Goal: Task Accomplishment & Management: Manage account settings

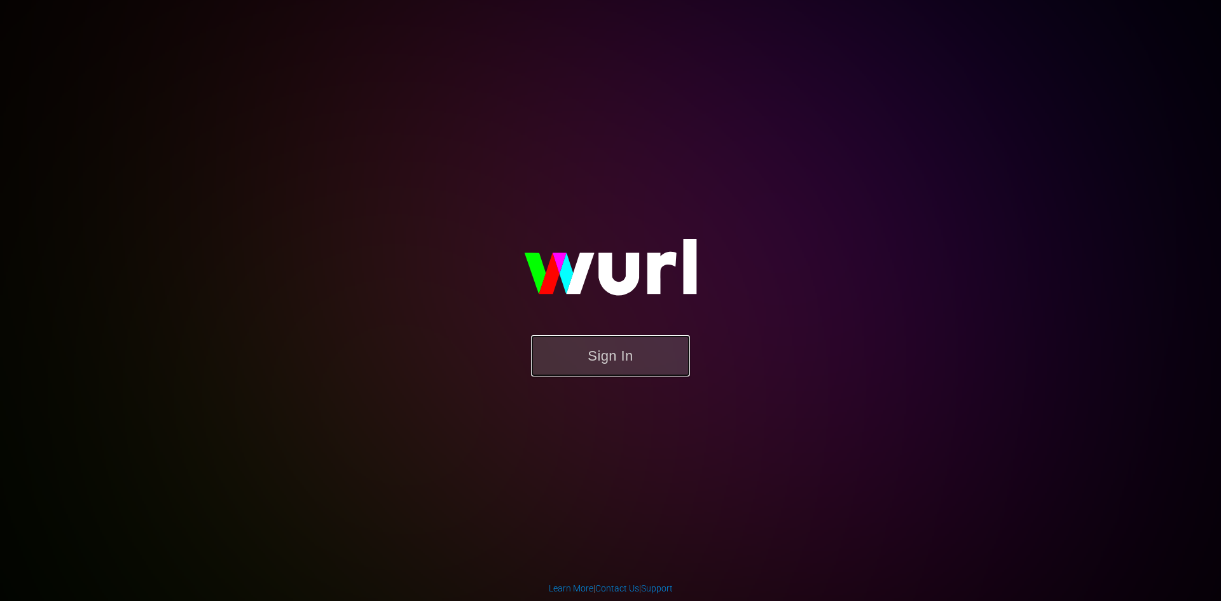
click at [639, 371] on button "Sign In" at bounding box center [610, 355] width 159 height 41
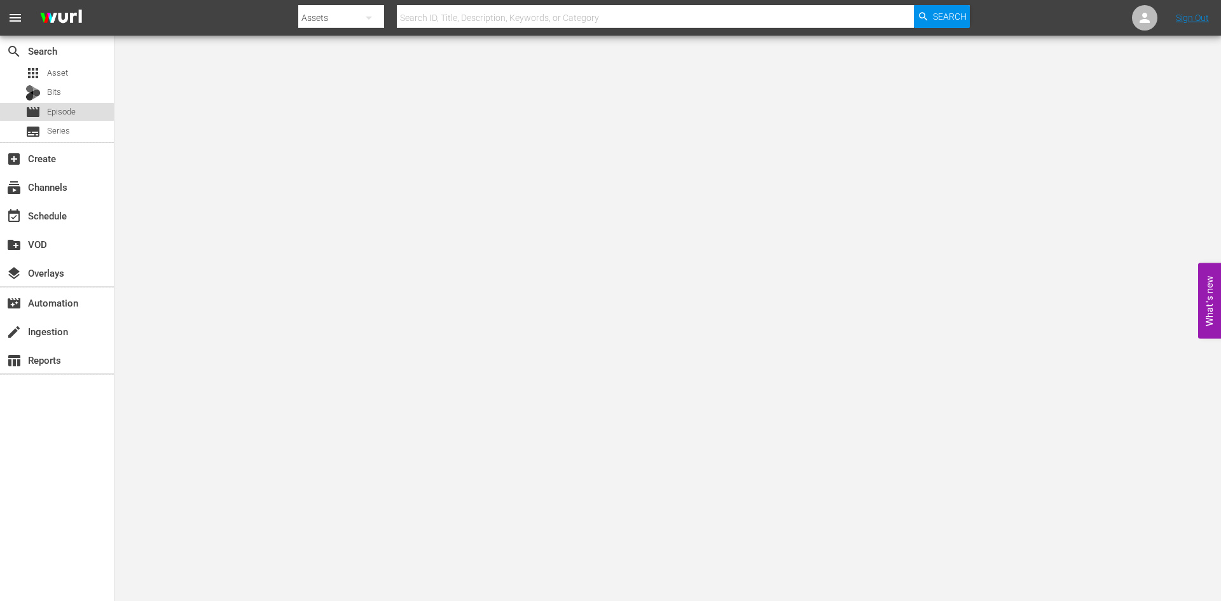
click at [67, 104] on div "movie Episode" at bounding box center [50, 112] width 50 height 18
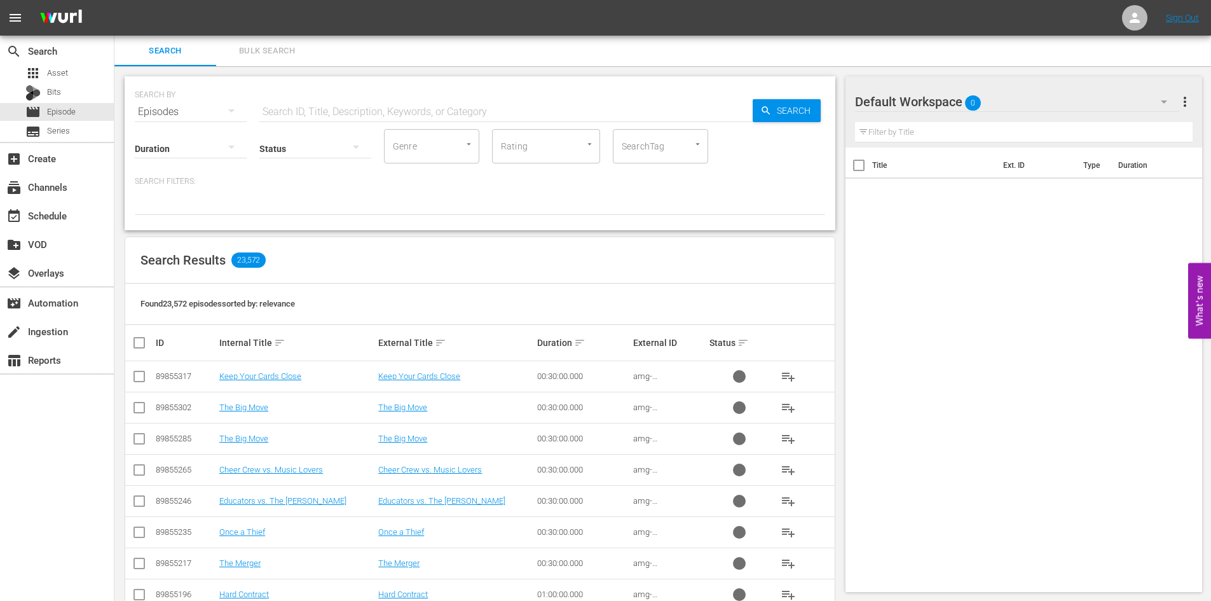
click at [923, 103] on div at bounding box center [901, 102] width 92 height 32
click at [970, 95] on span "0" at bounding box center [973, 103] width 16 height 27
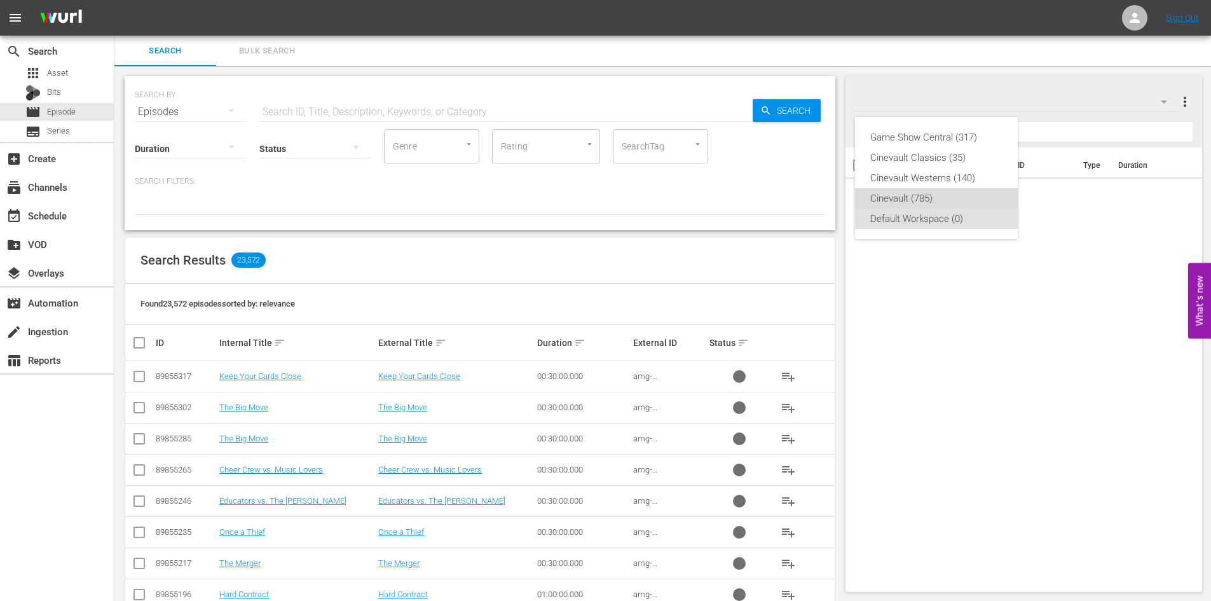
click at [918, 189] on div "Cinevault (785)" at bounding box center [936, 198] width 132 height 20
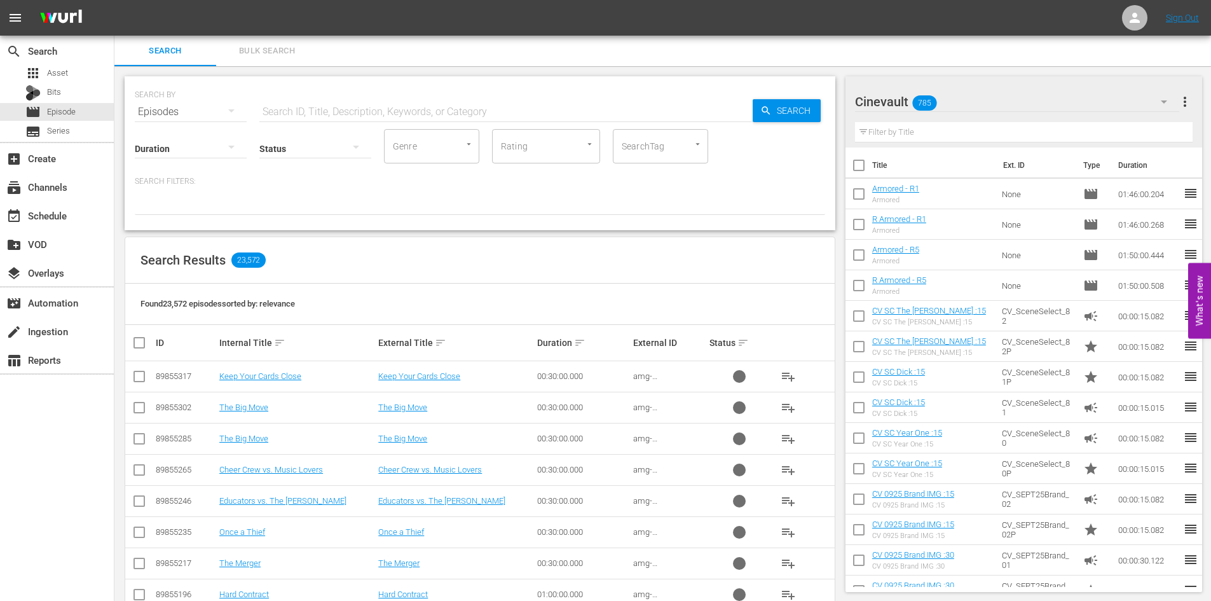
click at [383, 116] on input "text" at bounding box center [505, 112] width 493 height 31
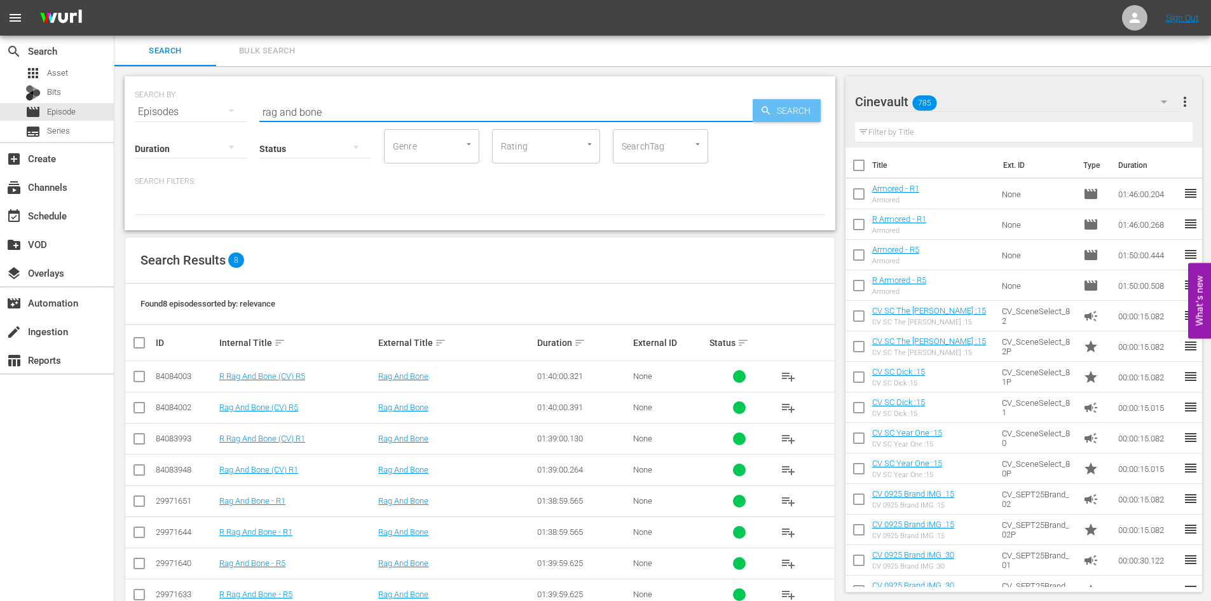
type input "rag and bone"
click at [790, 118] on span "Search" at bounding box center [796, 110] width 49 height 23
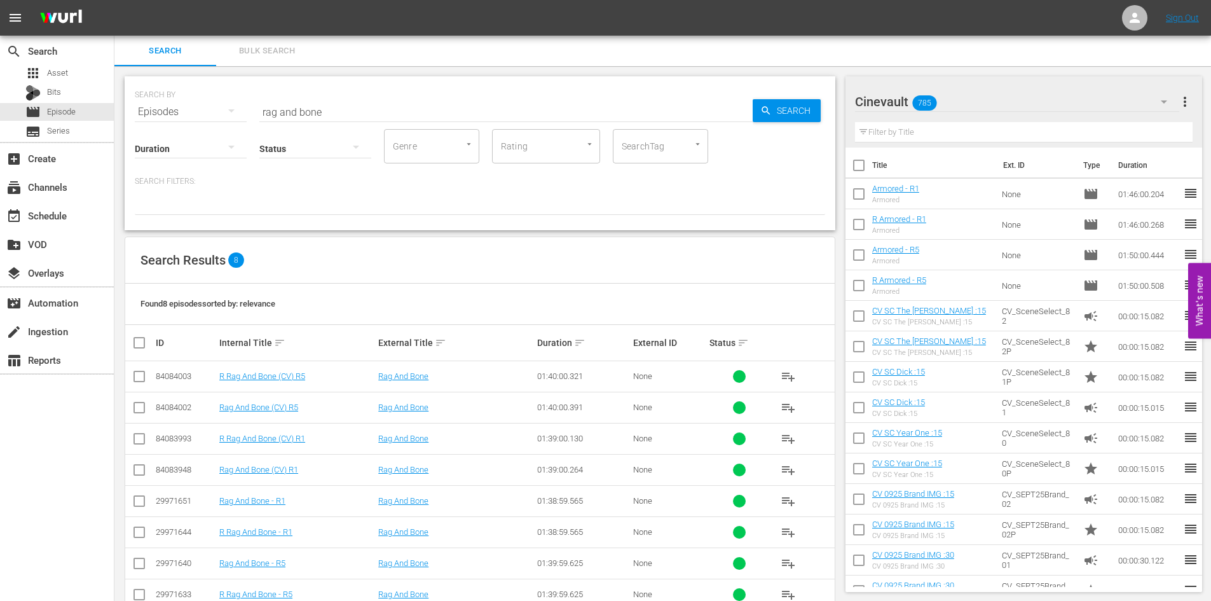
click at [140, 465] on input "checkbox" at bounding box center [139, 472] width 15 height 15
checkbox input "true"
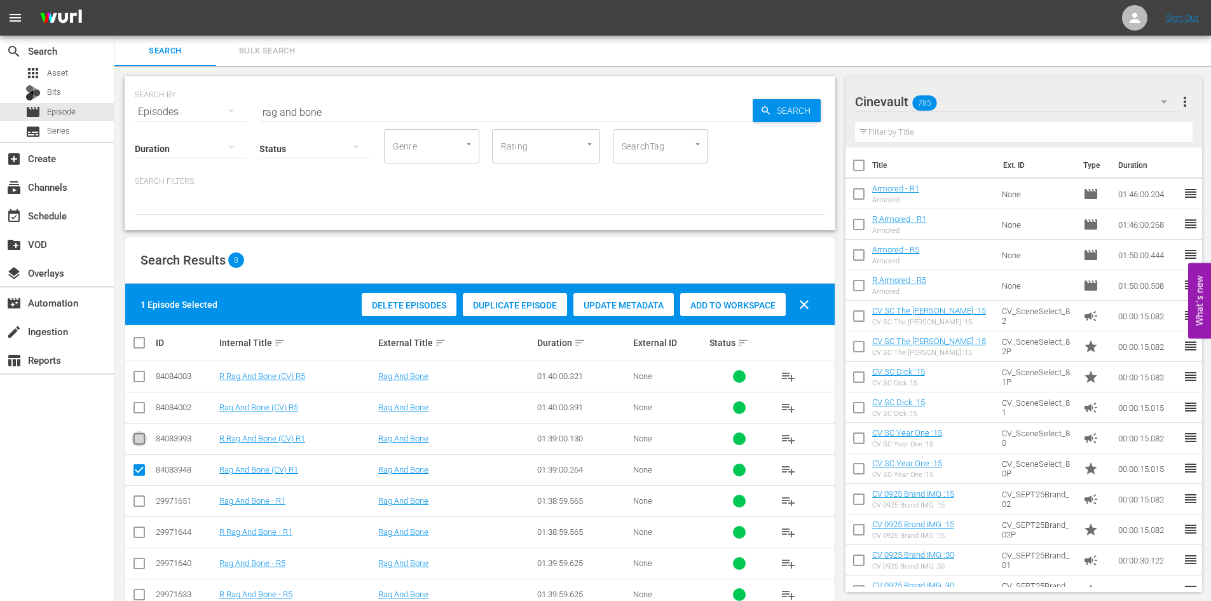
click at [139, 439] on input "checkbox" at bounding box center [139, 441] width 15 height 15
checkbox input "true"
click at [144, 408] on input "checkbox" at bounding box center [139, 409] width 15 height 15
checkbox input "true"
click at [138, 379] on input "checkbox" at bounding box center [139, 378] width 15 height 15
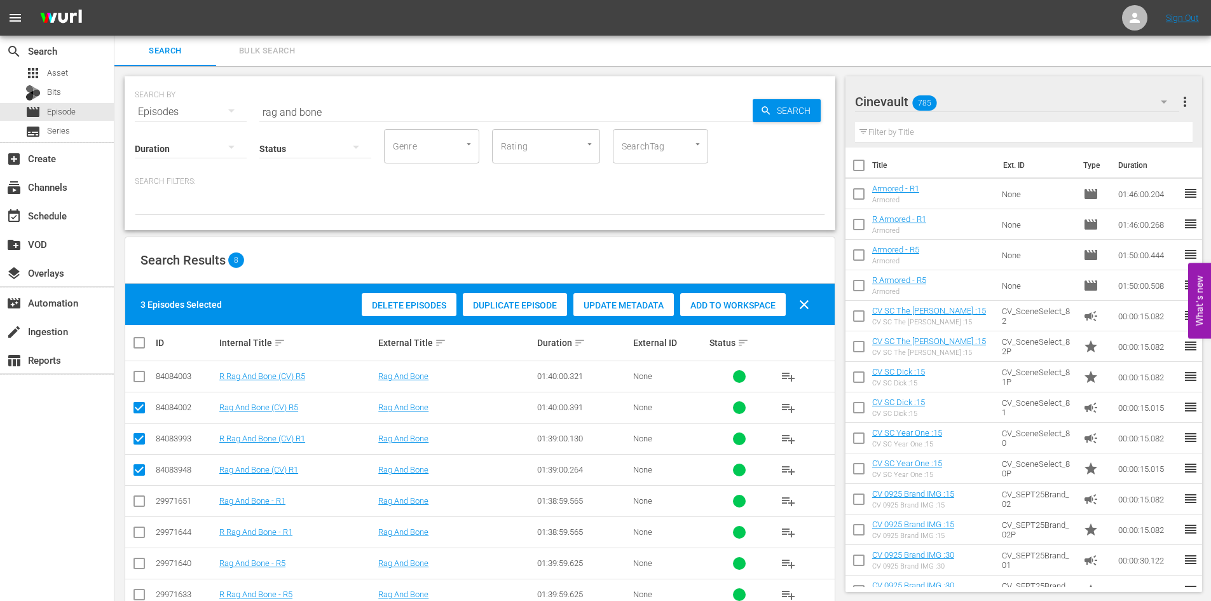
checkbox input "true"
click at [756, 305] on span "Add to Workspace" at bounding box center [733, 305] width 106 height 10
drag, startPoint x: 421, startPoint y: 118, endPoint x: 0, endPoint y: 25, distance: 431.0
click at [0, 25] on div "menu Sign Out search Search apps Asset Bits movie Episode subtitles Series add_…" at bounding box center [605, 317] width 1211 height 634
type input "armored"
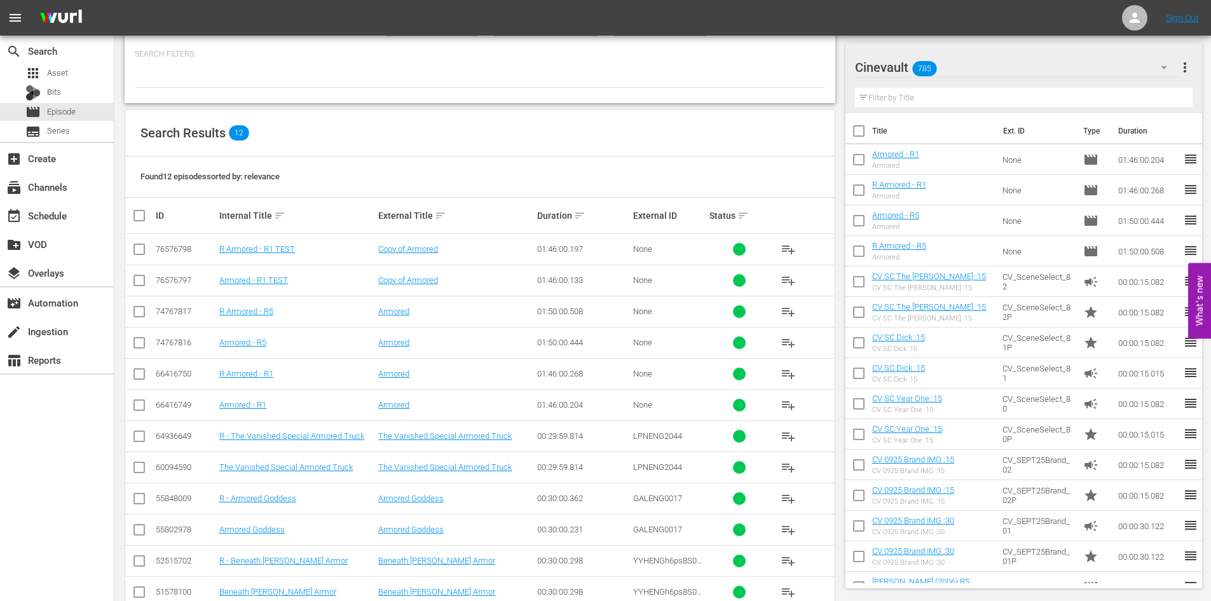
scroll to position [158, 0]
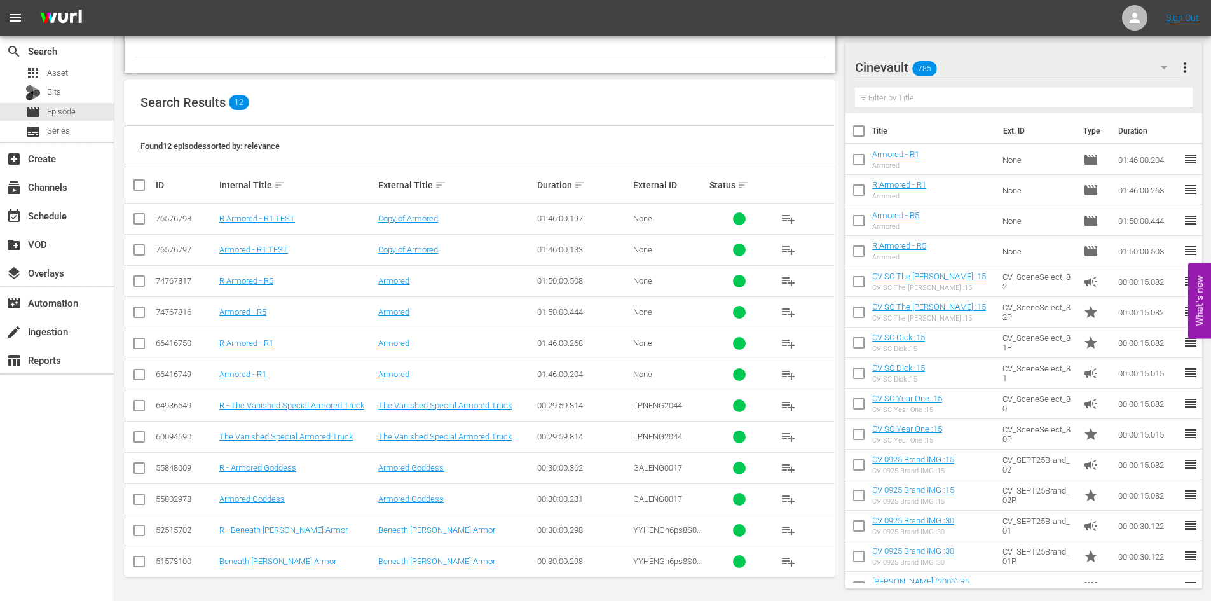
click at [135, 286] on input "checkbox" at bounding box center [139, 283] width 15 height 15
checkbox input "true"
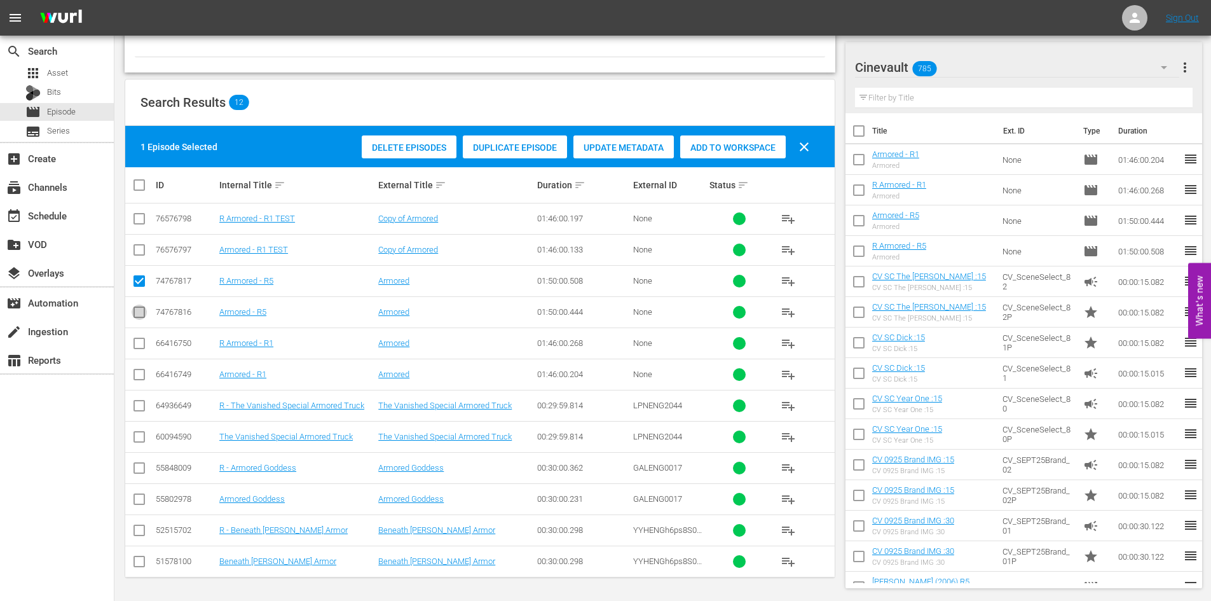
drag, startPoint x: 139, startPoint y: 307, endPoint x: 141, endPoint y: 342, distance: 35.0
click at [137, 308] on input "checkbox" at bounding box center [139, 314] width 15 height 15
checkbox input "true"
click at [141, 342] on input "checkbox" at bounding box center [139, 345] width 15 height 15
checkbox input "true"
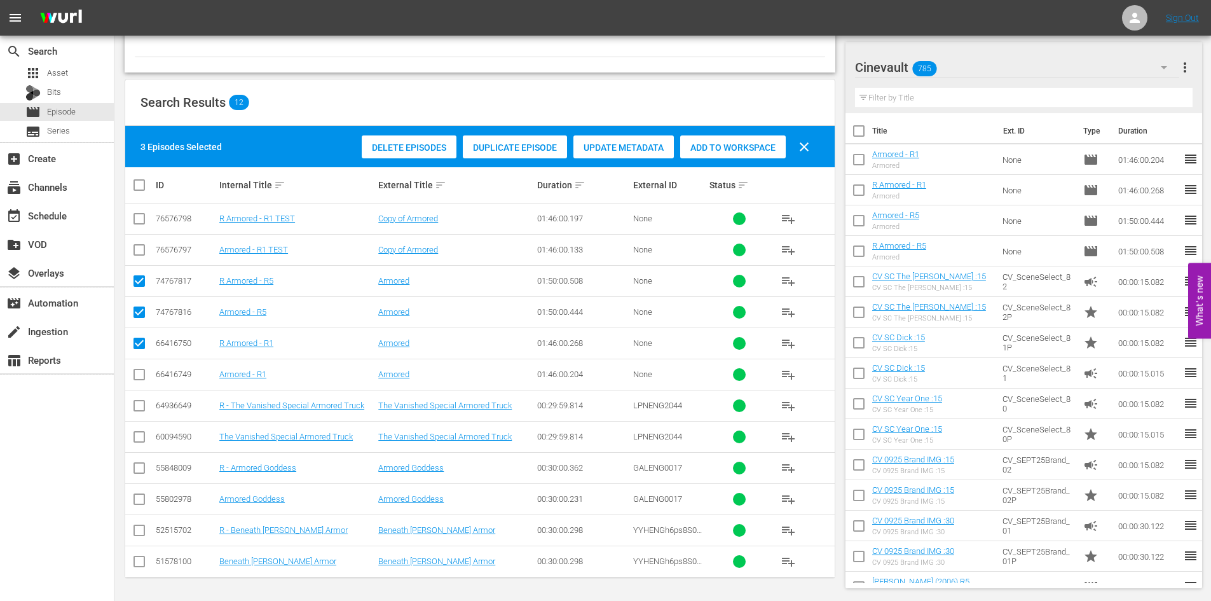
click at [137, 373] on input "checkbox" at bounding box center [139, 376] width 15 height 15
checkbox input "true"
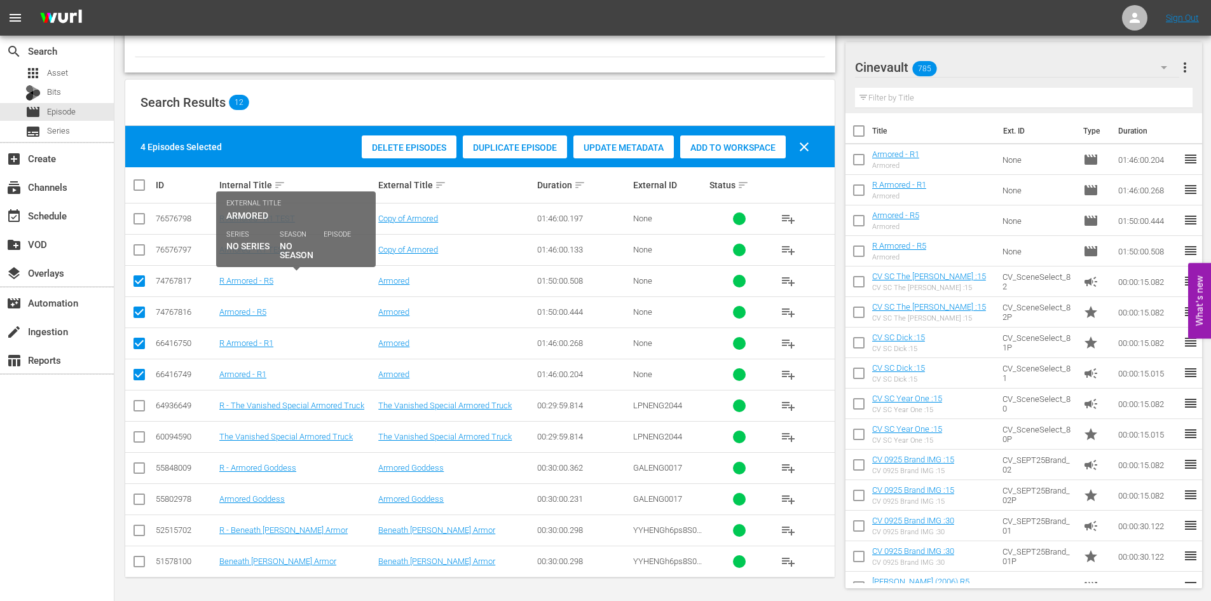
scroll to position [31, 0]
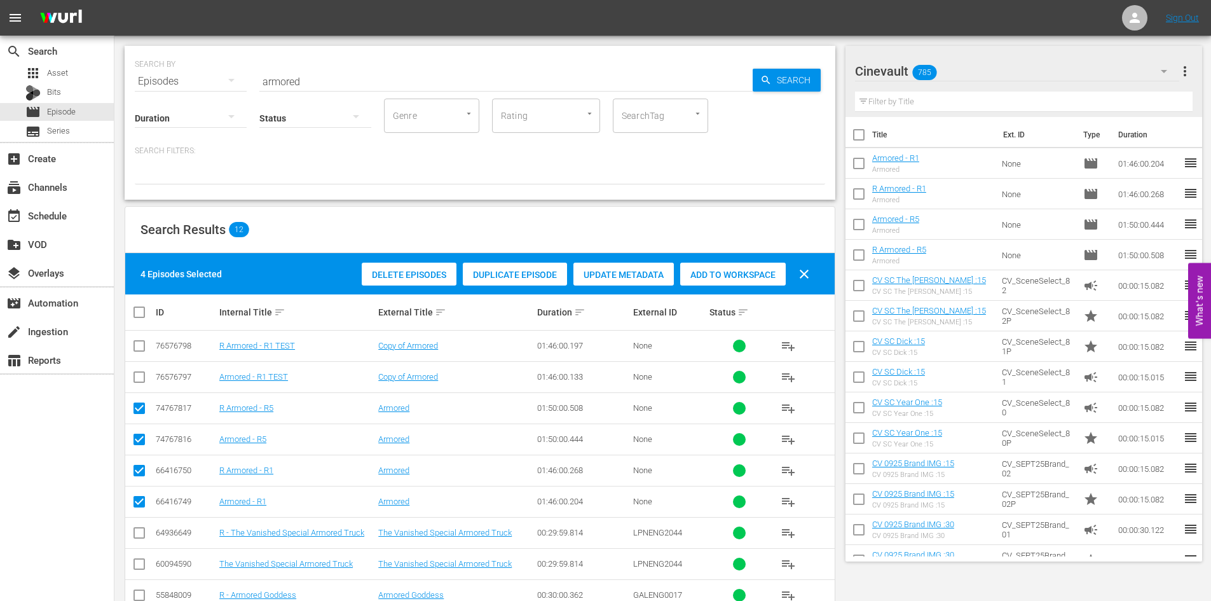
click at [703, 274] on span "Add to Workspace" at bounding box center [733, 275] width 106 height 10
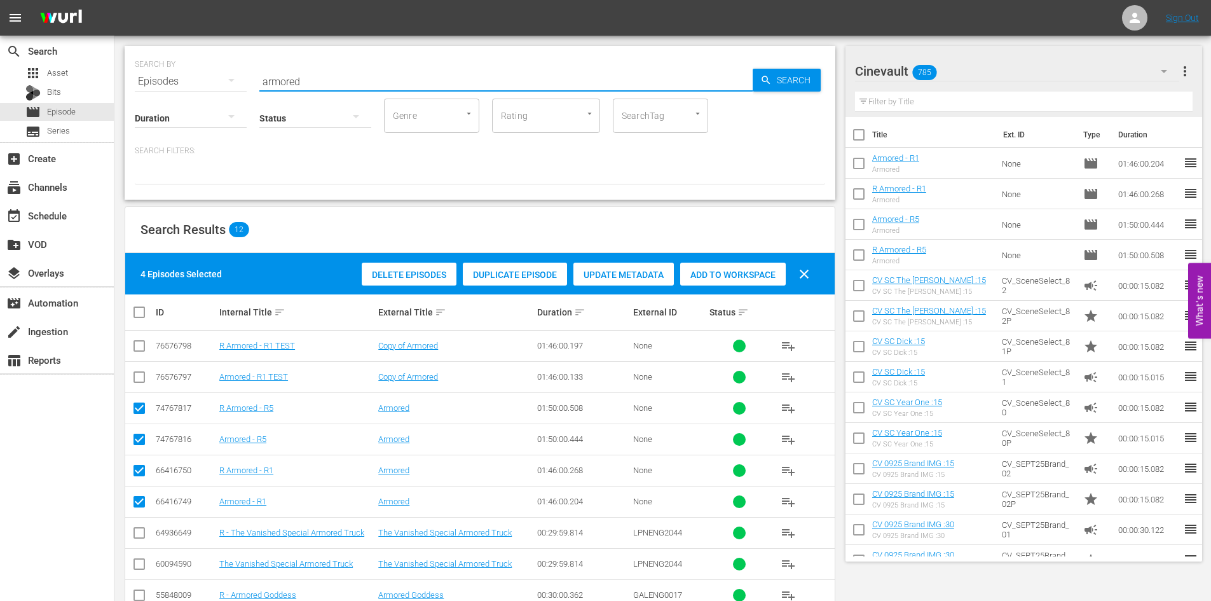
drag, startPoint x: 462, startPoint y: 86, endPoint x: 123, endPoint y: 79, distance: 339.0
click at [124, 84] on div "SEARCH BY Search By Episodes Search ID, Title, Description, Keywords, or Catego…" at bounding box center [479, 382] width 731 height 692
type input "stealth"
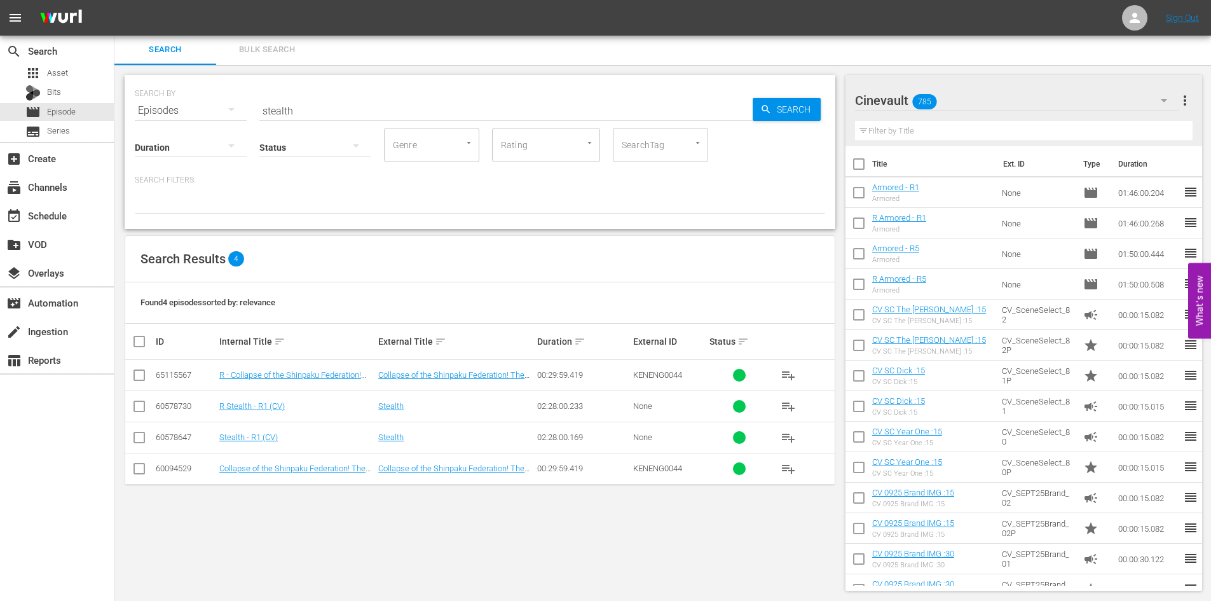
drag, startPoint x: 255, startPoint y: 434, endPoint x: 179, endPoint y: 544, distance: 133.9
click at [179, 544] on div "SEARCH BY Search By Episodes Search ID, Title, Description, Keywords, or Catego…" at bounding box center [479, 333] width 731 height 536
click at [136, 443] on input "checkbox" at bounding box center [139, 439] width 15 height 15
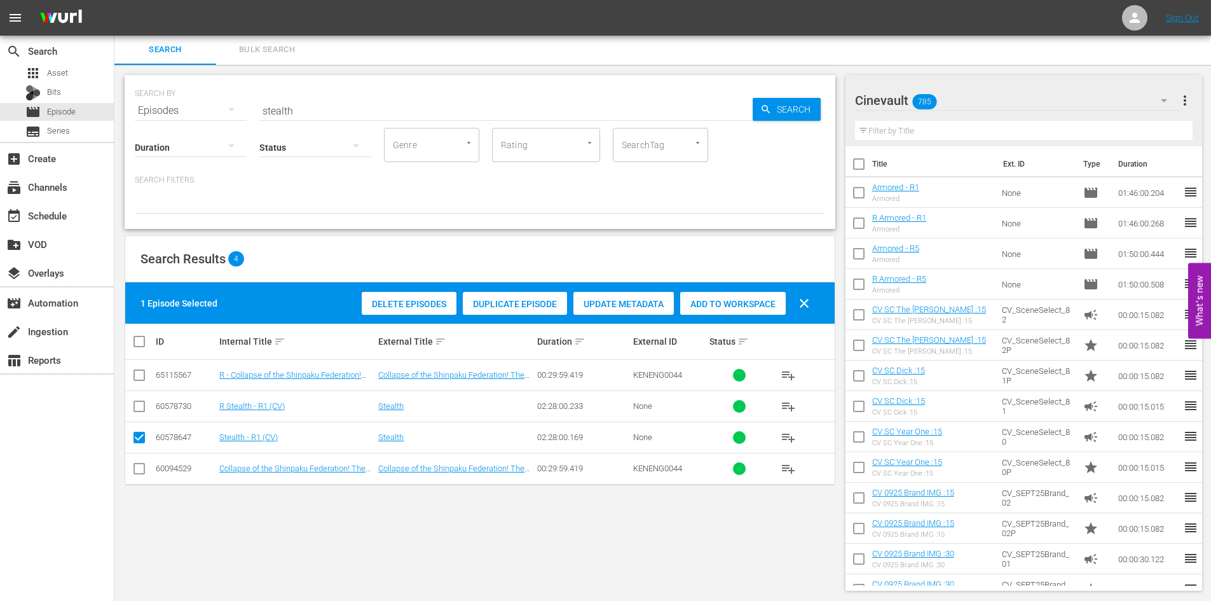
click at [142, 431] on icon at bounding box center [139, 437] width 15 height 15
click at [142, 434] on input "checkbox" at bounding box center [139, 439] width 15 height 15
checkbox input "false"
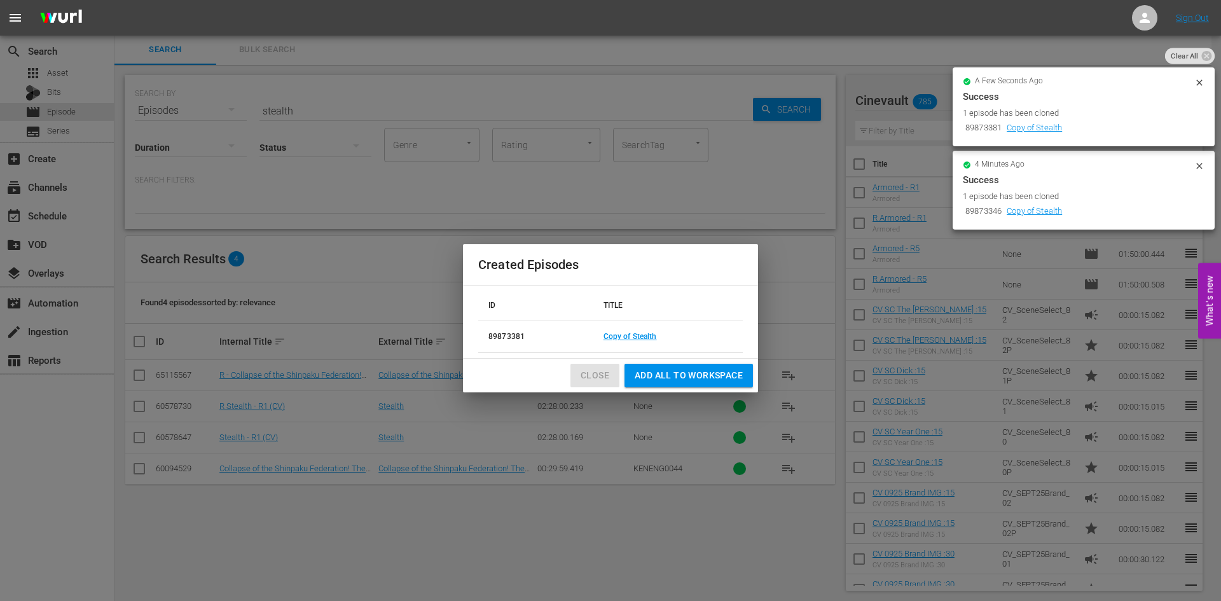
click at [581, 374] on span "Close" at bounding box center [594, 375] width 29 height 16
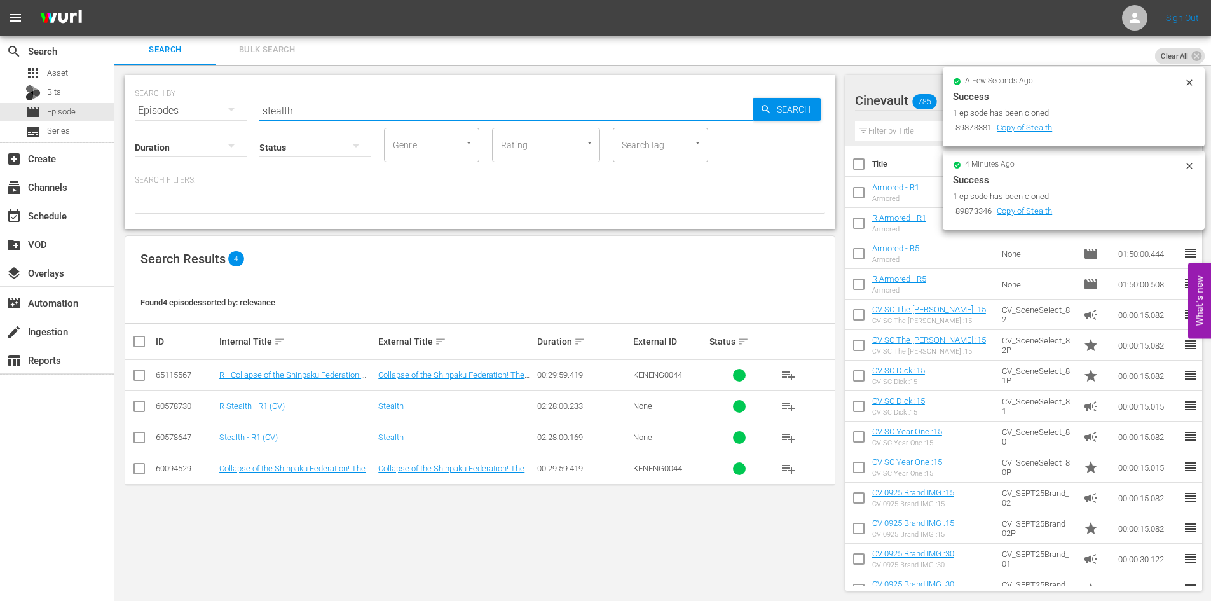
click at [743, 112] on input "stealth" at bounding box center [505, 110] width 493 height 31
click at [792, 98] on span "Search" at bounding box center [796, 109] width 49 height 23
click at [802, 101] on span "Search" at bounding box center [796, 109] width 49 height 23
click at [1188, 60] on span "Clear All" at bounding box center [1174, 56] width 39 height 17
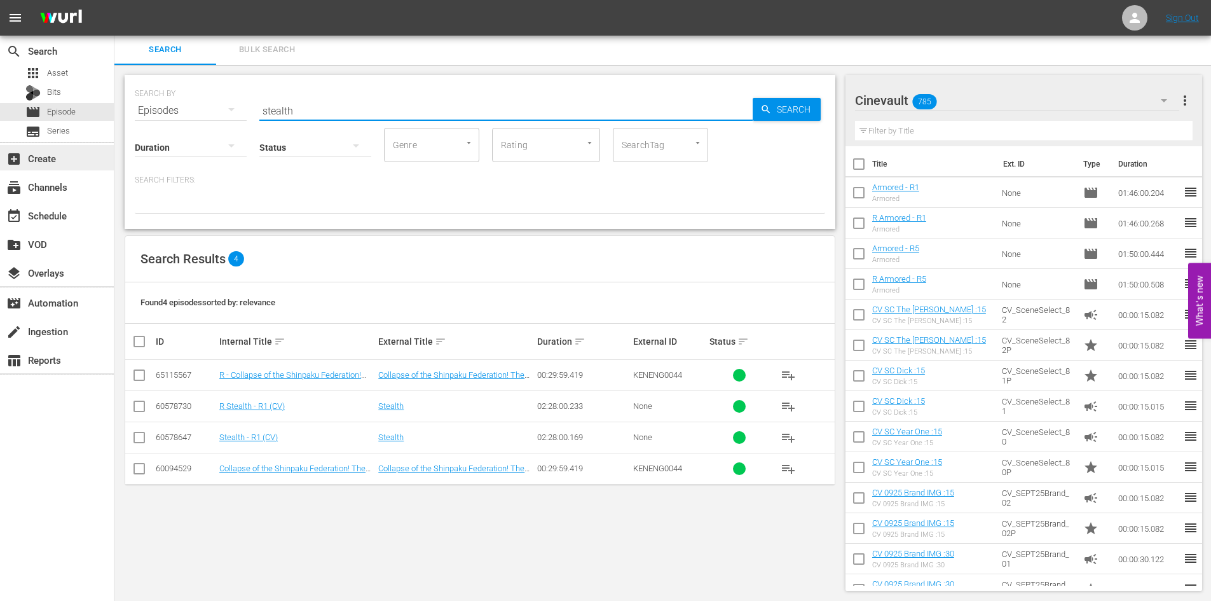
drag, startPoint x: 420, startPoint y: 107, endPoint x: 56, endPoint y: 156, distance: 367.5
click at [45, 83] on div "apps Asset Bits movie Episode subtitles Series" at bounding box center [57, 102] width 114 height 76
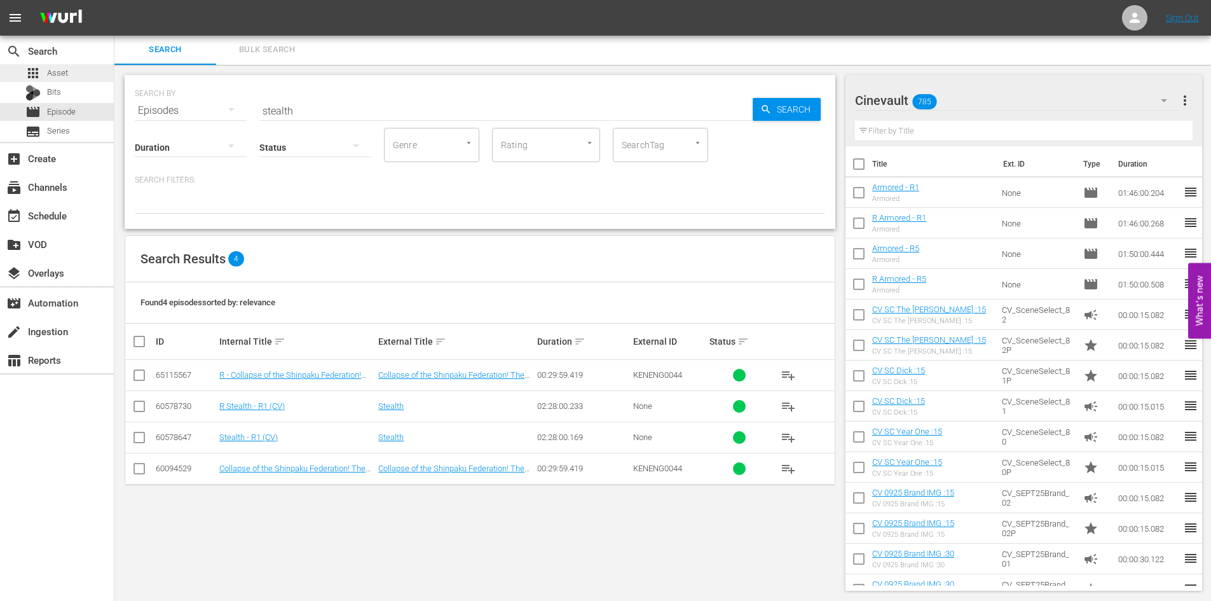
click at [67, 78] on span "Asset" at bounding box center [57, 73] width 21 height 13
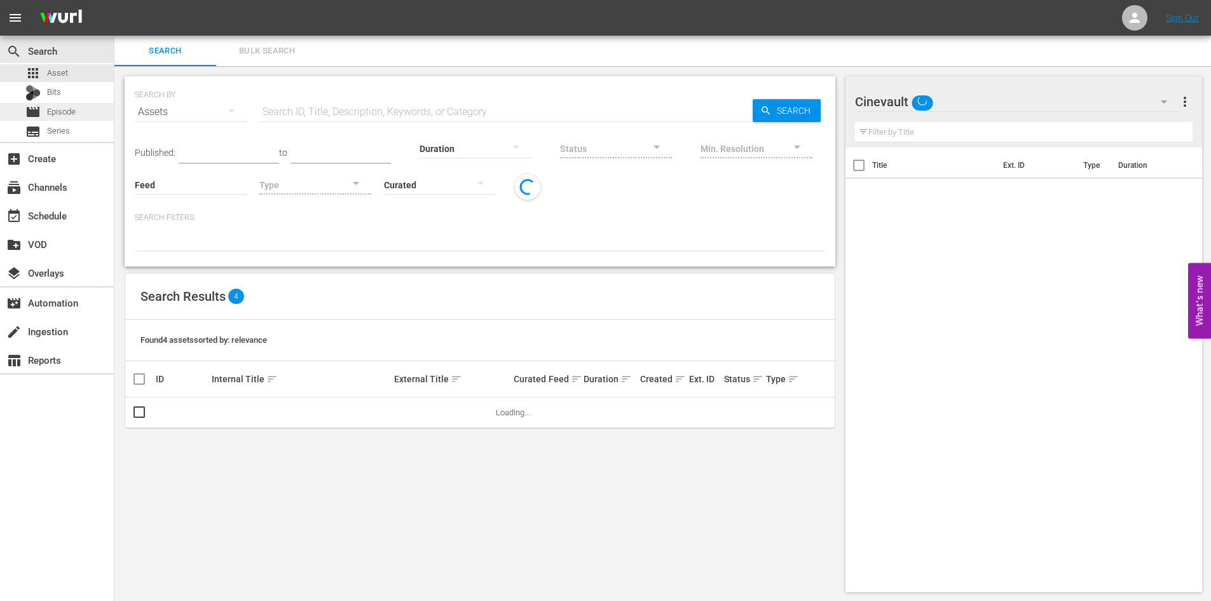
click at [92, 106] on div "movie Episode" at bounding box center [57, 112] width 114 height 18
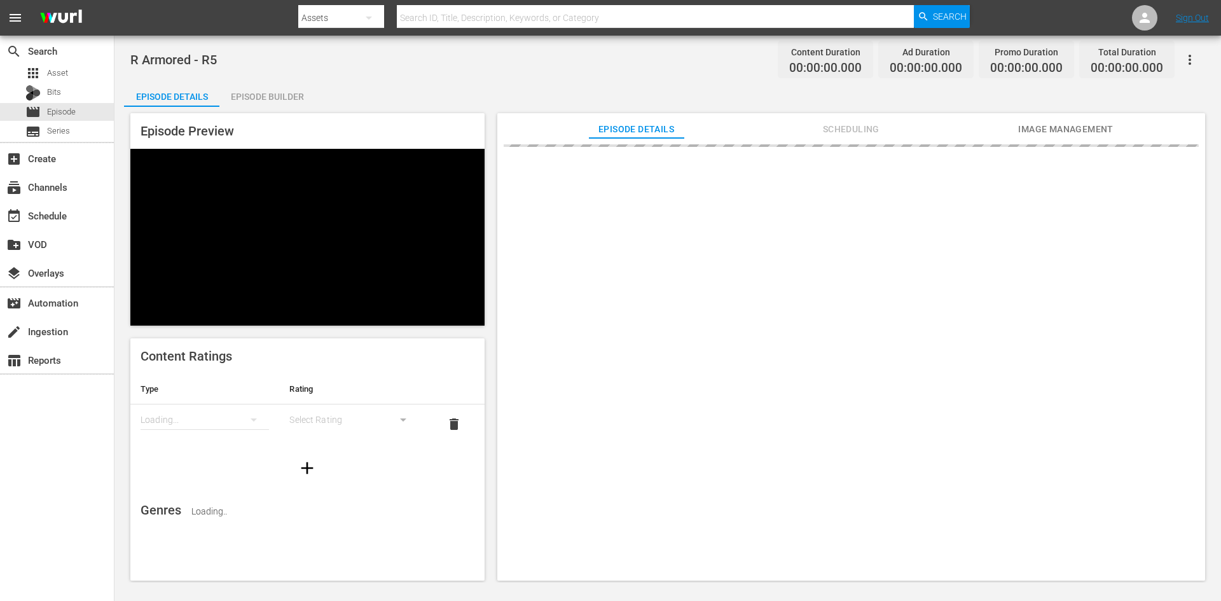
click at [278, 97] on div "Episode Builder" at bounding box center [266, 96] width 95 height 31
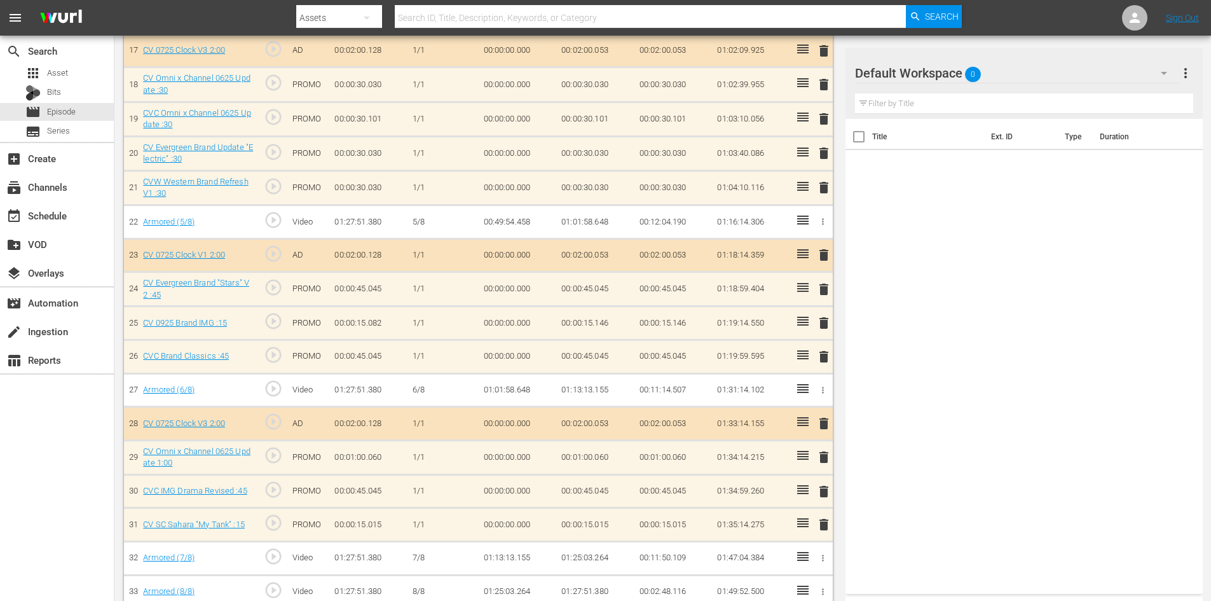
scroll to position [999, 0]
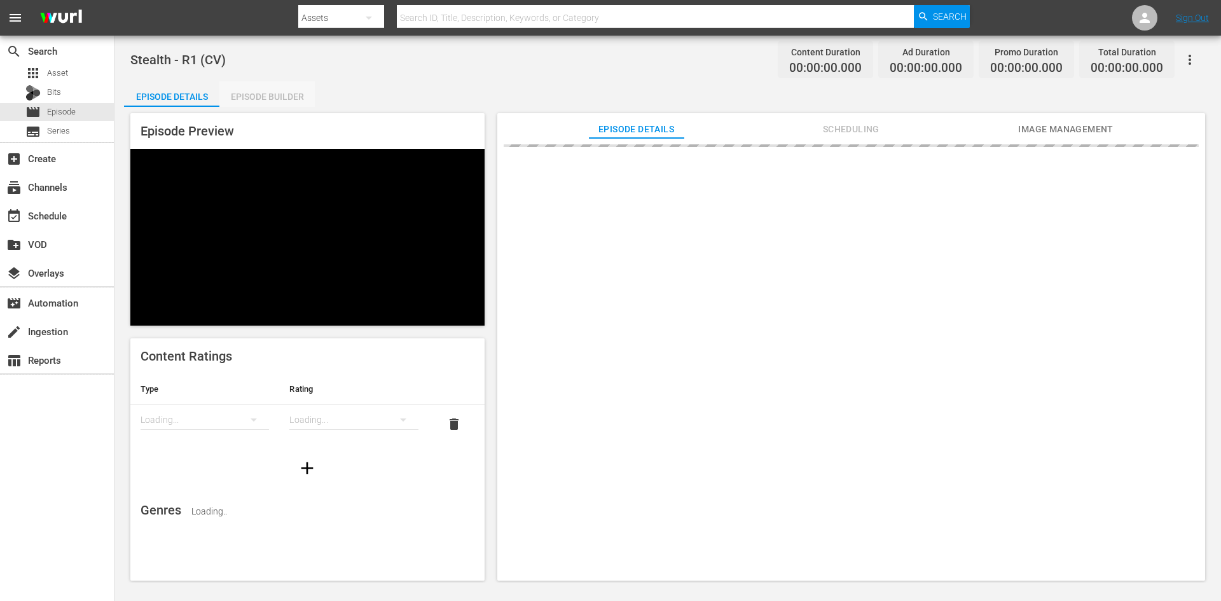
click at [266, 97] on div "Episode Builder" at bounding box center [266, 96] width 95 height 31
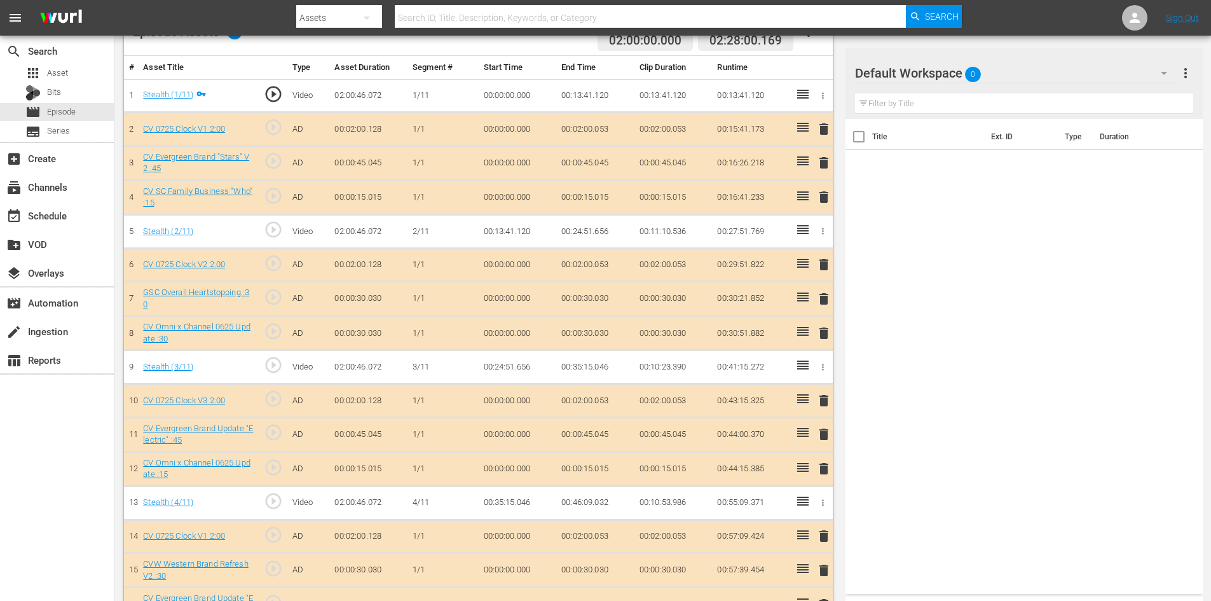
scroll to position [273, 0]
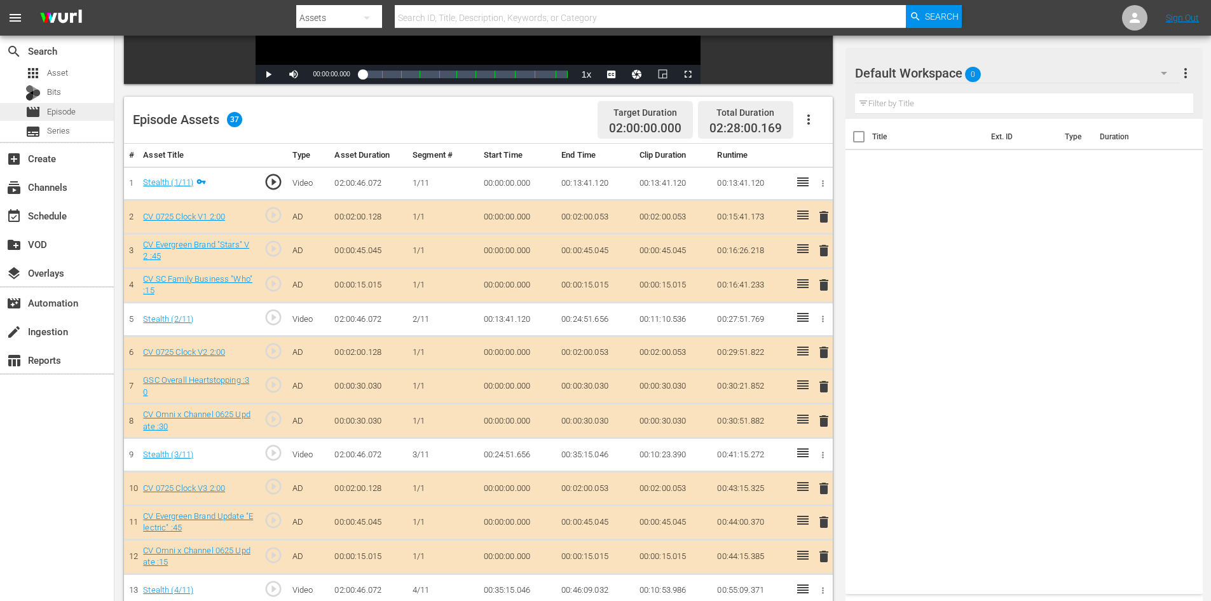
click at [92, 115] on div "movie Episode" at bounding box center [57, 112] width 114 height 18
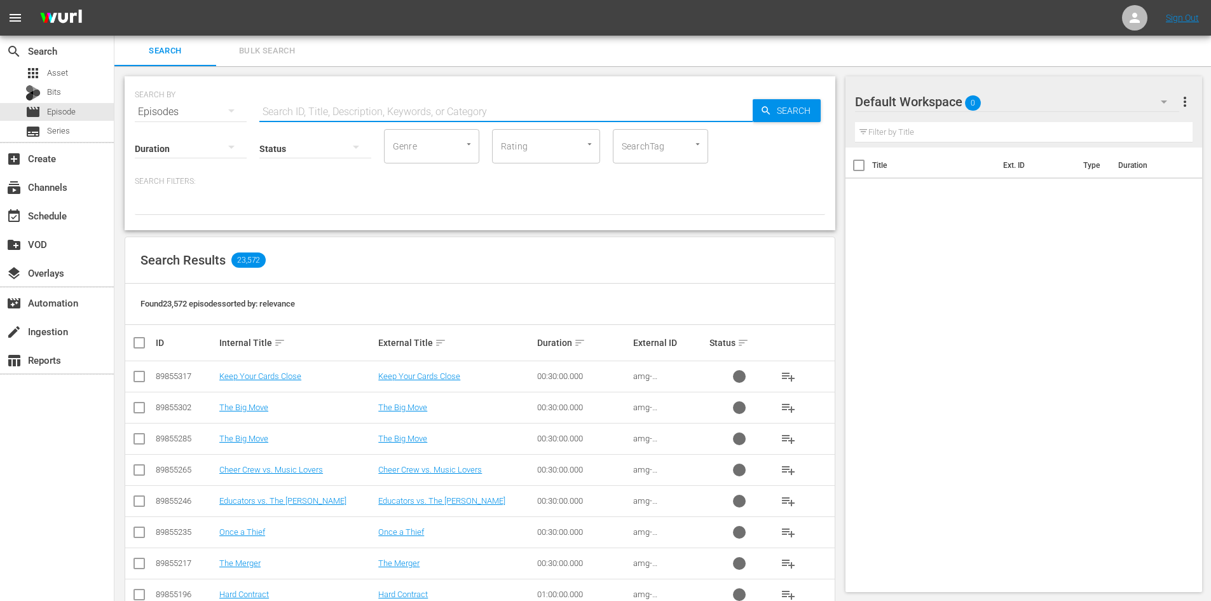
click at [308, 113] on input "text" at bounding box center [505, 112] width 493 height 31
type input "stealth"
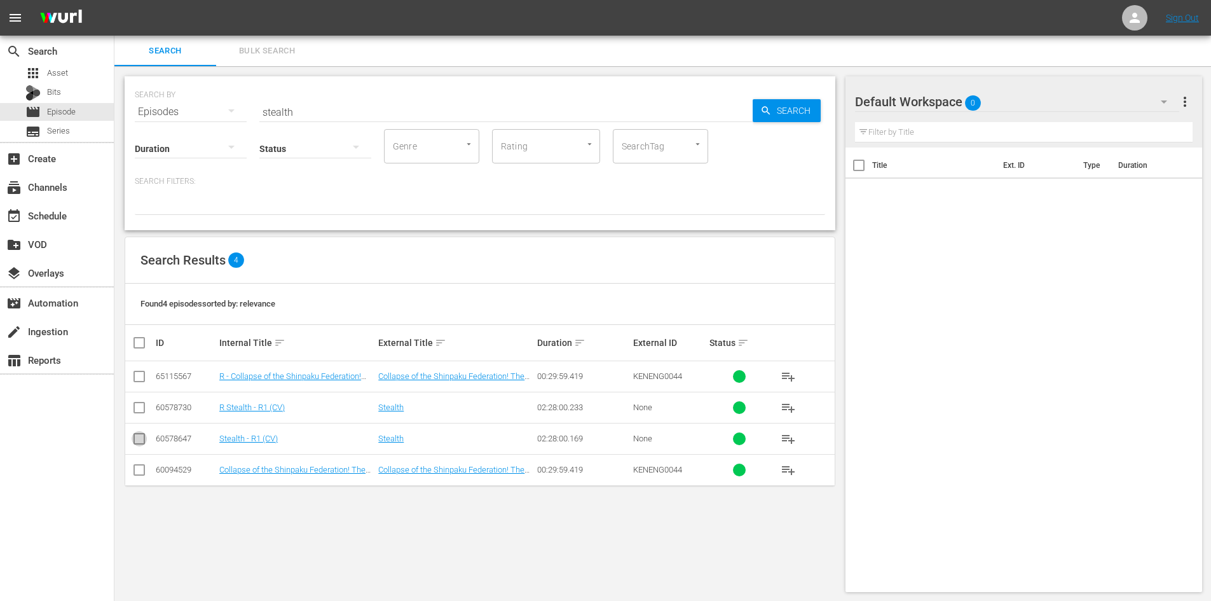
click at [143, 435] on input "checkbox" at bounding box center [139, 441] width 15 height 15
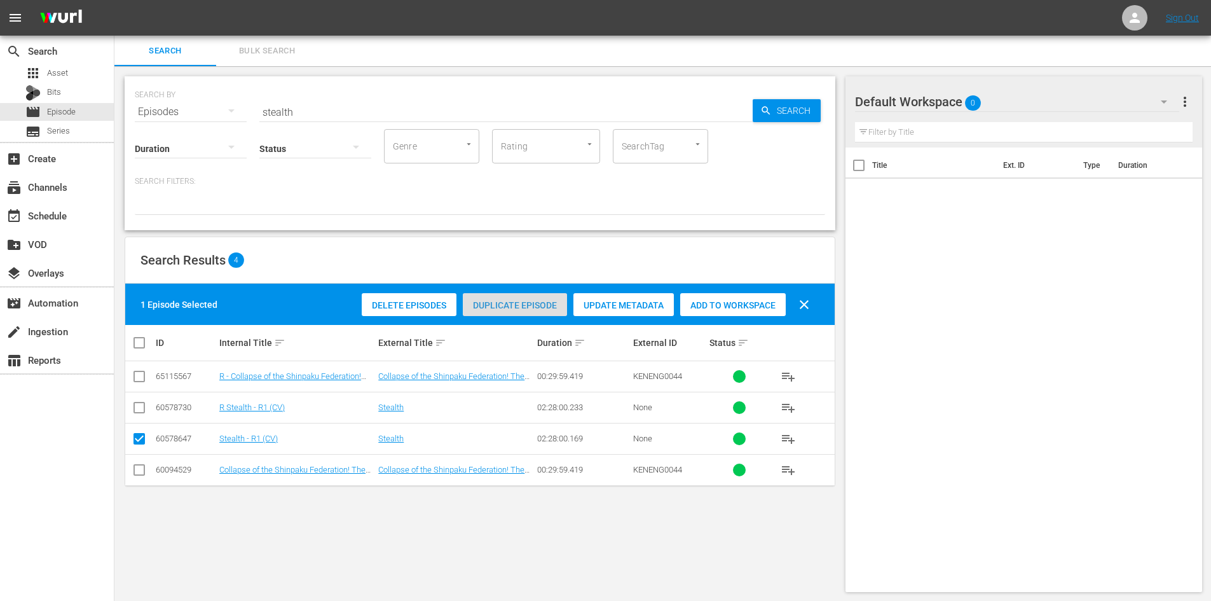
click at [540, 310] on span "Duplicate Episode" at bounding box center [515, 305] width 104 height 10
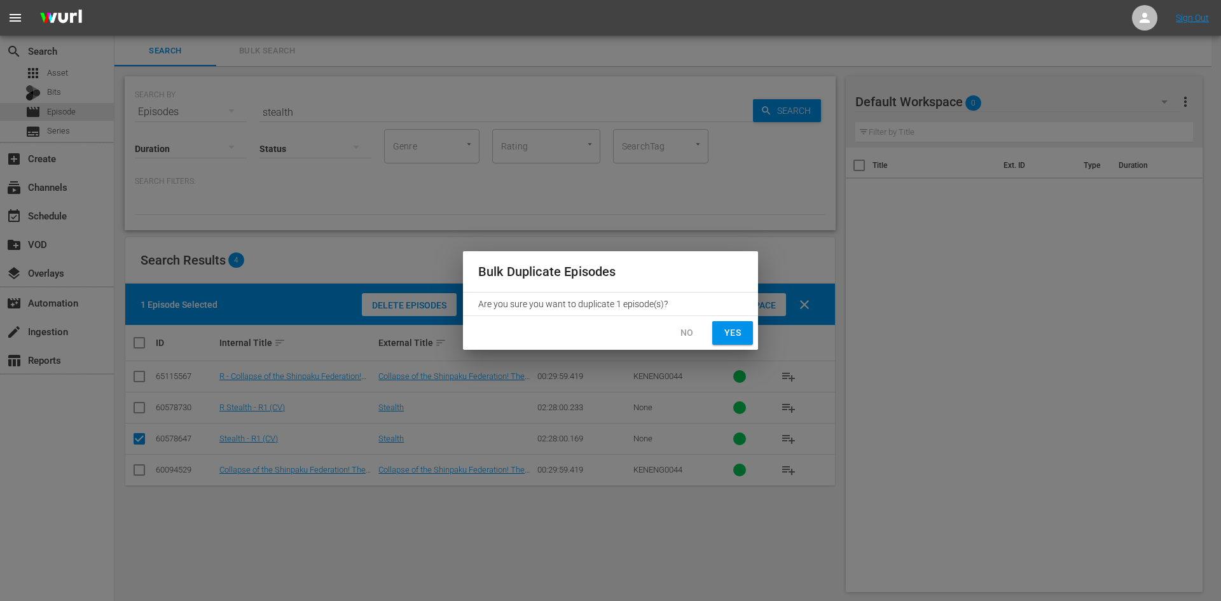
click at [739, 334] on span "Yes" at bounding box center [732, 333] width 20 height 16
checkbox input "false"
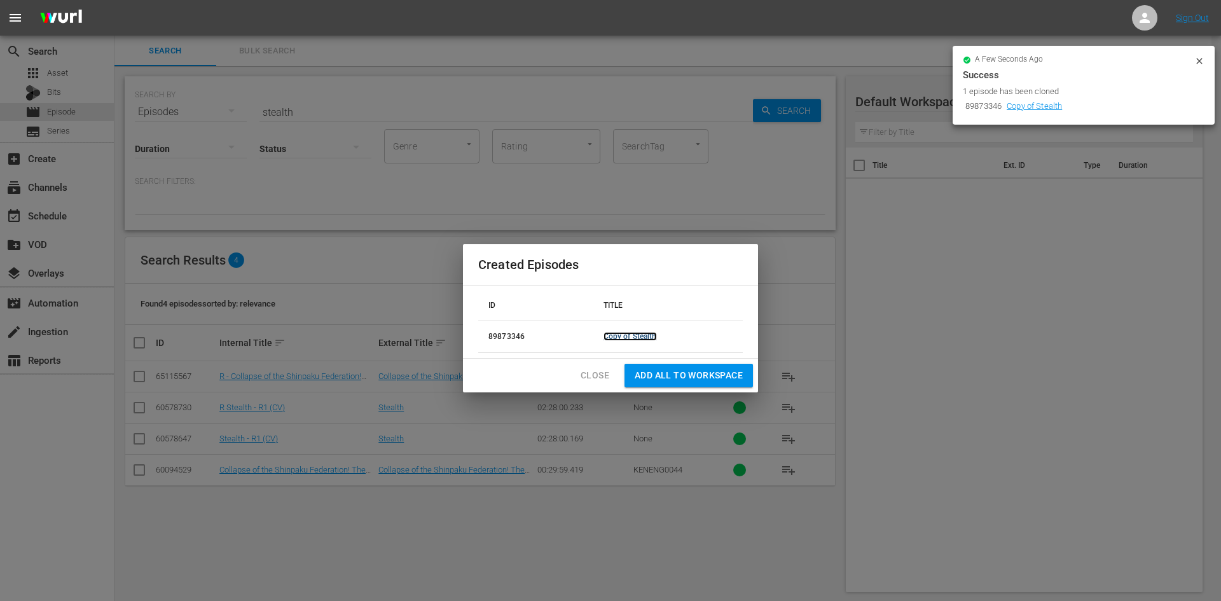
click at [639, 336] on link "Copy of Stealth" at bounding box center [629, 336] width 53 height 9
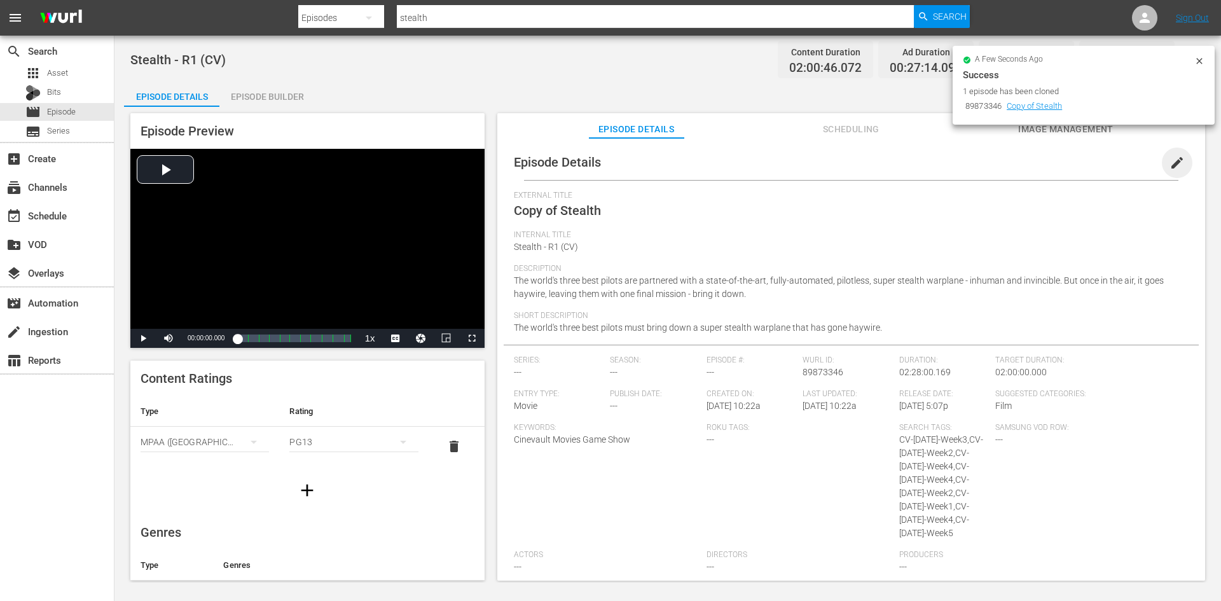
click at [1169, 165] on span "edit" at bounding box center [1176, 162] width 15 height 15
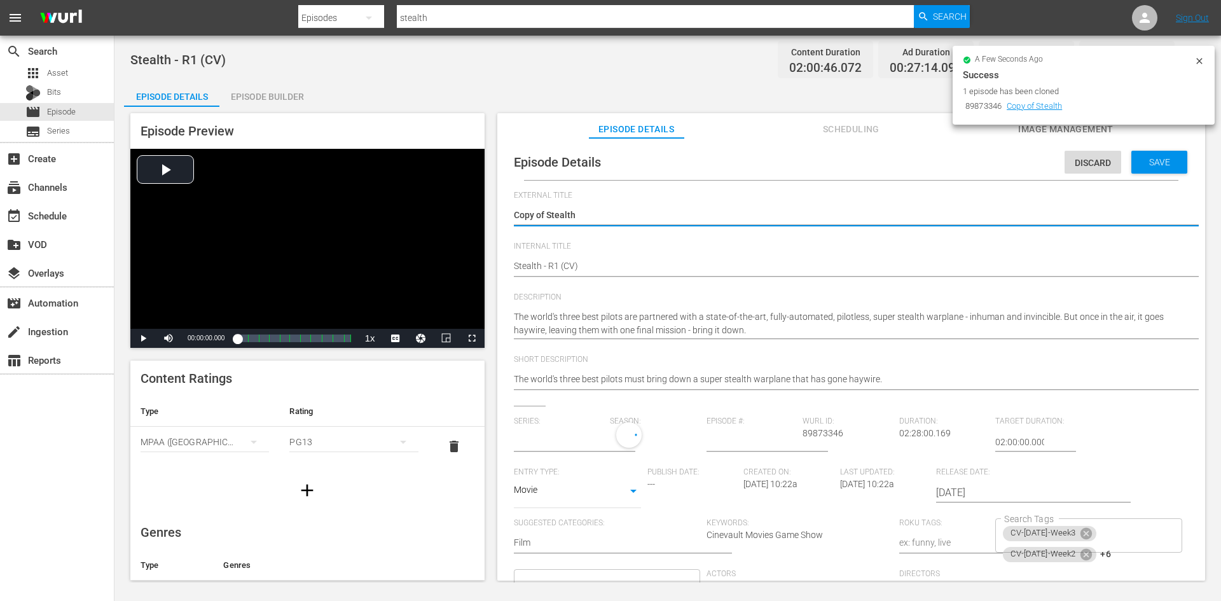
type input "No Series"
drag, startPoint x: 553, startPoint y: 217, endPoint x: 503, endPoint y: 223, distance: 50.6
click at [505, 226] on div "Episode Details Discard Save External Title Copy of Stealth Copy of Stealth Int…" at bounding box center [851, 414] width 695 height 540
type textarea "Stealth"
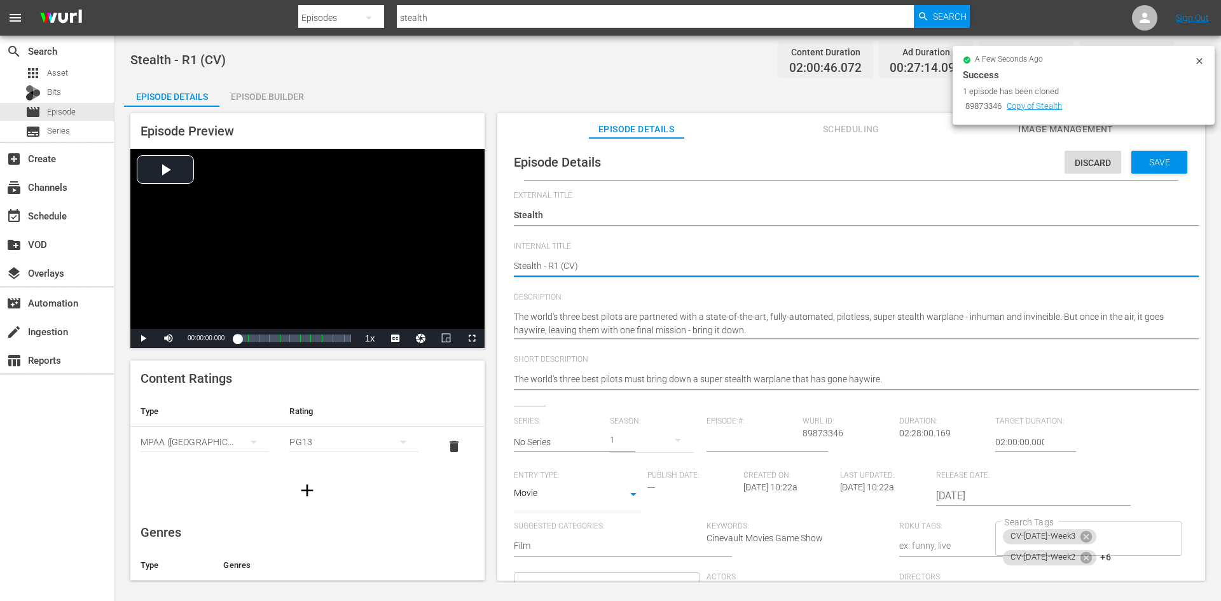
type textarea "Stealth - R (CV)"
type textarea "Stealth - R5 (CV)"
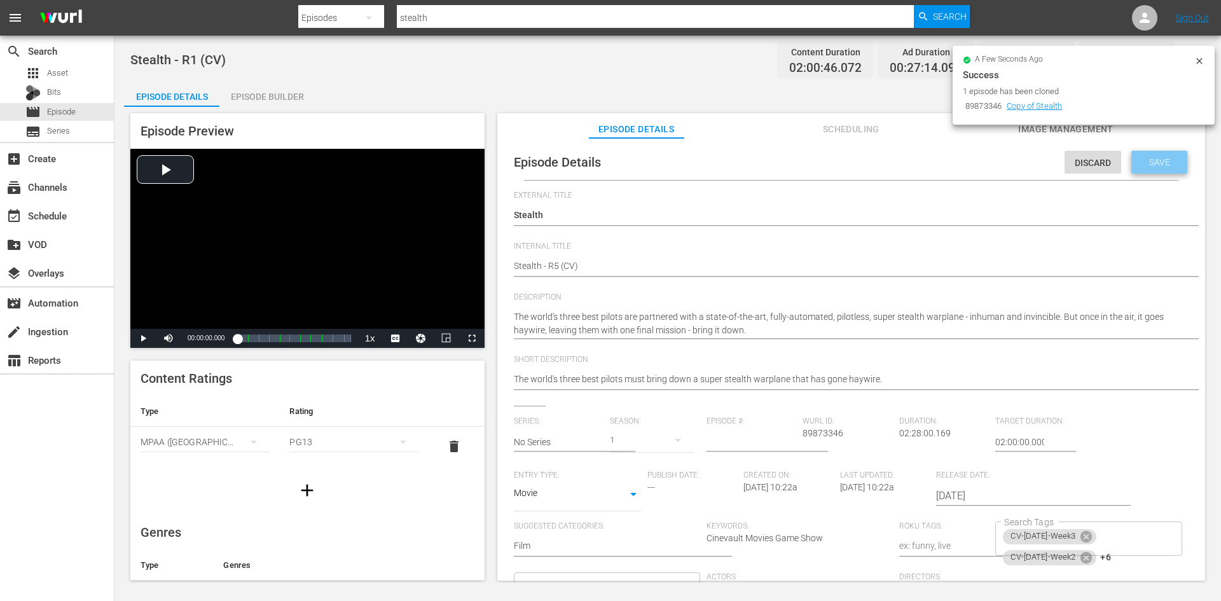
click at [1142, 159] on span "Save" at bounding box center [1159, 162] width 41 height 10
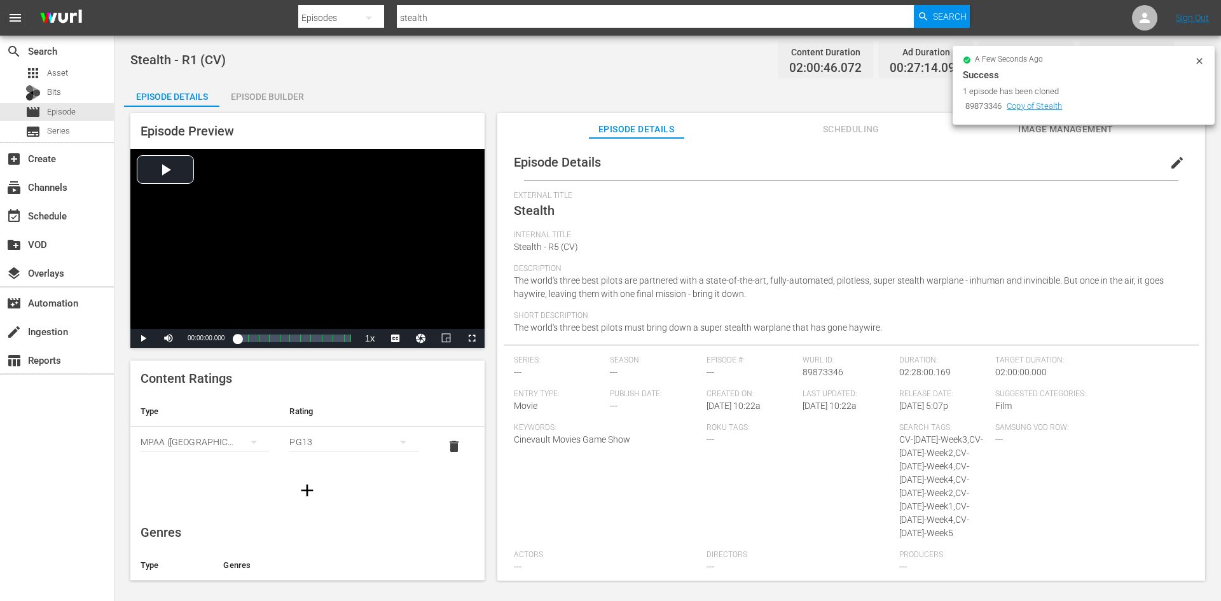
click at [234, 95] on div "Episode Builder" at bounding box center [266, 96] width 95 height 31
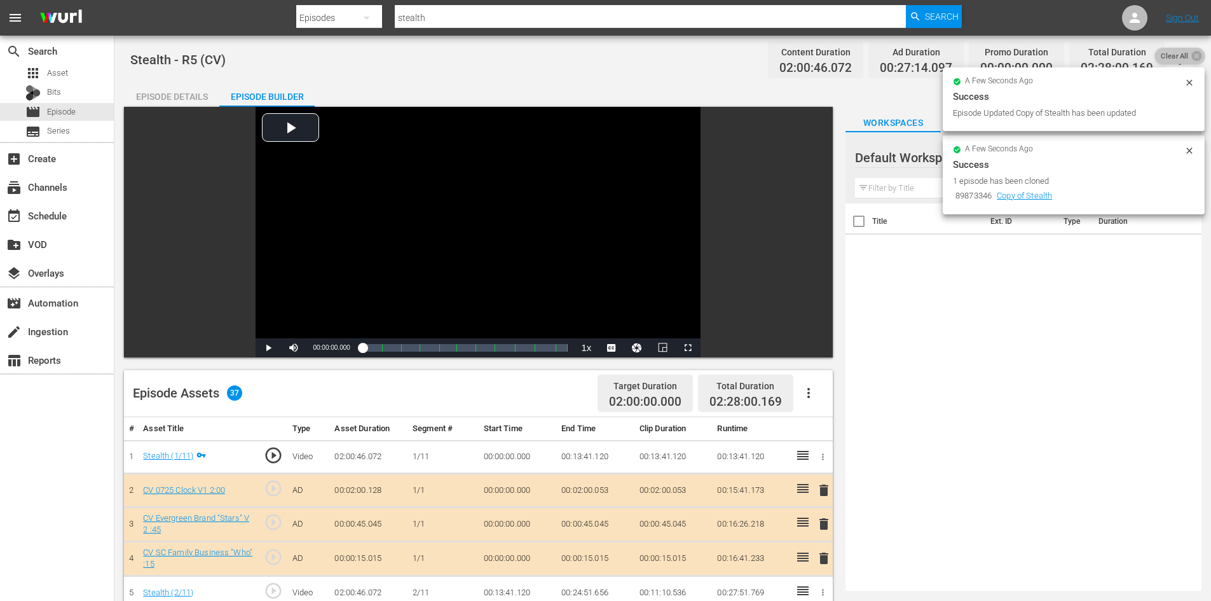
click at [1188, 55] on span "Clear All" at bounding box center [1174, 56] width 39 height 17
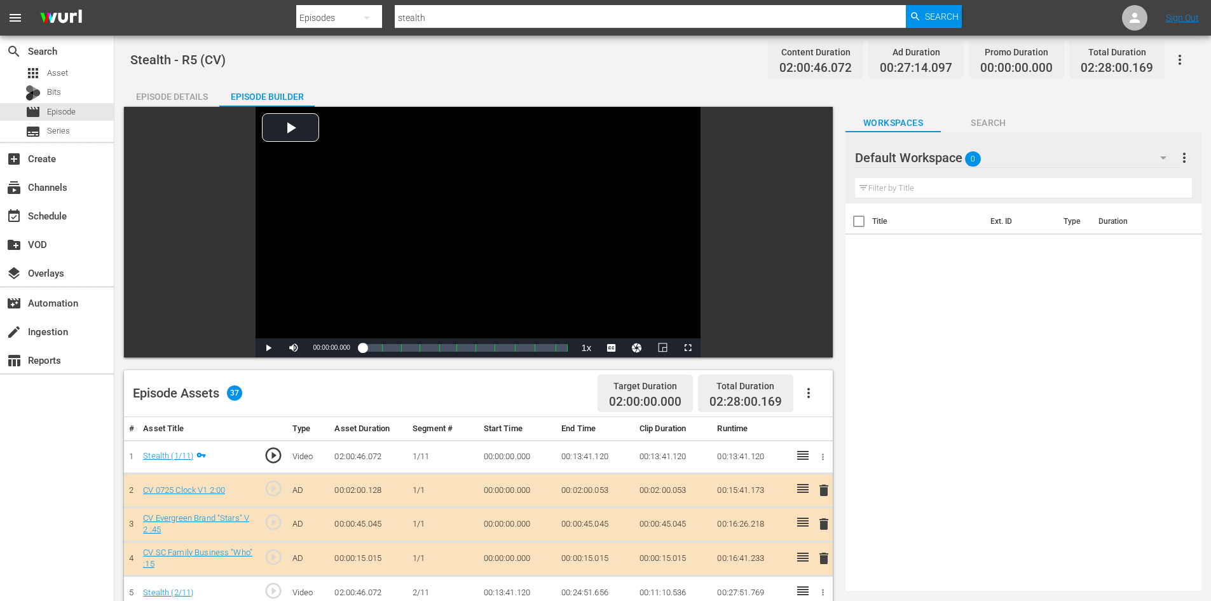
click at [1111, 157] on div "Default Workspace 0" at bounding box center [1017, 158] width 324 height 36
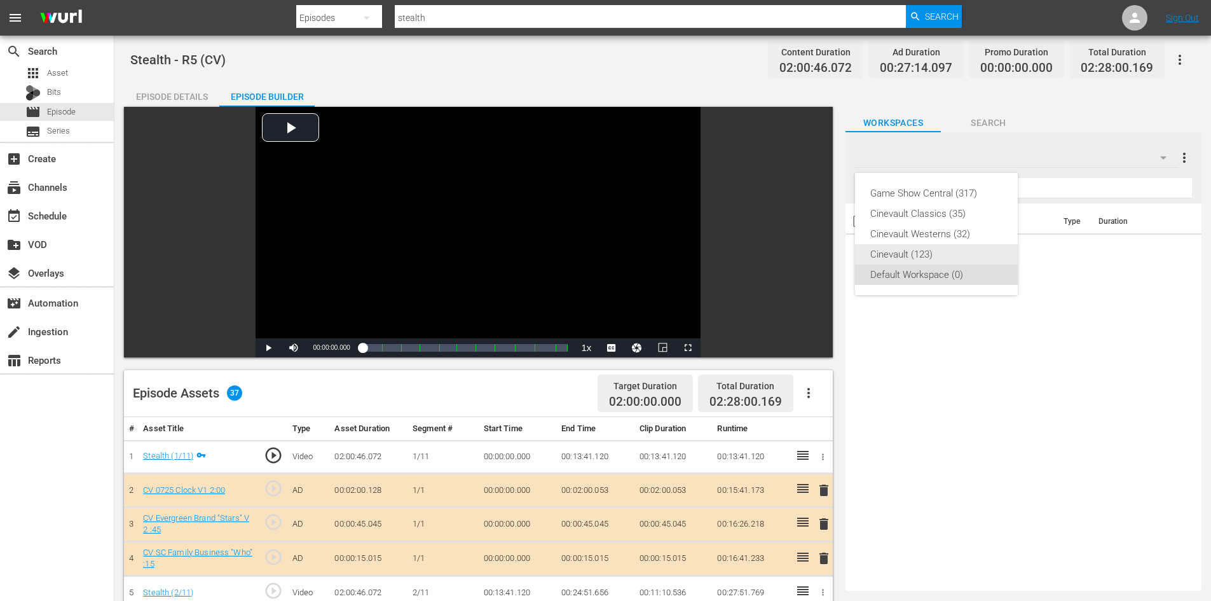
click at [974, 263] on div "Cinevault (123)" at bounding box center [936, 254] width 132 height 20
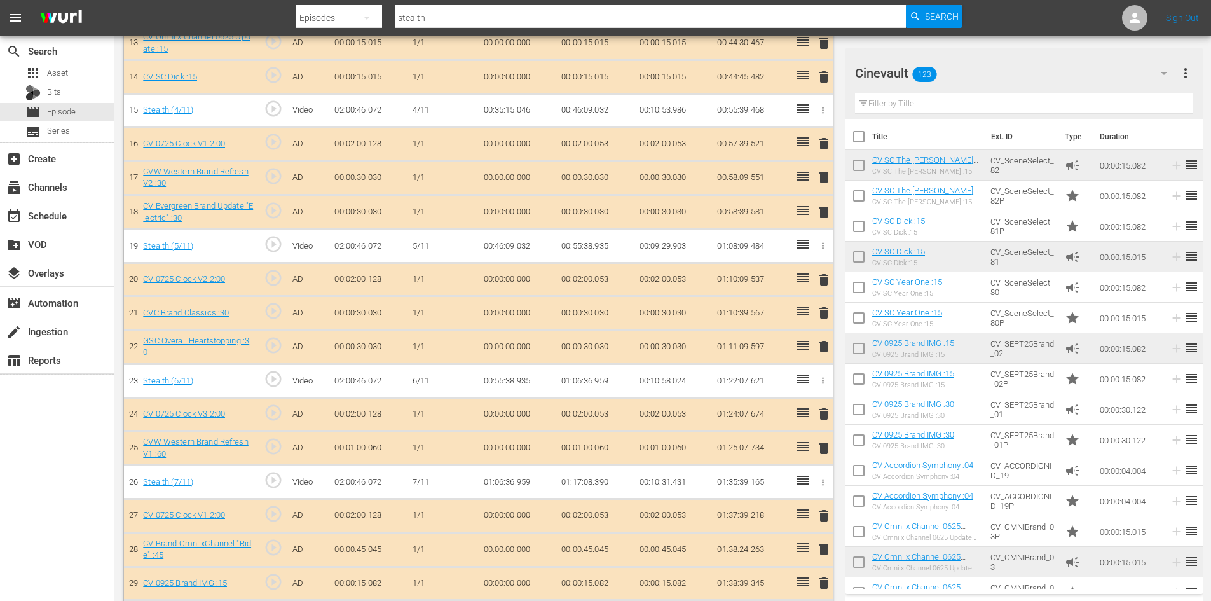
scroll to position [827, 0]
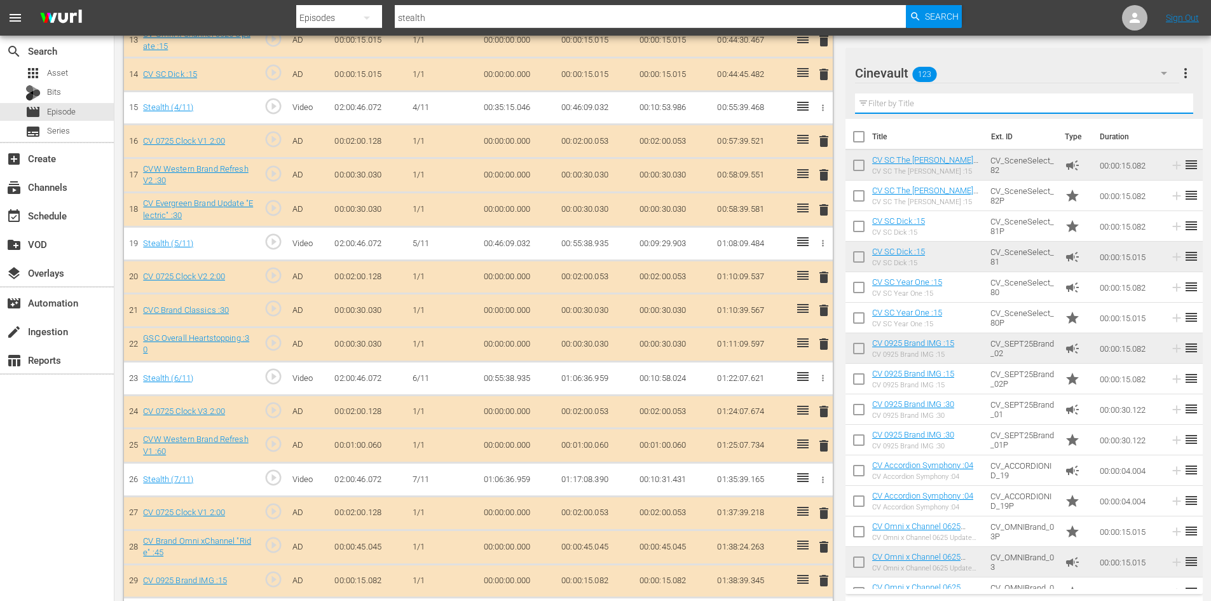
click at [998, 99] on input "text" at bounding box center [1024, 103] width 338 height 20
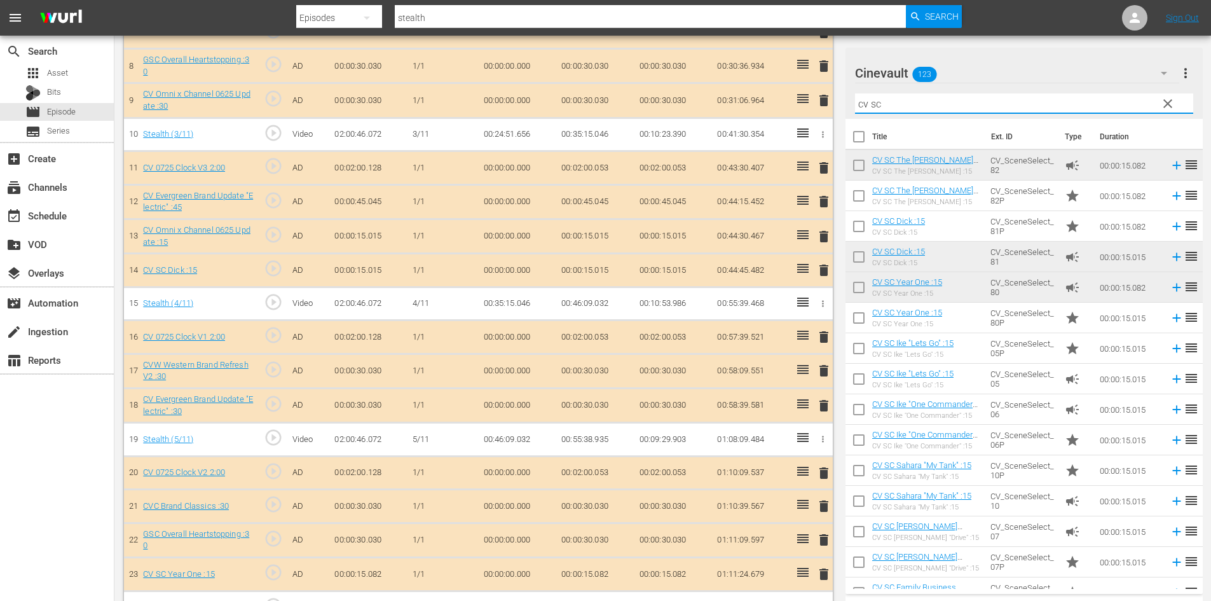
scroll to position [692, 0]
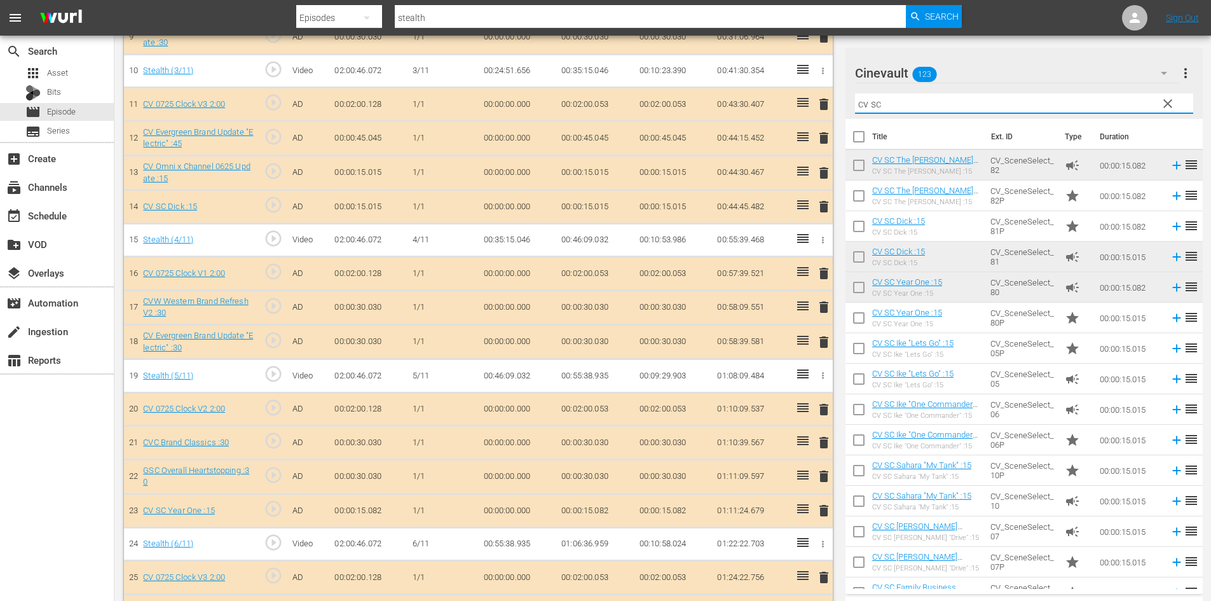
type input "cv sc"
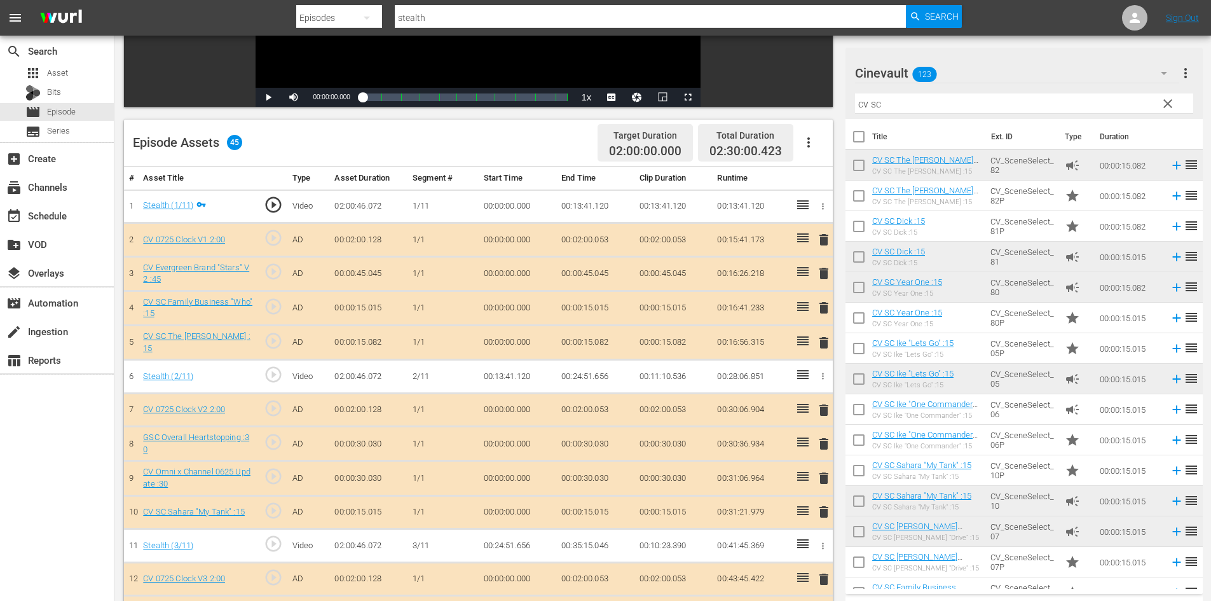
scroll to position [0, 0]
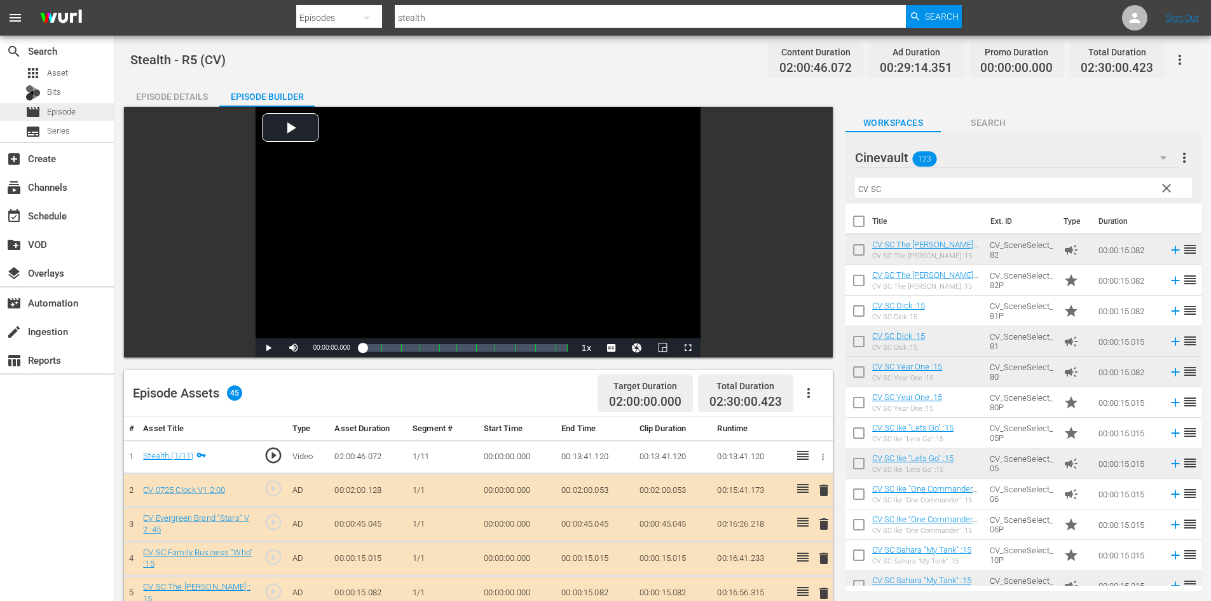
click at [76, 104] on div "movie Episode" at bounding box center [57, 112] width 114 height 18
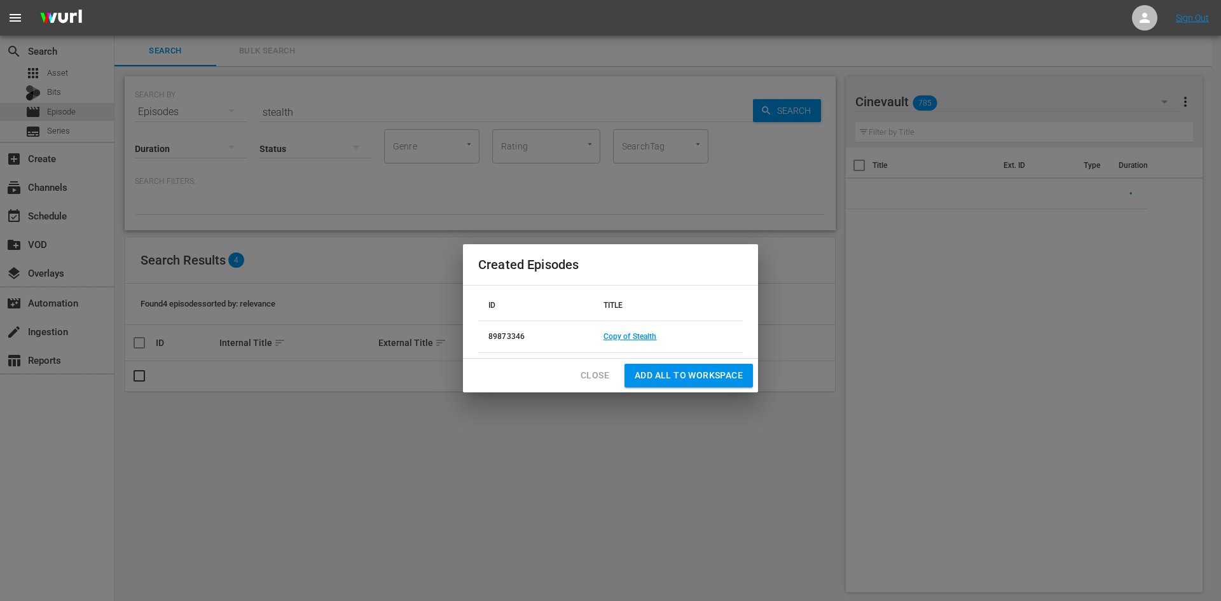
click at [601, 373] on span "Close" at bounding box center [594, 375] width 29 height 16
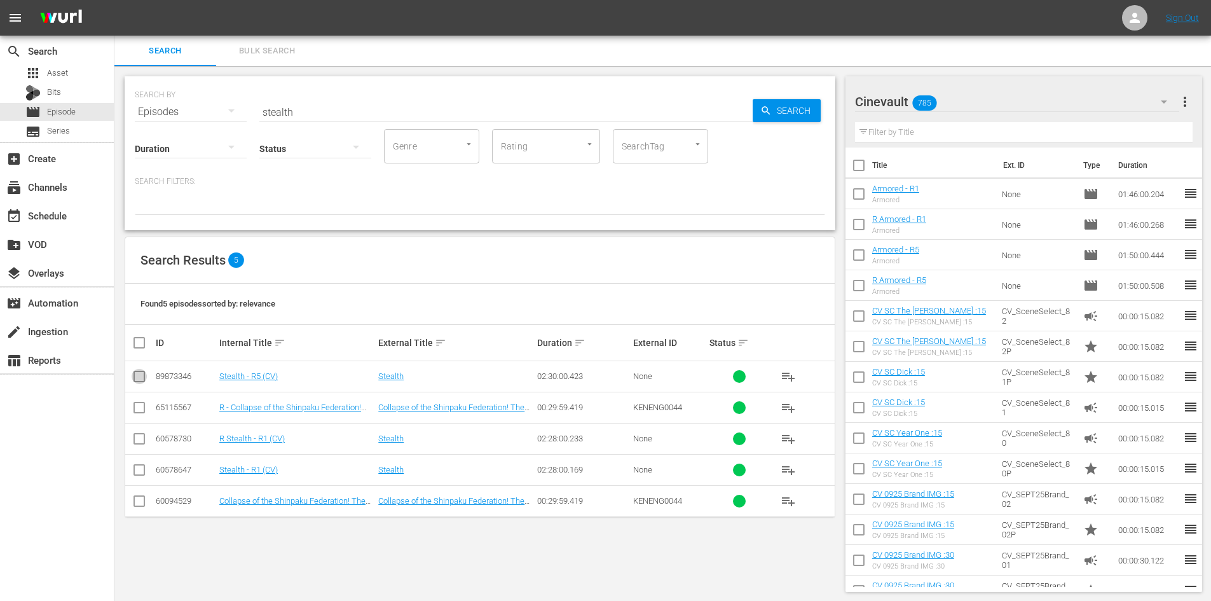
click at [140, 375] on input "checkbox" at bounding box center [139, 378] width 15 height 15
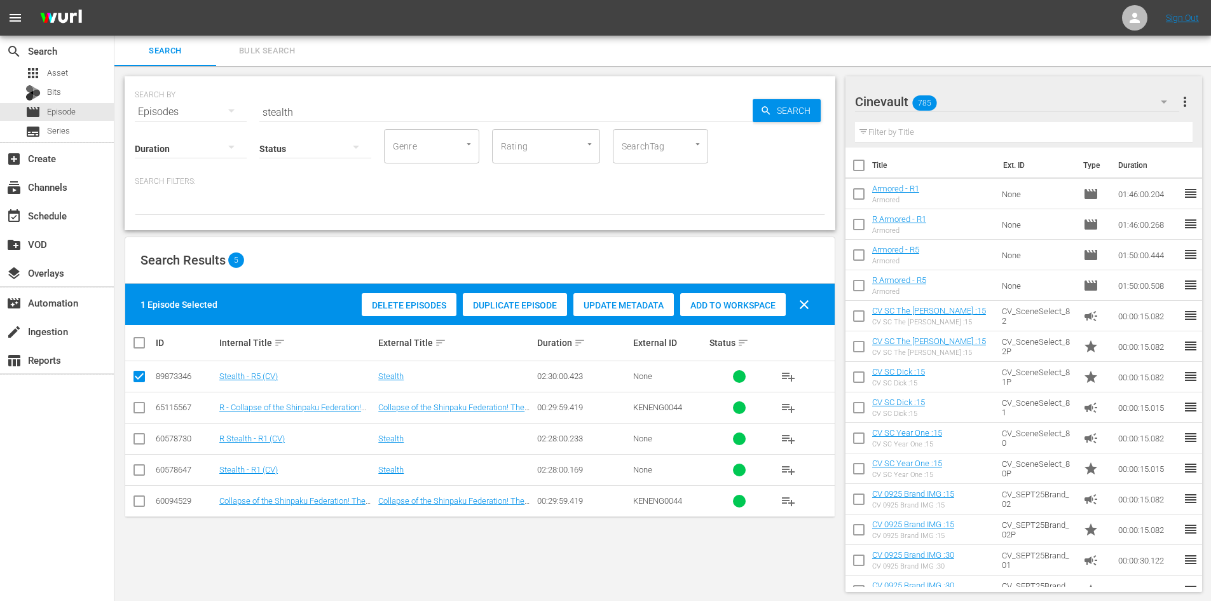
click at [508, 301] on span "Duplicate Episode" at bounding box center [515, 305] width 104 height 10
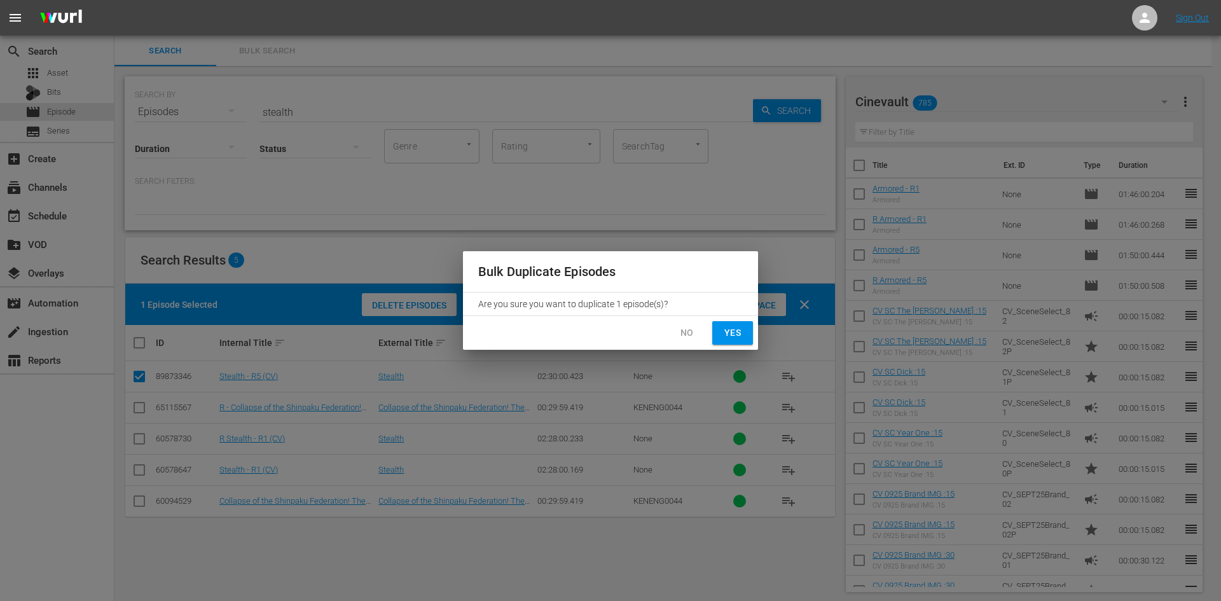
click at [746, 320] on div "No Yes" at bounding box center [610, 333] width 295 height 34
click at [741, 327] on span "Yes" at bounding box center [732, 333] width 20 height 16
checkbox input "false"
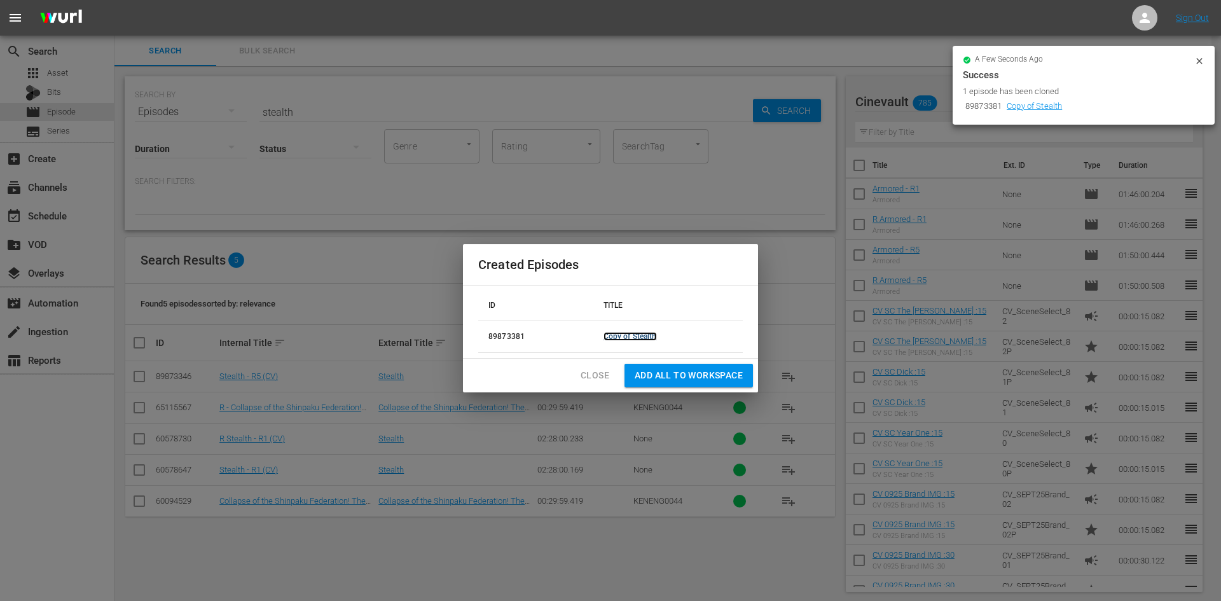
click at [607, 338] on link "Copy of Stealth" at bounding box center [629, 336] width 53 height 9
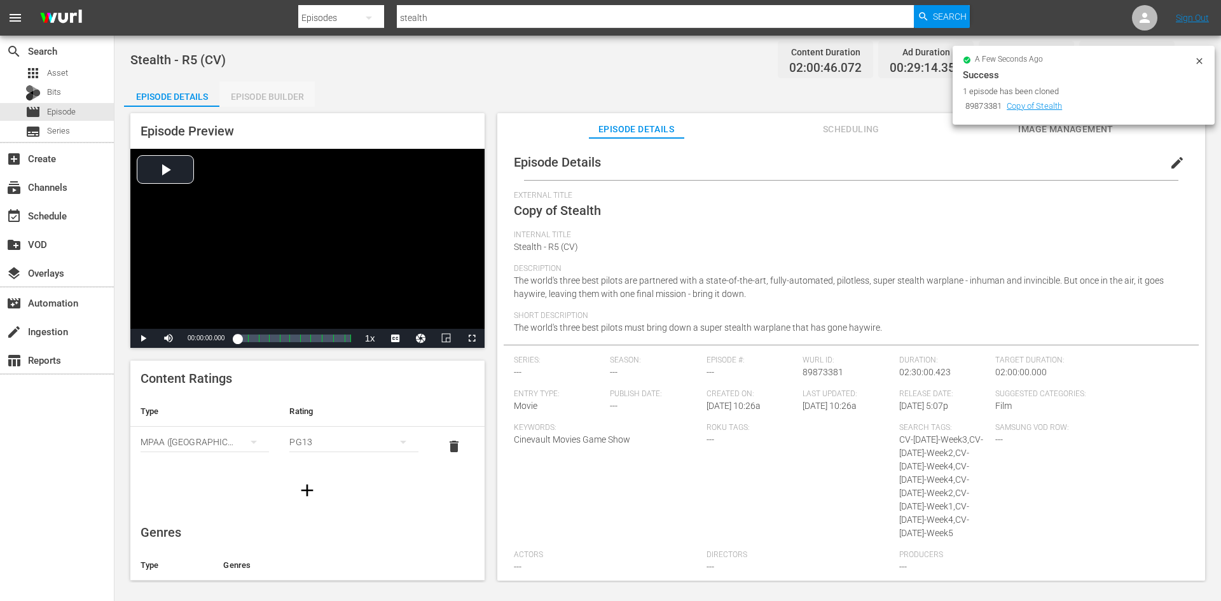
click at [261, 104] on div "Episode Builder" at bounding box center [266, 96] width 95 height 31
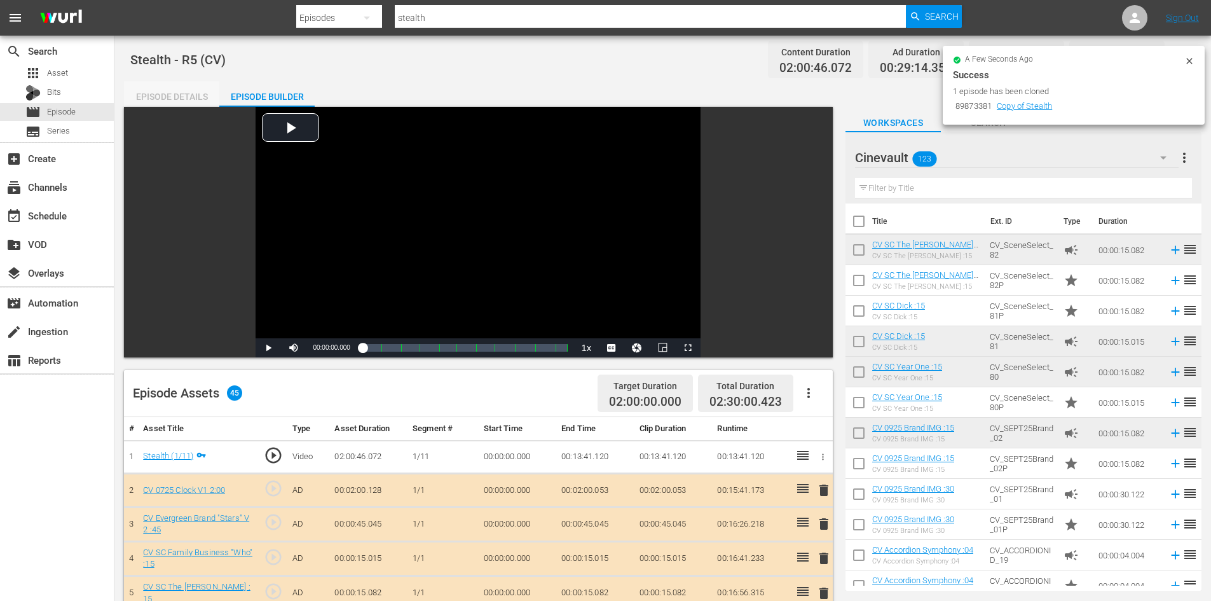
click at [194, 92] on div "Episode Details" at bounding box center [171, 96] width 95 height 31
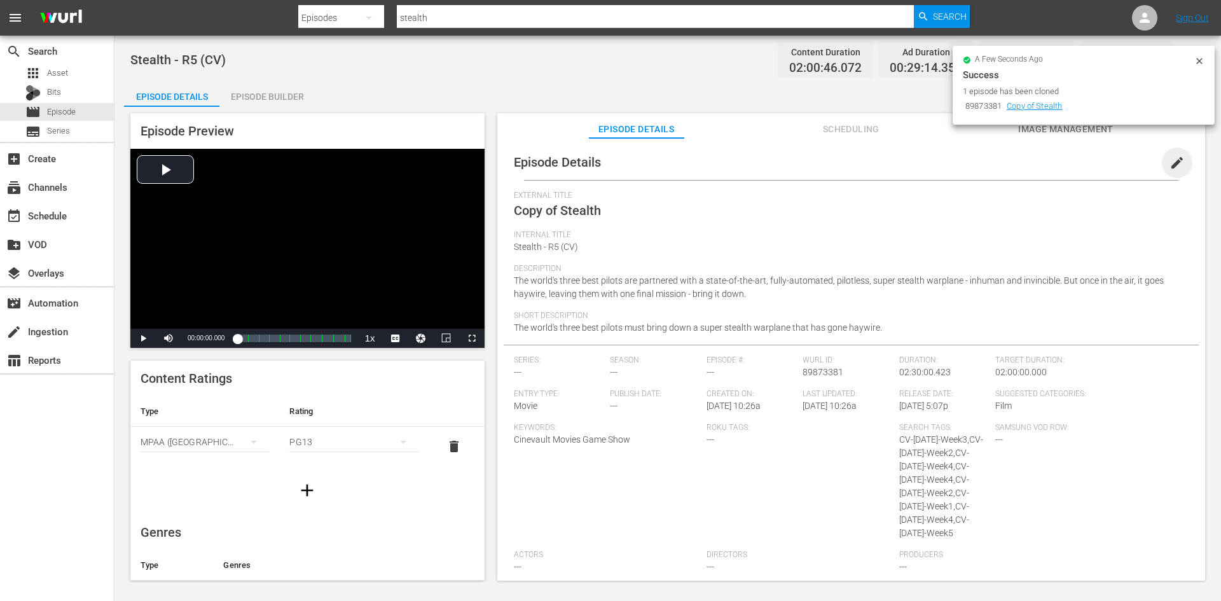
click at [1169, 165] on span "edit" at bounding box center [1176, 162] width 15 height 15
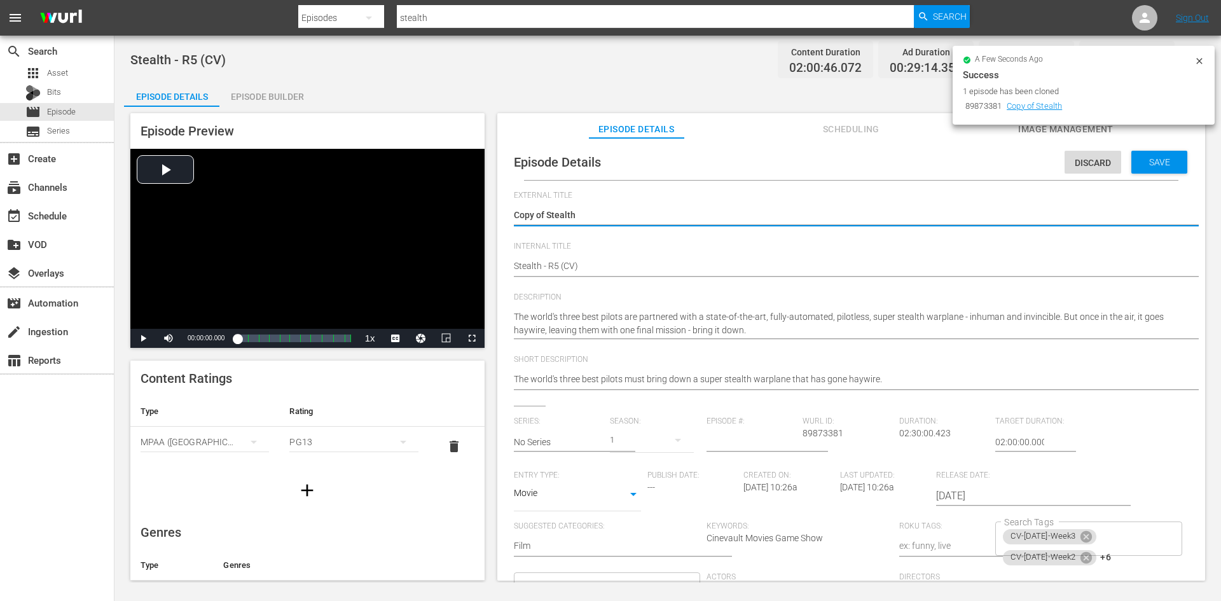
click at [545, 212] on textarea "Copy of Stealth" at bounding box center [848, 216] width 668 height 15
drag, startPoint x: 547, startPoint y: 214, endPoint x: 488, endPoint y: 200, distance: 60.8
click at [488, 200] on div "Episode Preview Video Player is loading. Play Video Play Mute Current Time 00:0…" at bounding box center [667, 349] width 1087 height 484
type textarea "Stealth"
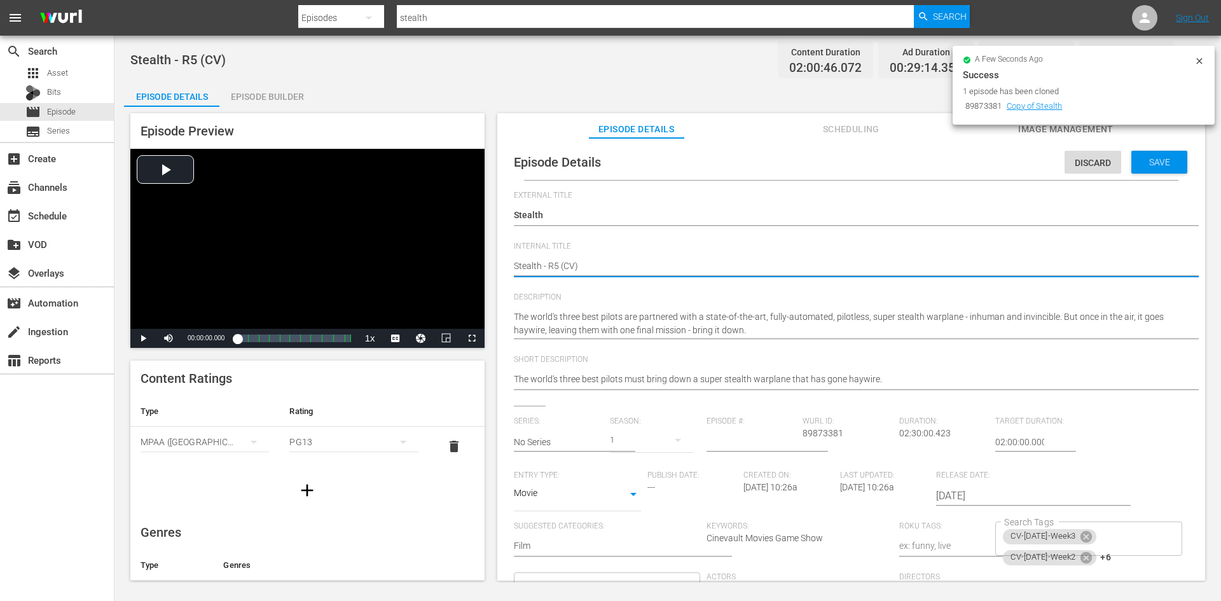
type textarea "RStealth - R5 (CV)"
type textarea "R Stealth - R5 (CV)"
click at [1169, 171] on div "Save" at bounding box center [1159, 162] width 56 height 23
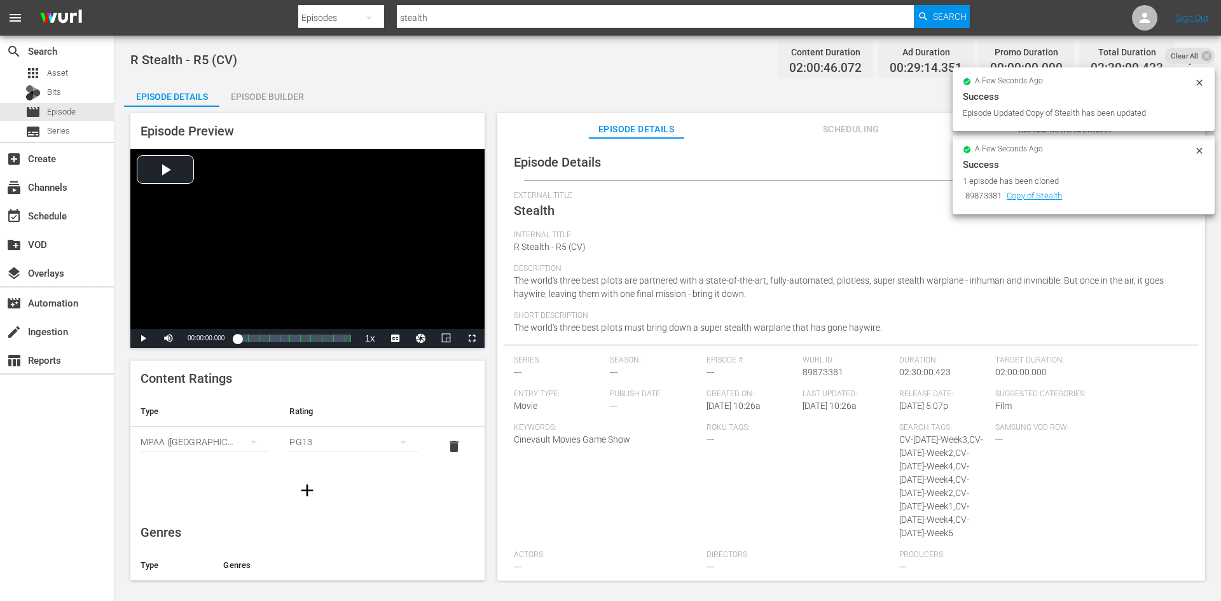
click at [266, 88] on div "Episode Builder" at bounding box center [266, 96] width 95 height 31
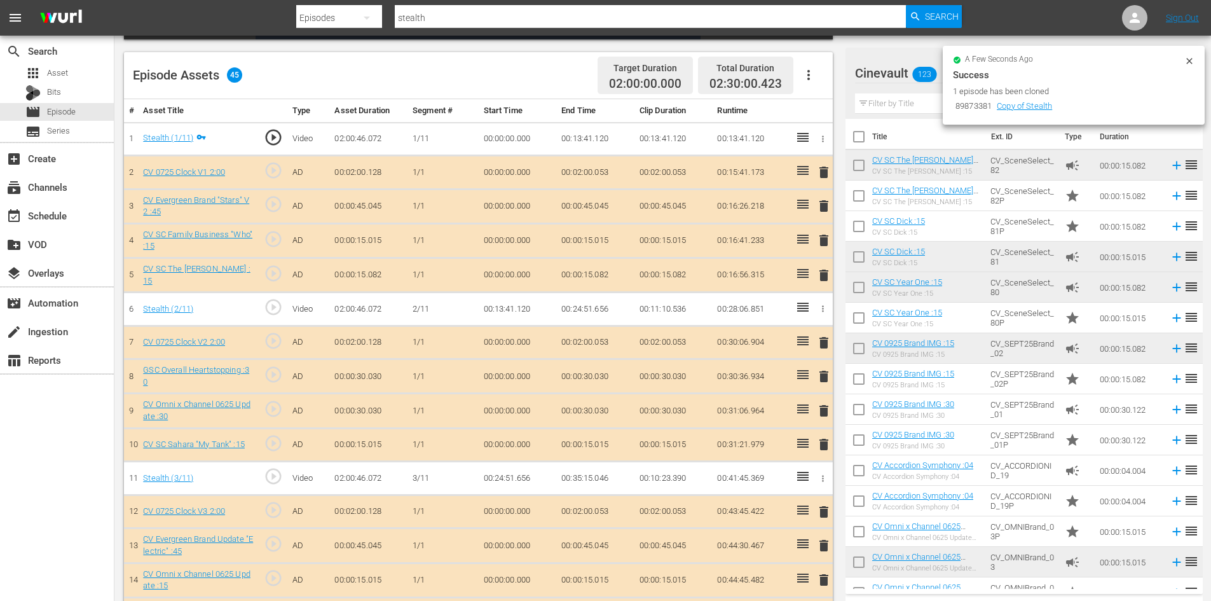
scroll to position [381, 0]
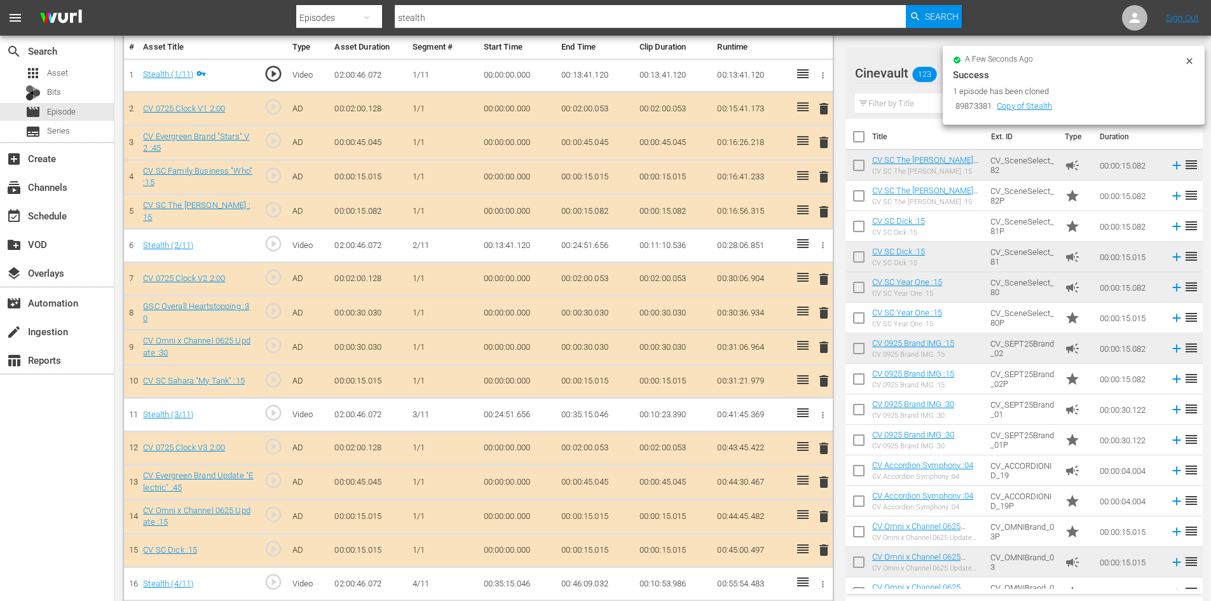
click at [1190, 59] on icon at bounding box center [1190, 61] width 10 height 10
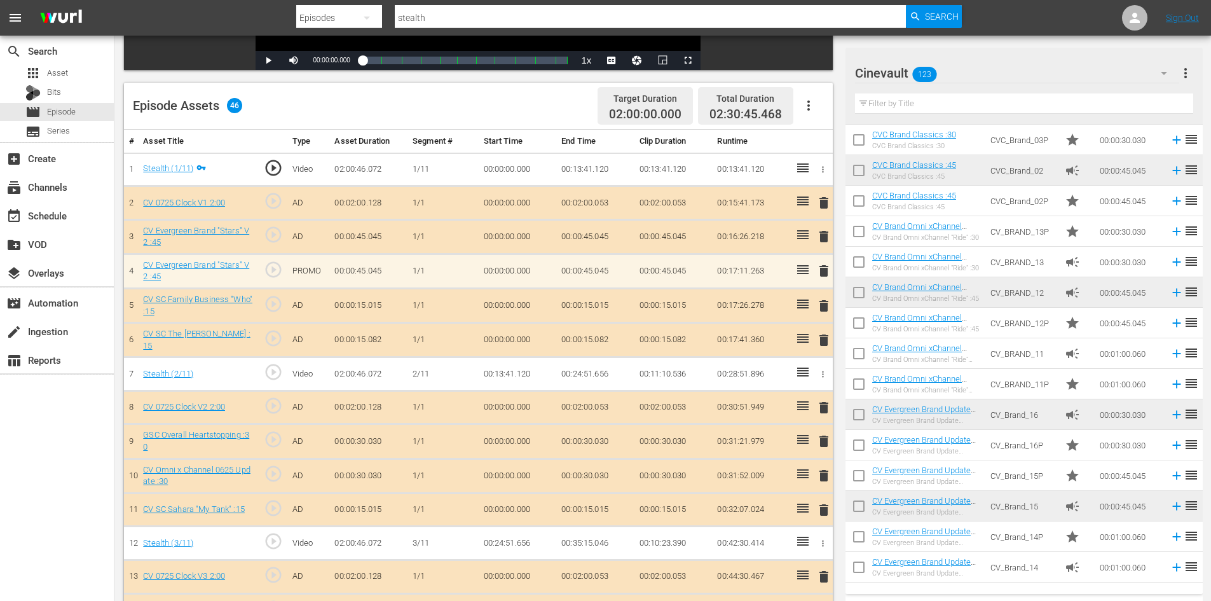
scroll to position [2211, 0]
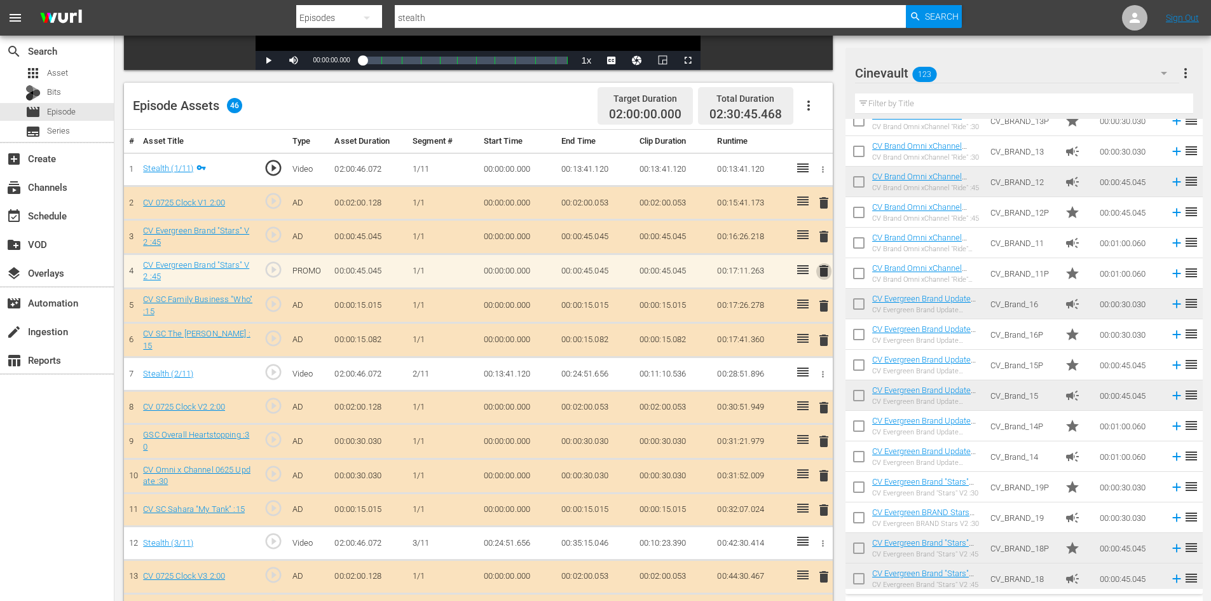
click at [830, 264] on span "delete" at bounding box center [823, 270] width 15 height 15
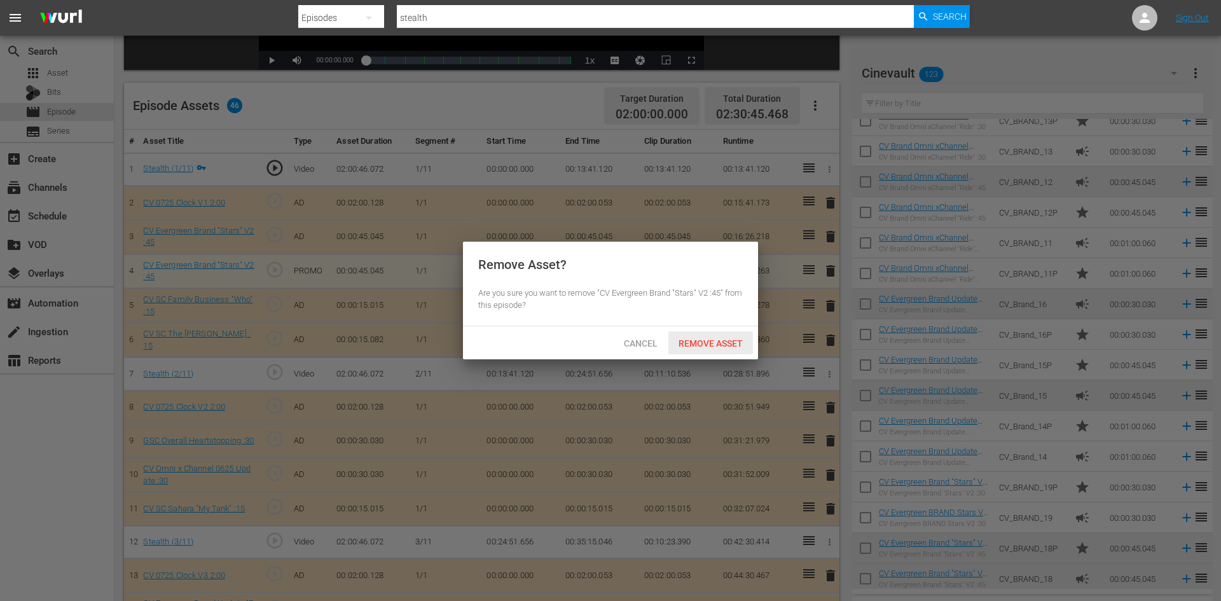
click at [732, 346] on span "Remove Asset" at bounding box center [710, 343] width 85 height 10
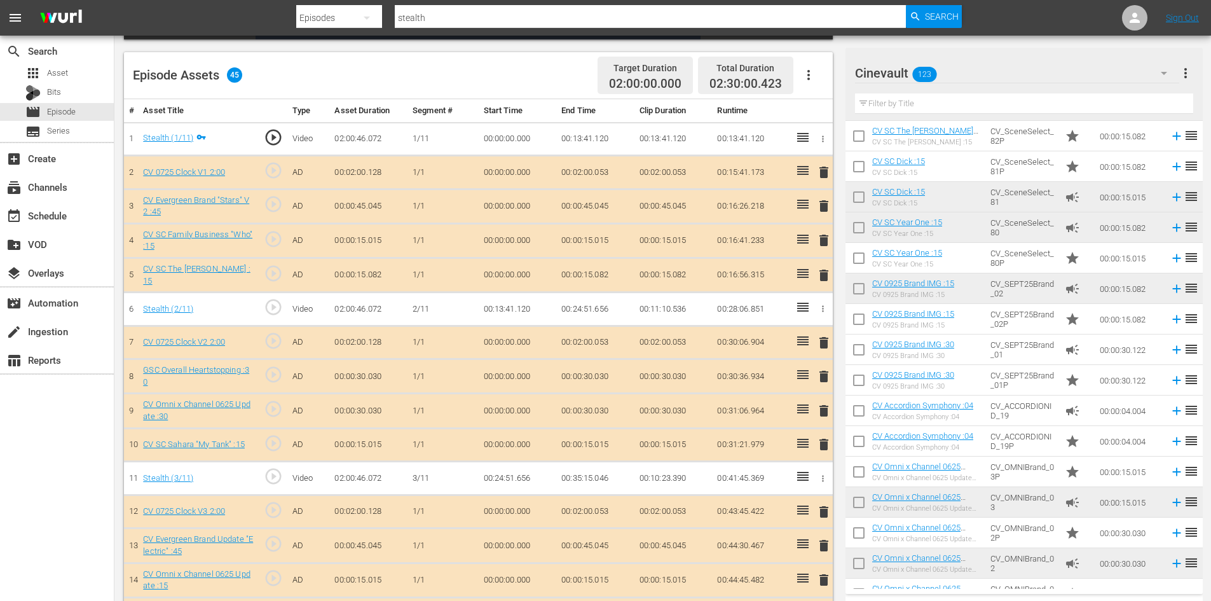
scroll to position [0, 0]
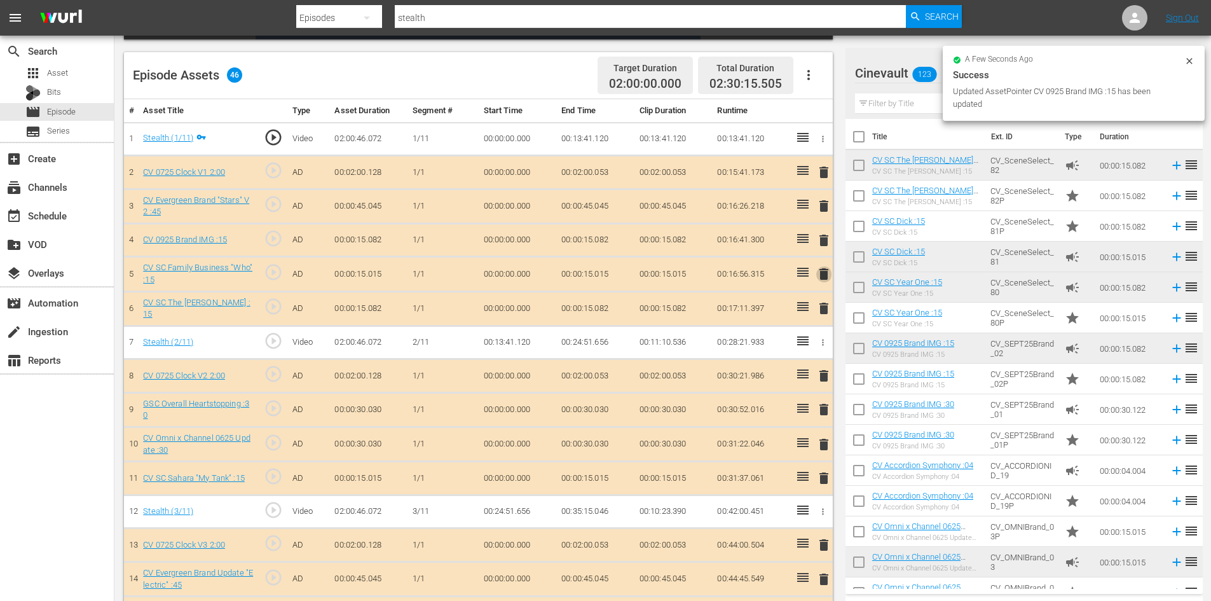
click at [827, 272] on span "delete" at bounding box center [823, 273] width 15 height 15
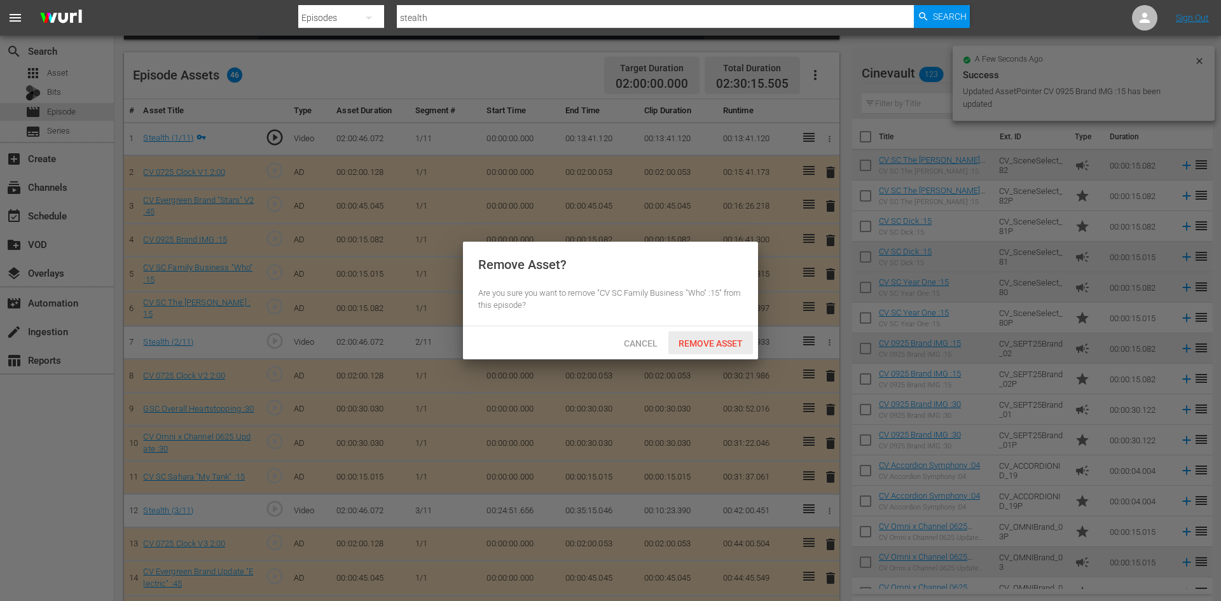
click at [719, 338] on span "Remove Asset" at bounding box center [710, 343] width 85 height 10
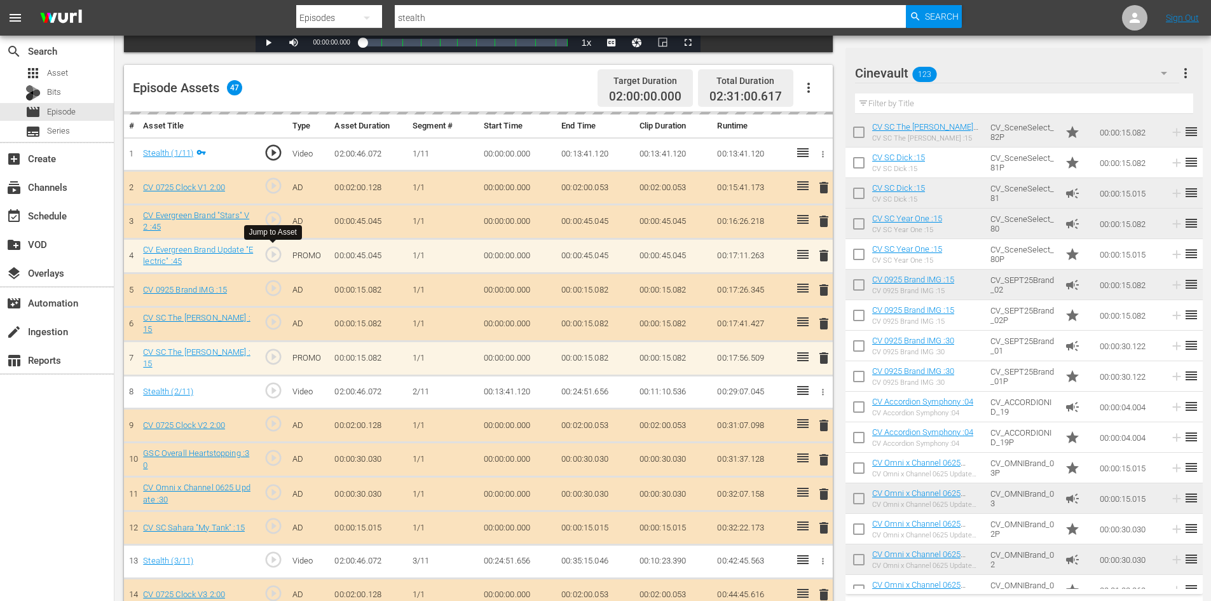
scroll to position [381, 0]
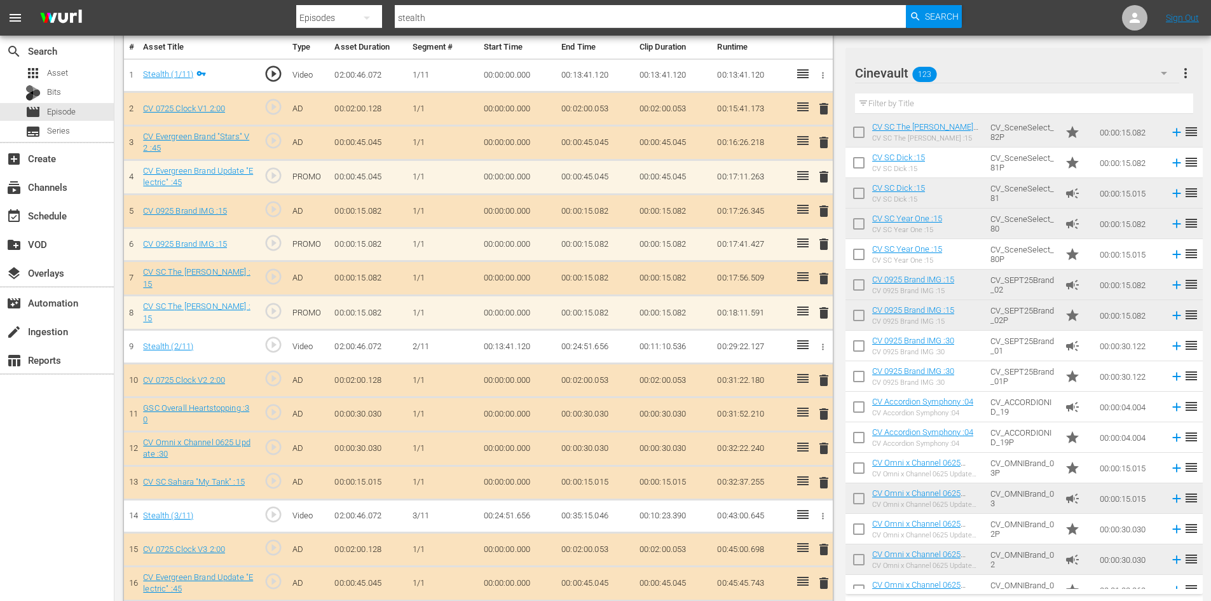
click at [822, 174] on span "delete" at bounding box center [823, 176] width 15 height 15
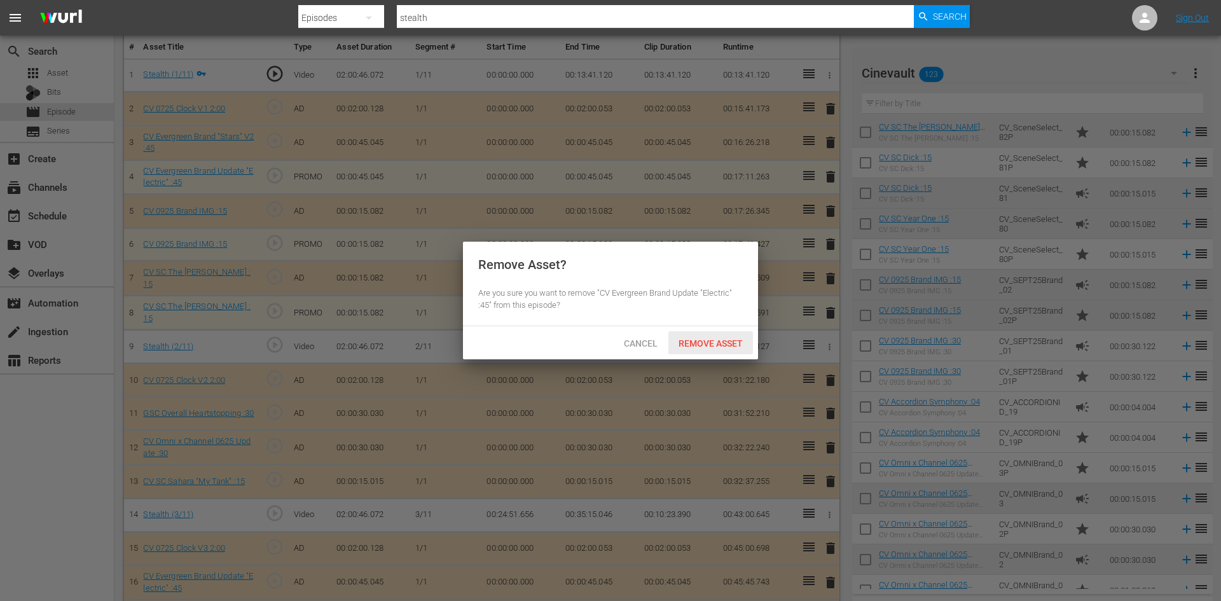
click at [701, 342] on span "Remove Asset" at bounding box center [710, 343] width 85 height 10
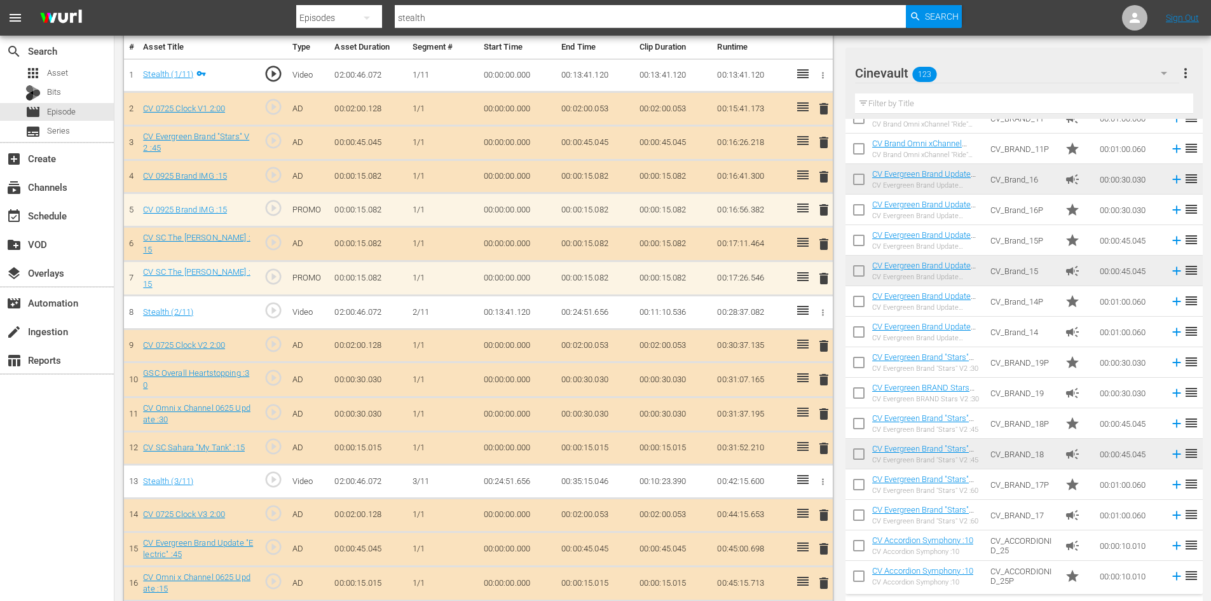
scroll to position [2353, 0]
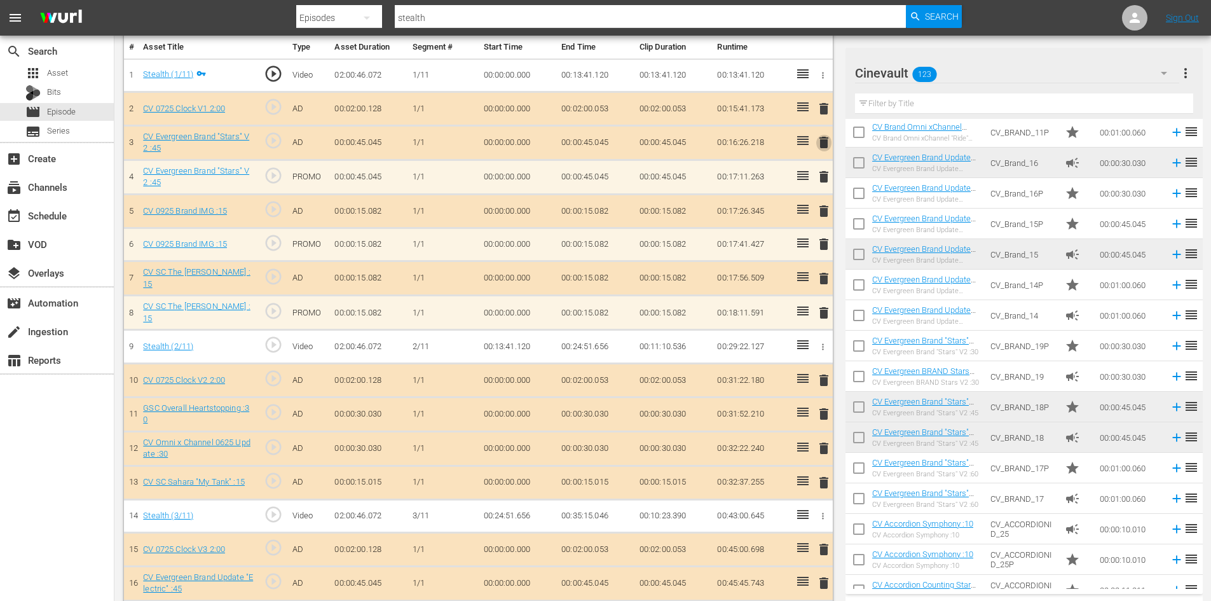
click at [824, 148] on span "delete" at bounding box center [823, 142] width 15 height 15
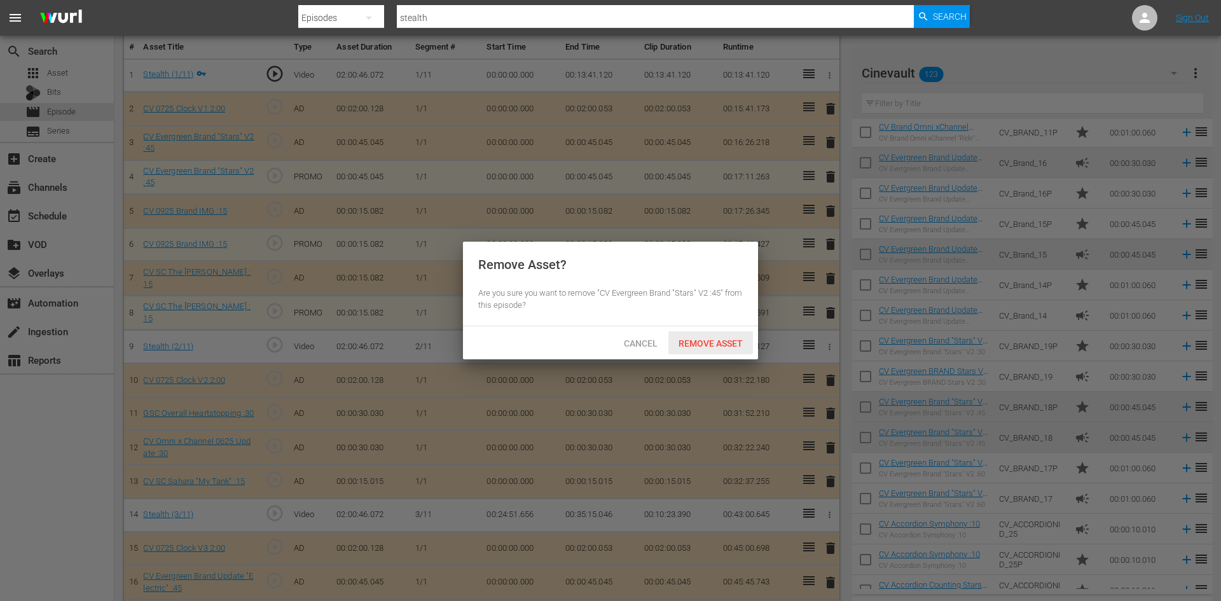
click at [730, 342] on span "Remove Asset" at bounding box center [710, 343] width 85 height 10
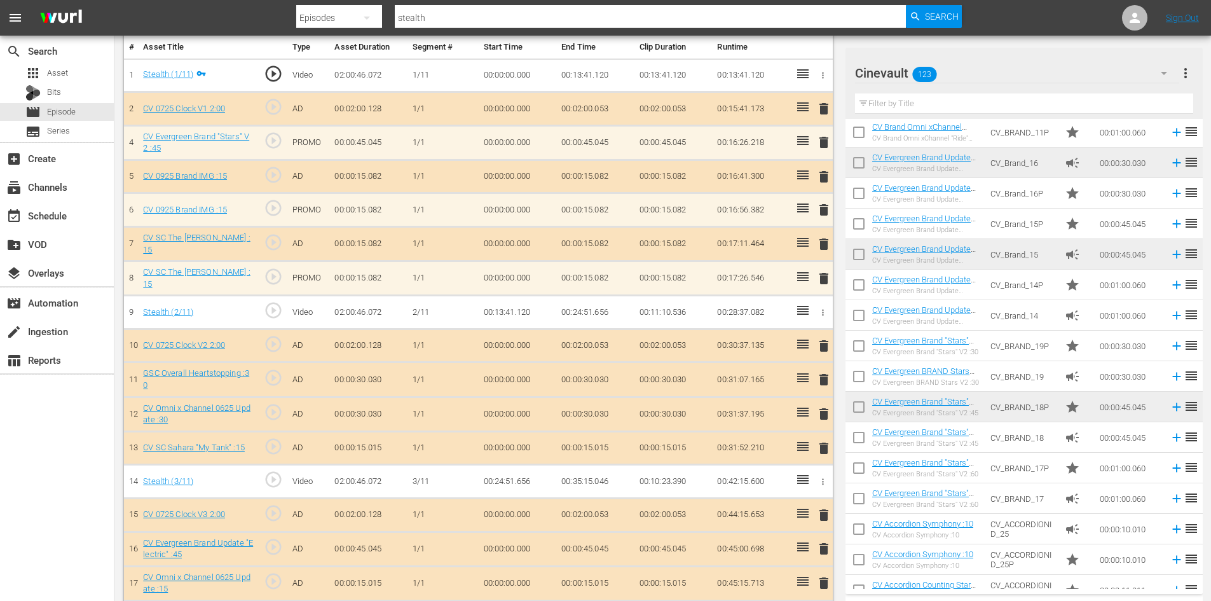
click at [828, 174] on span "delete" at bounding box center [823, 176] width 15 height 15
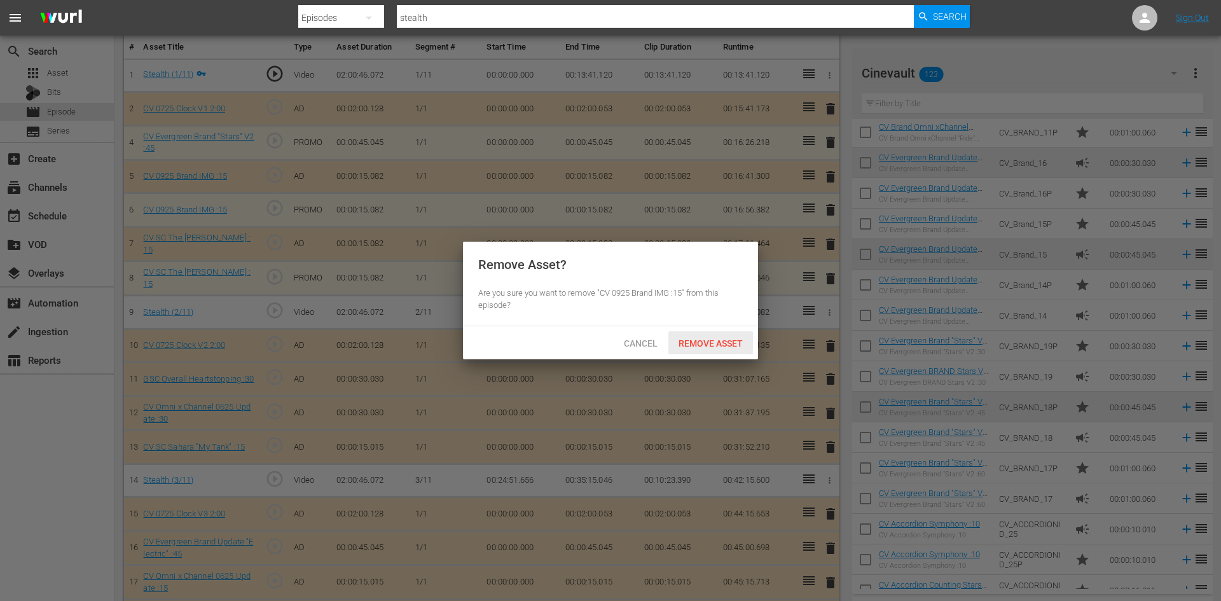
click at [740, 341] on span "Remove Asset" at bounding box center [710, 343] width 85 height 10
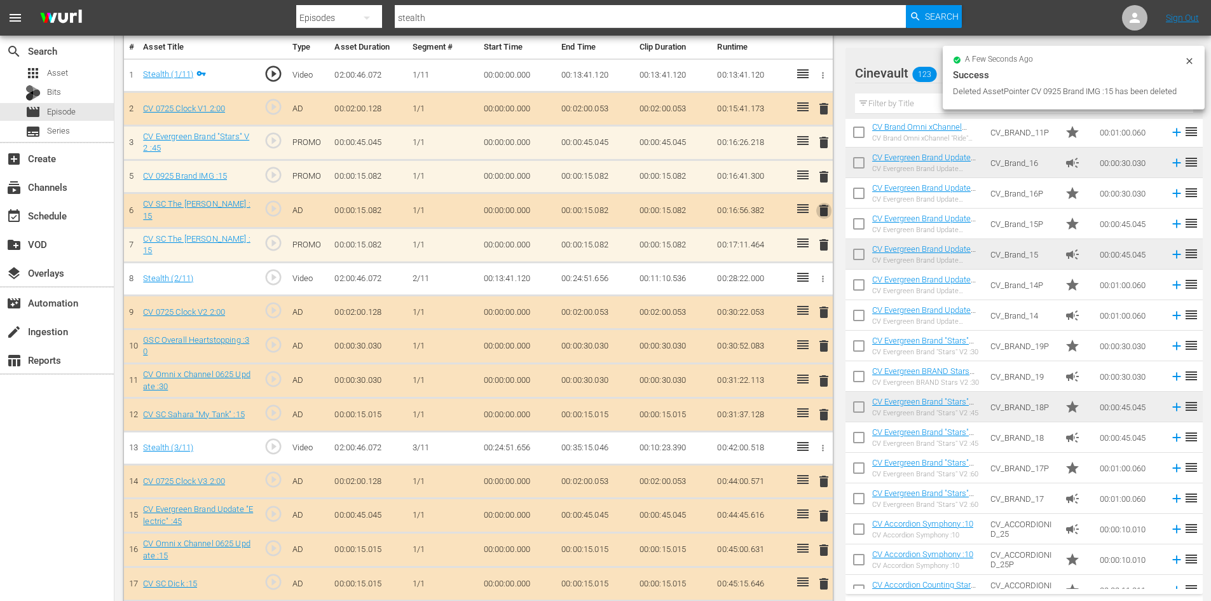
click at [825, 209] on span "delete" at bounding box center [823, 210] width 15 height 15
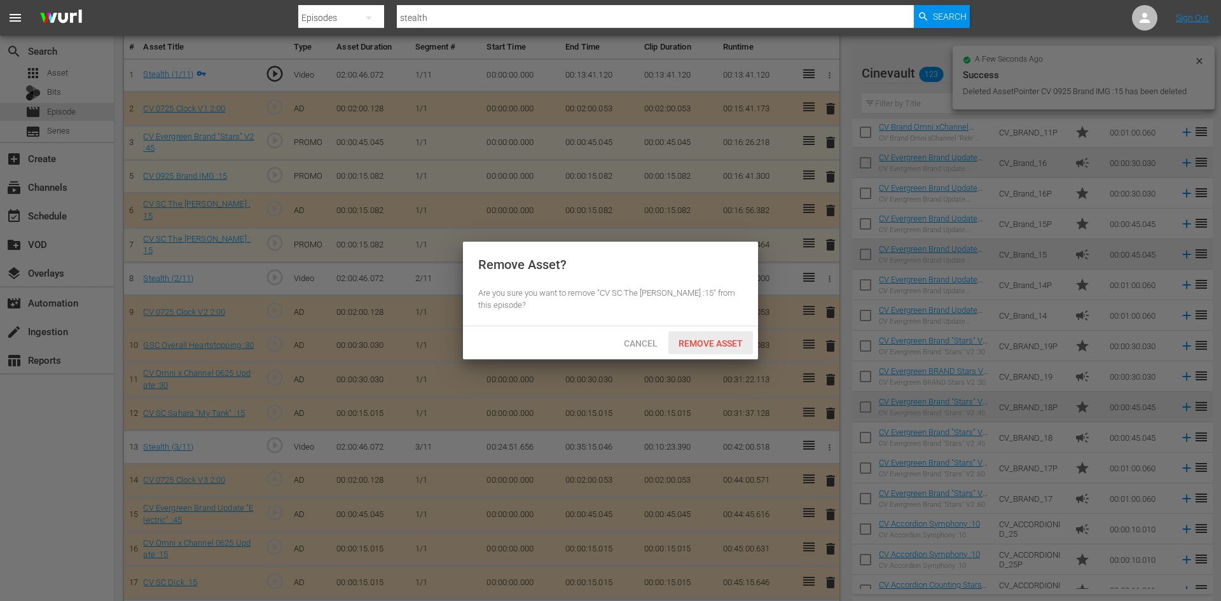
click at [732, 333] on div "Remove Asset" at bounding box center [710, 343] width 85 height 24
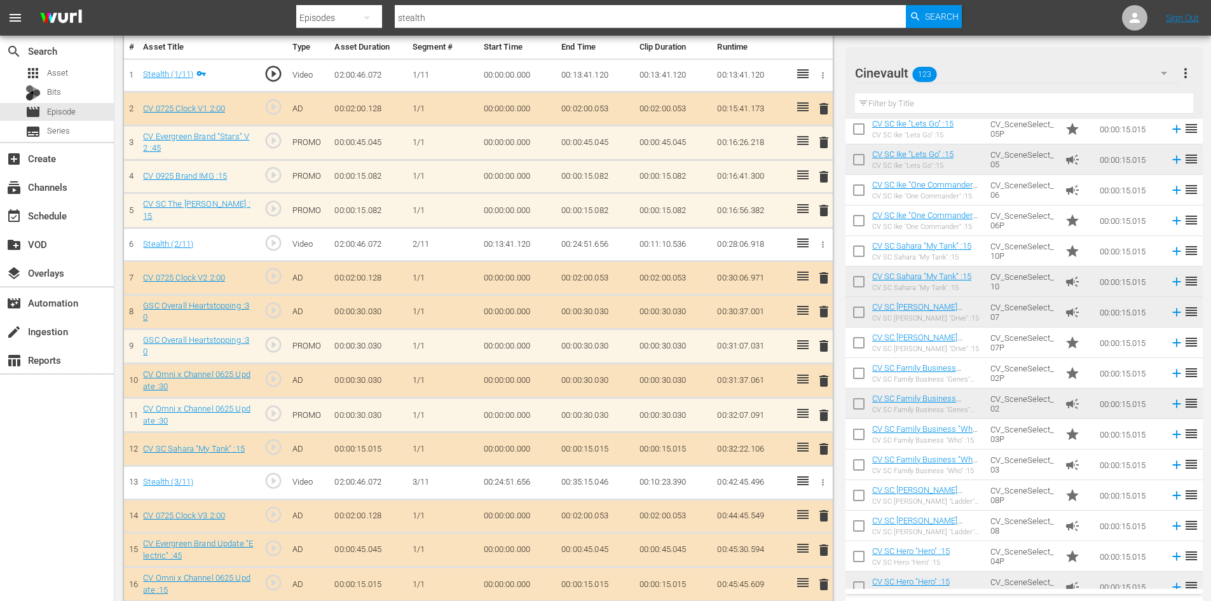
scroll to position [954, 0]
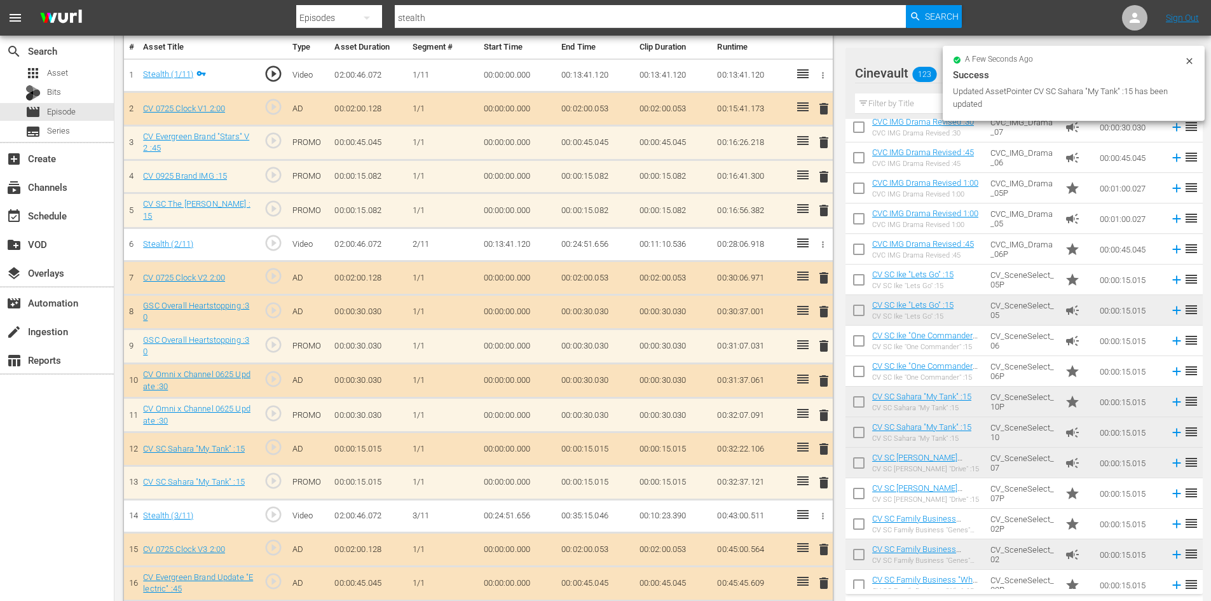
click at [819, 309] on span "delete" at bounding box center [823, 311] width 15 height 15
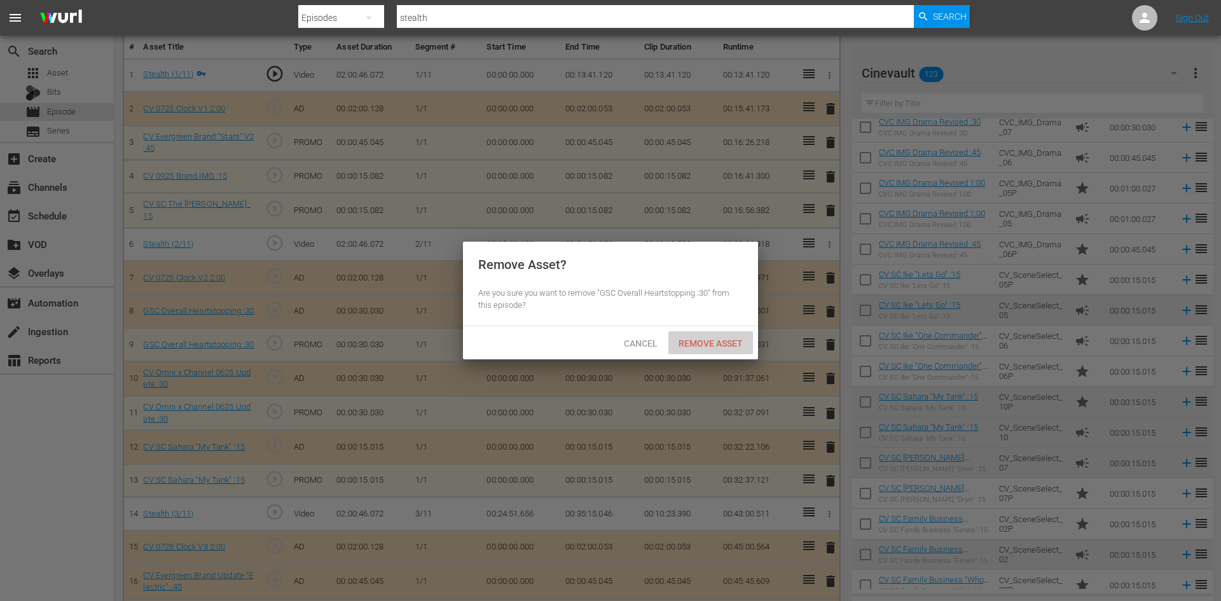
click at [729, 350] on div "Remove Asset" at bounding box center [710, 343] width 85 height 24
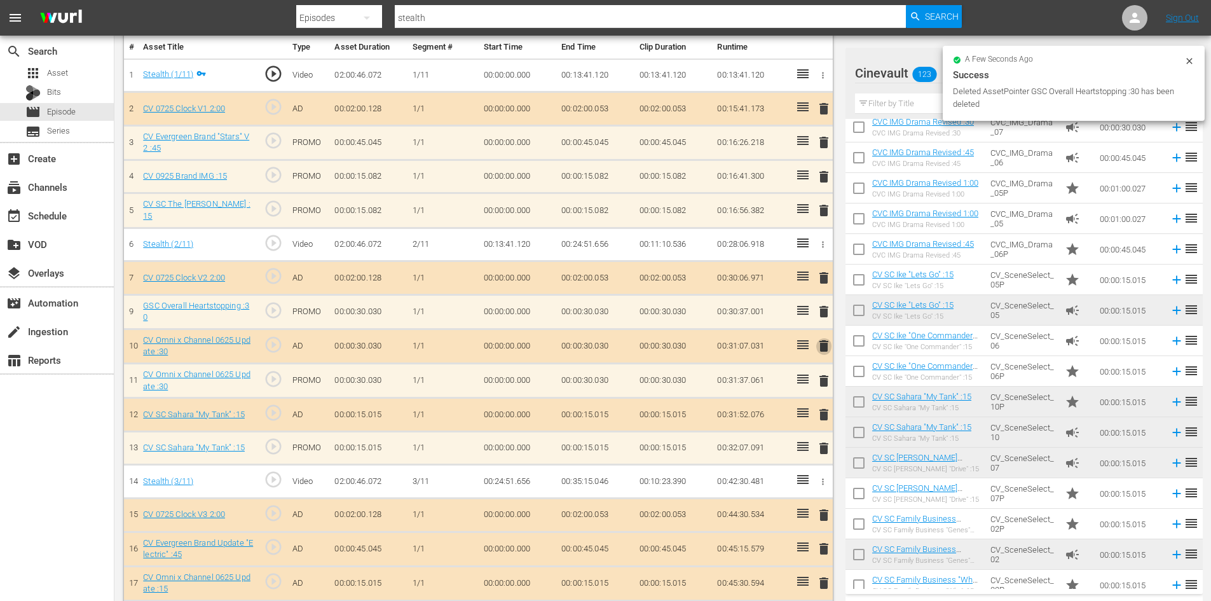
click at [822, 341] on span "delete" at bounding box center [823, 345] width 15 height 15
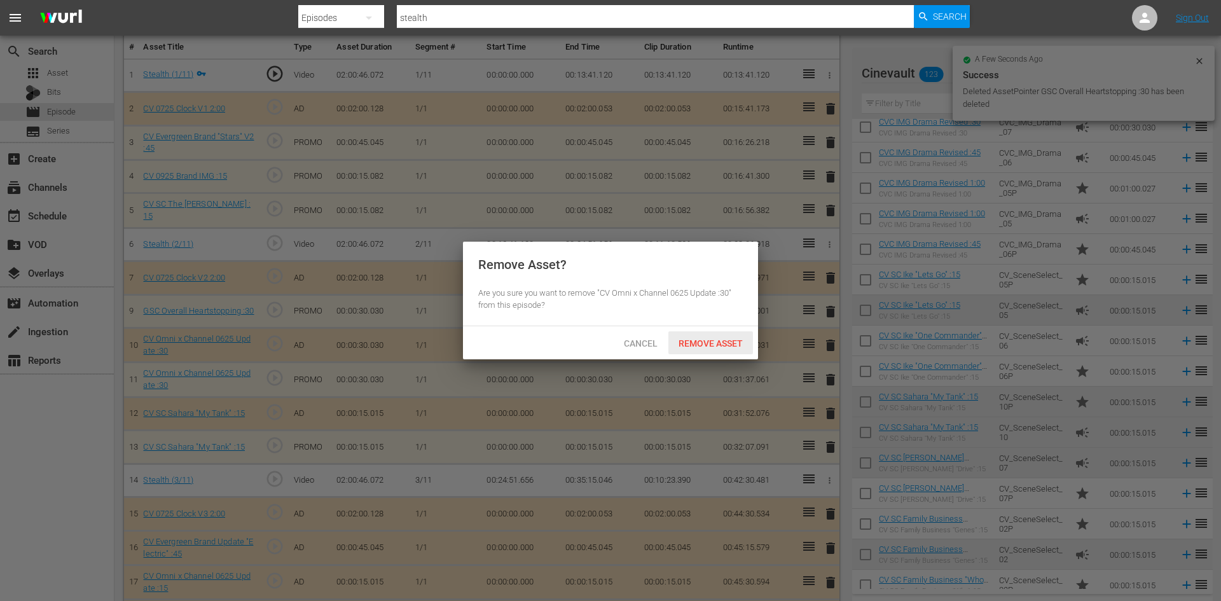
click at [715, 335] on div "Remove Asset" at bounding box center [710, 343] width 85 height 24
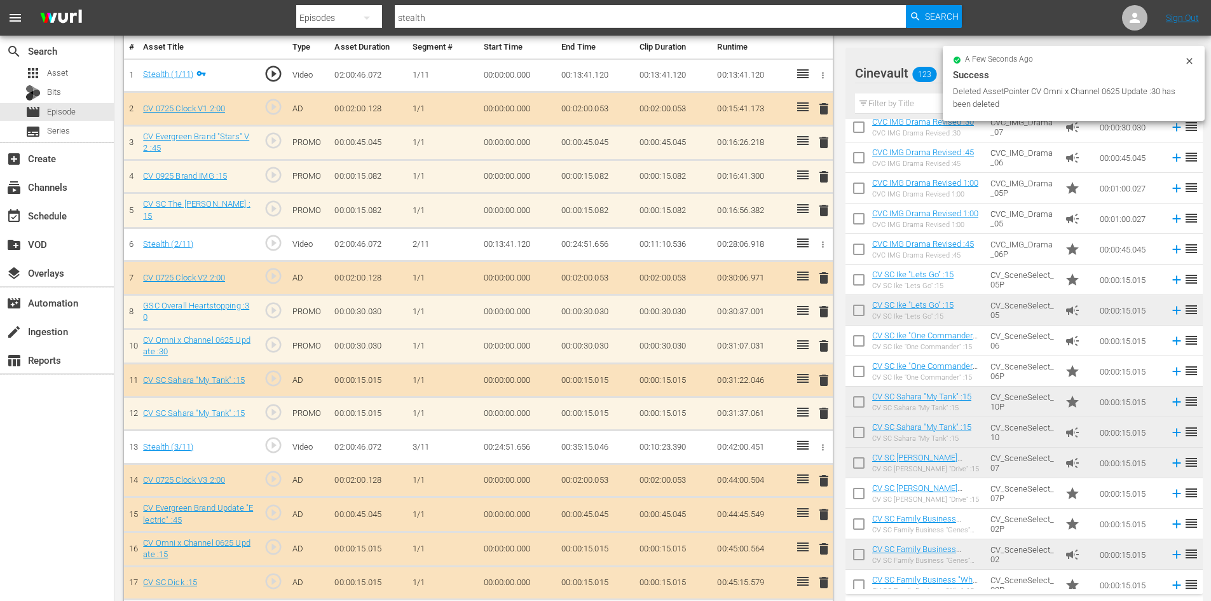
click at [823, 385] on span "delete" at bounding box center [823, 380] width 15 height 15
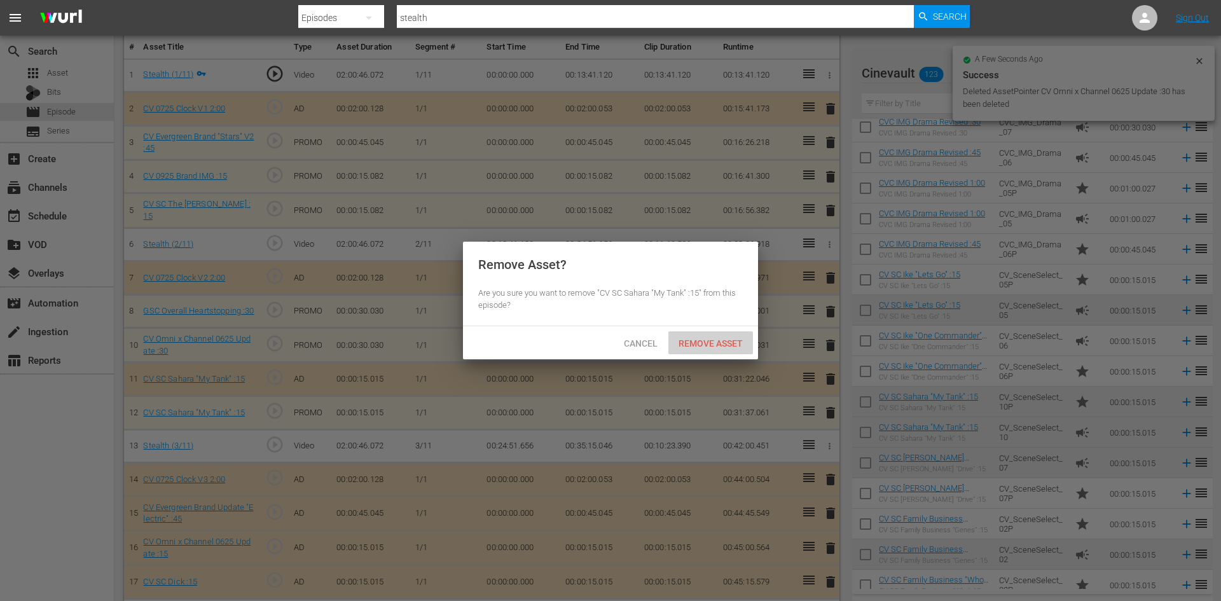
click at [740, 333] on div "Remove Asset" at bounding box center [710, 343] width 85 height 24
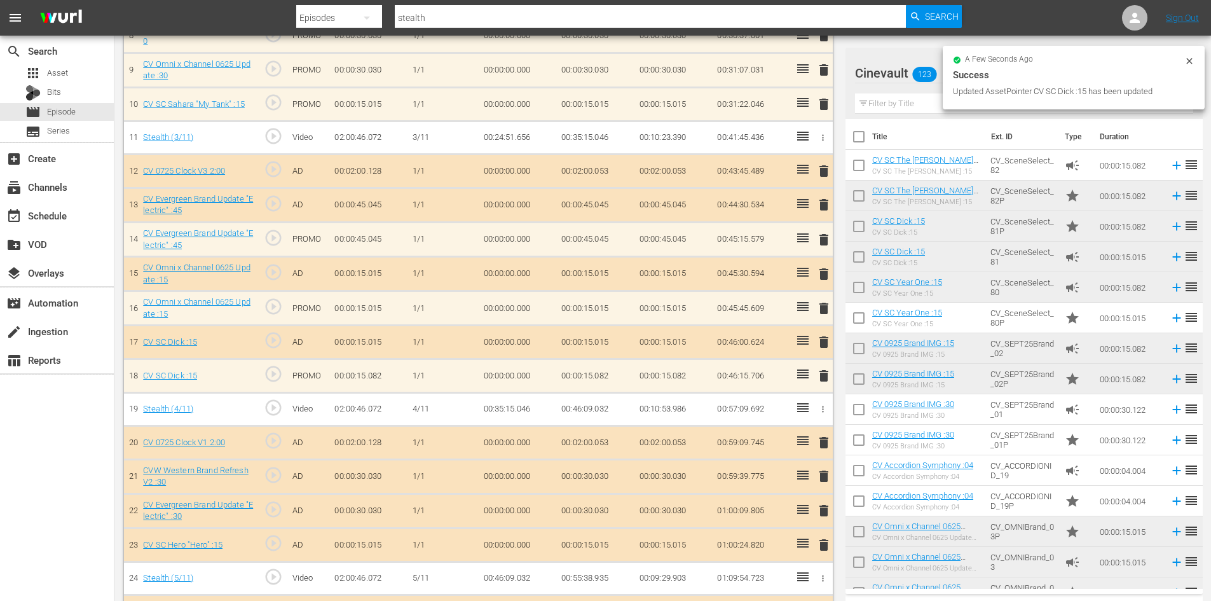
scroll to position [636, 0]
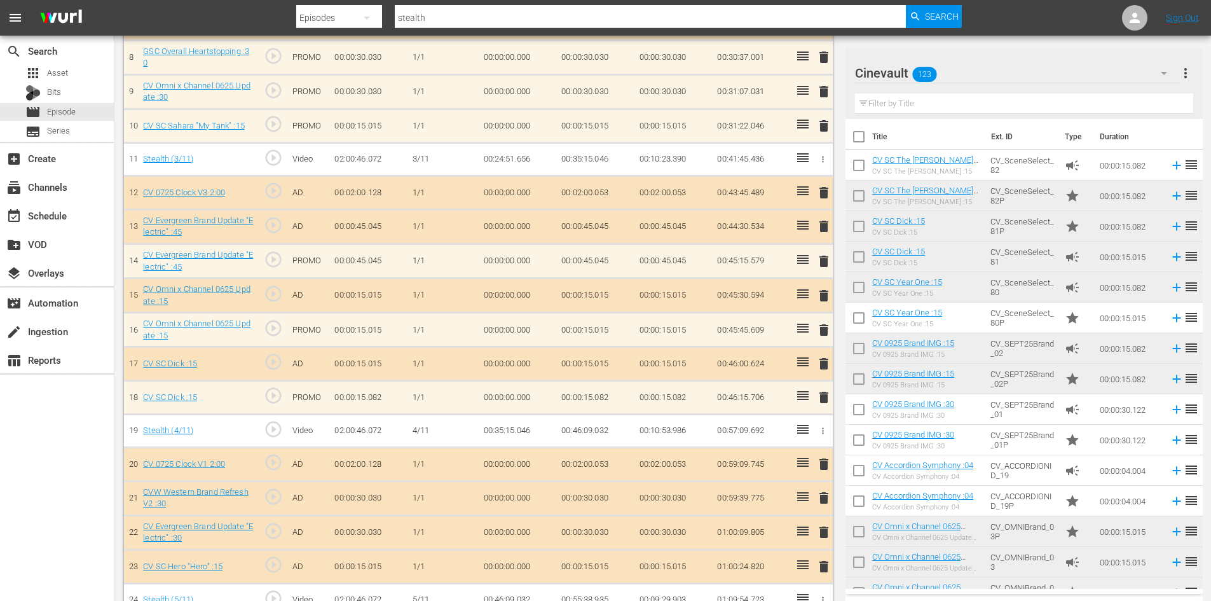
click at [821, 227] on span "delete" at bounding box center [823, 226] width 15 height 15
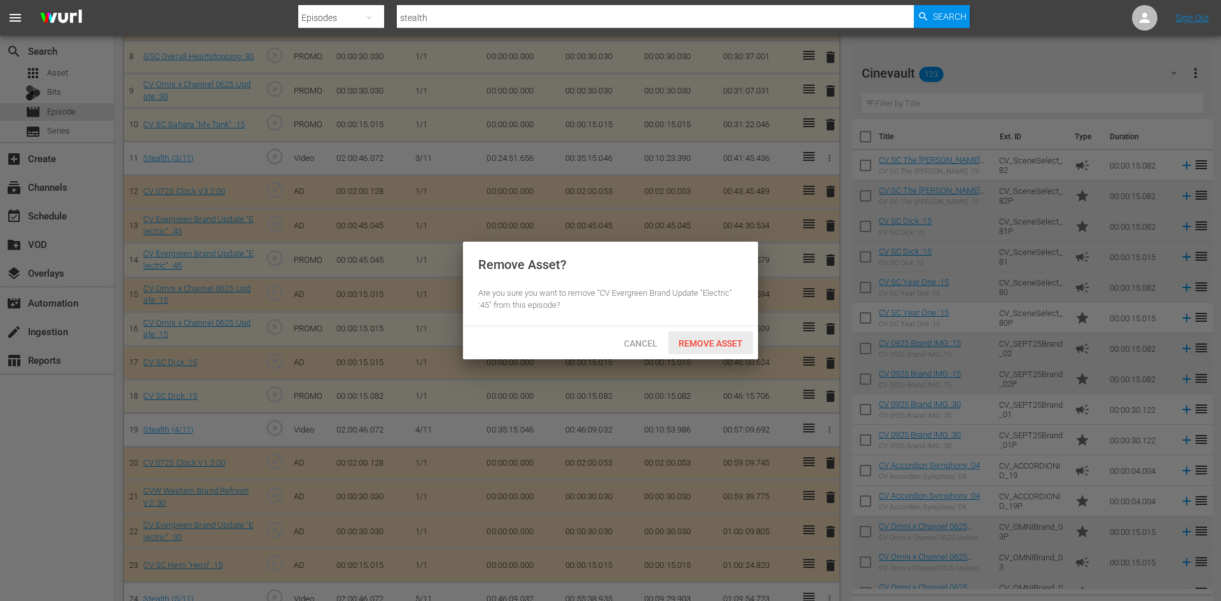
click at [742, 340] on span "Remove Asset" at bounding box center [710, 343] width 85 height 10
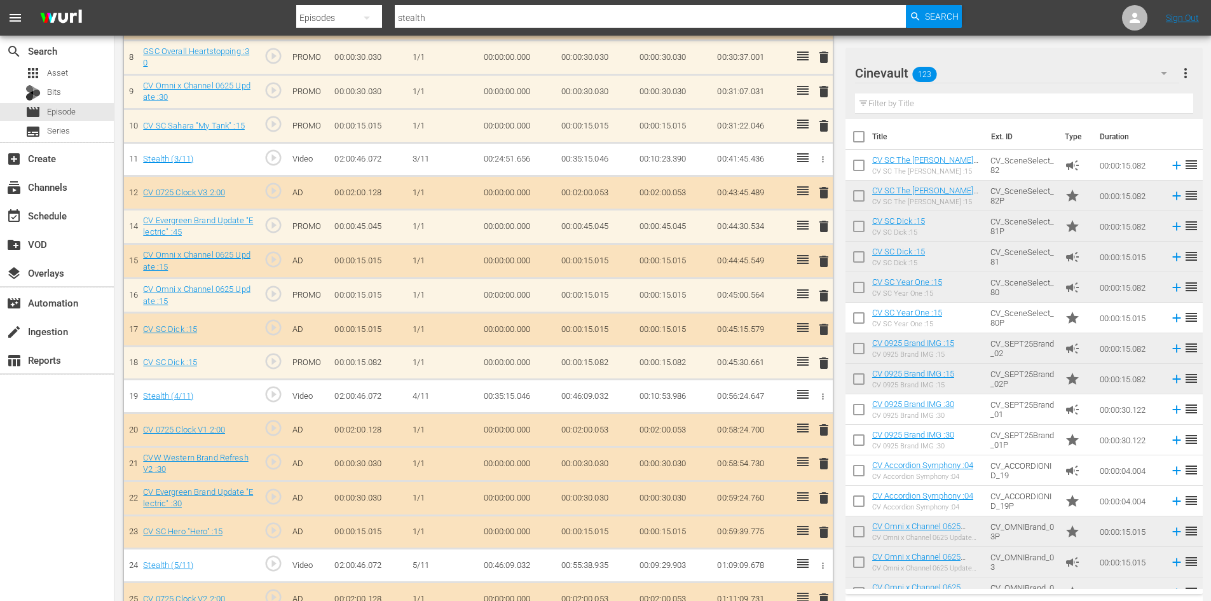
click at [825, 259] on span "delete" at bounding box center [823, 261] width 15 height 15
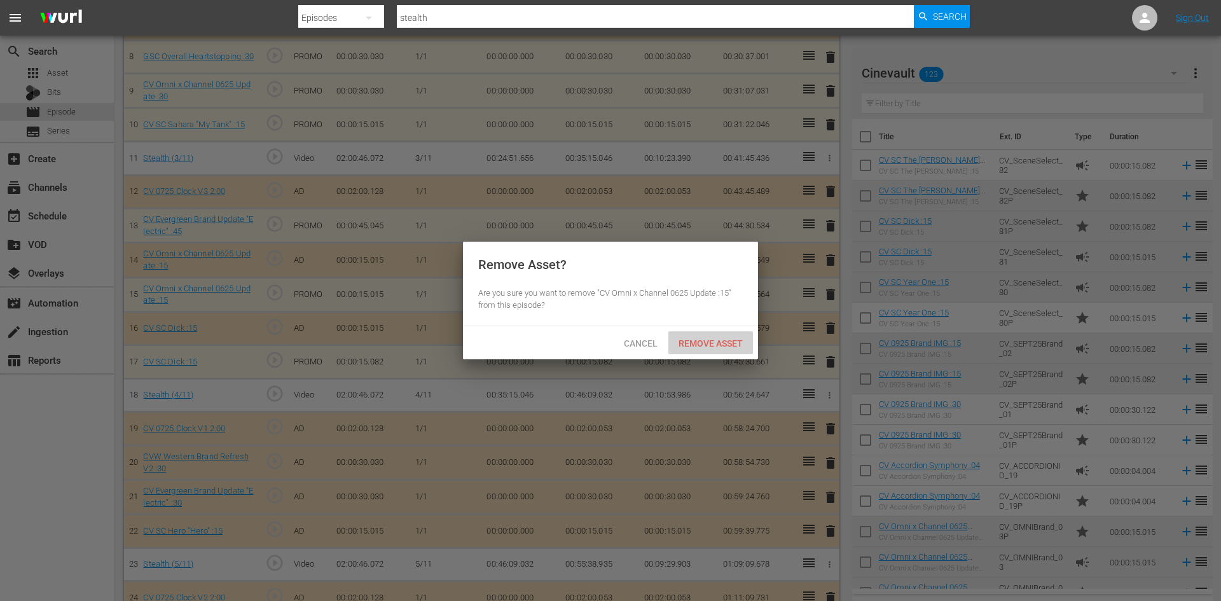
click at [727, 332] on div "Remove Asset" at bounding box center [710, 343] width 85 height 24
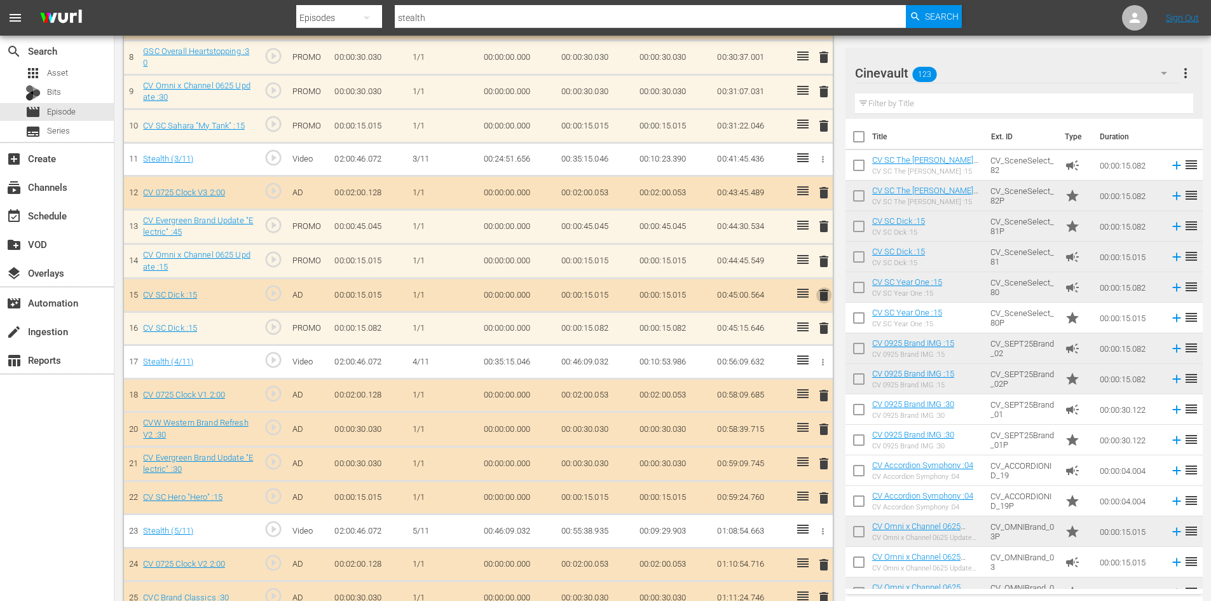
click at [824, 298] on span "delete" at bounding box center [823, 294] width 15 height 15
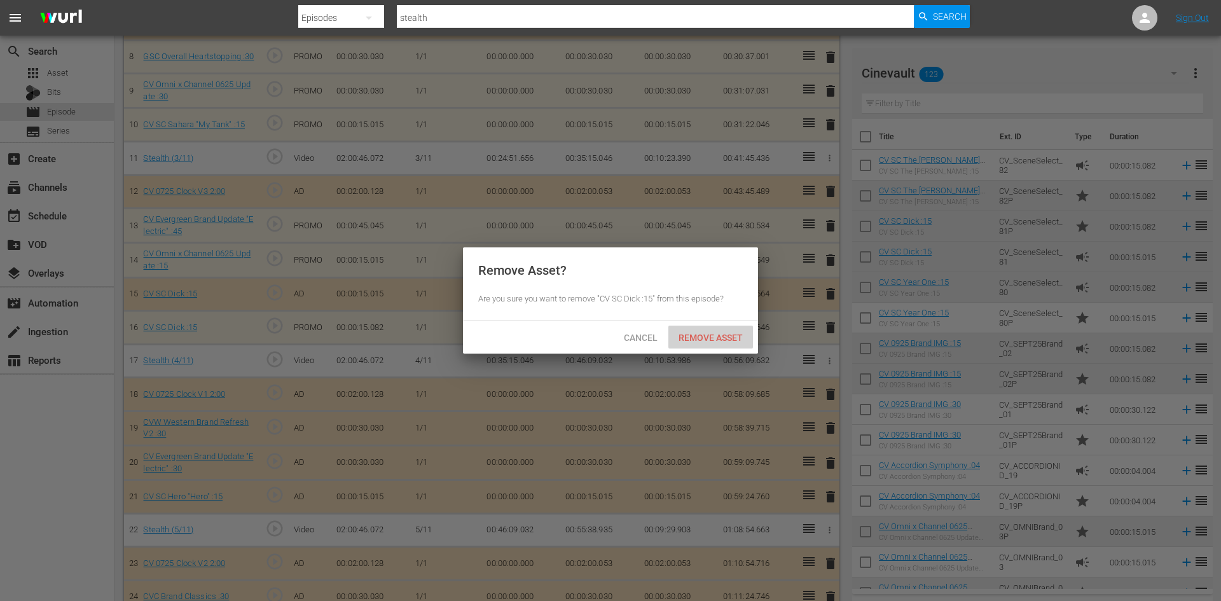
click at [740, 327] on div "Remove Asset" at bounding box center [710, 338] width 85 height 24
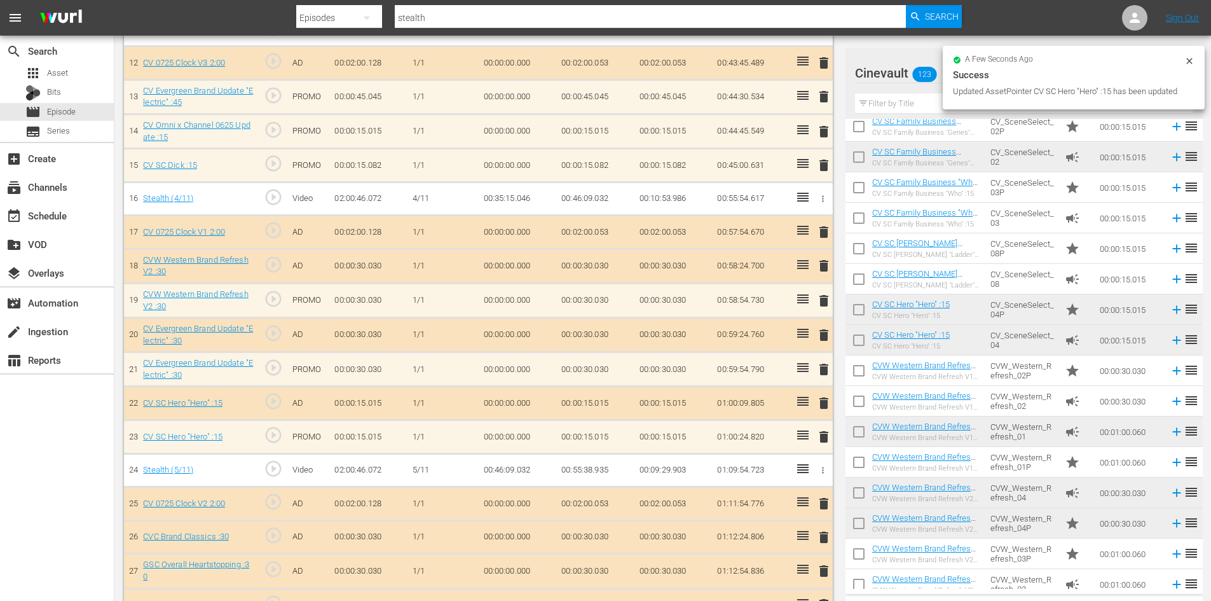
scroll to position [763, 0]
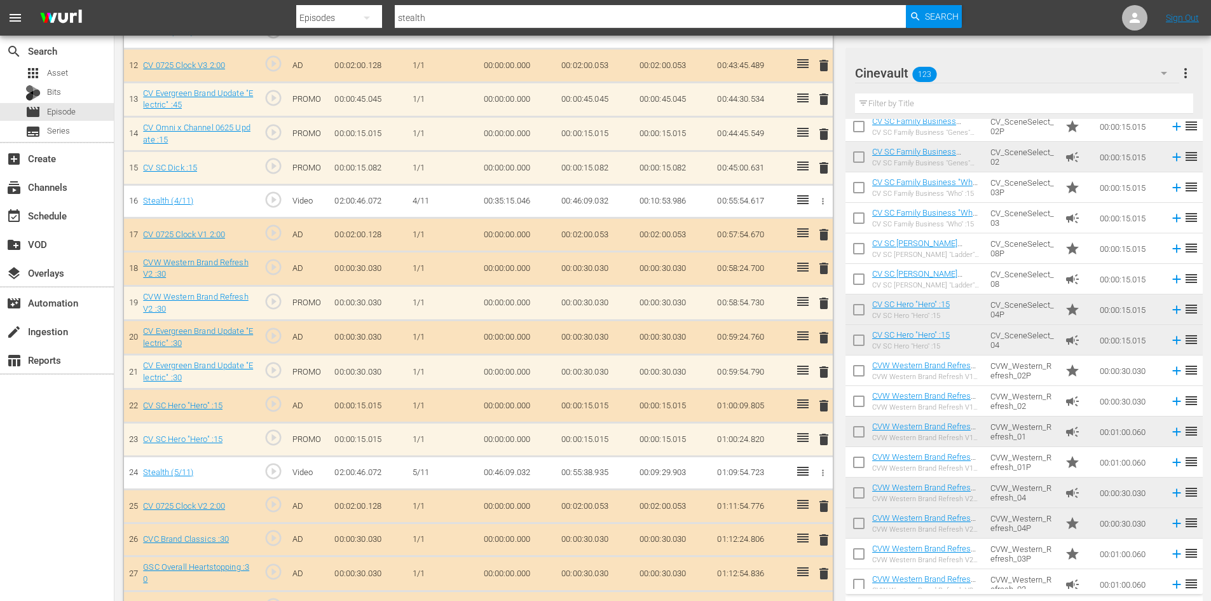
click at [827, 263] on span "delete" at bounding box center [823, 268] width 15 height 15
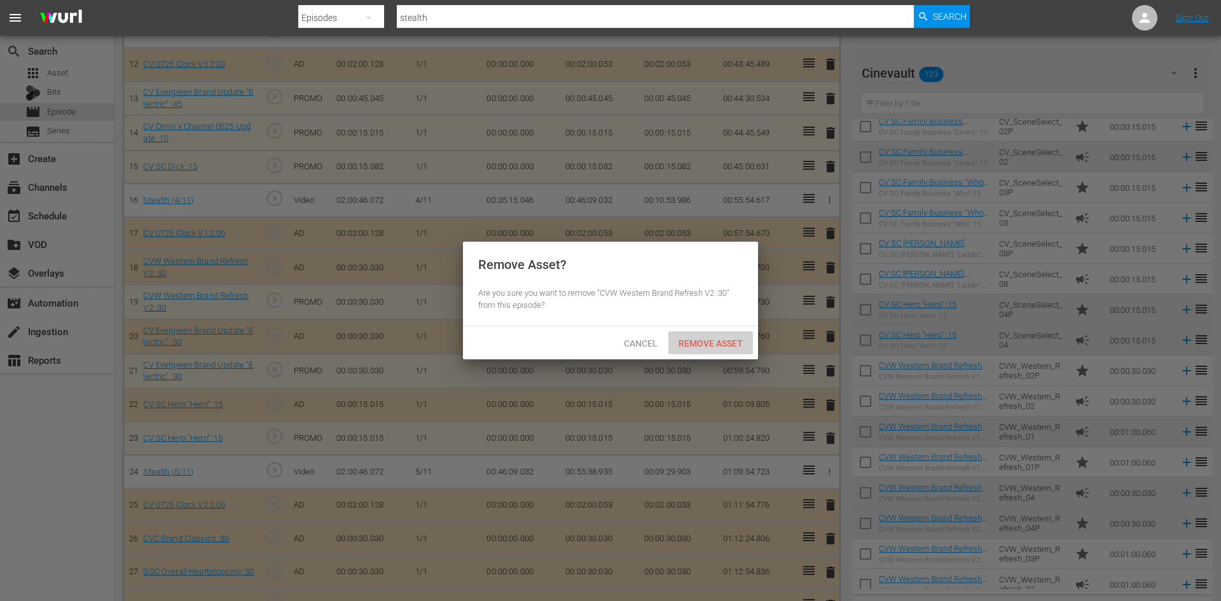
click at [738, 341] on span "Remove Asset" at bounding box center [710, 343] width 85 height 10
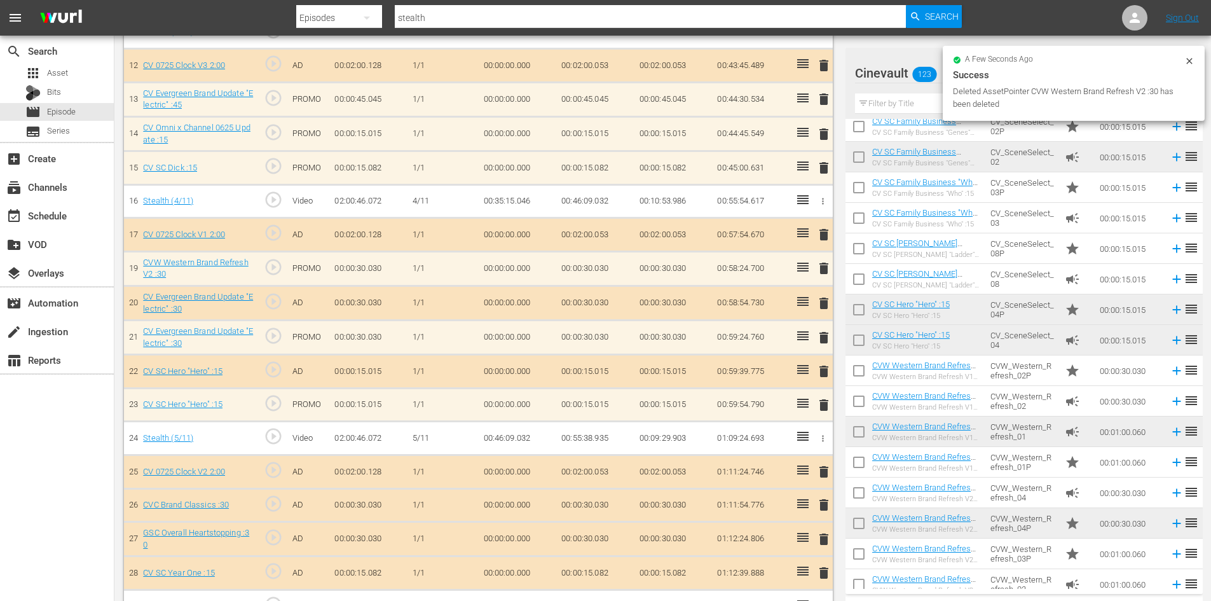
click at [828, 305] on span "delete" at bounding box center [823, 303] width 15 height 15
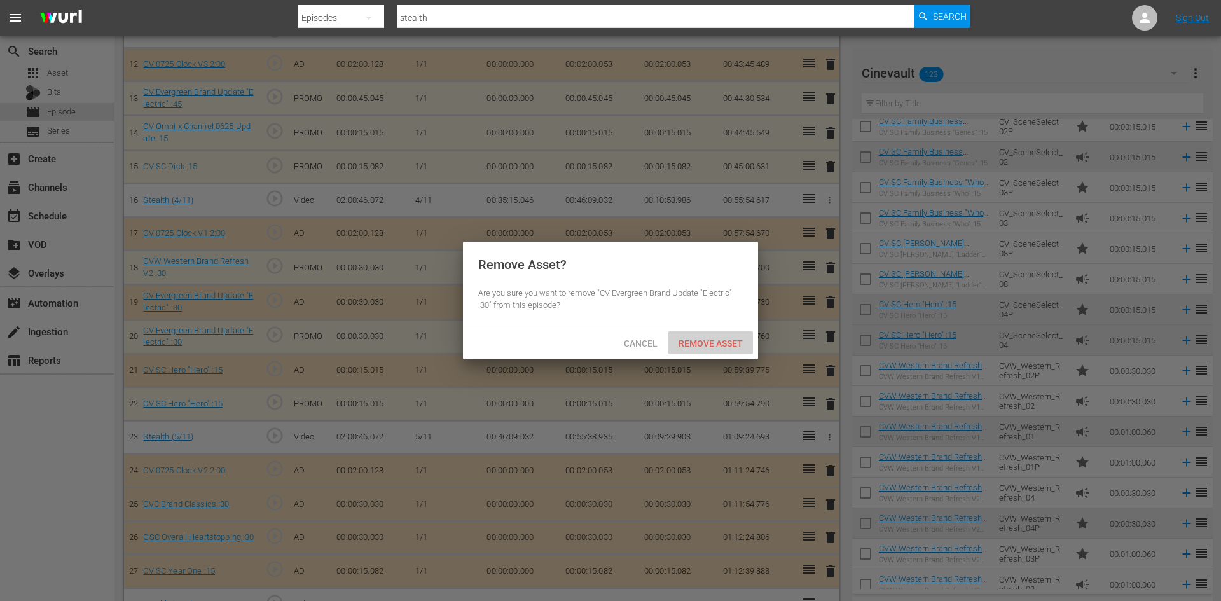
click at [731, 340] on span "Remove Asset" at bounding box center [710, 343] width 85 height 10
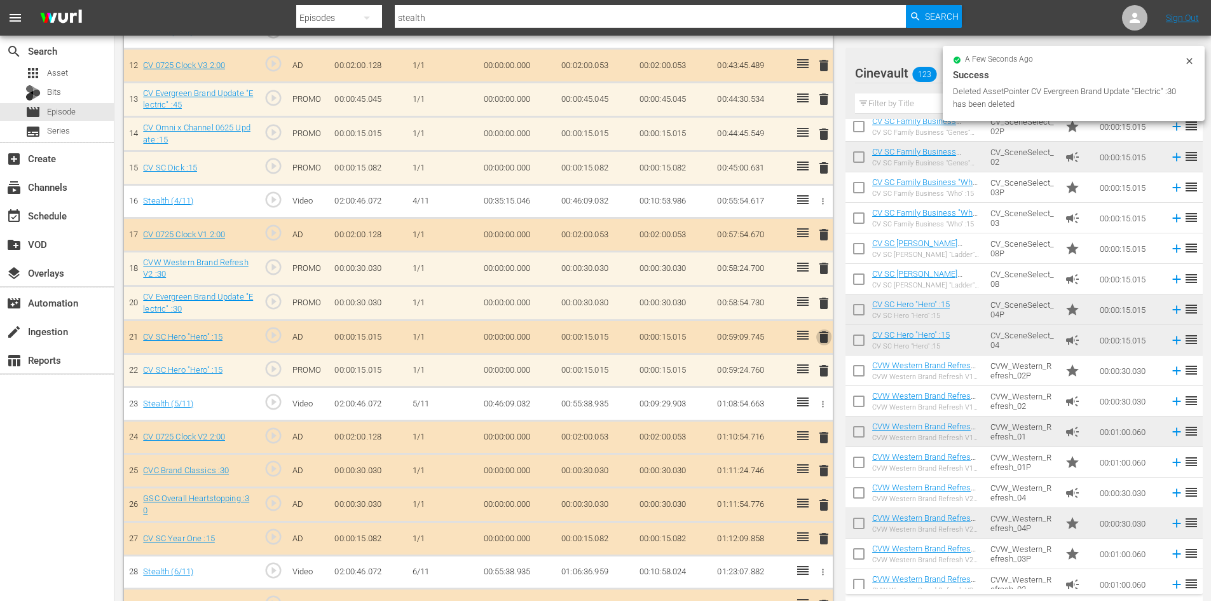
click at [818, 338] on span "delete" at bounding box center [823, 336] width 15 height 15
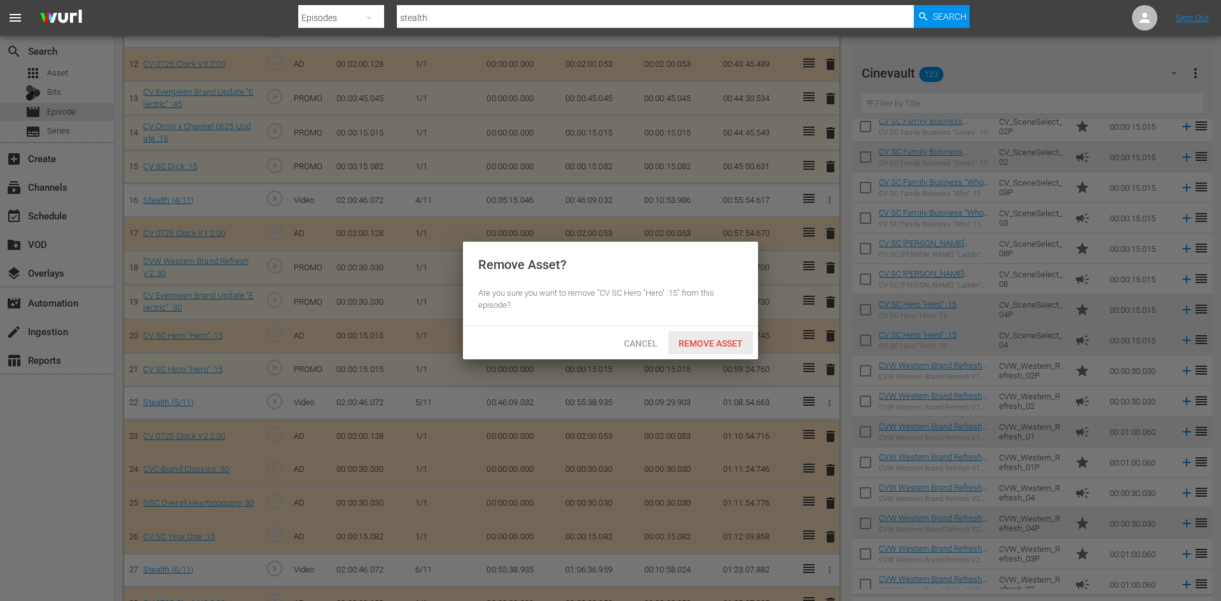
click at [715, 350] on div "Remove Asset" at bounding box center [710, 343] width 85 height 24
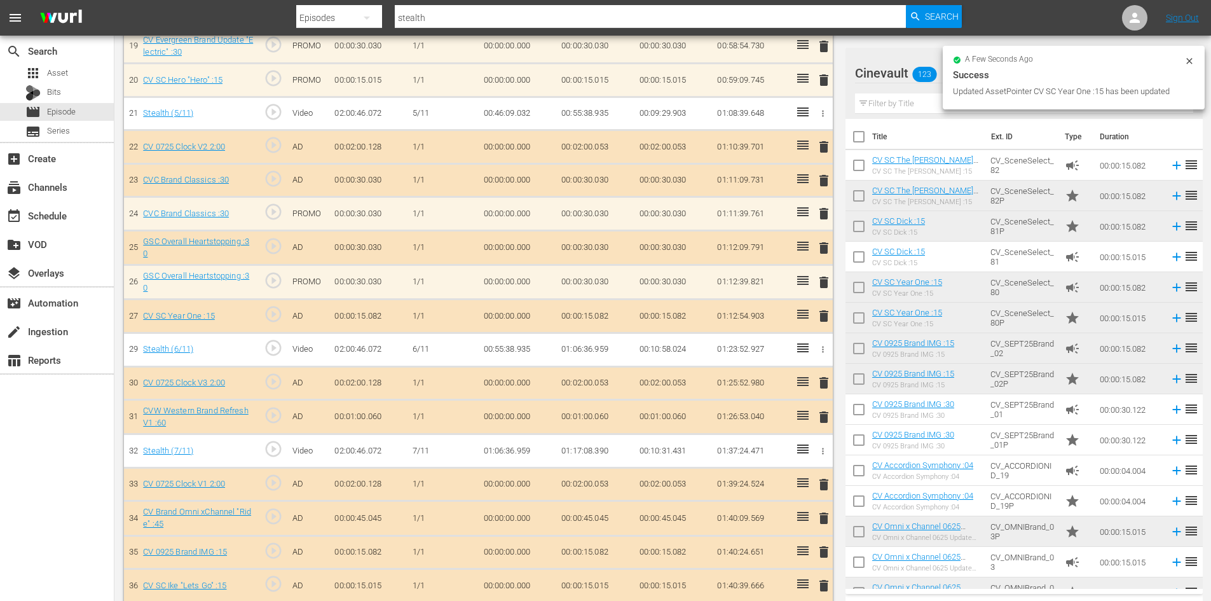
scroll to position [1017, 0]
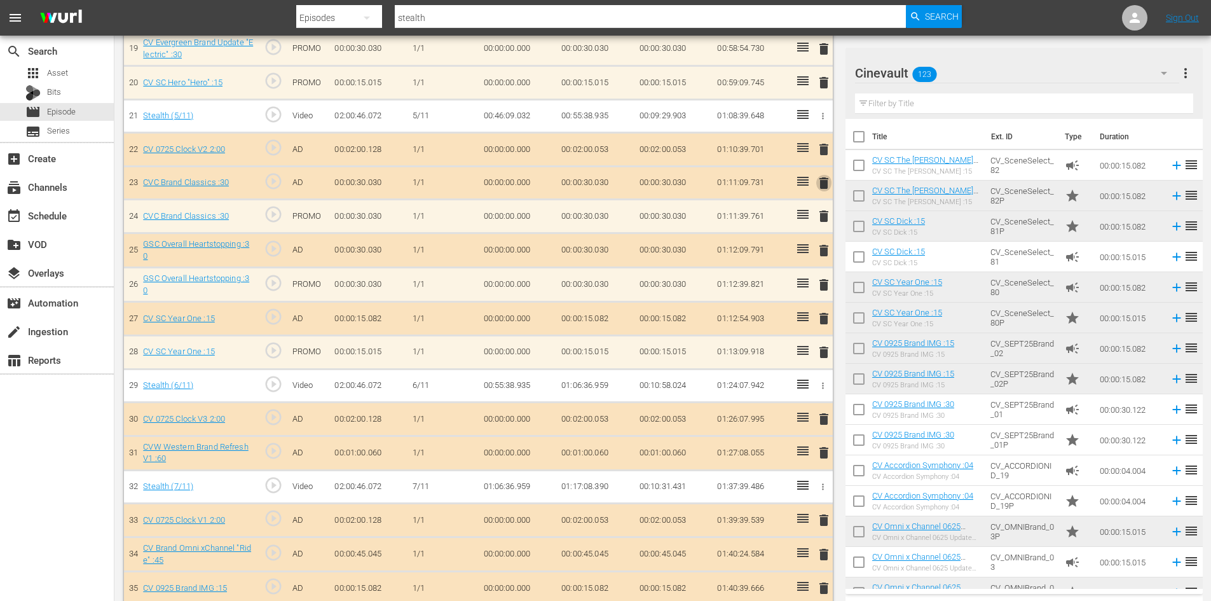
click at [819, 184] on span "delete" at bounding box center [823, 182] width 15 height 15
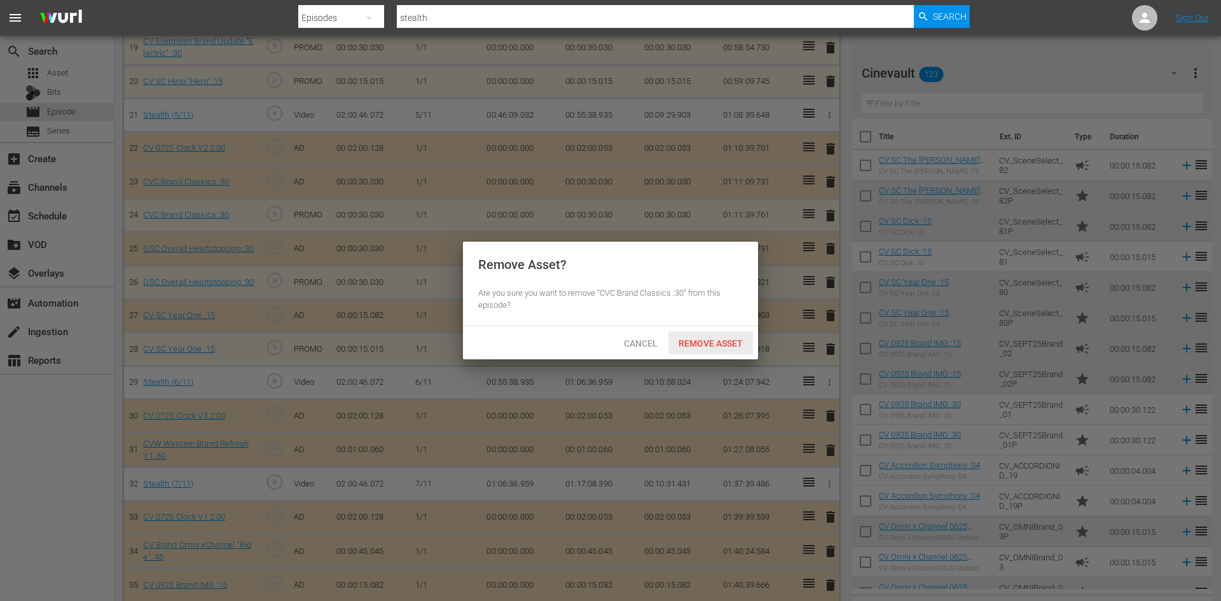
click at [710, 347] on span "Remove Asset" at bounding box center [710, 343] width 85 height 10
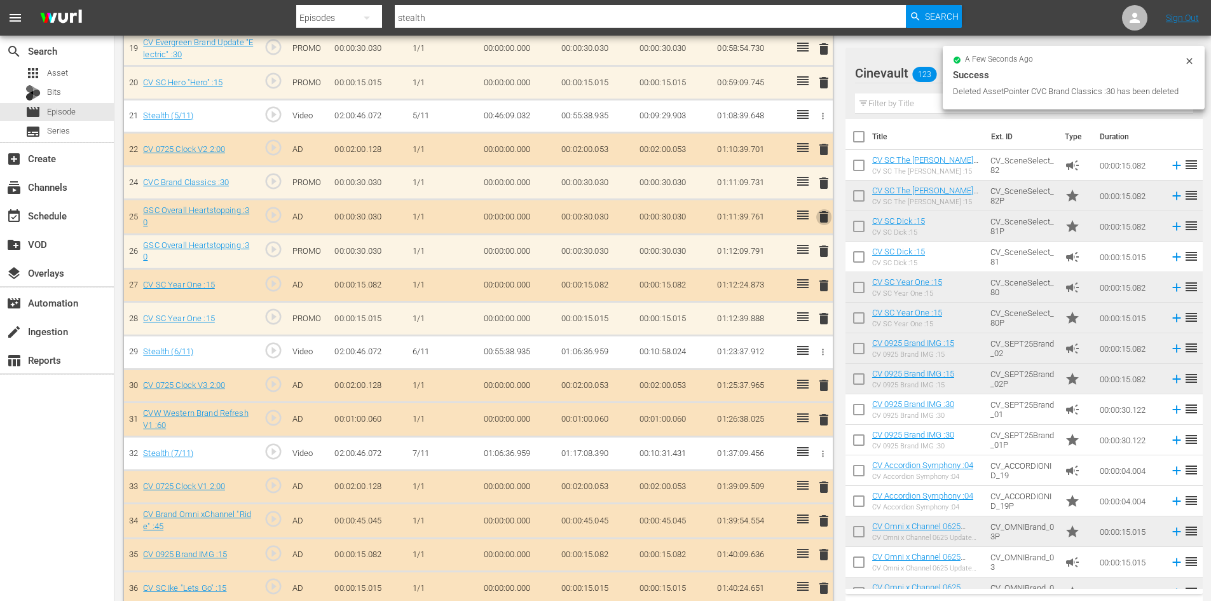
click at [831, 211] on span "delete" at bounding box center [823, 216] width 15 height 15
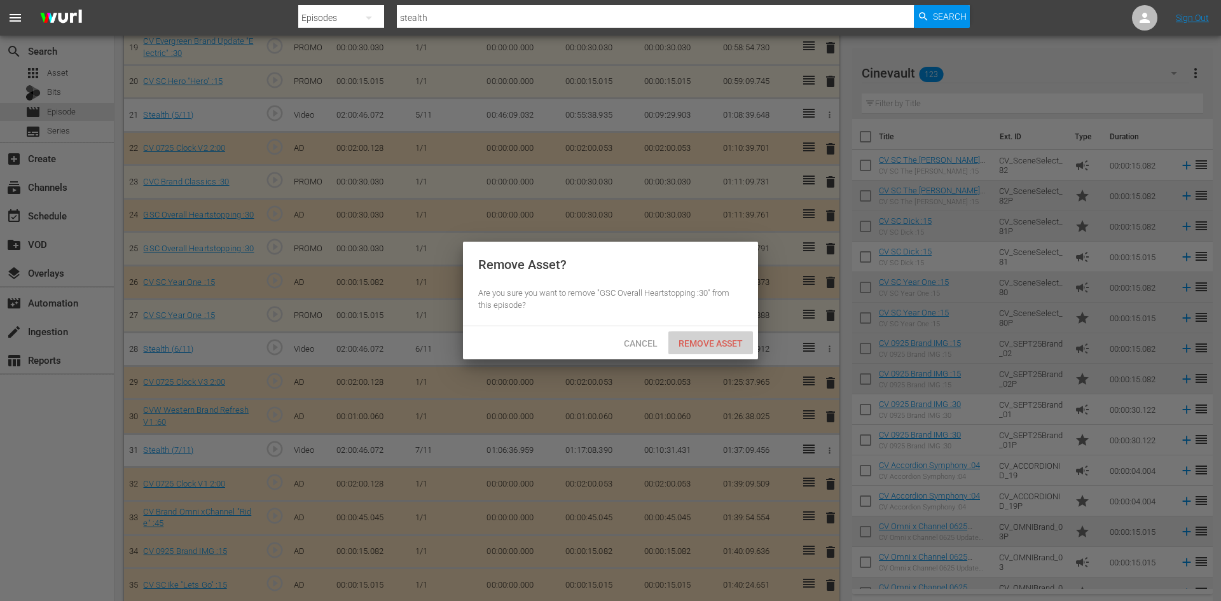
click at [723, 336] on div "Remove Asset" at bounding box center [710, 343] width 85 height 24
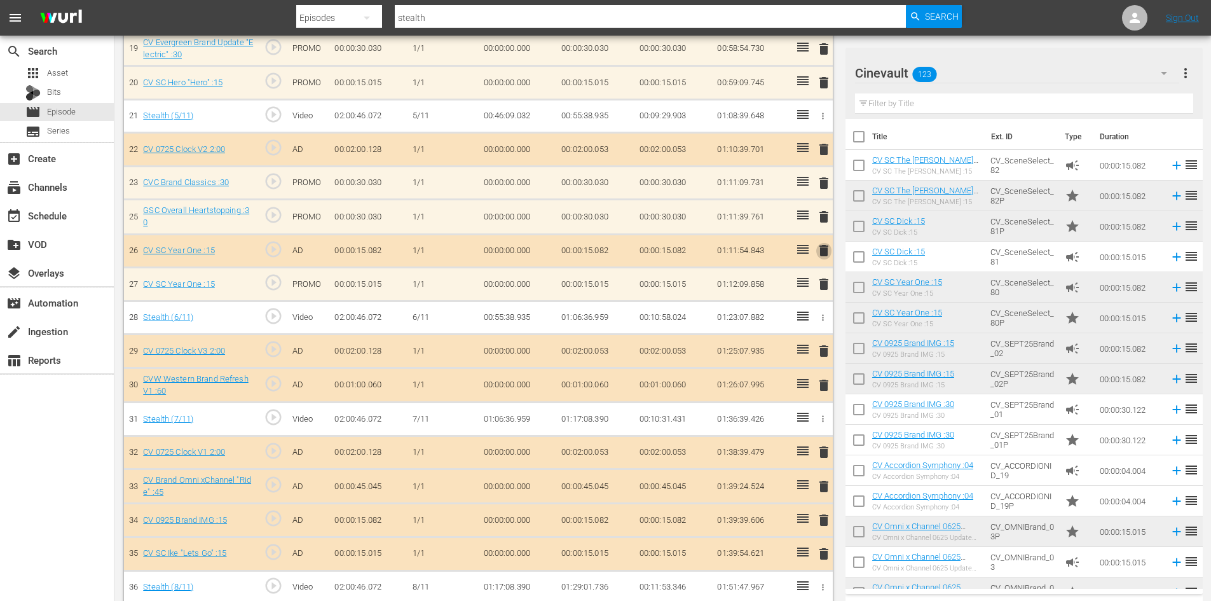
click at [816, 250] on span "delete" at bounding box center [823, 250] width 15 height 15
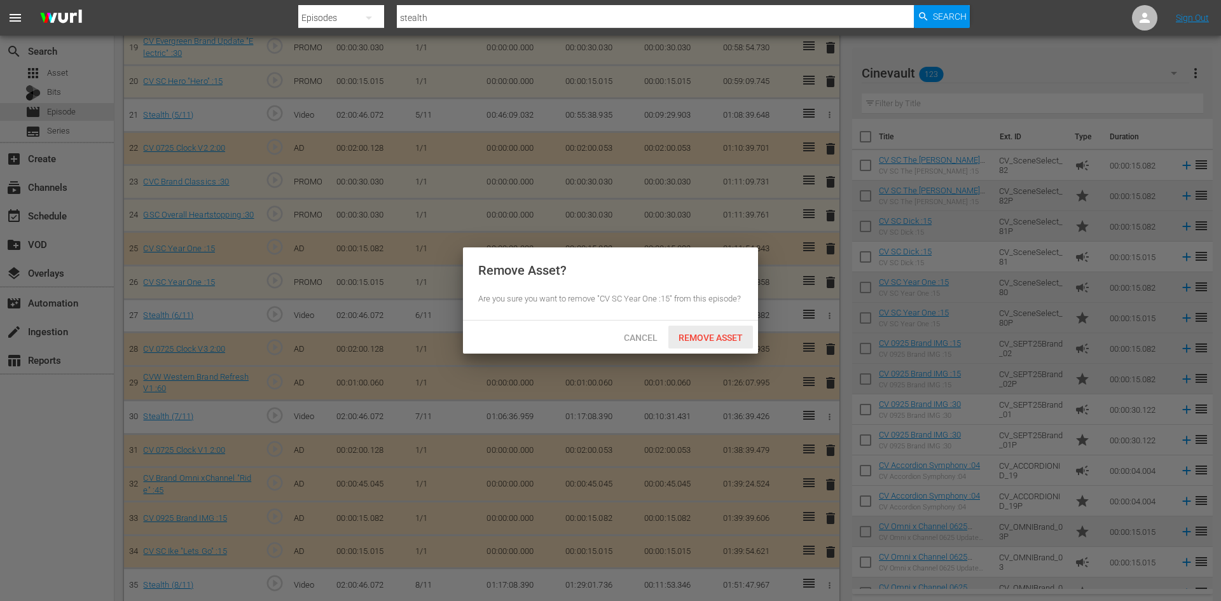
click at [724, 340] on span "Remove Asset" at bounding box center [710, 338] width 85 height 10
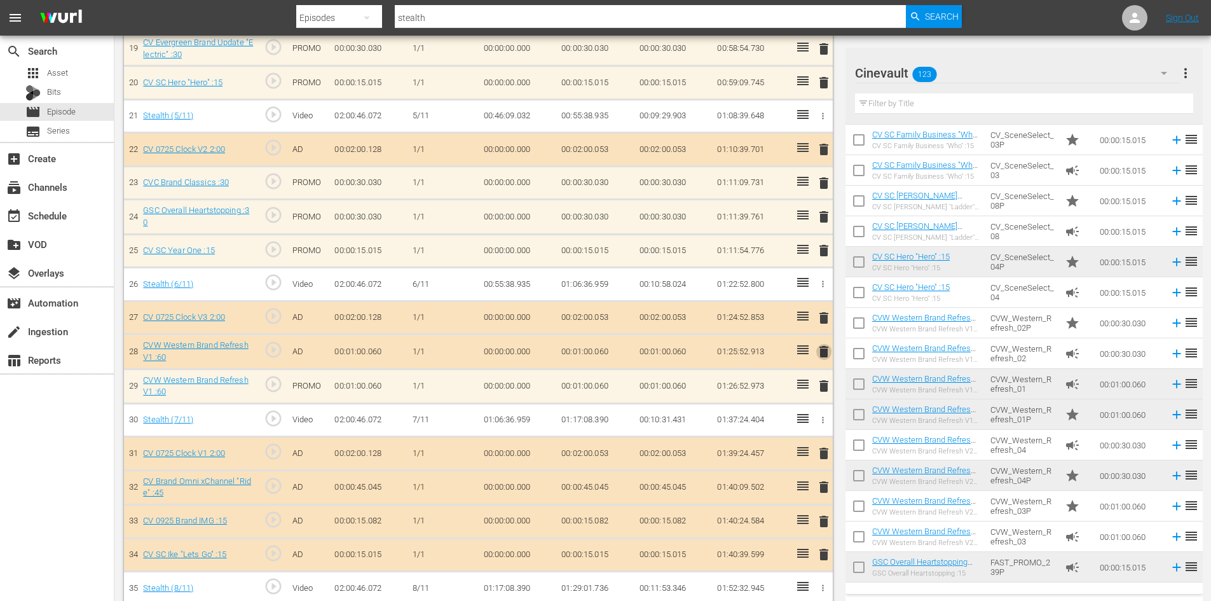
click at [823, 354] on span "delete" at bounding box center [823, 351] width 15 height 15
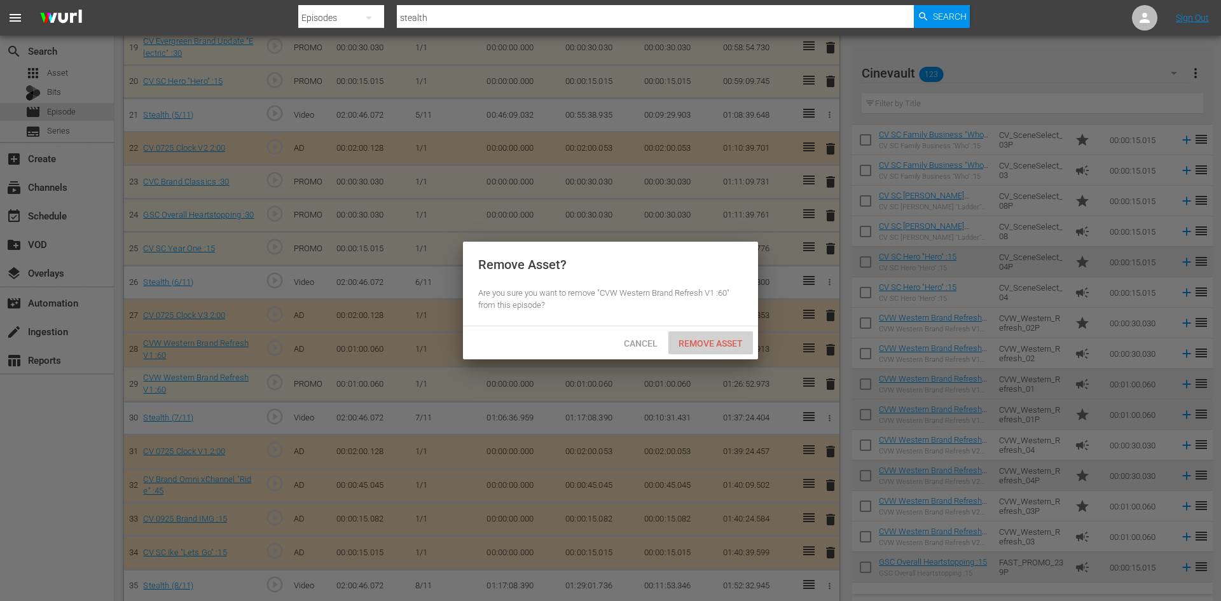
click at [715, 339] on span "Remove Asset" at bounding box center [710, 343] width 85 height 10
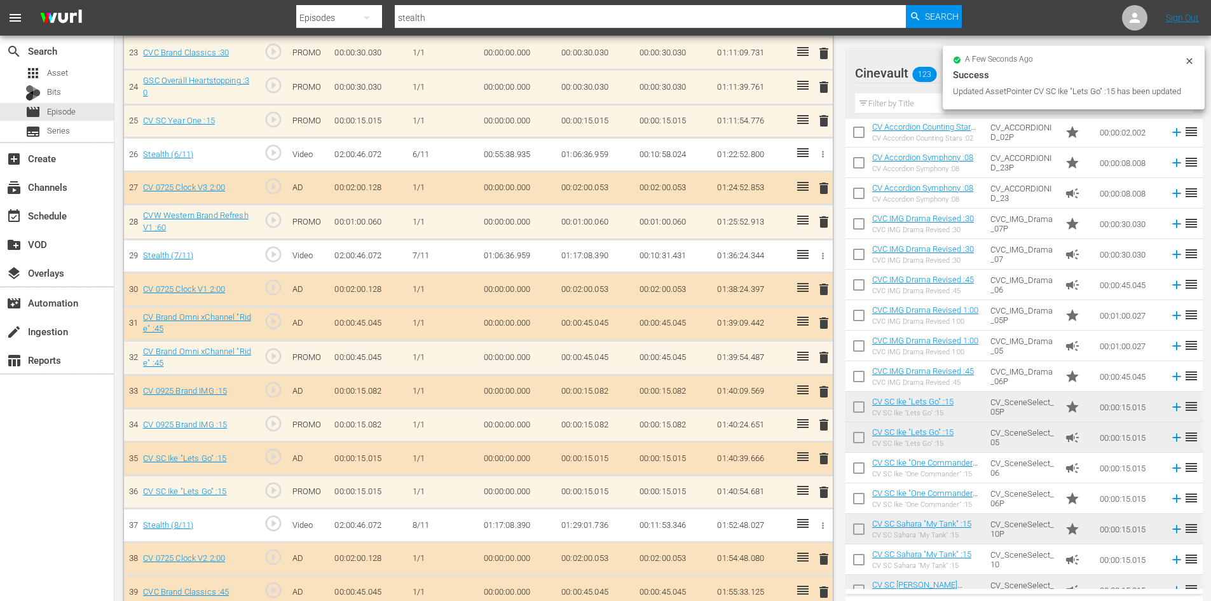
scroll to position [1144, 0]
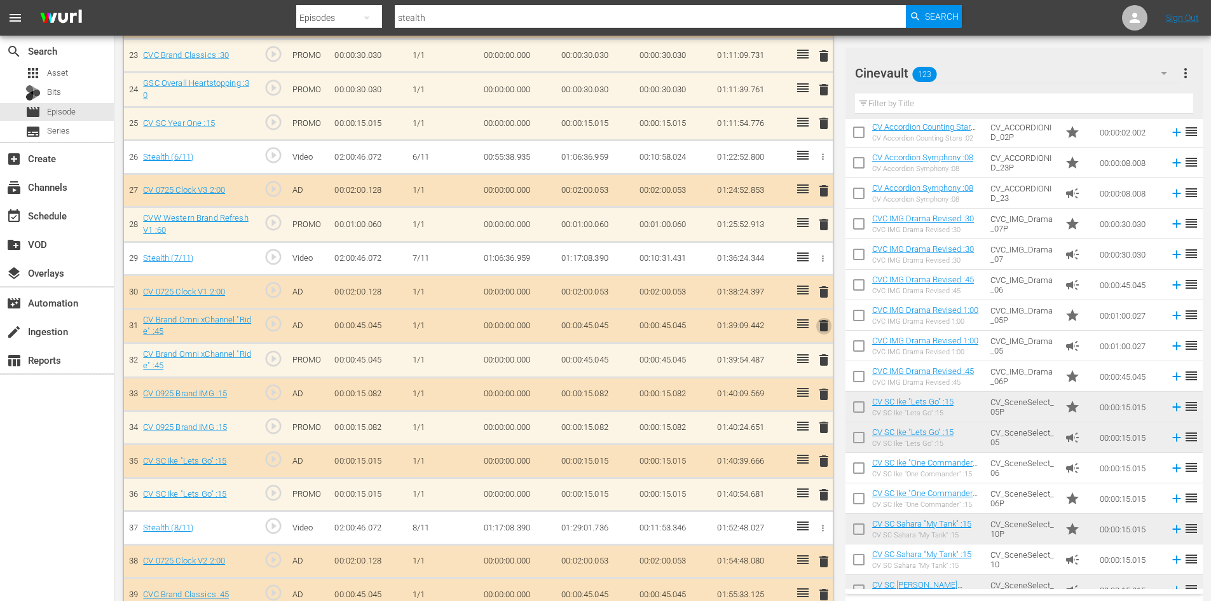
click at [825, 324] on span "delete" at bounding box center [823, 325] width 15 height 15
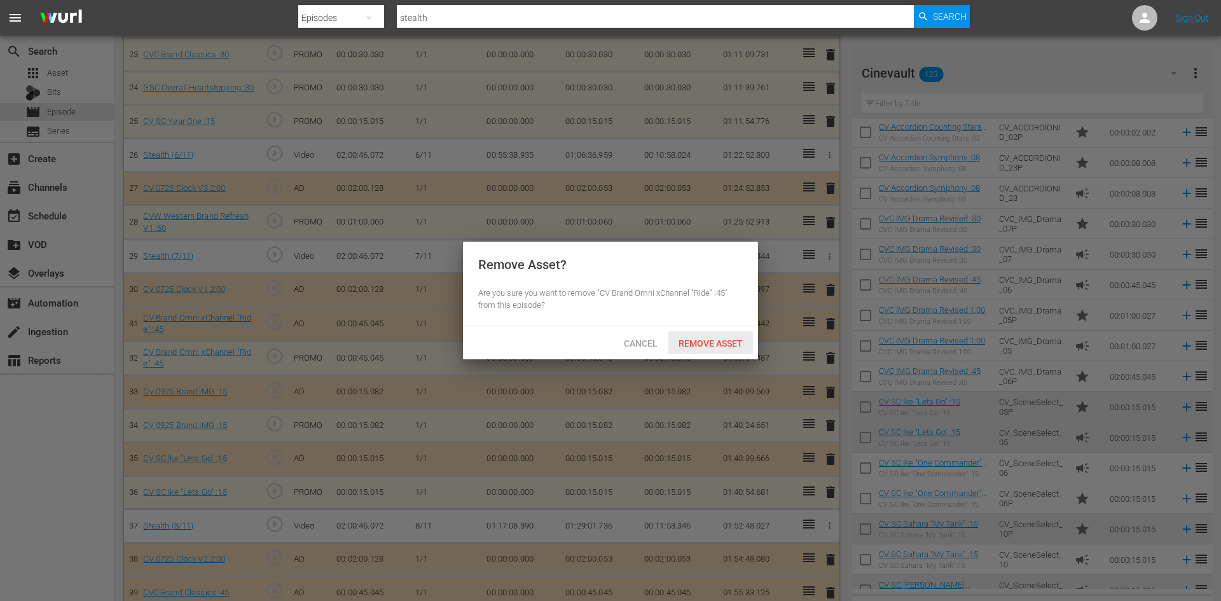
click at [748, 349] on div "Remove Asset" at bounding box center [710, 343] width 85 height 24
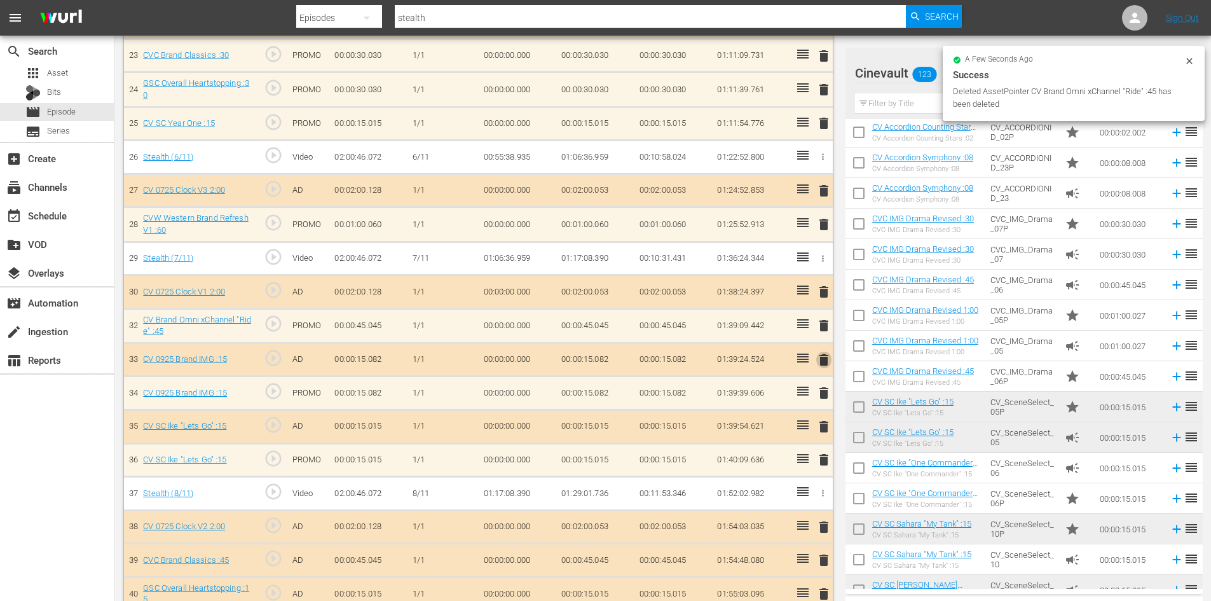
click at [830, 365] on span "delete" at bounding box center [823, 359] width 15 height 15
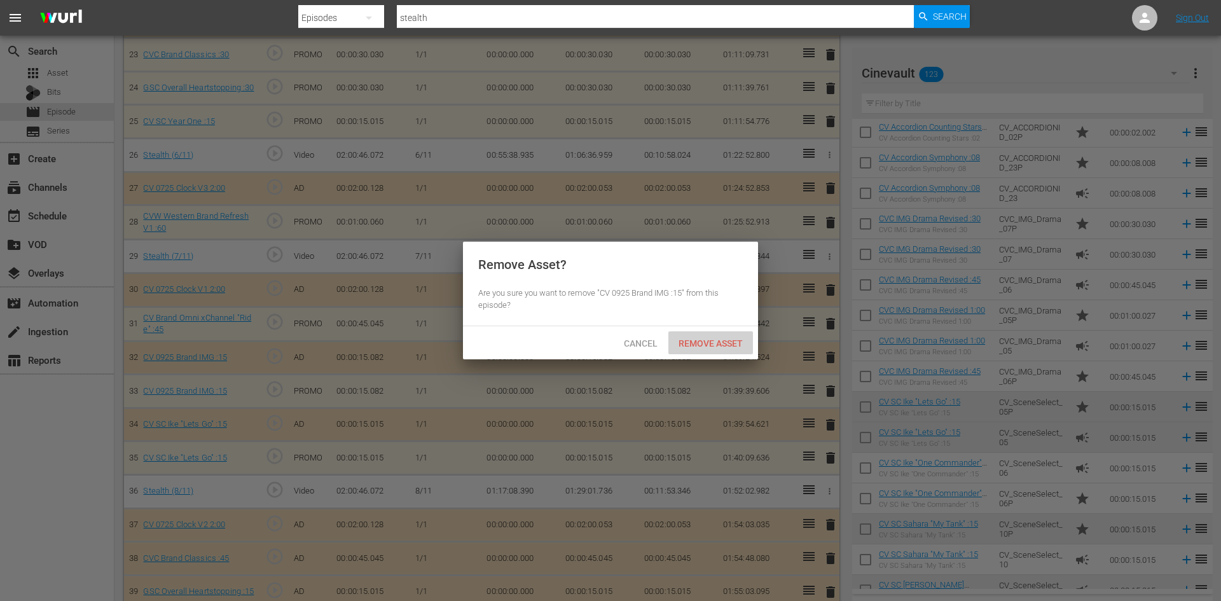
click at [726, 348] on div "Remove Asset" at bounding box center [710, 343] width 85 height 24
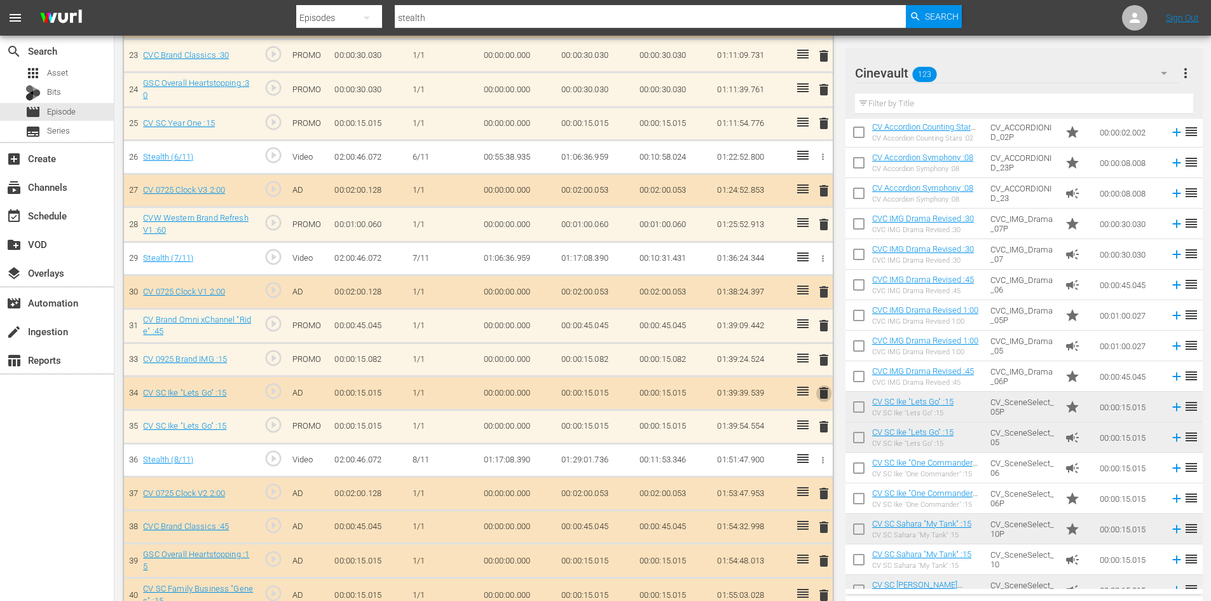
click at [821, 393] on span "delete" at bounding box center [823, 392] width 15 height 15
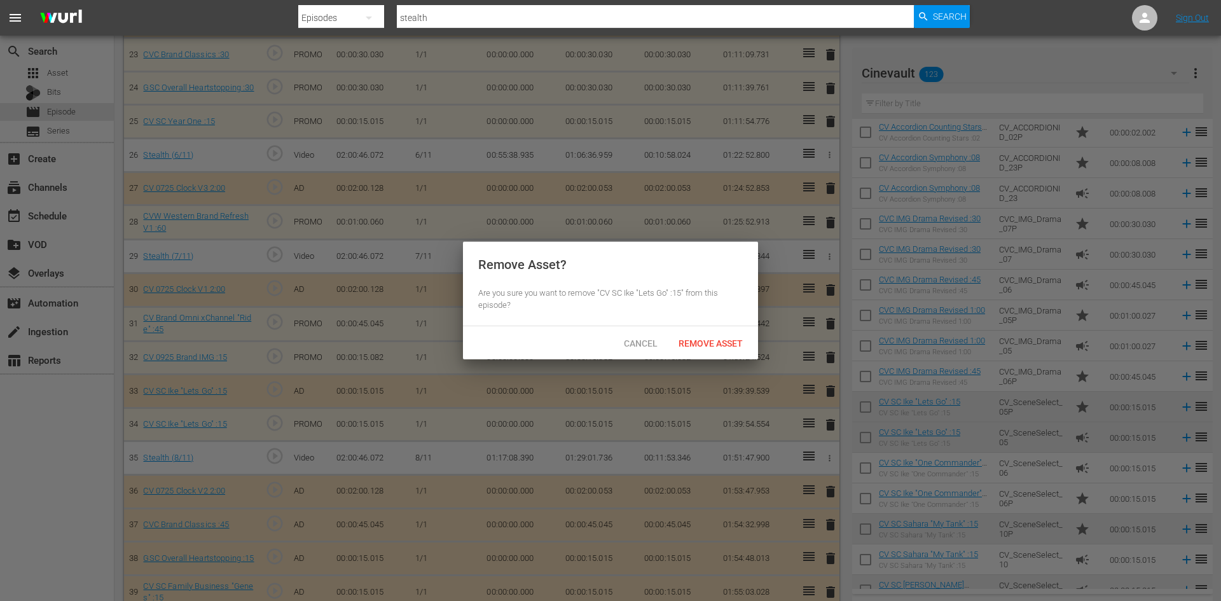
click at [729, 355] on div "Cancel Remove Asset" at bounding box center [610, 342] width 295 height 33
click at [727, 349] on div "Remove Asset" at bounding box center [710, 343] width 85 height 24
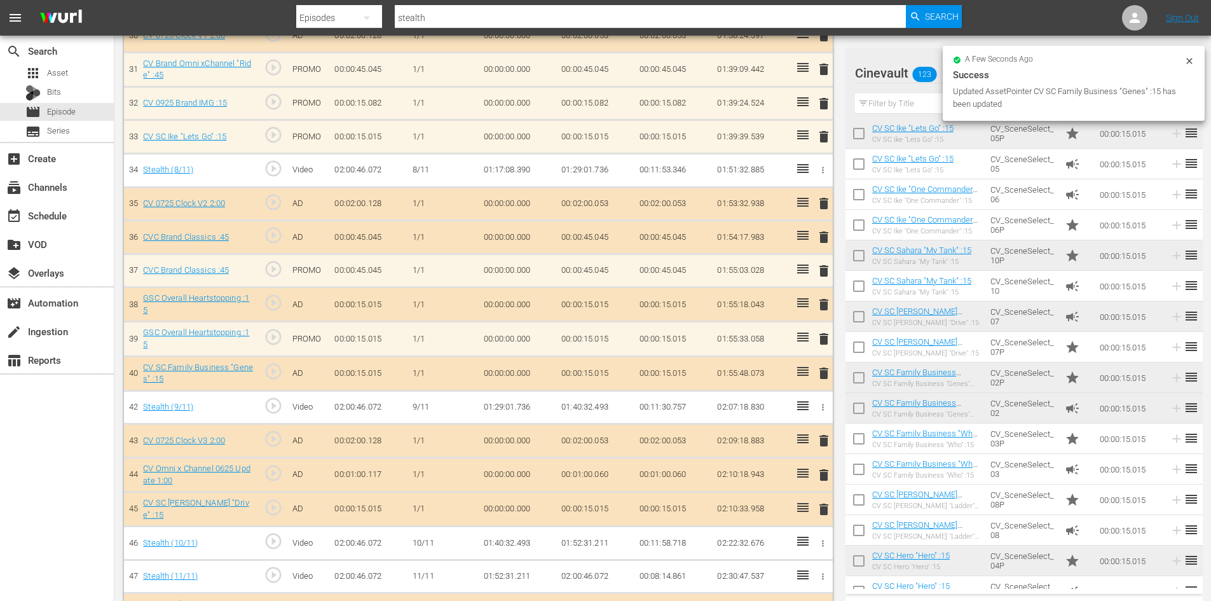
scroll to position [1401, 0]
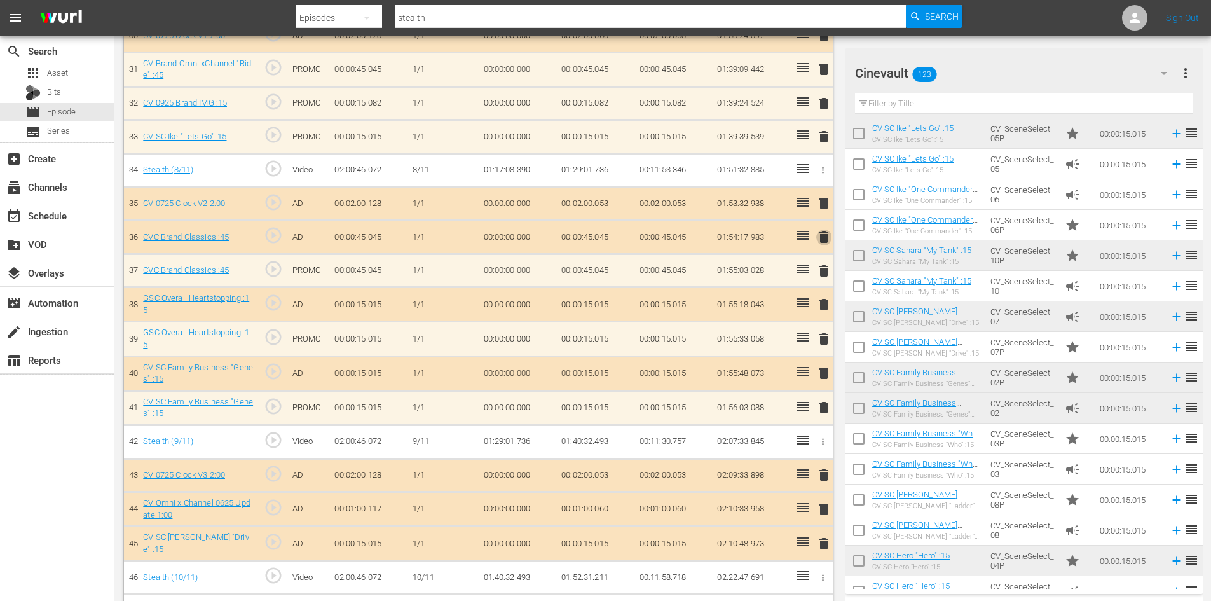
click at [823, 238] on span "delete" at bounding box center [823, 237] width 15 height 15
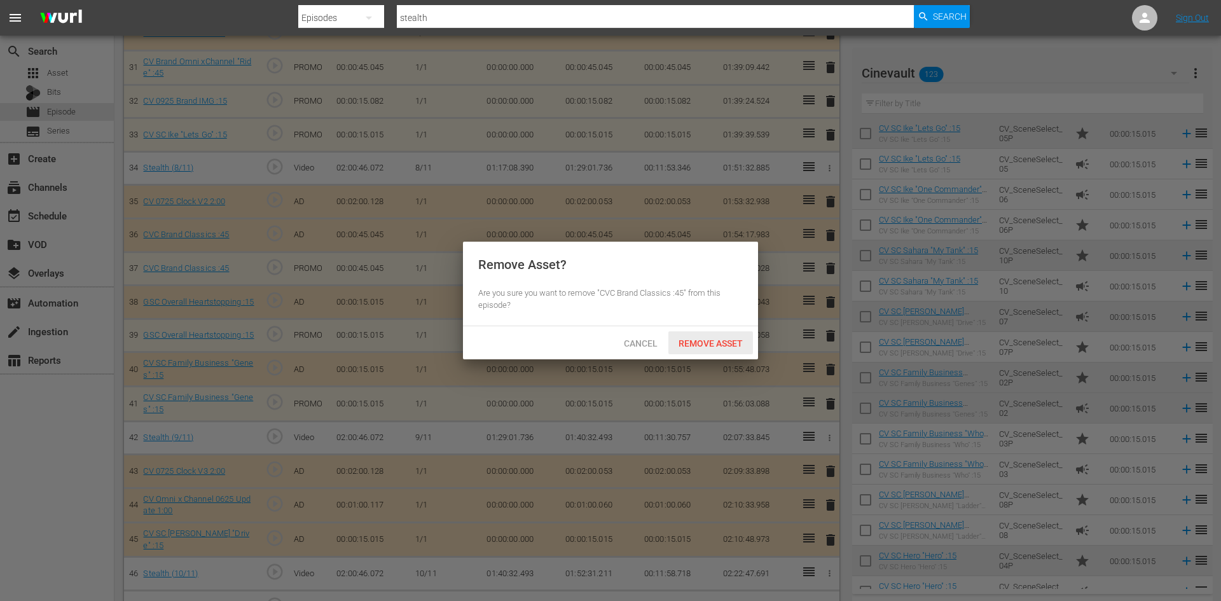
click at [701, 348] on div "Remove Asset" at bounding box center [710, 343] width 85 height 24
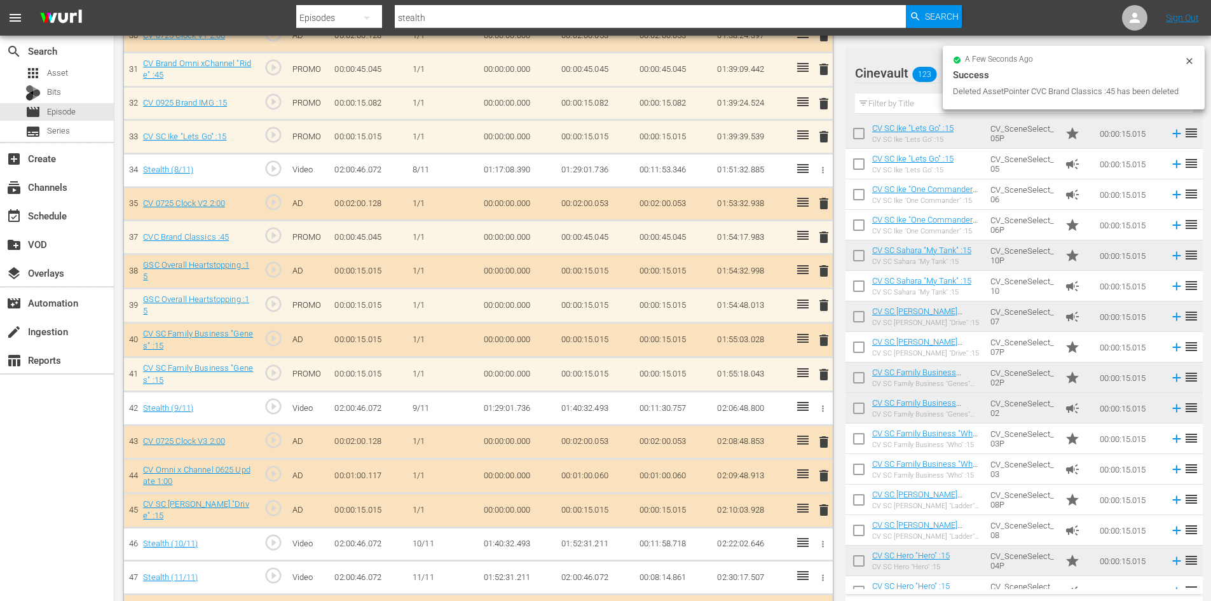
click at [822, 268] on span "delete" at bounding box center [823, 270] width 15 height 15
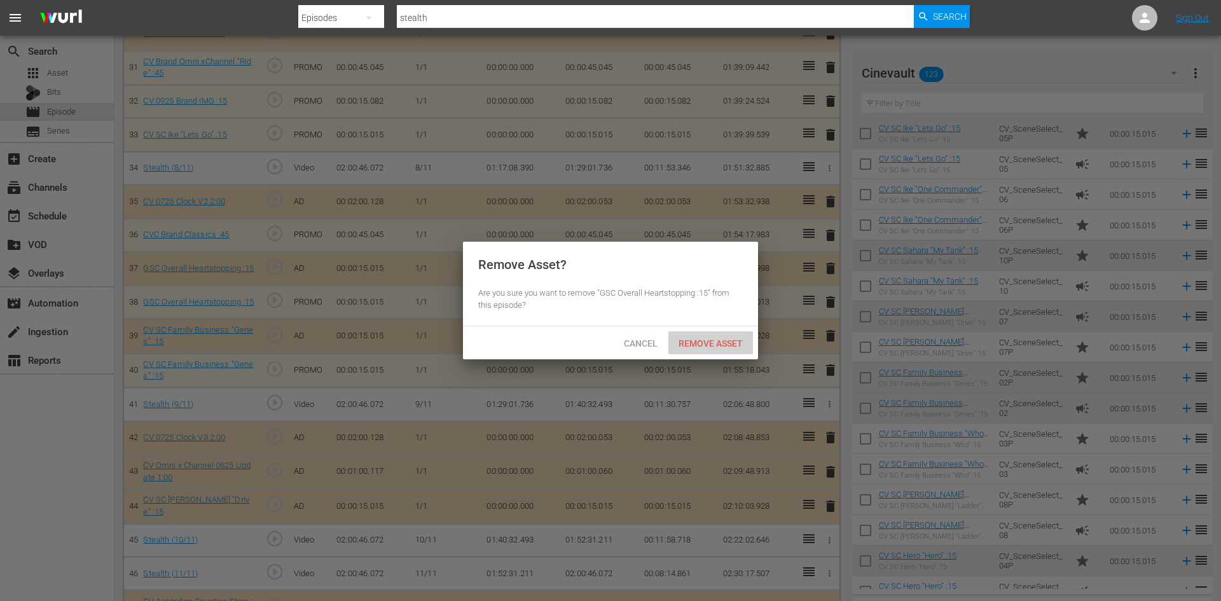
click at [717, 354] on div "Remove Asset" at bounding box center [710, 343] width 85 height 24
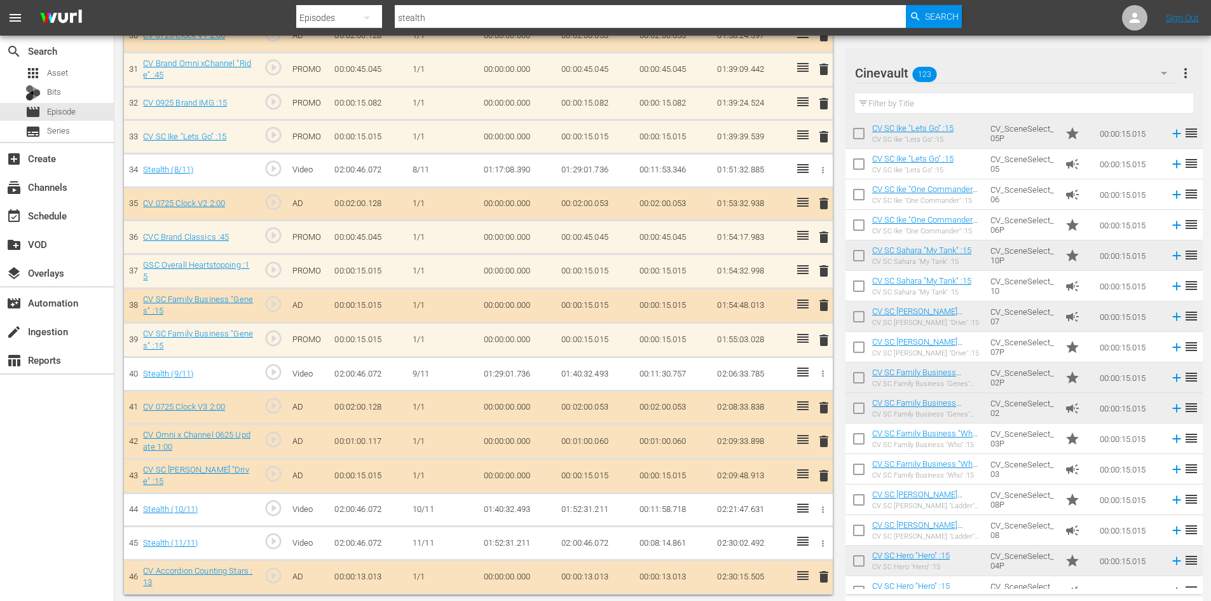
click at [823, 309] on span "delete" at bounding box center [823, 305] width 15 height 15
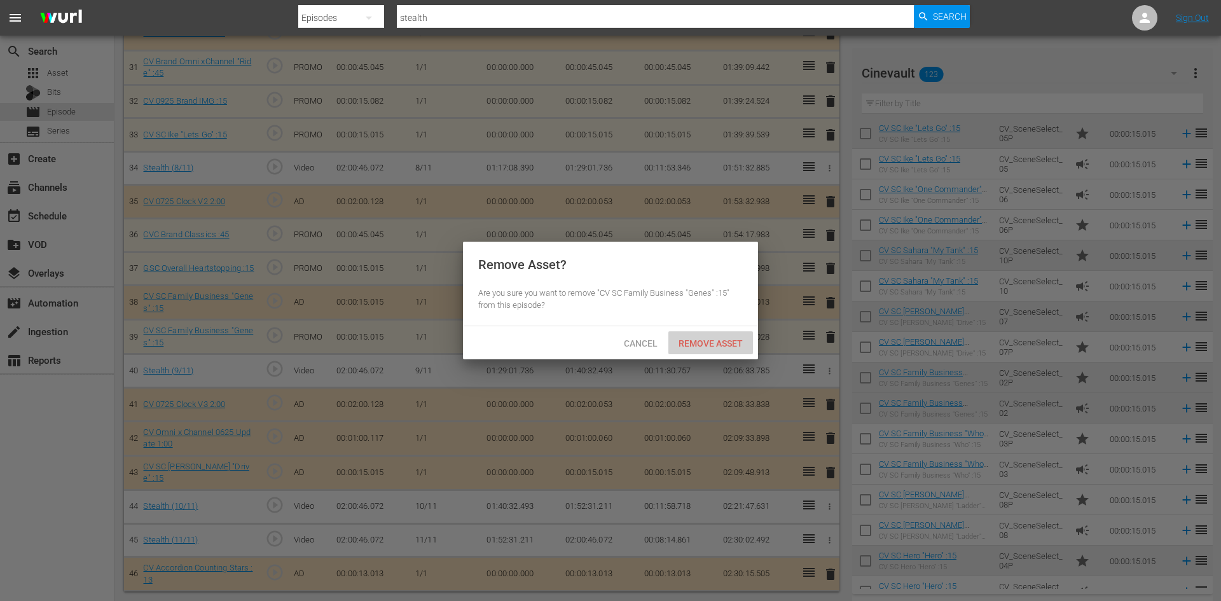
click at [690, 354] on div "Remove Asset" at bounding box center [710, 343] width 85 height 24
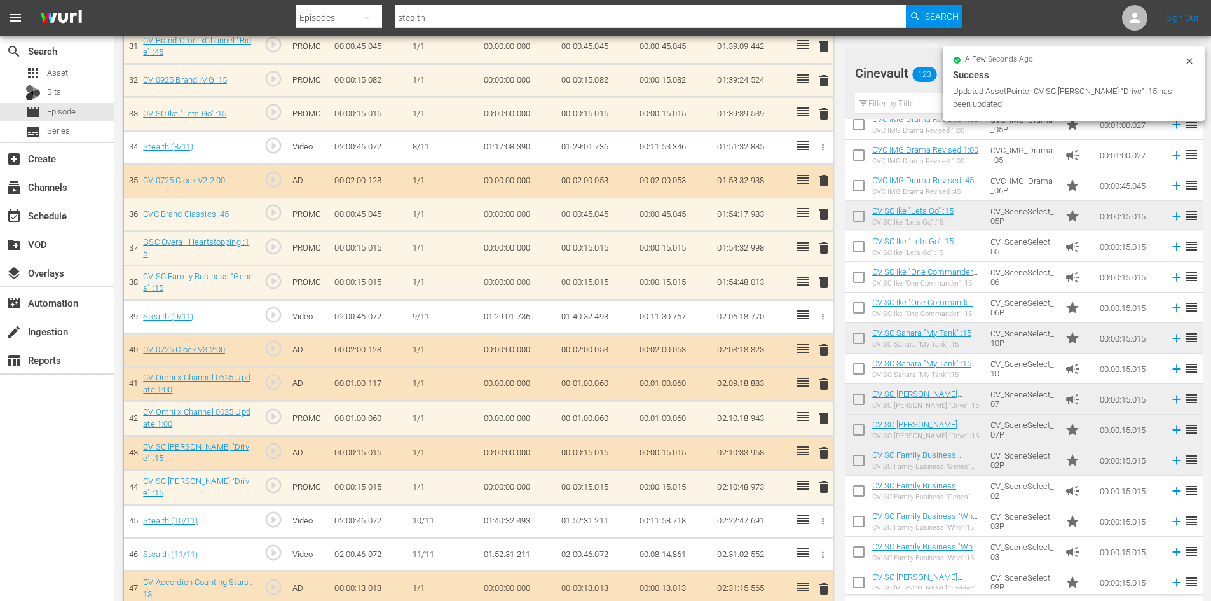
scroll to position [1435, 0]
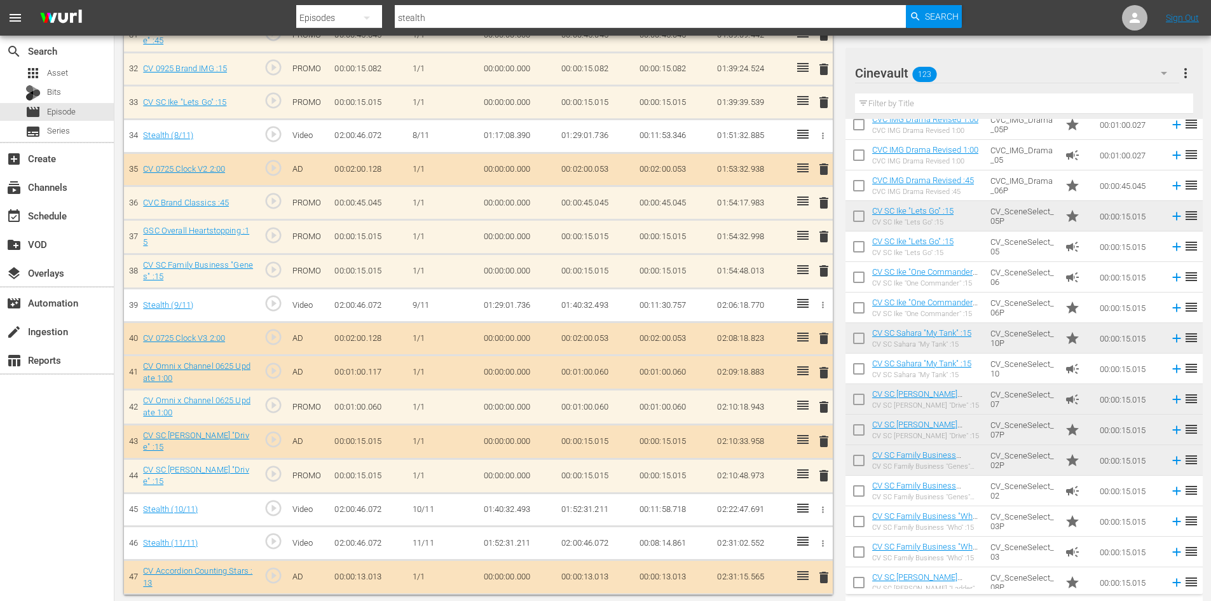
click at [827, 373] on span "delete" at bounding box center [823, 372] width 15 height 15
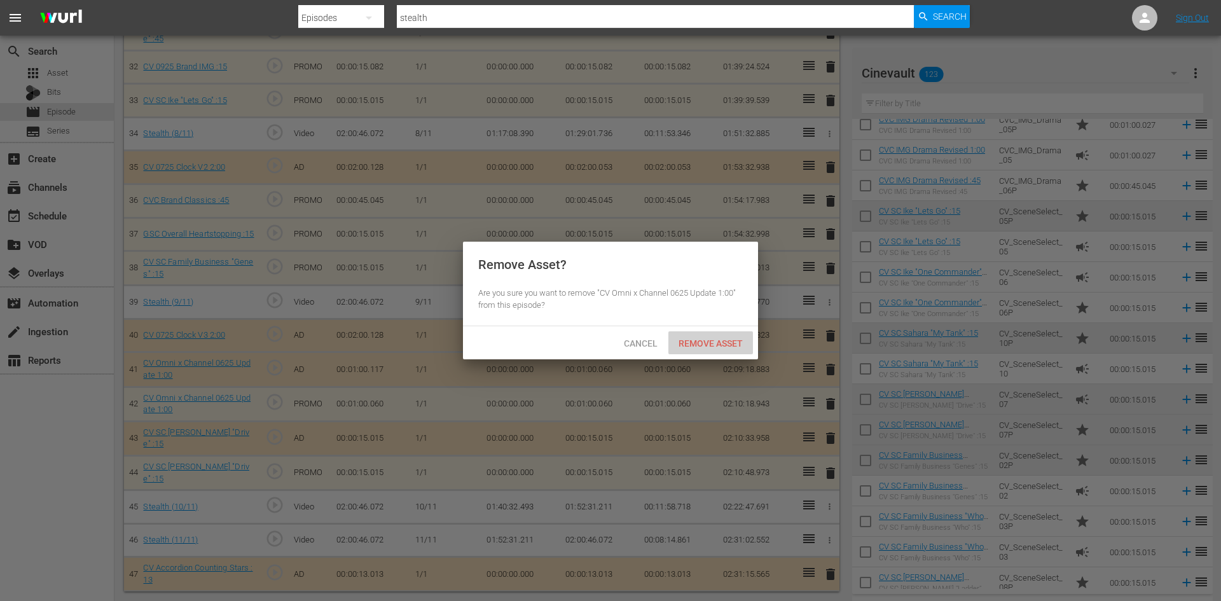
click at [692, 344] on span "Remove Asset" at bounding box center [710, 343] width 85 height 10
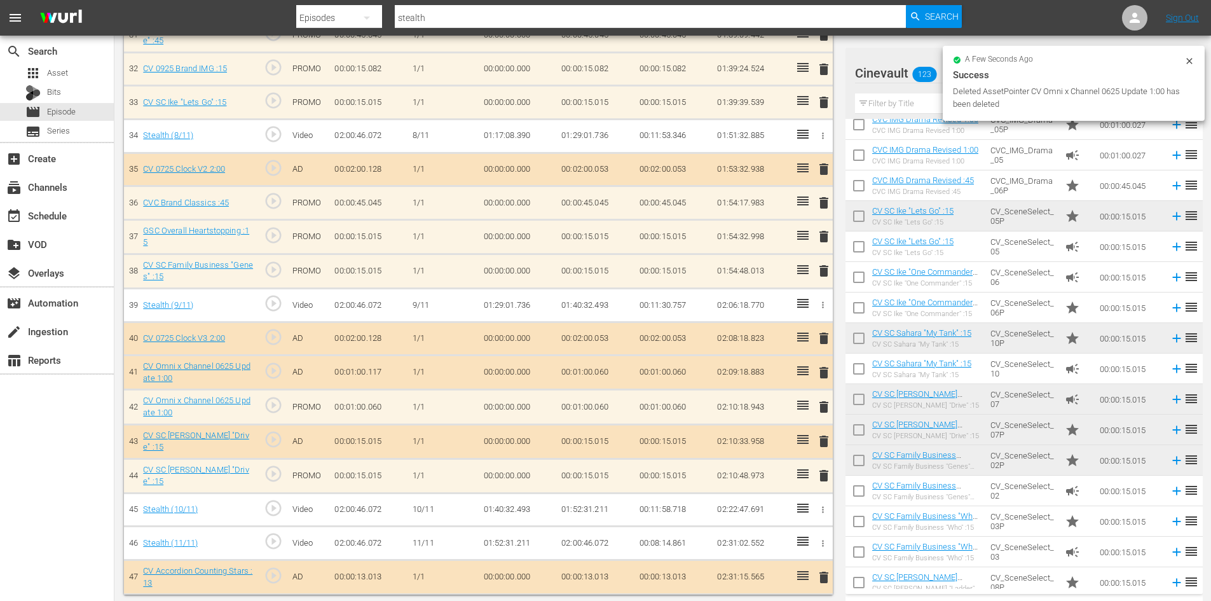
scroll to position [1401, 0]
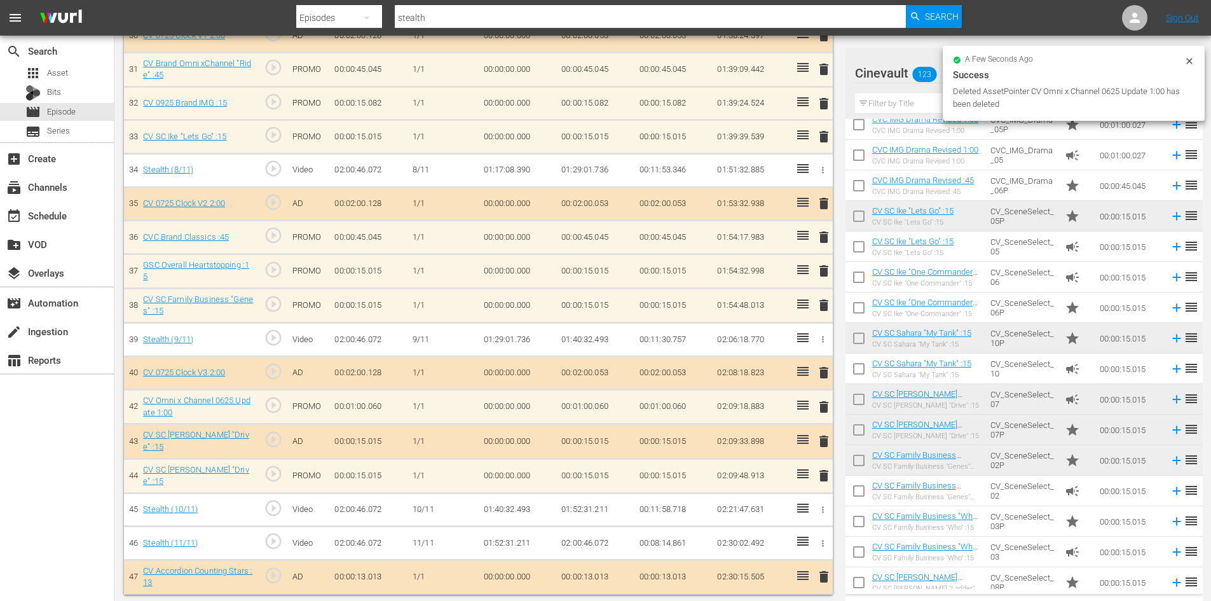
click at [825, 437] on span "delete" at bounding box center [823, 441] width 15 height 15
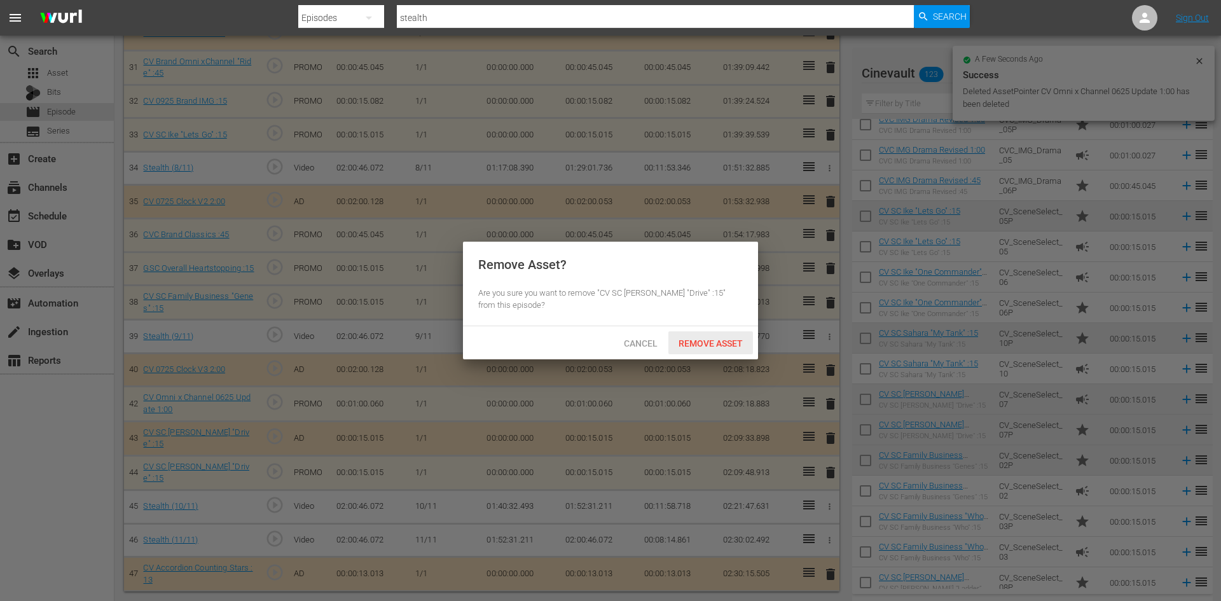
click at [707, 333] on div "Remove Asset" at bounding box center [710, 343] width 85 height 24
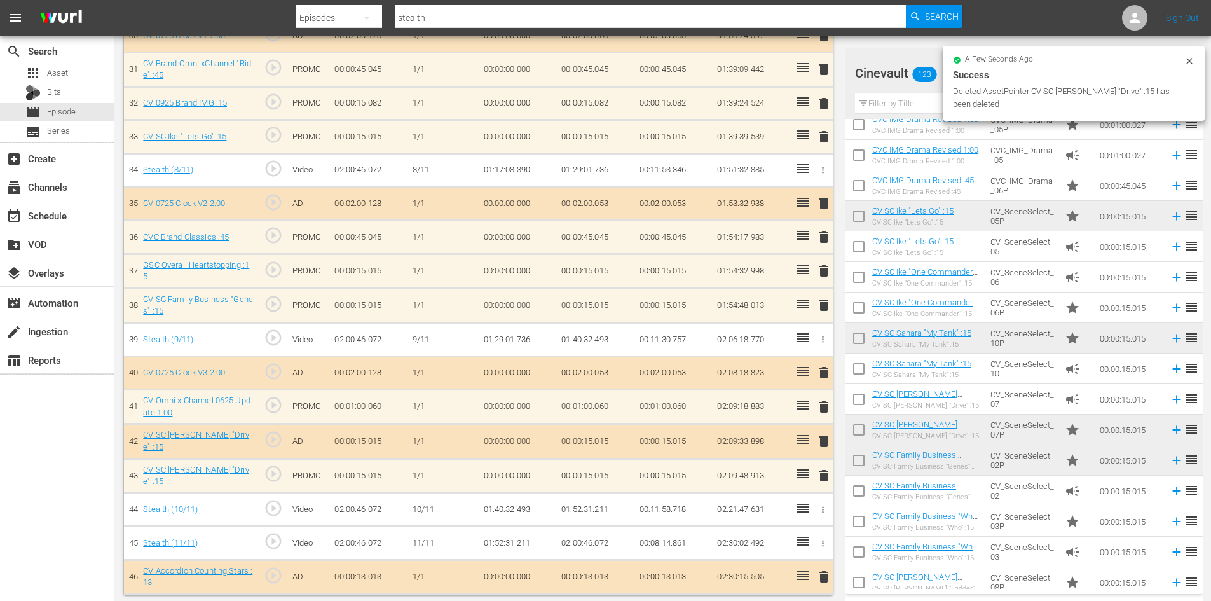
click at [821, 446] on span "delete" at bounding box center [823, 441] width 15 height 15
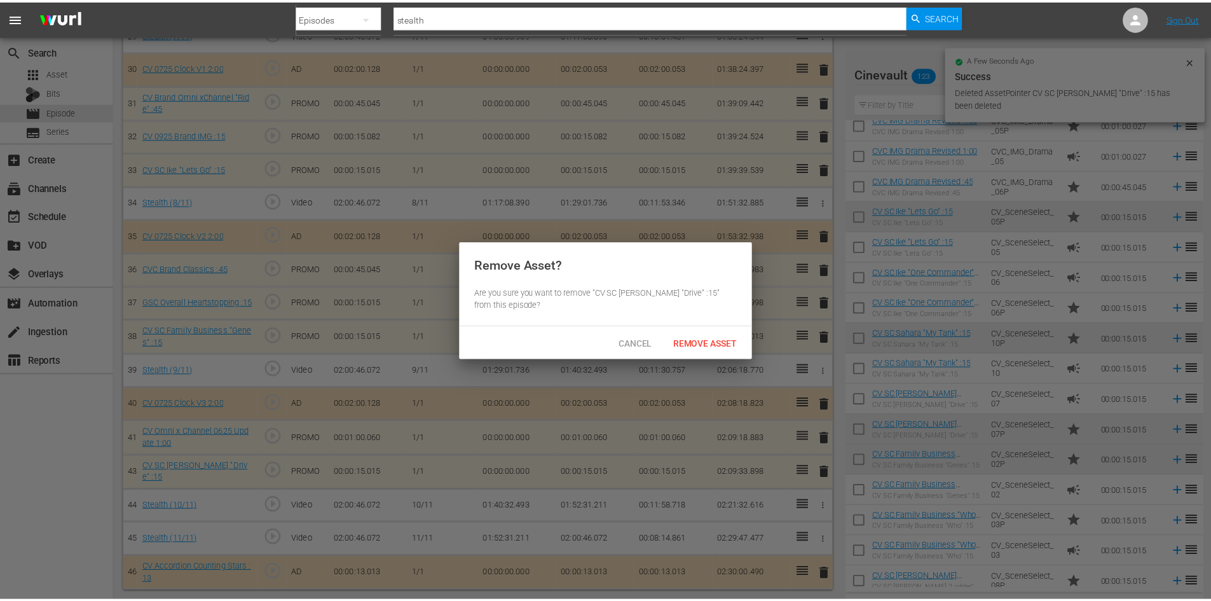
scroll to position [1368, 0]
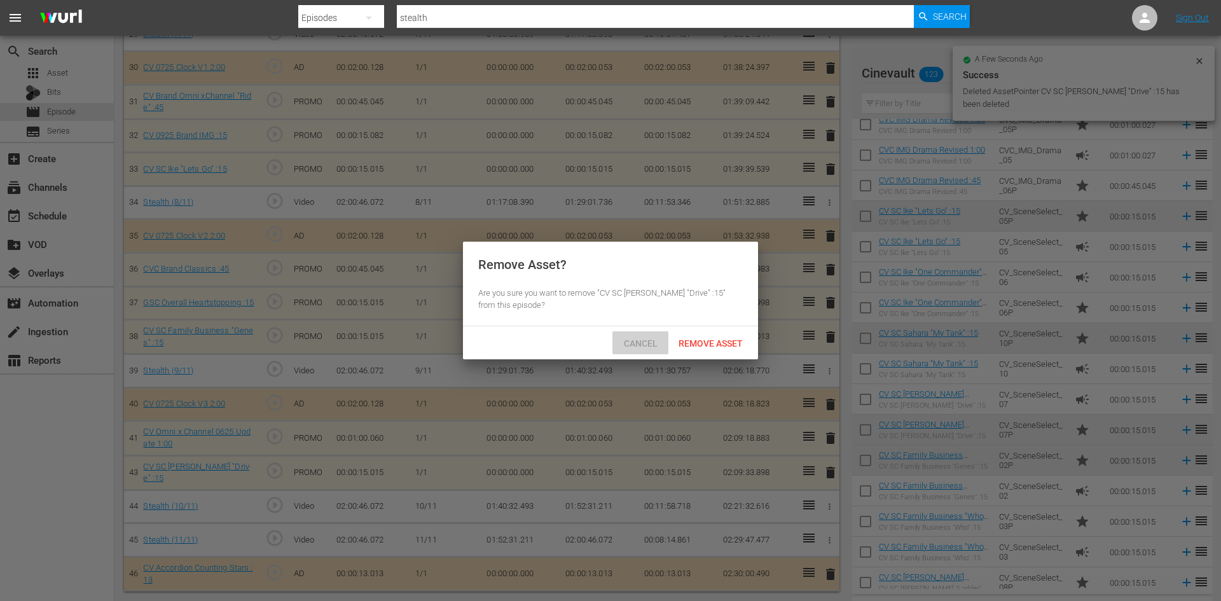
click at [646, 343] on span "Cancel" at bounding box center [641, 343] width 54 height 10
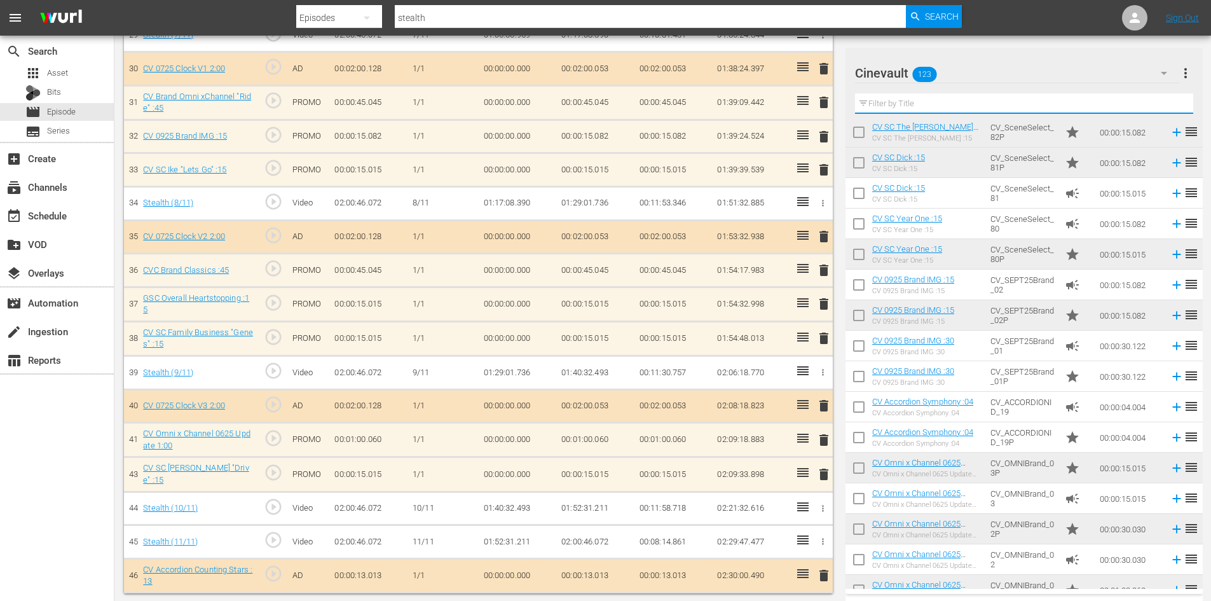
click at [935, 108] on input "text" at bounding box center [1024, 103] width 338 height 20
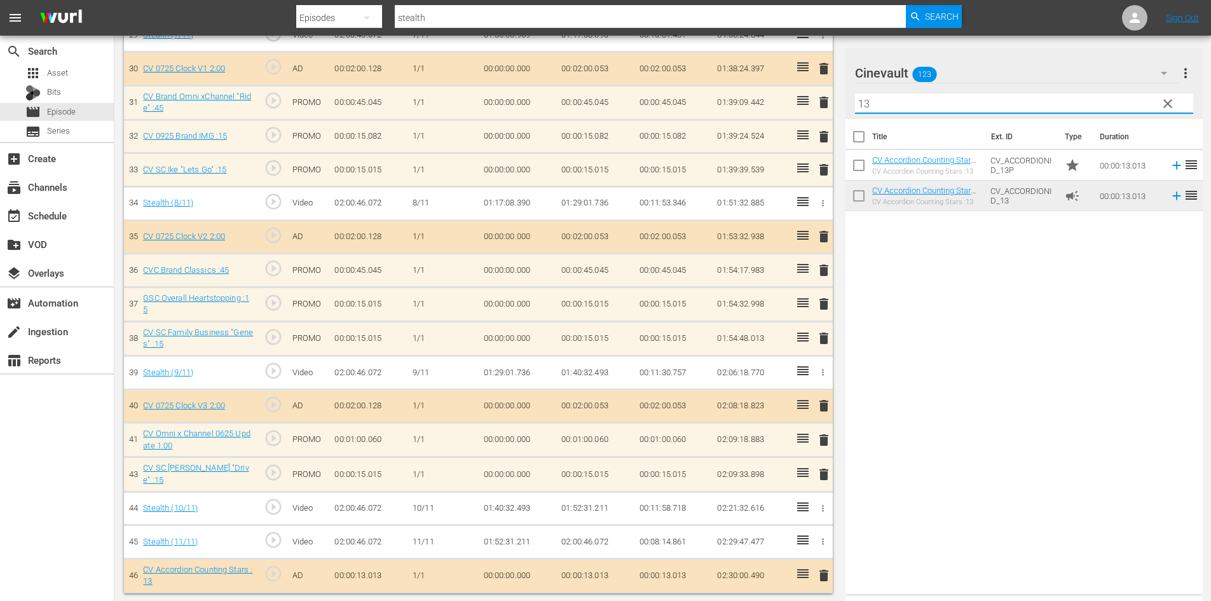
scroll to position [0, 0]
type input "13"
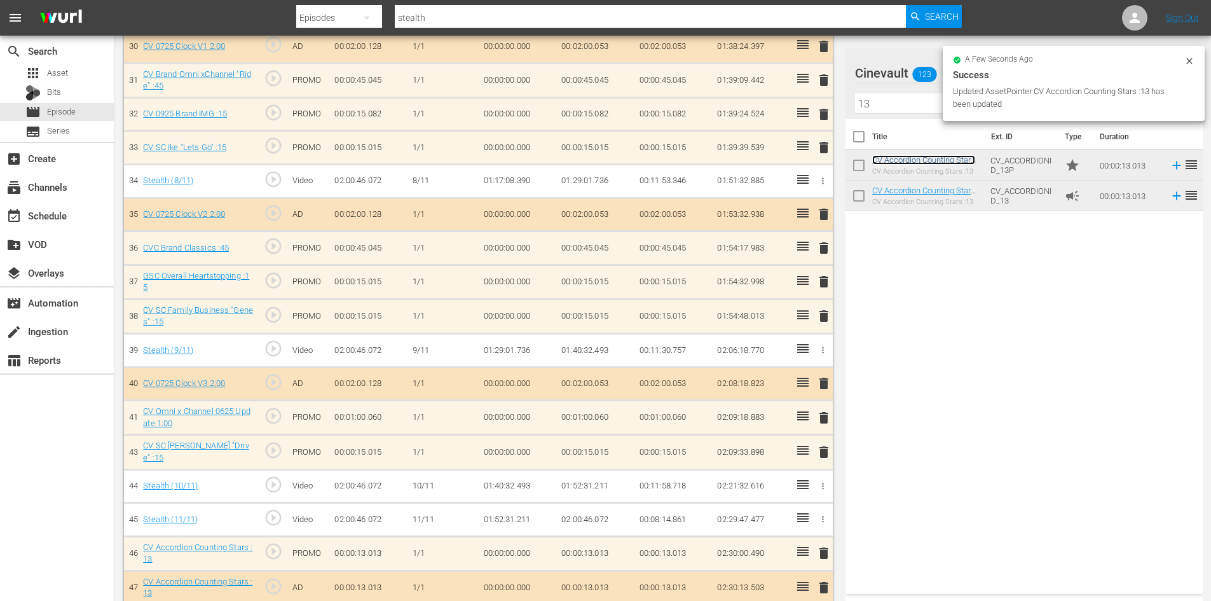
scroll to position [1402, 0]
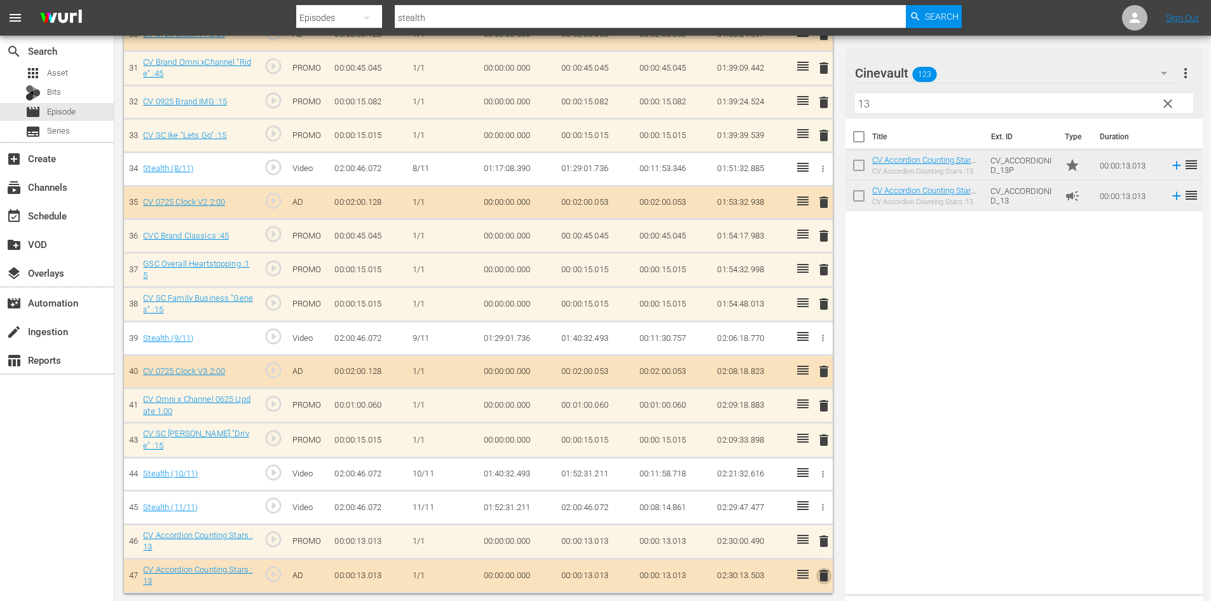
click at [829, 574] on span "delete" at bounding box center [823, 575] width 15 height 15
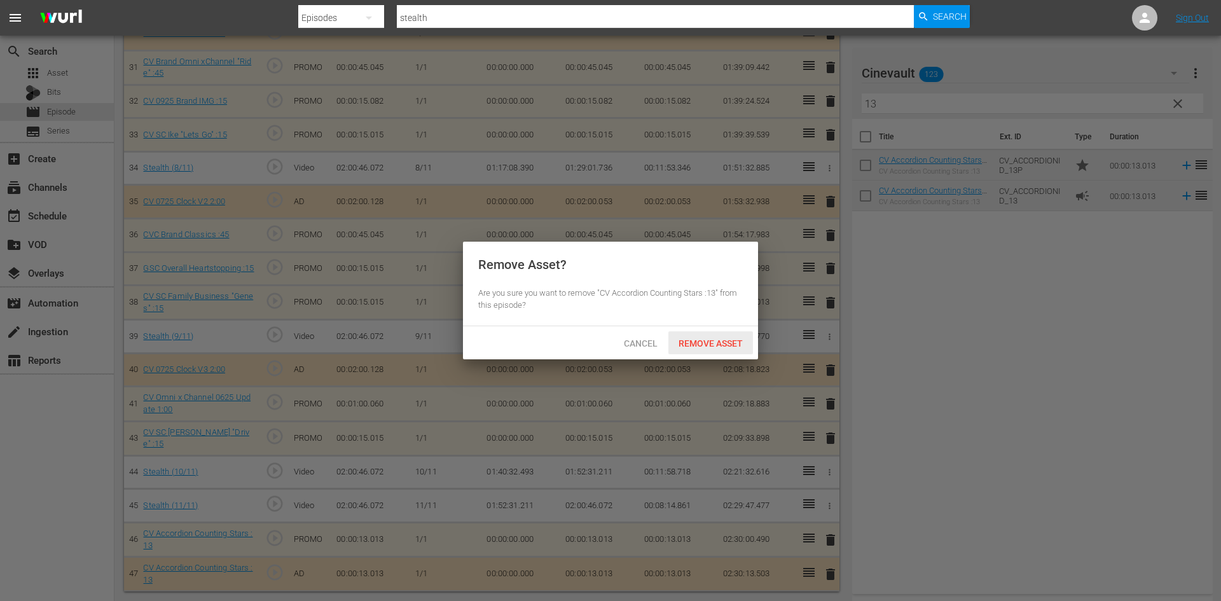
click at [732, 345] on span "Remove Asset" at bounding box center [710, 343] width 85 height 10
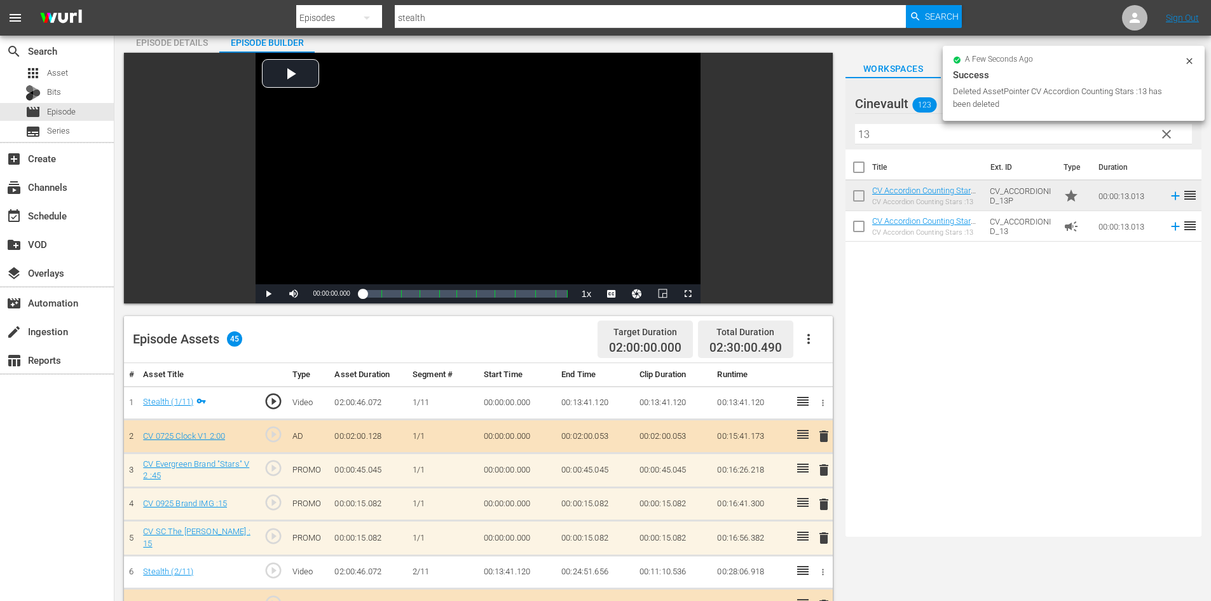
scroll to position [0, 0]
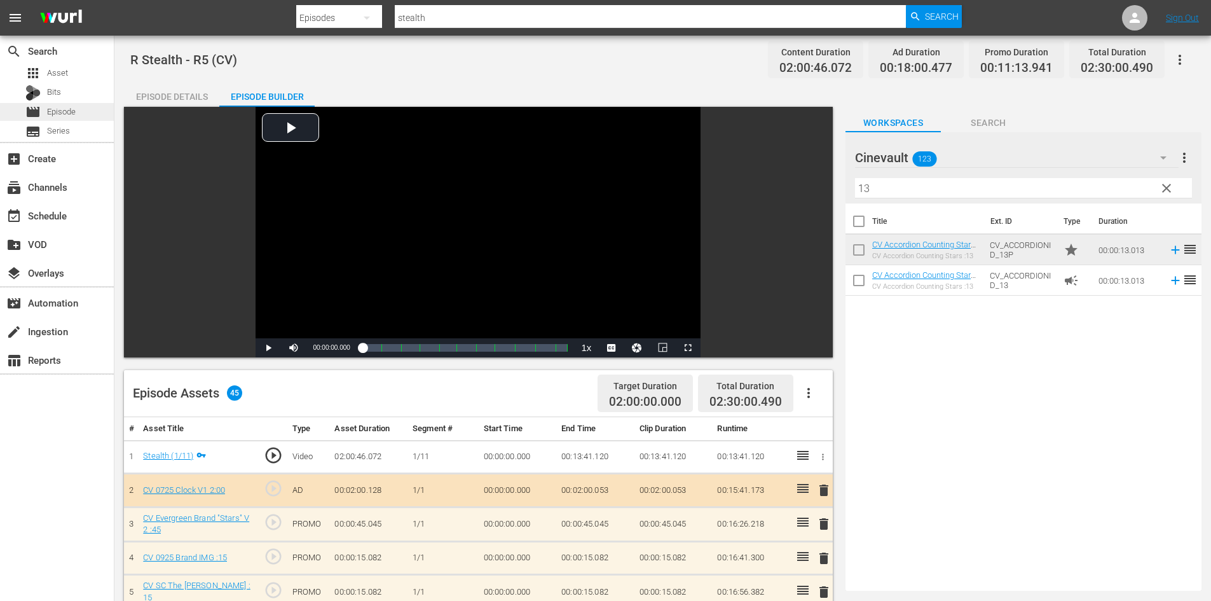
click at [43, 110] on div "movie Episode" at bounding box center [50, 112] width 50 height 18
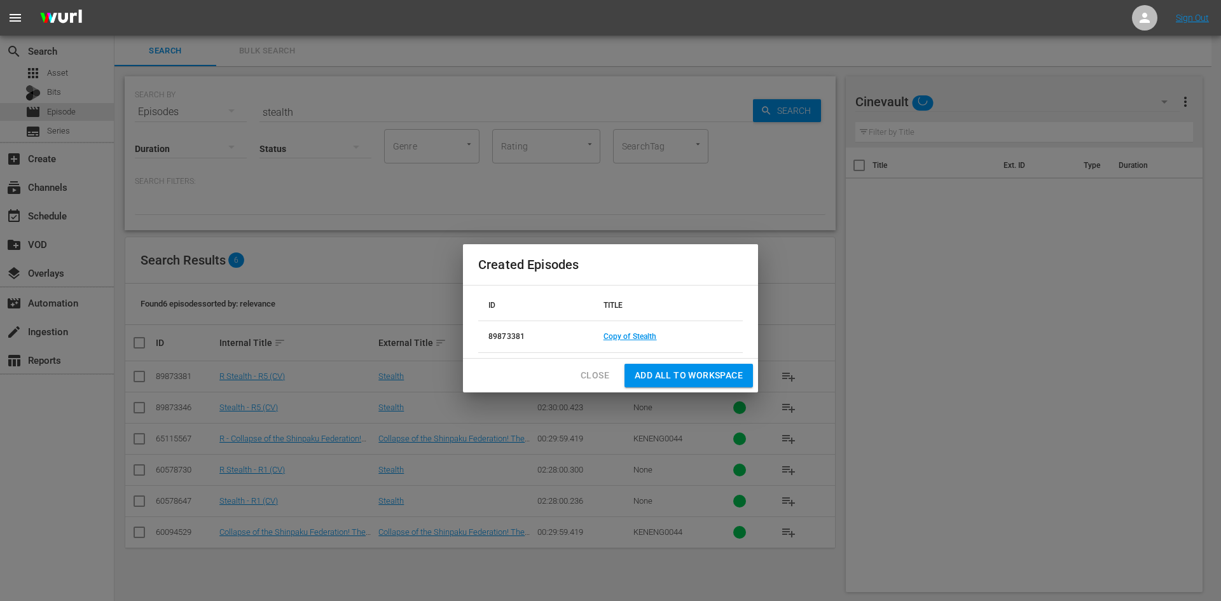
click at [596, 387] on div "Close Add all to Workspace" at bounding box center [610, 376] width 295 height 34
click at [591, 381] on span "Close" at bounding box center [594, 375] width 29 height 16
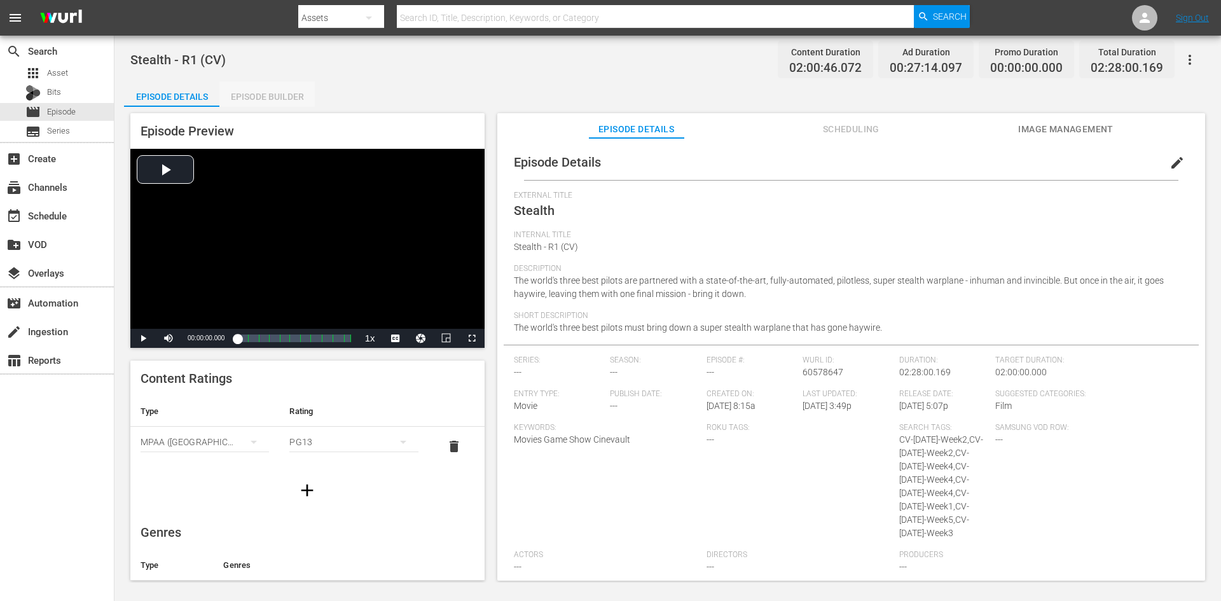
click at [248, 102] on div "Episode Builder" at bounding box center [266, 96] width 95 height 31
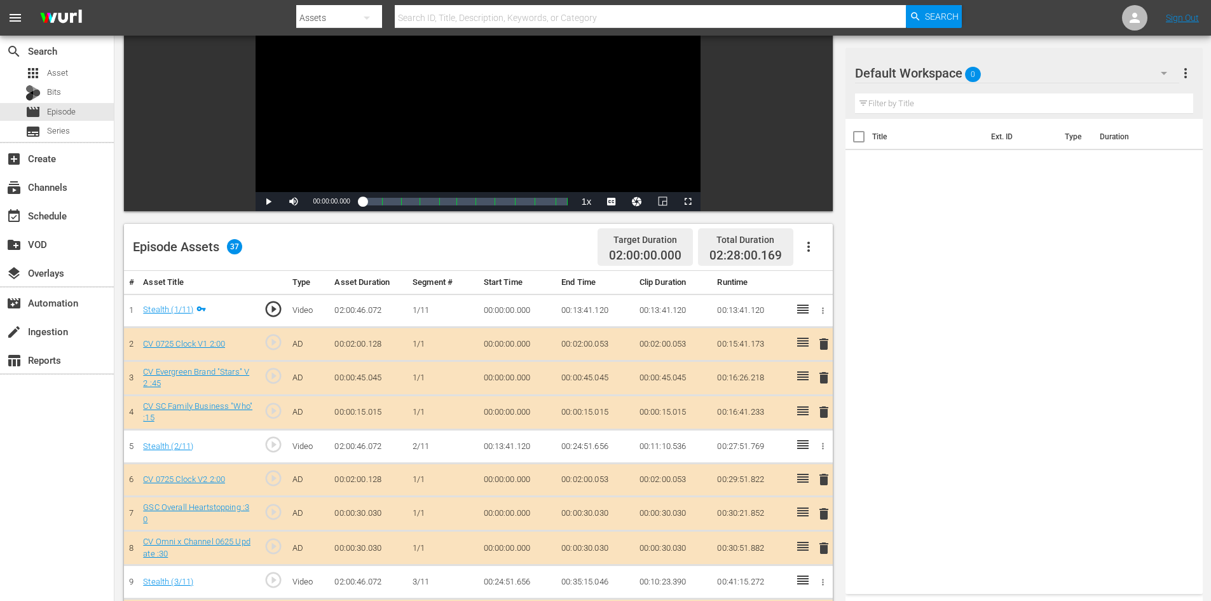
scroll to position [191, 0]
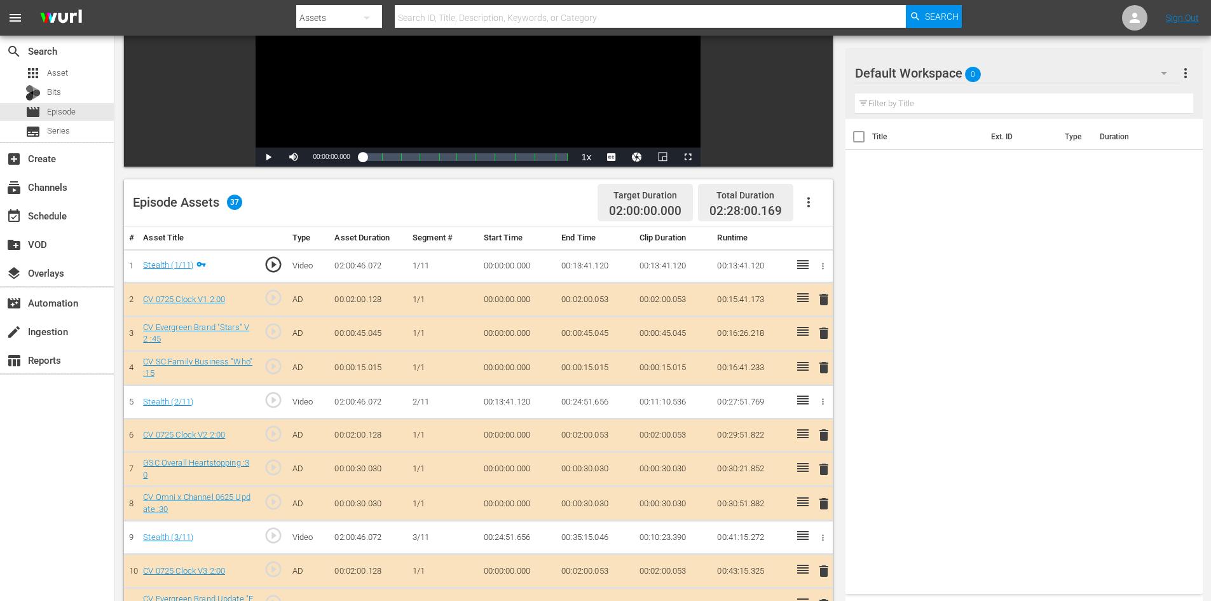
click at [986, 76] on div "Default Workspace 0" at bounding box center [1017, 73] width 324 height 36
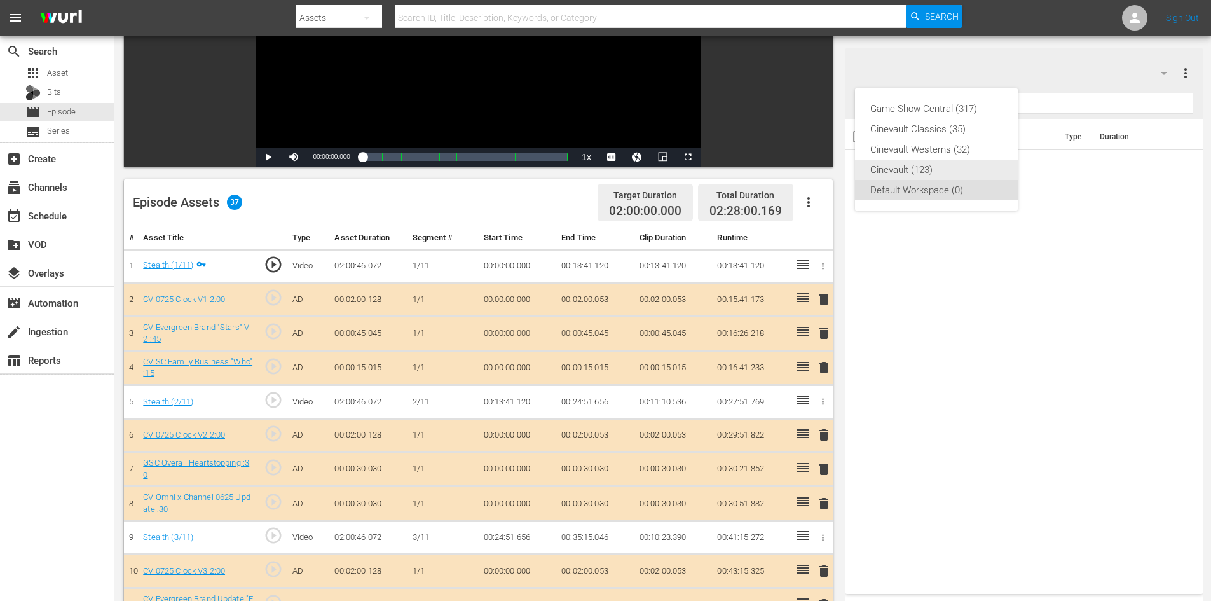
click at [947, 160] on div "Cinevault (123)" at bounding box center [936, 170] width 132 height 20
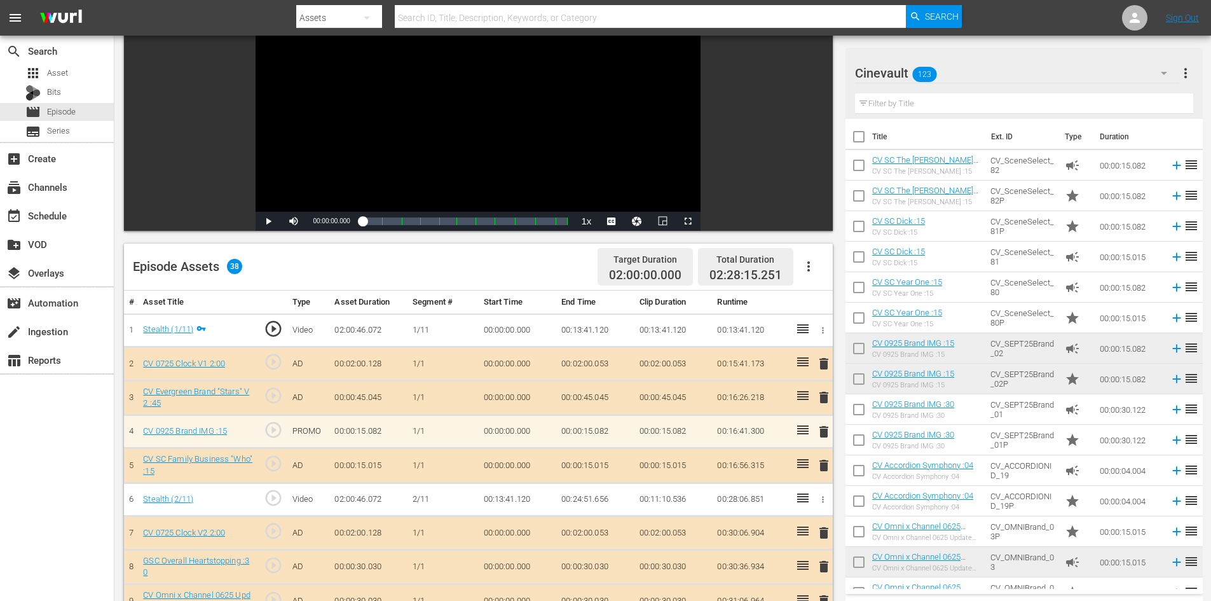
scroll to position [127, 0]
click at [828, 429] on span "delete" at bounding box center [823, 430] width 15 height 15
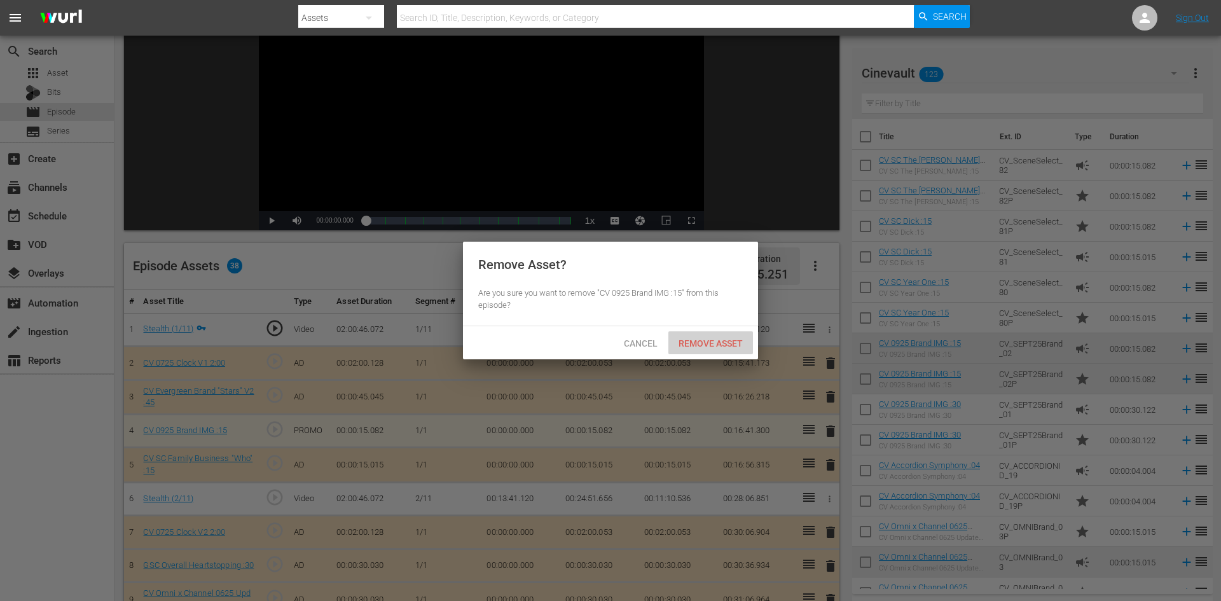
click at [714, 345] on span "Remove Asset" at bounding box center [710, 343] width 85 height 10
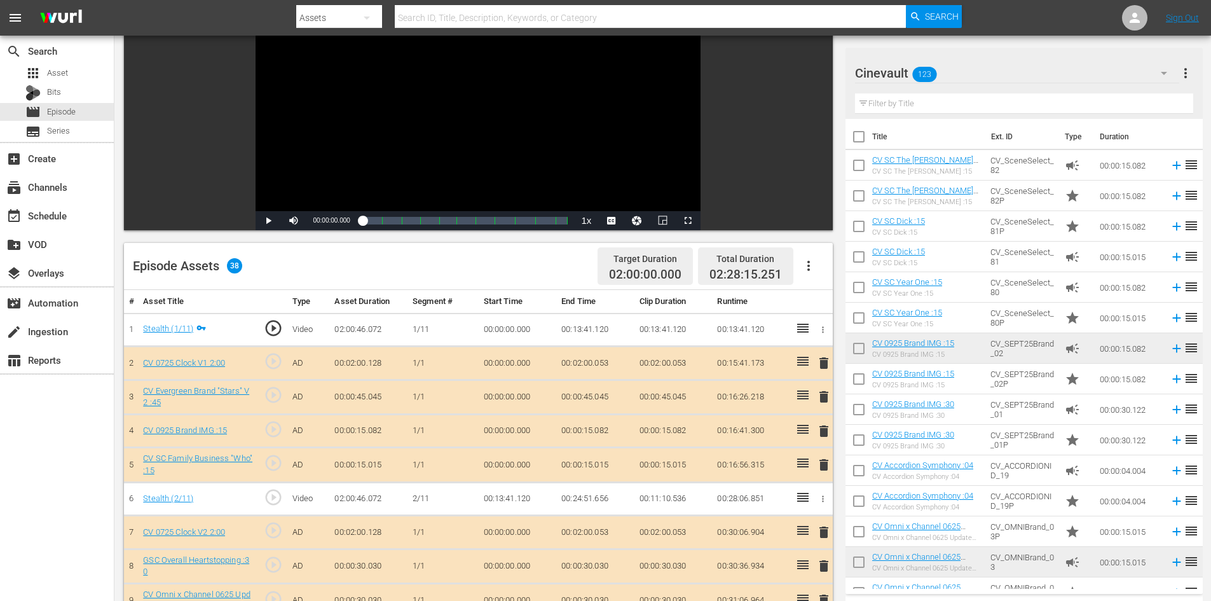
click at [829, 458] on span "delete" at bounding box center [823, 464] width 15 height 15
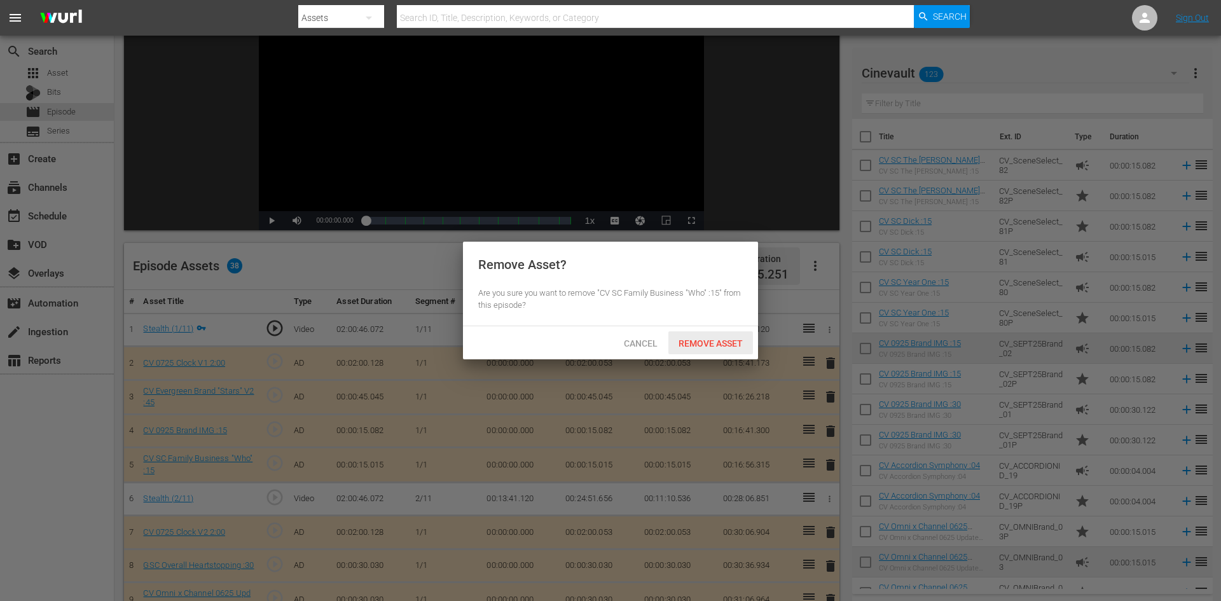
click at [710, 343] on span "Remove Asset" at bounding box center [710, 343] width 85 height 10
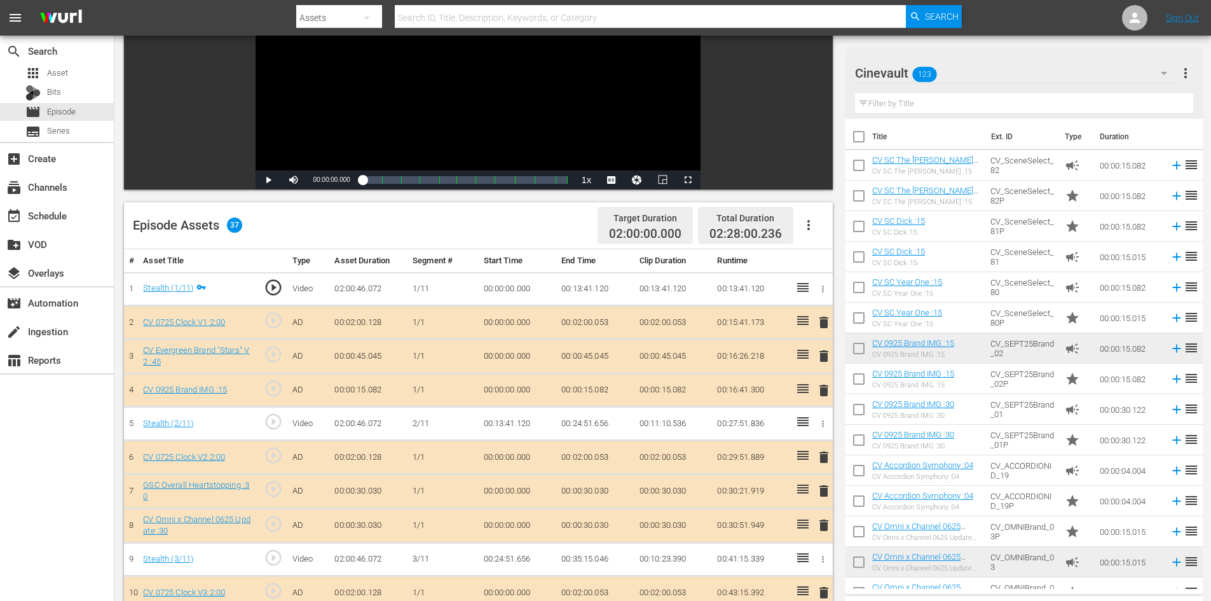
scroll to position [0, 0]
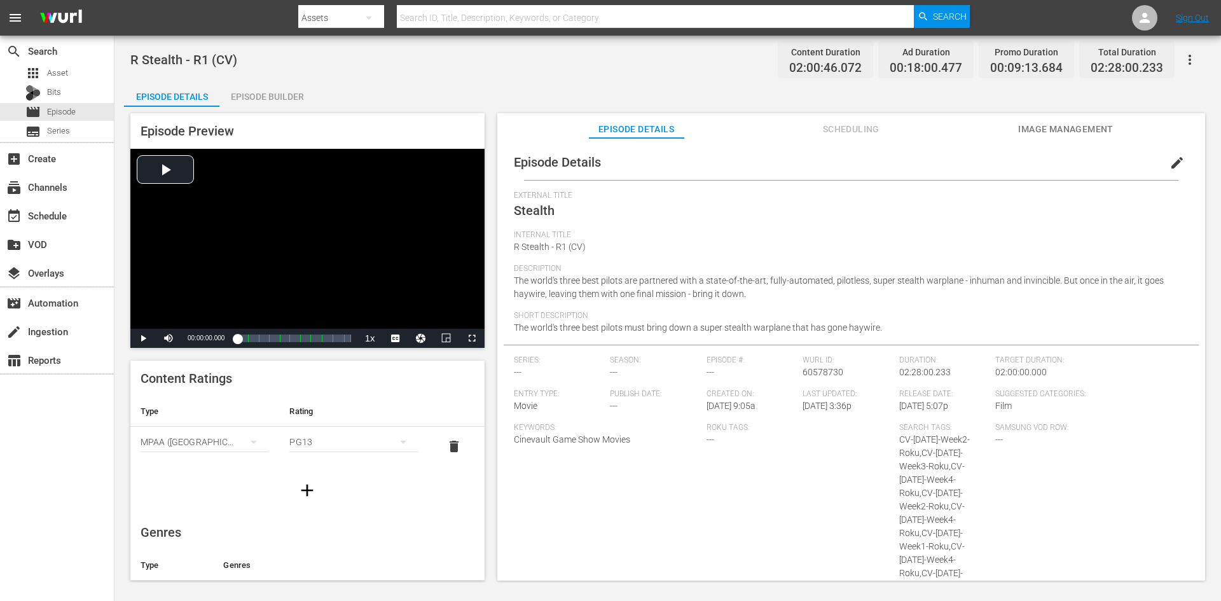
click at [247, 85] on div "Episode Builder" at bounding box center [266, 96] width 95 height 31
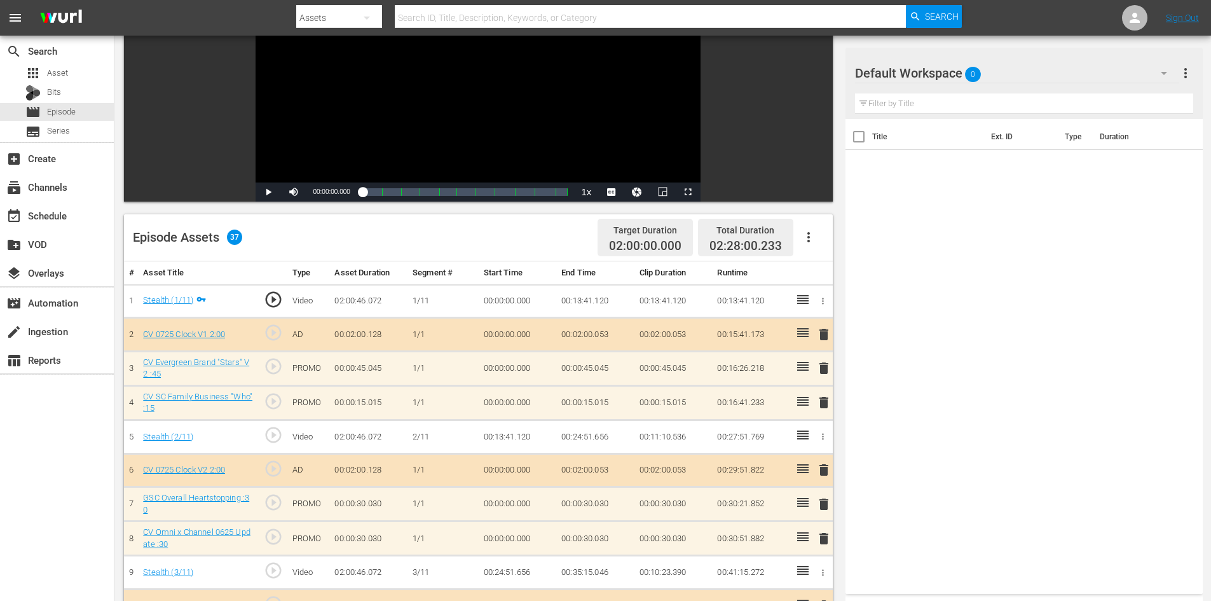
scroll to position [191, 0]
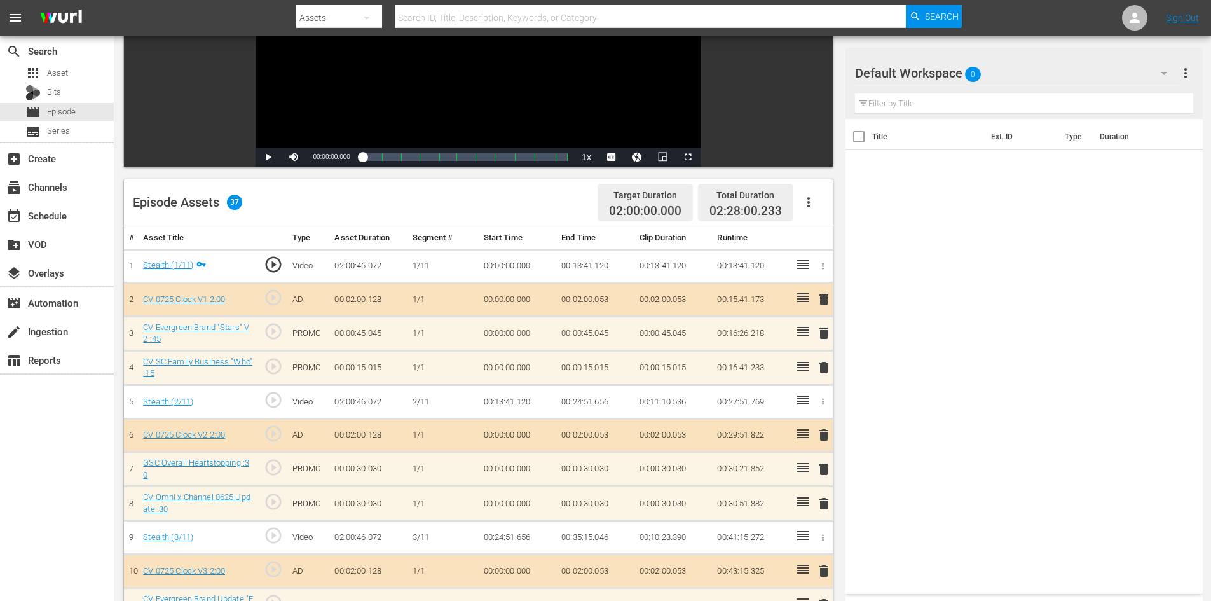
click at [893, 71] on div at bounding box center [901, 74] width 92 height 32
click at [932, 69] on div at bounding box center [901, 74] width 92 height 32
click at [1019, 79] on div "Default Workspace 0" at bounding box center [1017, 73] width 324 height 36
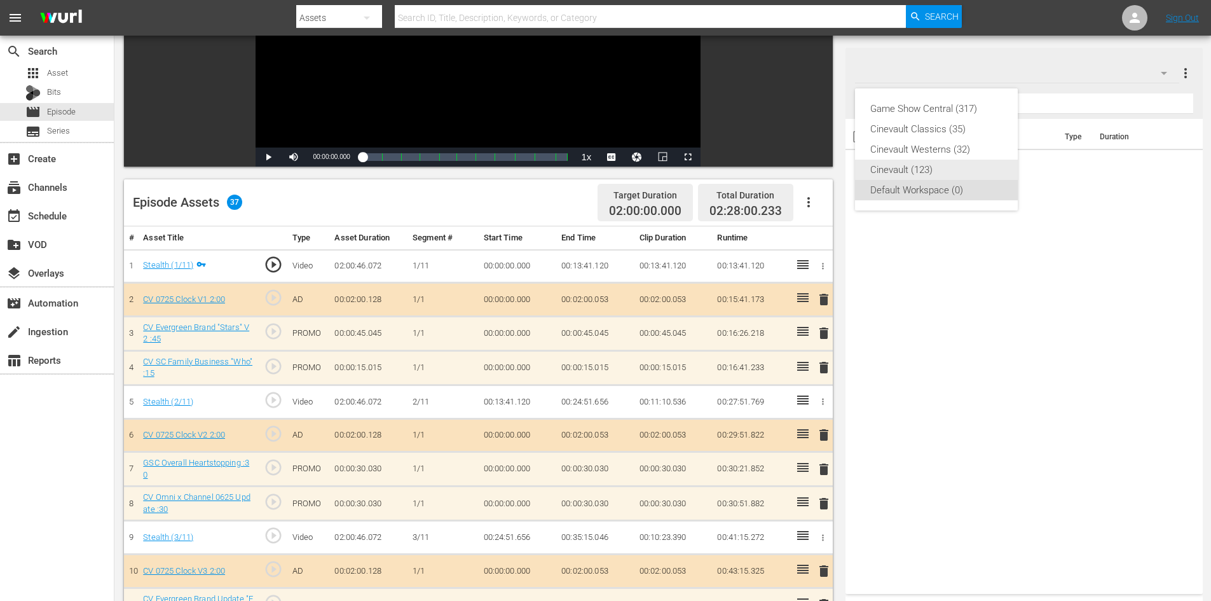
click at [957, 165] on div "Cinevault (123)" at bounding box center [936, 170] width 132 height 20
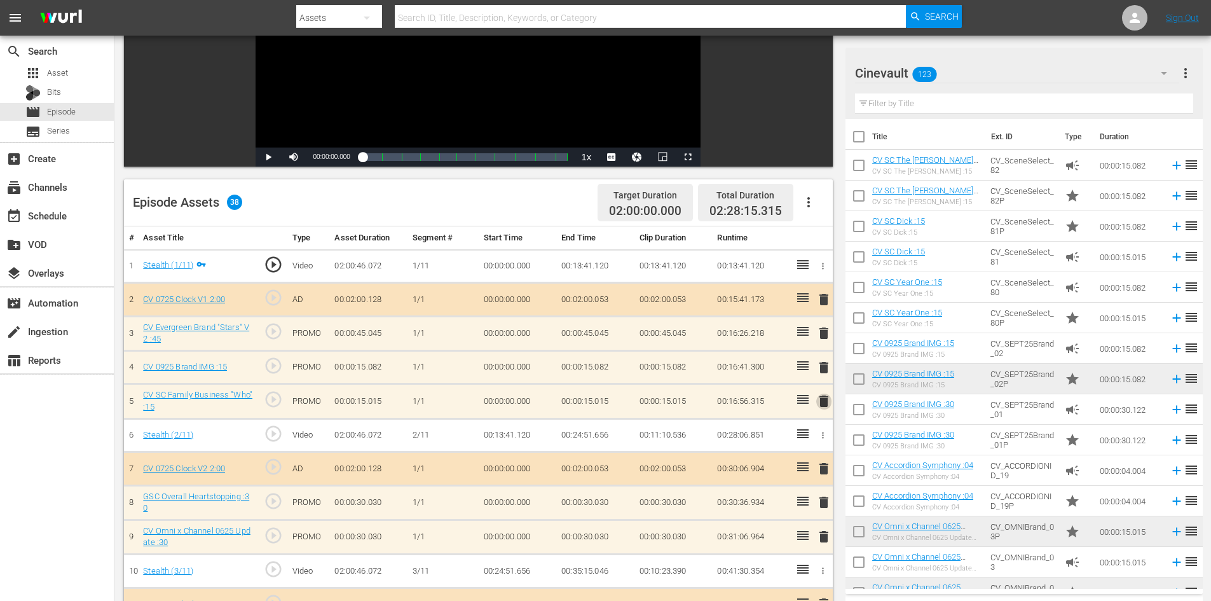
click at [825, 407] on span "delete" at bounding box center [823, 401] width 15 height 15
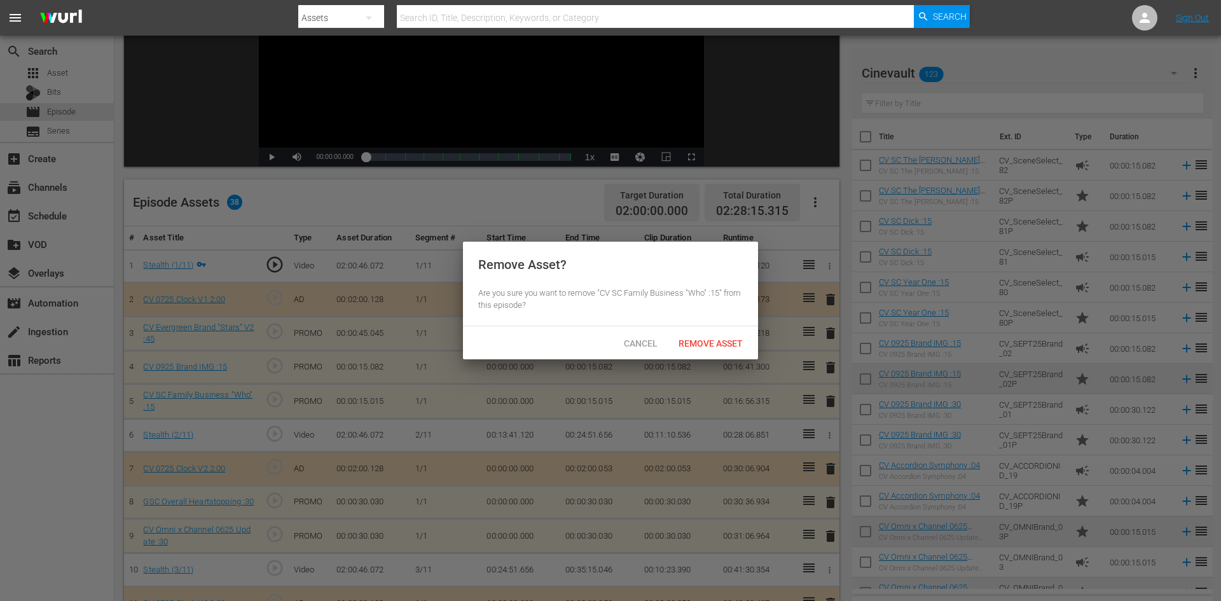
click at [696, 331] on div "Cancel Remove Asset" at bounding box center [610, 342] width 295 height 33
click at [713, 338] on span "Remove Asset" at bounding box center [710, 343] width 85 height 10
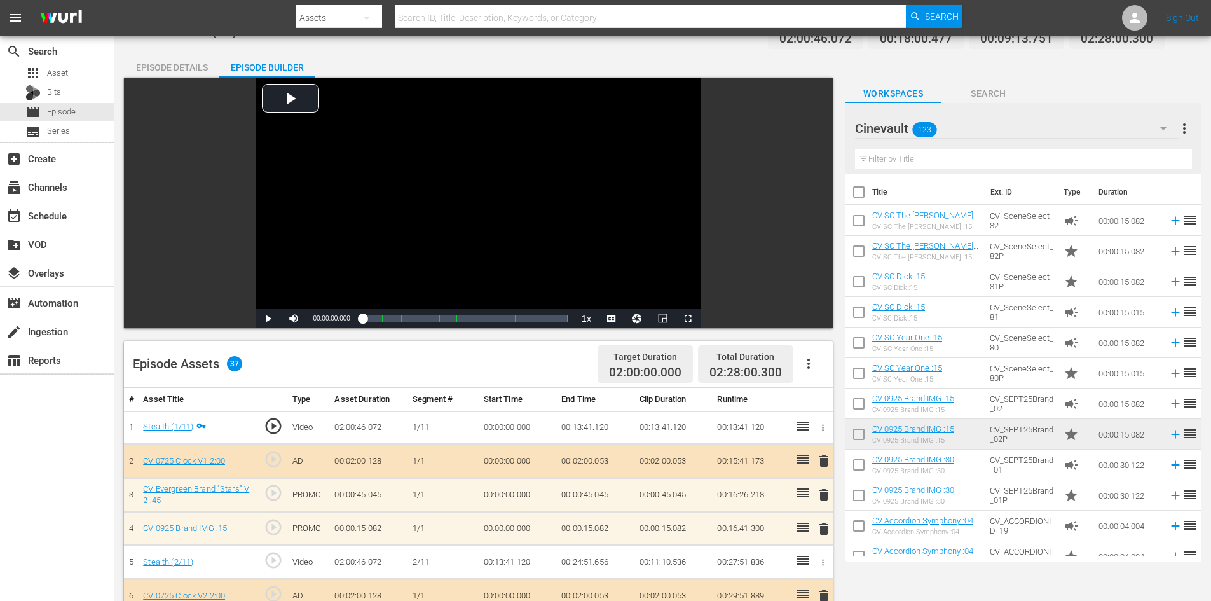
scroll to position [0, 0]
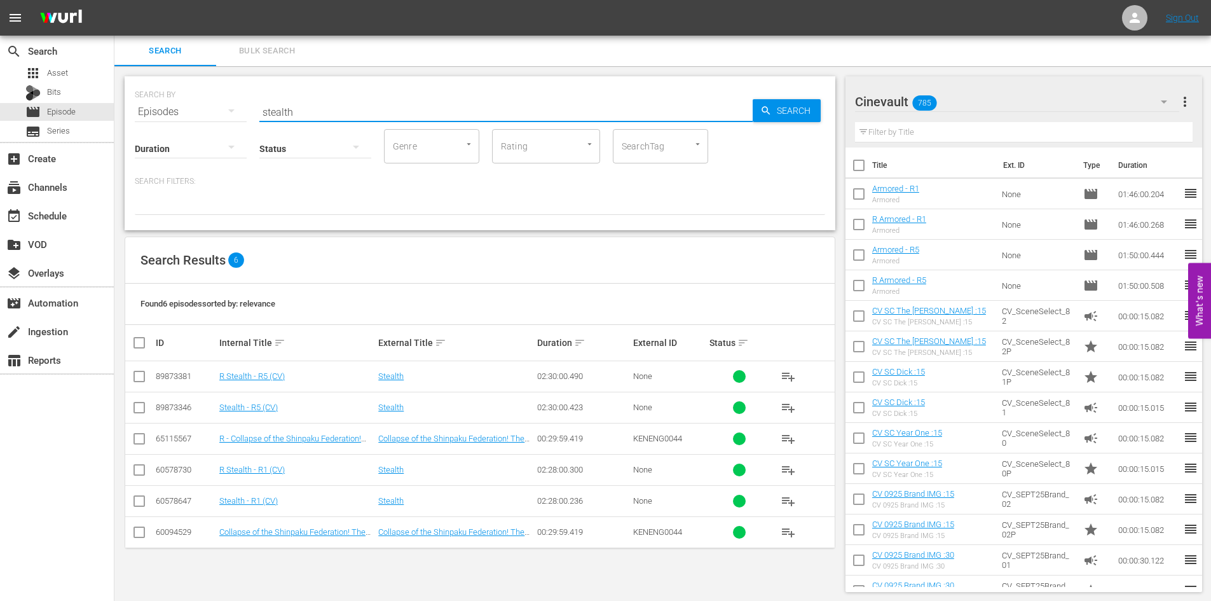
drag, startPoint x: 408, startPoint y: 109, endPoint x: 216, endPoint y: 114, distance: 191.4
click at [216, 114] on div "SEARCH BY Search By Episodes Search ID, Title, Description, Keywords, or Catego…" at bounding box center [480, 104] width 690 height 46
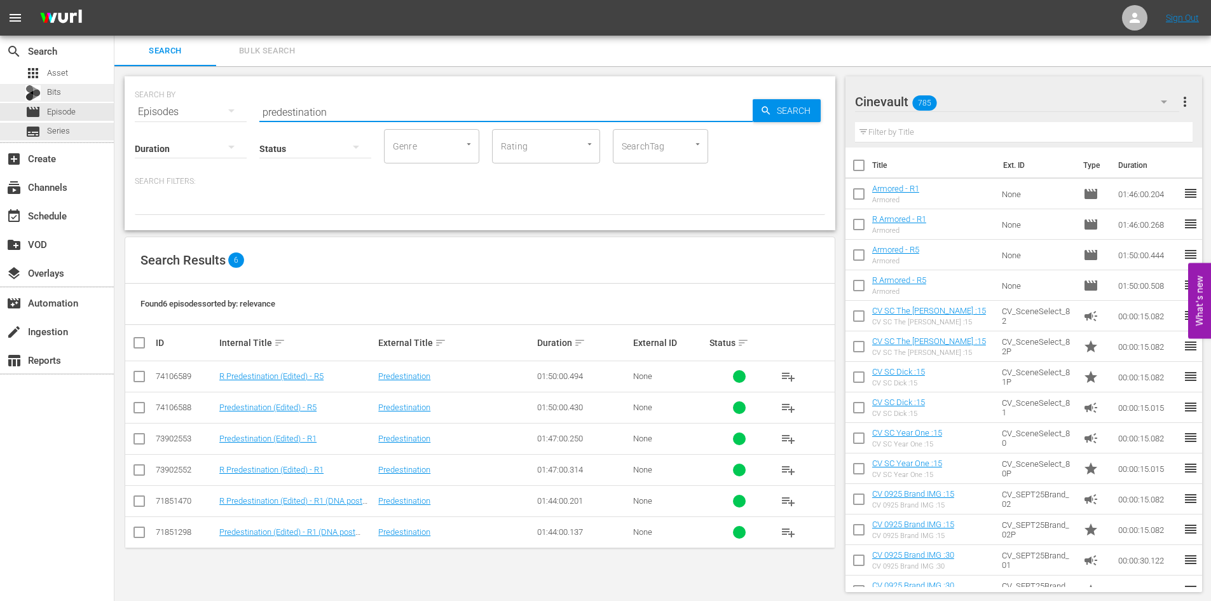
drag, startPoint x: 394, startPoint y: 102, endPoint x: 4, endPoint y: 99, distance: 389.8
click at [114, 0] on div "search Search apps Asset Bits movie Episode subtitles Series add_box Create sub…" at bounding box center [662, 0] width 1097 height 0
type input "side out"
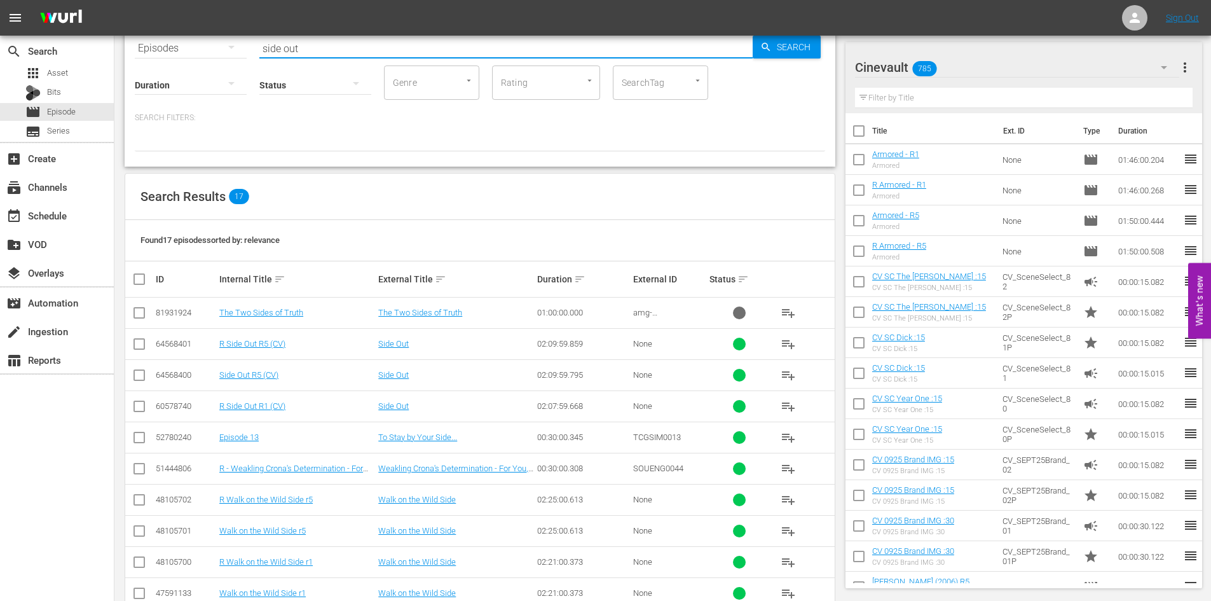
scroll to position [254, 0]
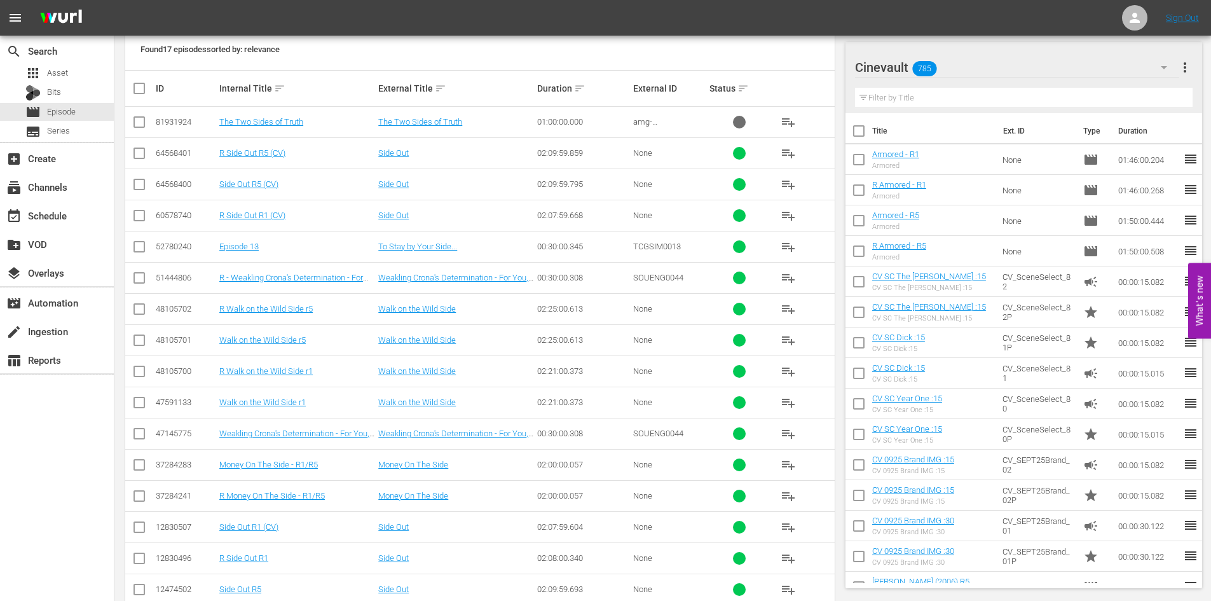
click at [141, 521] on icon at bounding box center [139, 526] width 15 height 15
click at [132, 221] on input "checkbox" at bounding box center [139, 217] width 15 height 15
checkbox input "true"
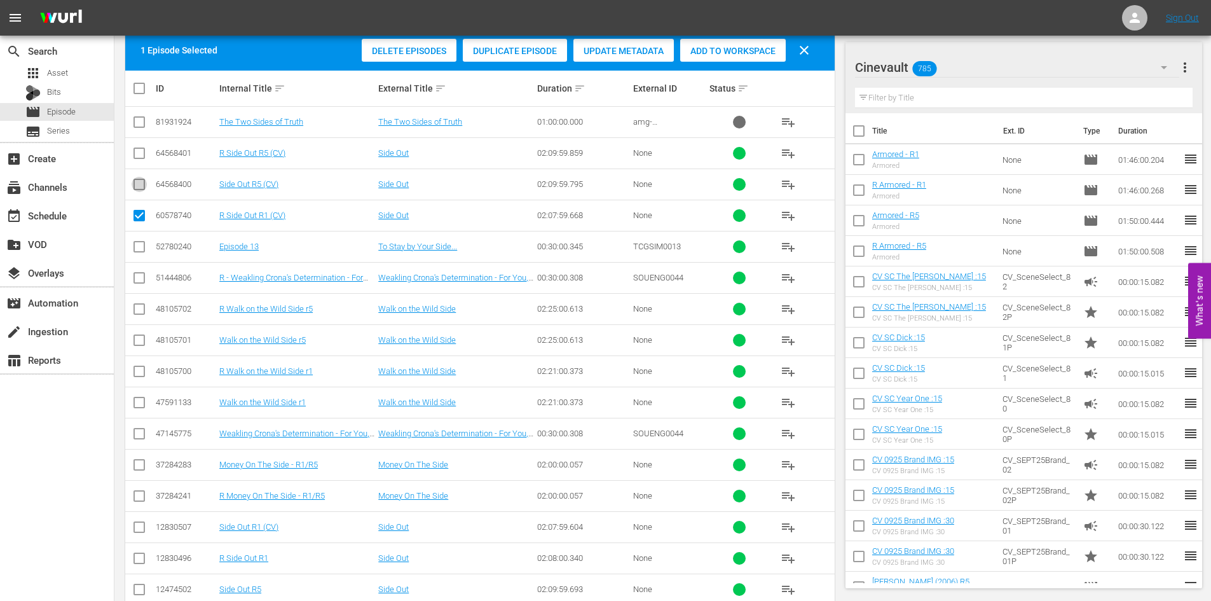
click at [137, 182] on input "checkbox" at bounding box center [139, 186] width 15 height 15
checkbox input "true"
click at [139, 157] on input "checkbox" at bounding box center [139, 155] width 15 height 15
checkbox input "true"
click at [749, 54] on span "Add to Workspace" at bounding box center [733, 51] width 106 height 10
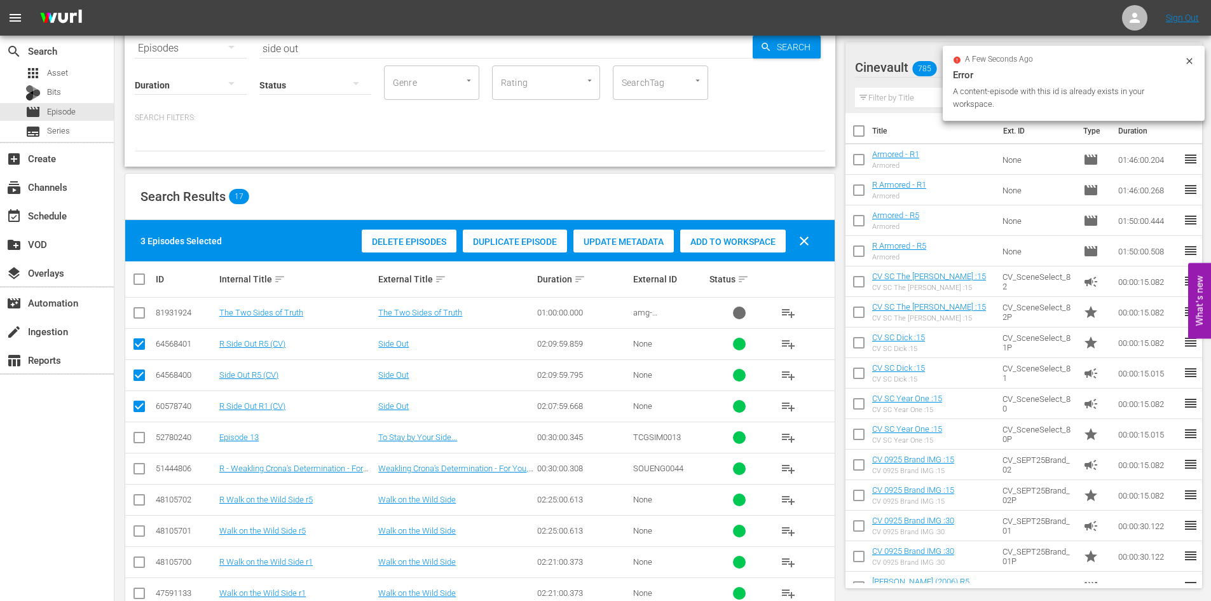
scroll to position [0, 0]
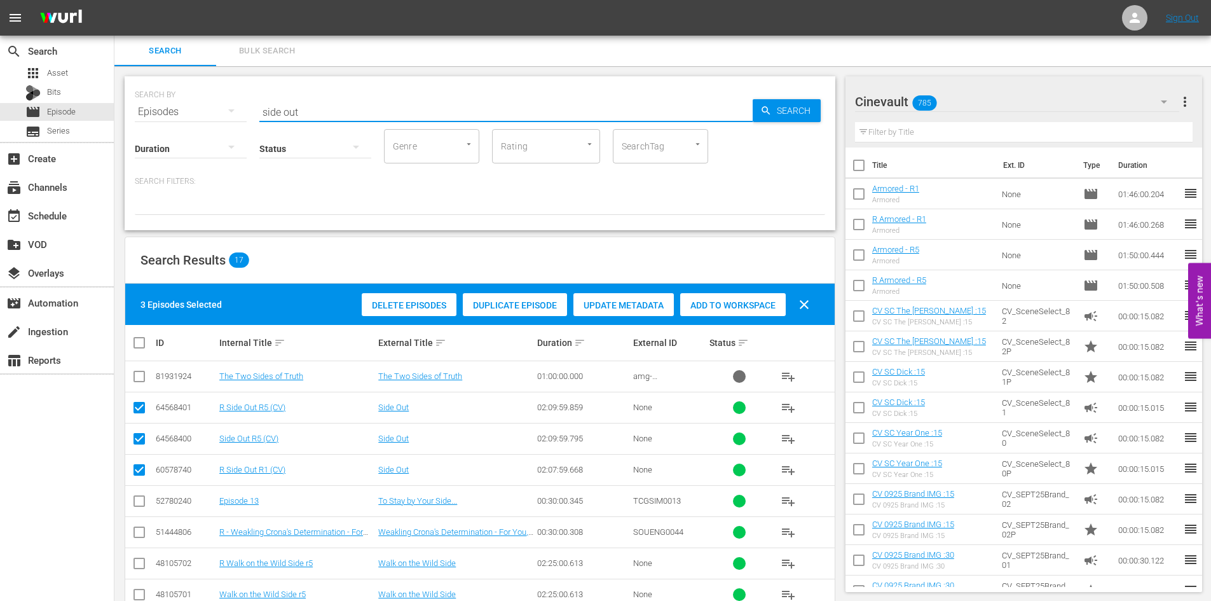
drag, startPoint x: 282, startPoint y: 118, endPoint x: 153, endPoint y: 96, distance: 131.0
click at [153, 96] on div "SEARCH BY Search By Episodes Search ID, Title, Description, Keywords, or Catego…" at bounding box center [480, 104] width 690 height 46
type input "nothing in common"
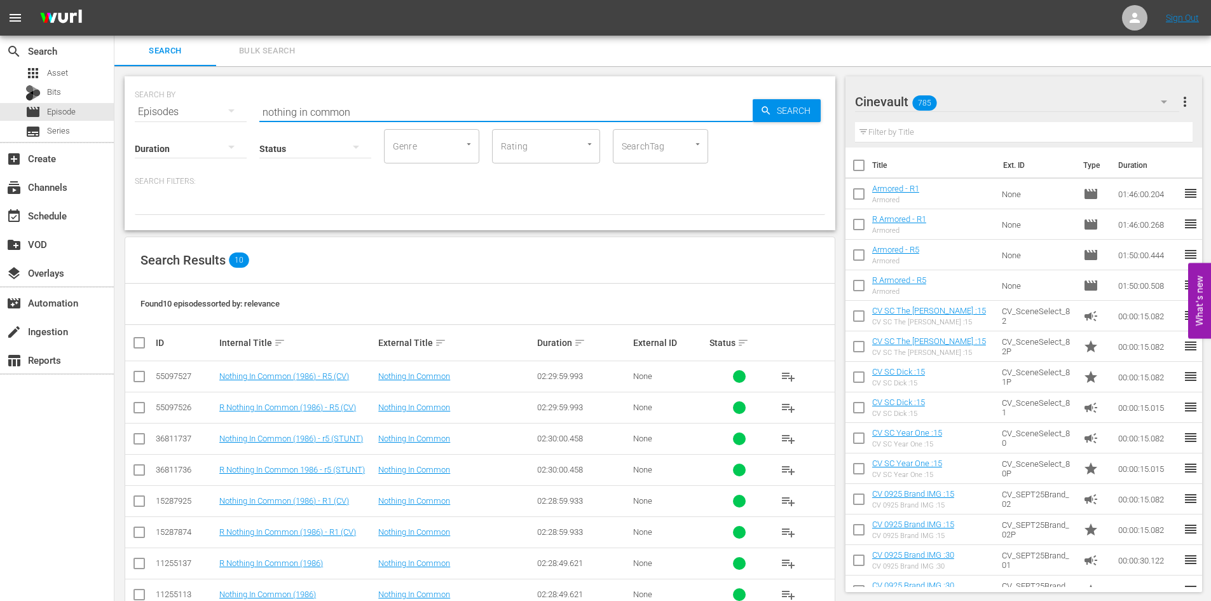
drag, startPoint x: 136, startPoint y: 533, endPoint x: 135, endPoint y: 521, distance: 12.1
click at [135, 532] on input "checkbox" at bounding box center [139, 534] width 15 height 15
checkbox input "true"
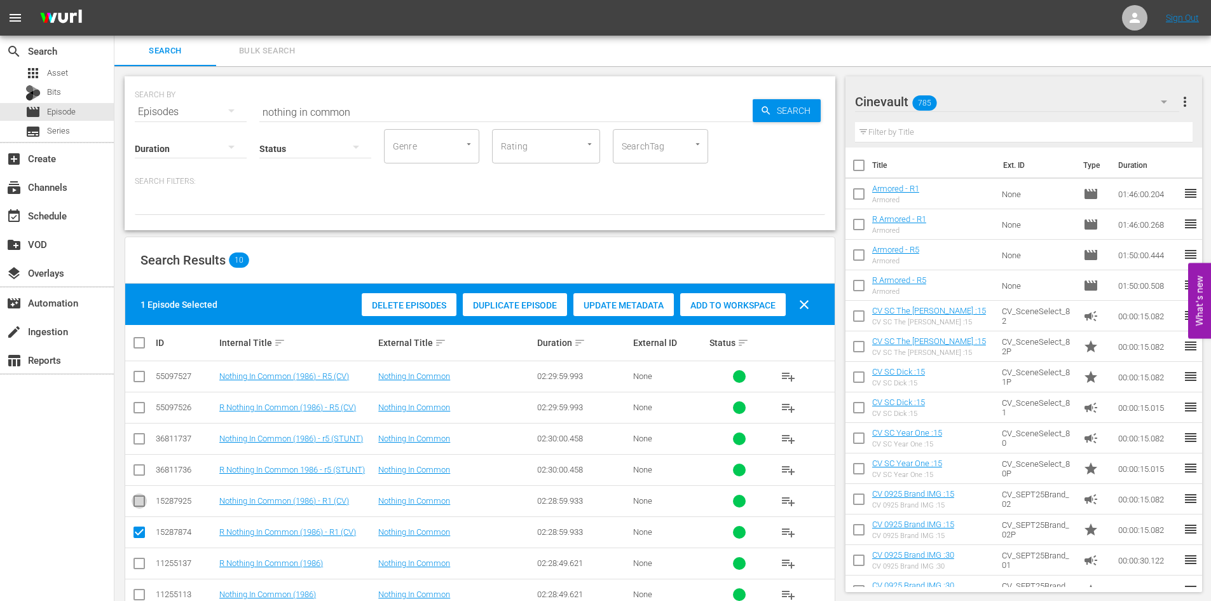
click at [138, 505] on input "checkbox" at bounding box center [139, 503] width 15 height 15
checkbox input "true"
click at [142, 411] on input "checkbox" at bounding box center [139, 409] width 15 height 15
checkbox input "true"
click at [139, 376] on input "checkbox" at bounding box center [139, 378] width 15 height 15
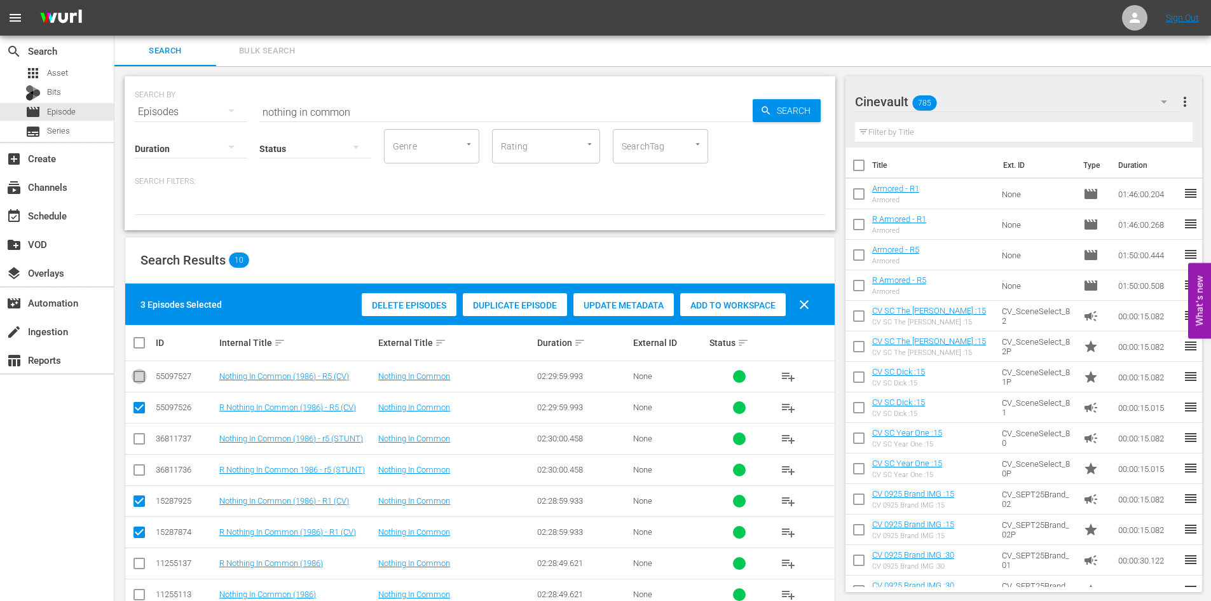
checkbox input "true"
click at [701, 300] on span "Add to Workspace" at bounding box center [733, 305] width 106 height 10
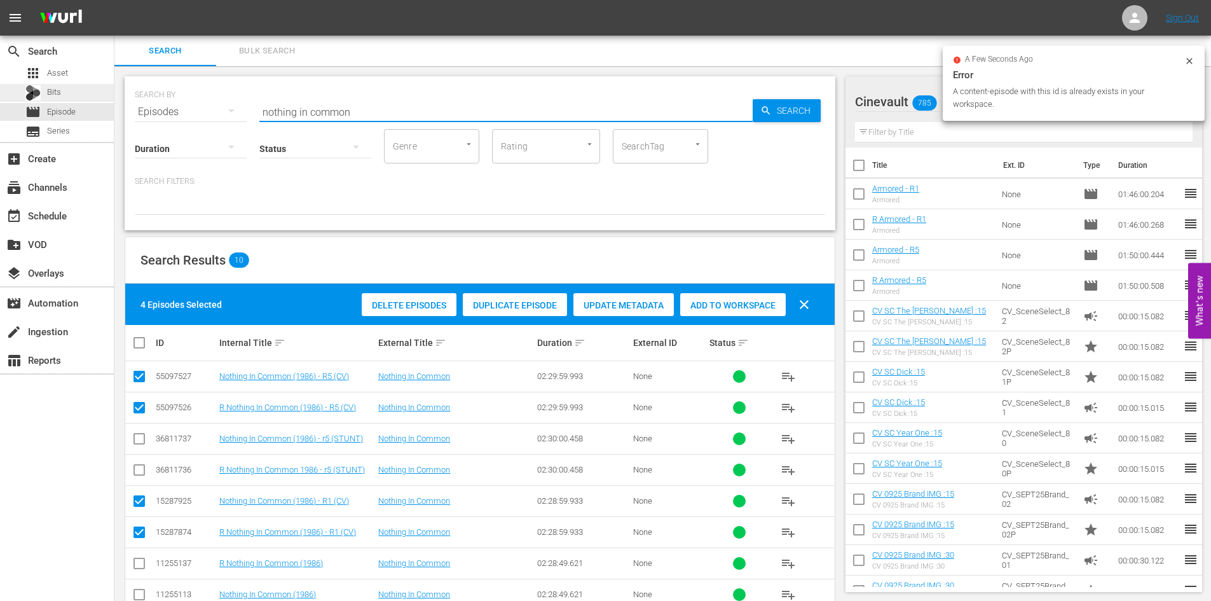
drag, startPoint x: 544, startPoint y: 108, endPoint x: 0, endPoint y: 85, distance: 544.8
click at [114, 0] on div "search Search apps Asset Bits movie Episode subtitles Series add_box Create sub…" at bounding box center [662, 0] width 1097 height 0
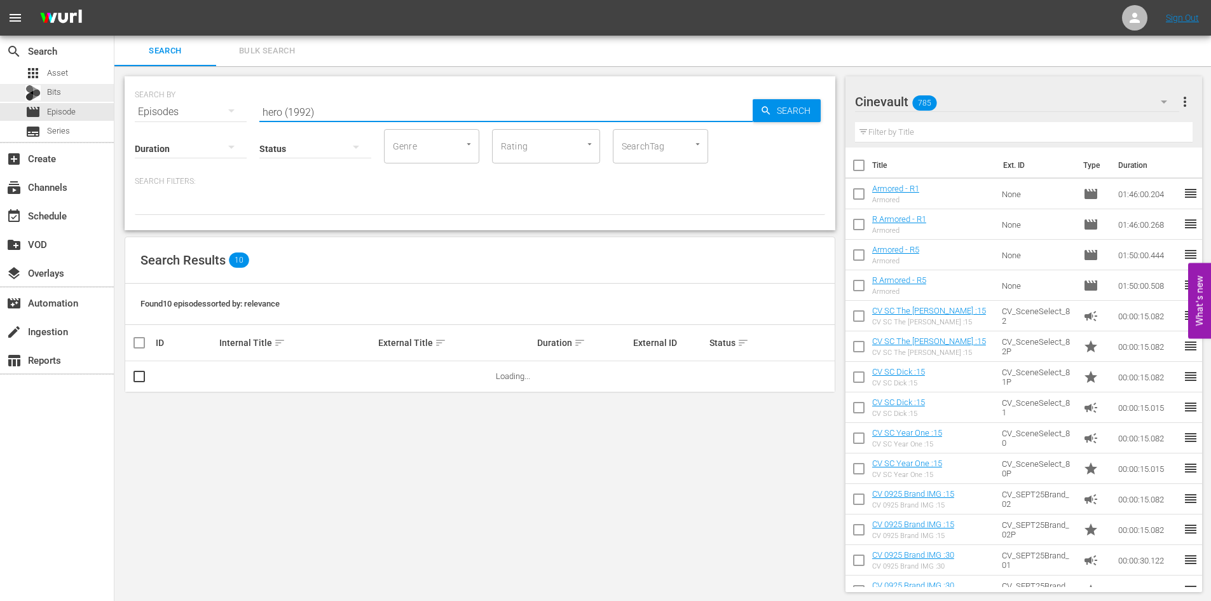
type input "hero (1992)"
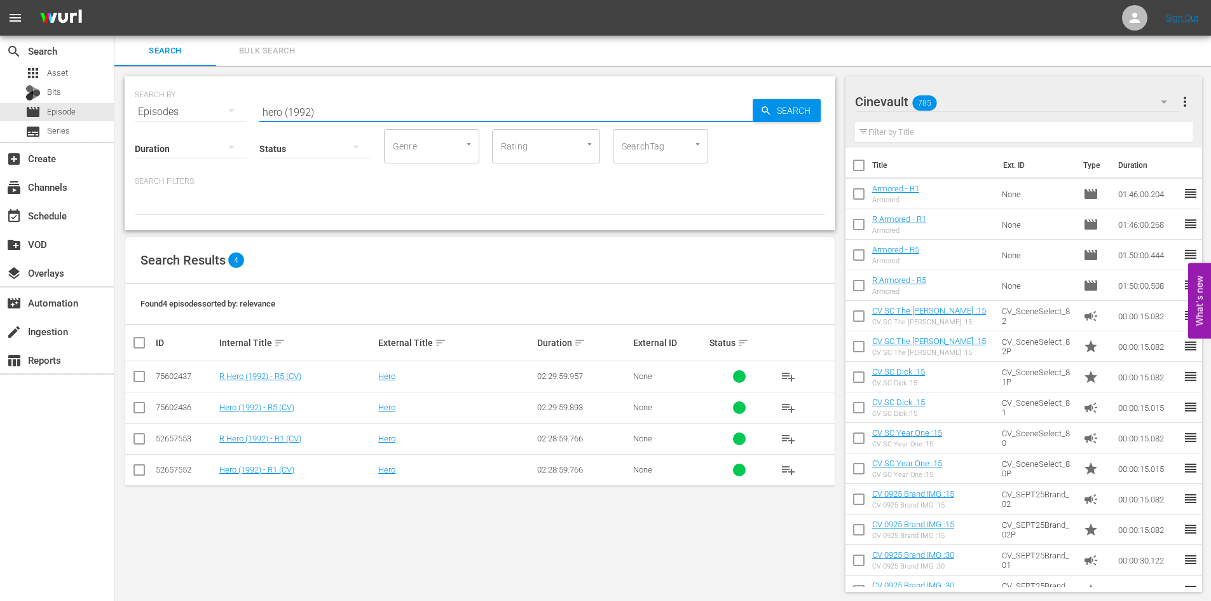
click at [144, 347] on input "checkbox" at bounding box center [144, 342] width 25 height 15
checkbox input "true"
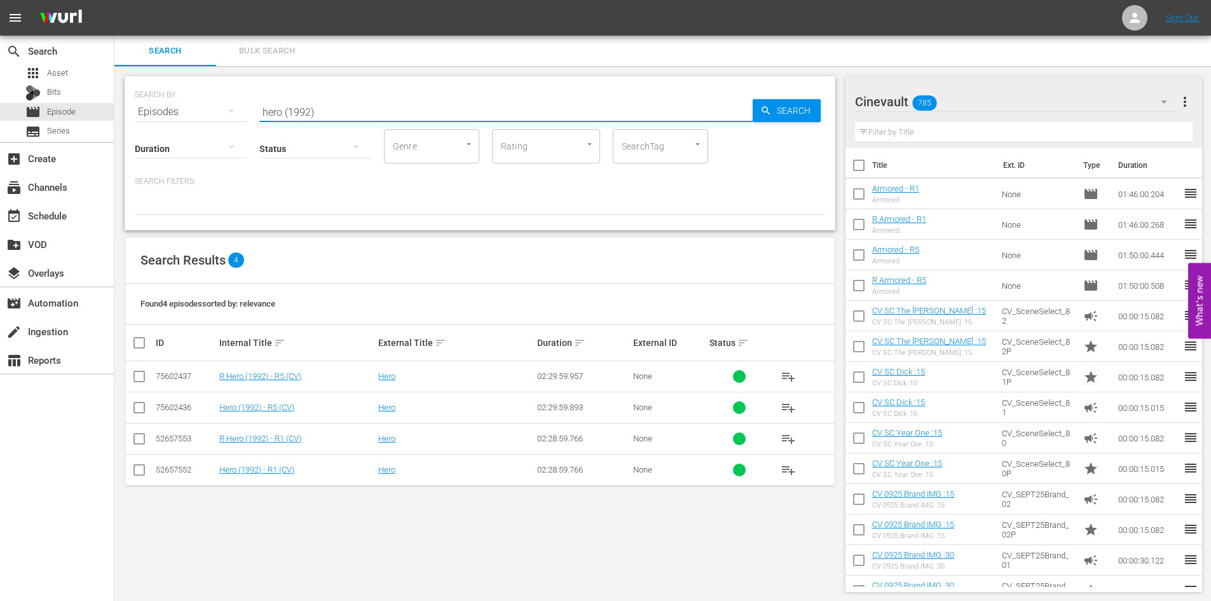
checkbox input "true"
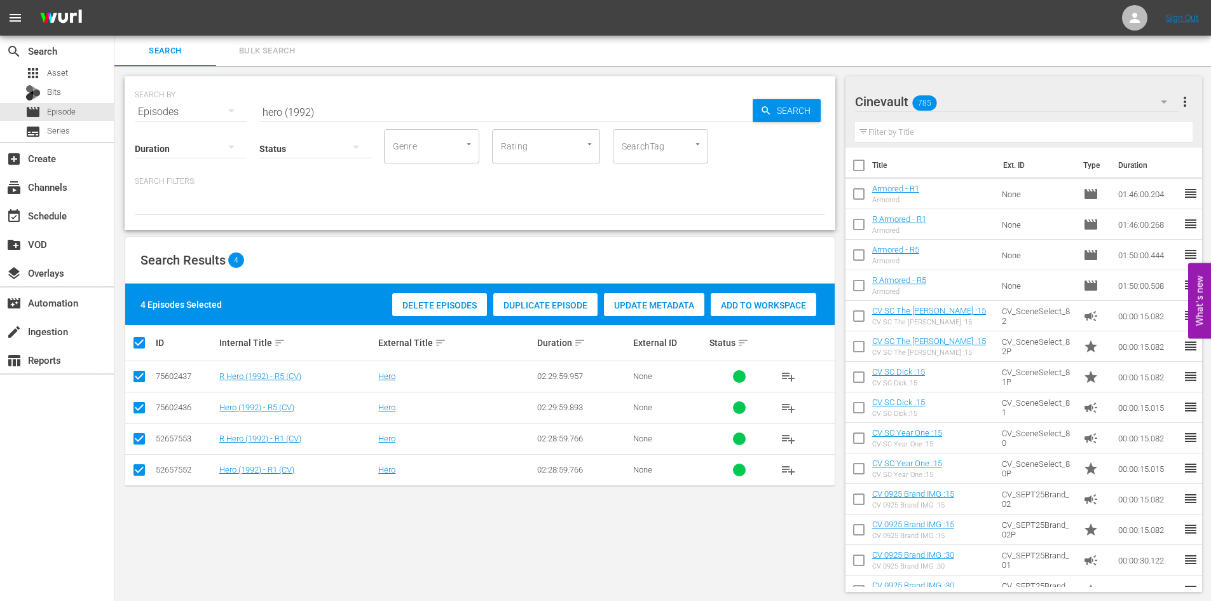
click at [771, 303] on span "Add to Workspace" at bounding box center [764, 305] width 106 height 10
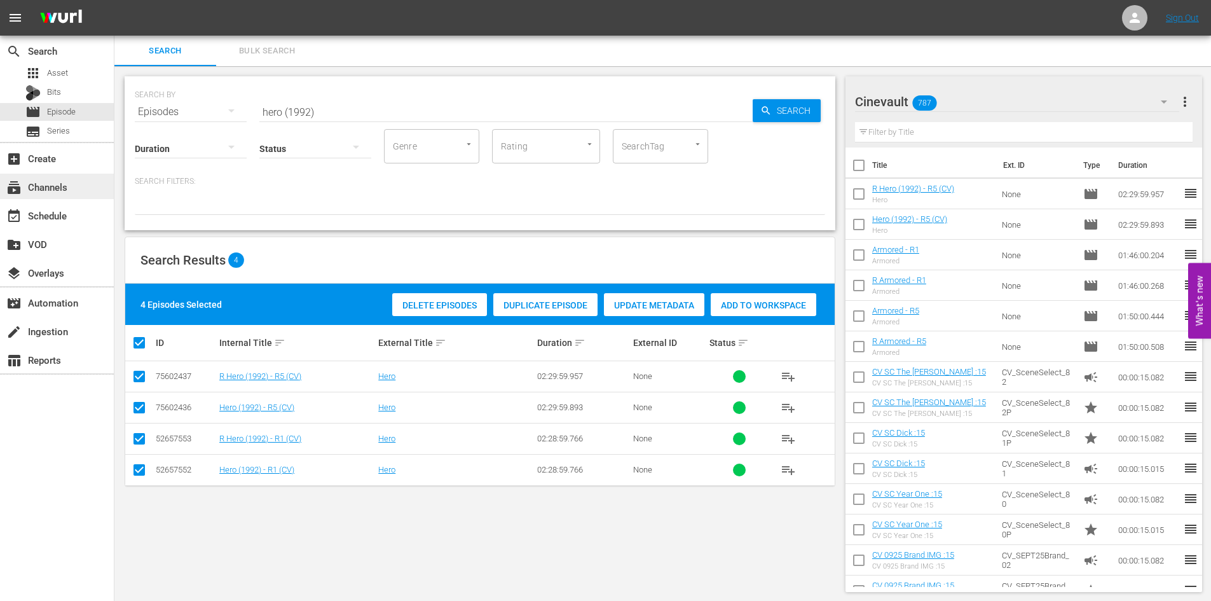
click at [61, 181] on div "subscriptions Channels" at bounding box center [35, 184] width 71 height 11
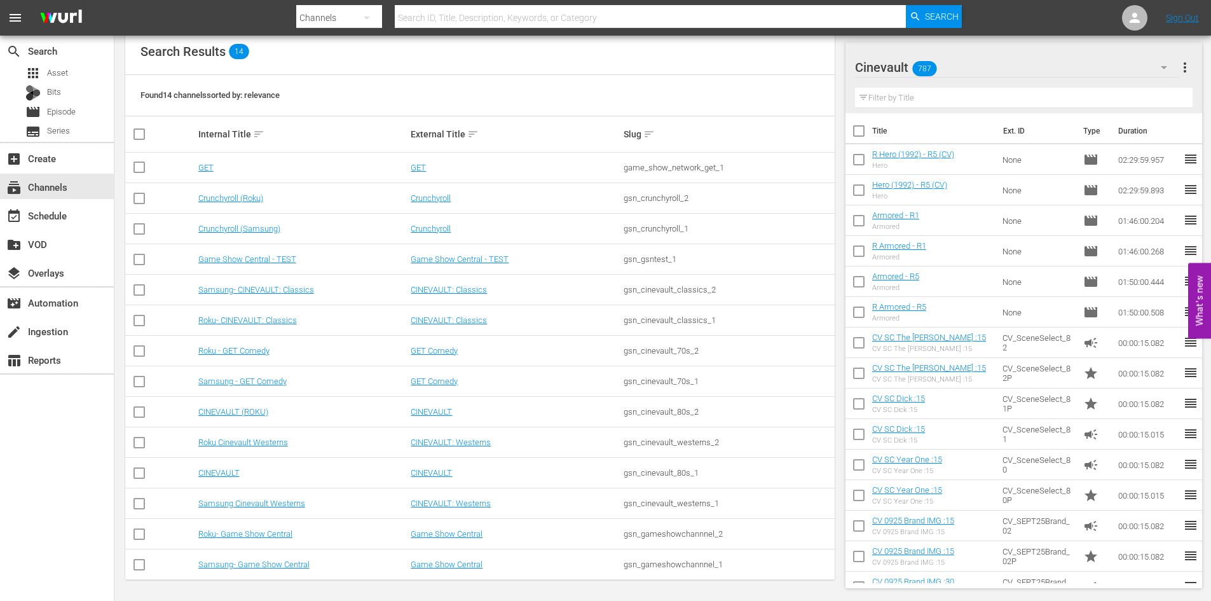
scroll to position [144, 0]
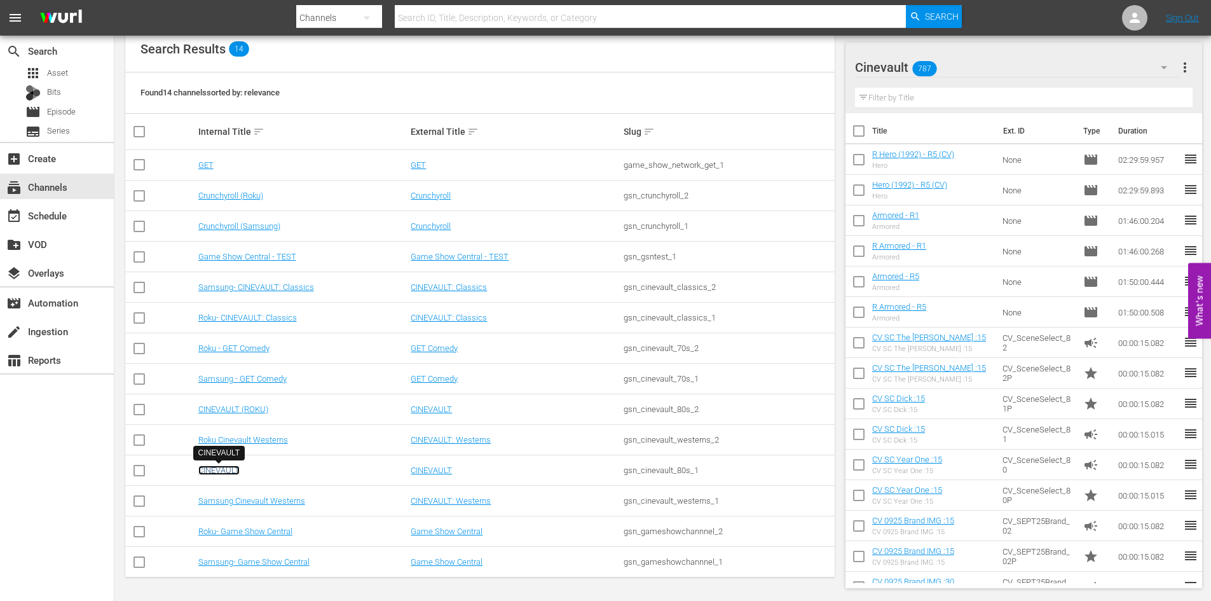
click at [212, 475] on link "CINEVAULT" at bounding box center [218, 470] width 41 height 10
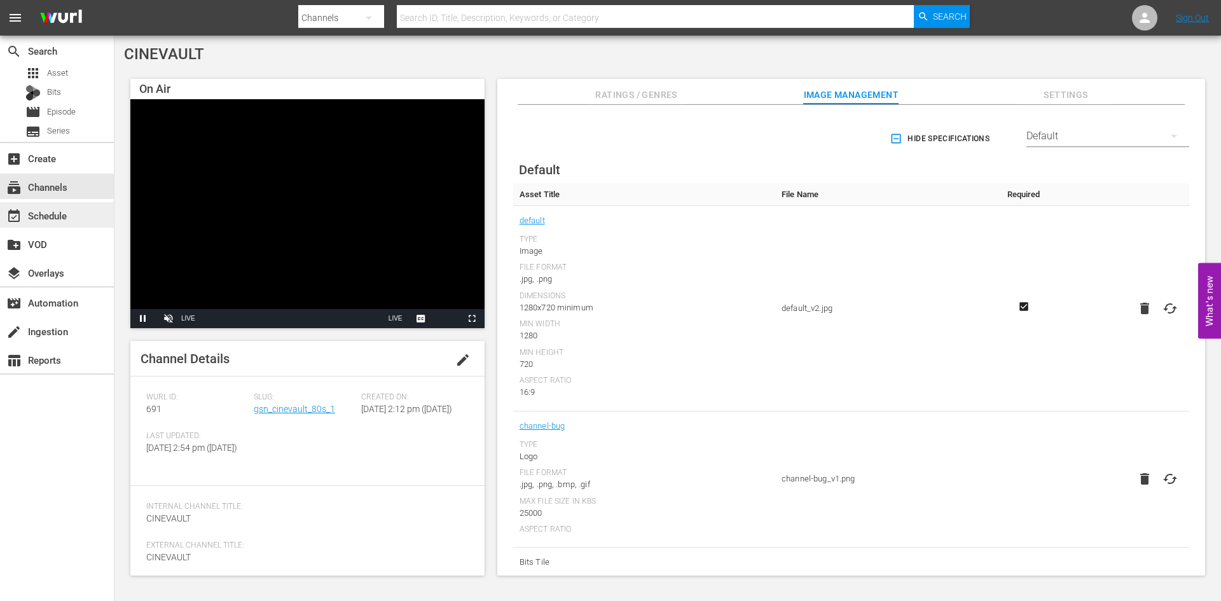
click at [72, 221] on div "event_available Schedule" at bounding box center [57, 214] width 114 height 25
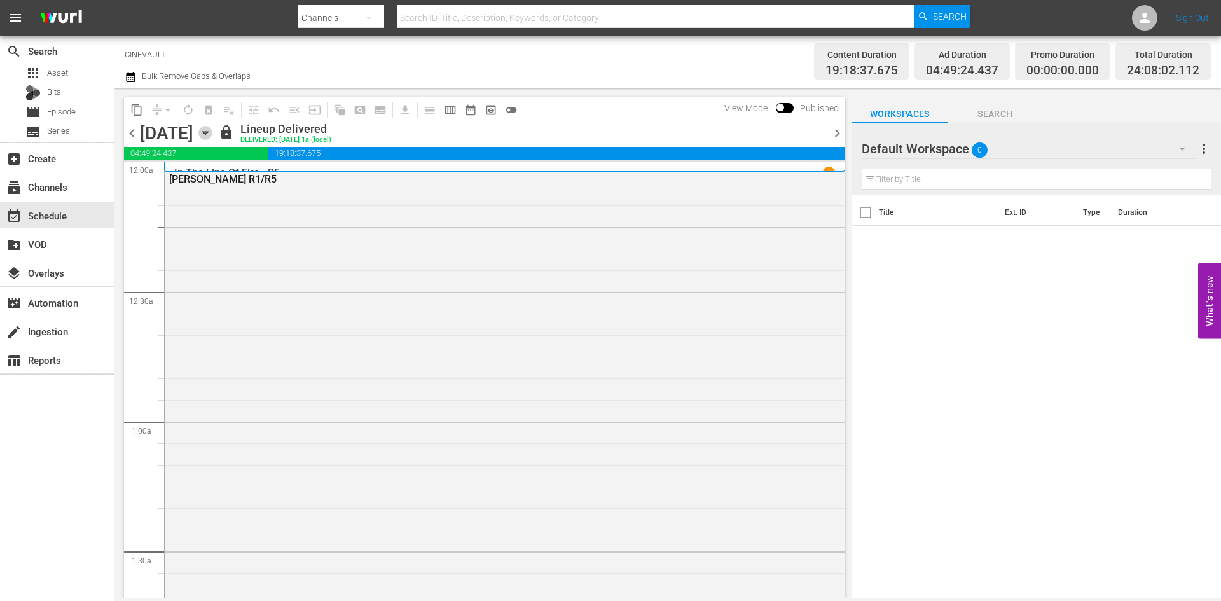
click at [212, 137] on icon "button" at bounding box center [205, 133] width 14 height 14
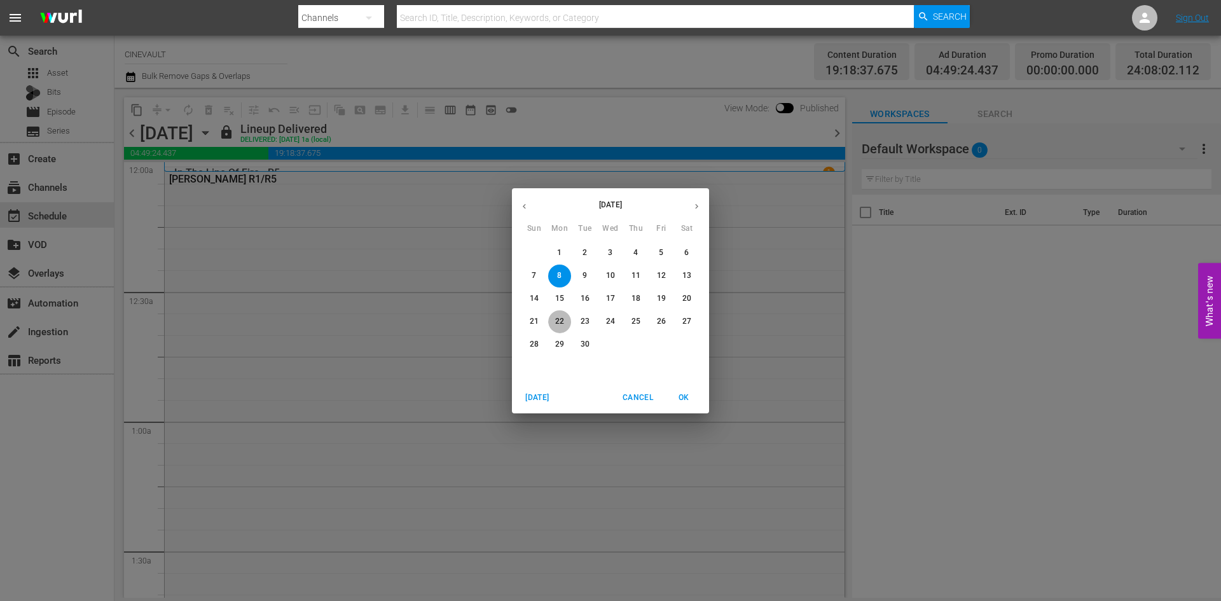
drag, startPoint x: 556, startPoint y: 319, endPoint x: 553, endPoint y: 326, distance: 7.4
click at [553, 326] on span "22" at bounding box center [559, 321] width 23 height 11
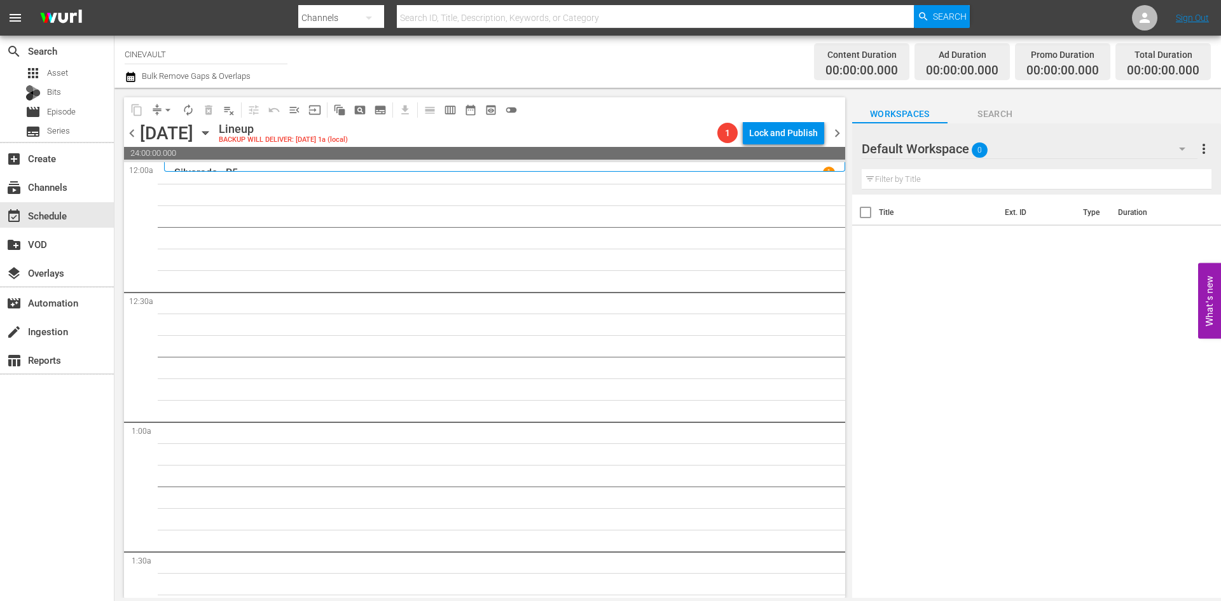
click at [956, 148] on div "Default Workspace 0" at bounding box center [1030, 149] width 336 height 36
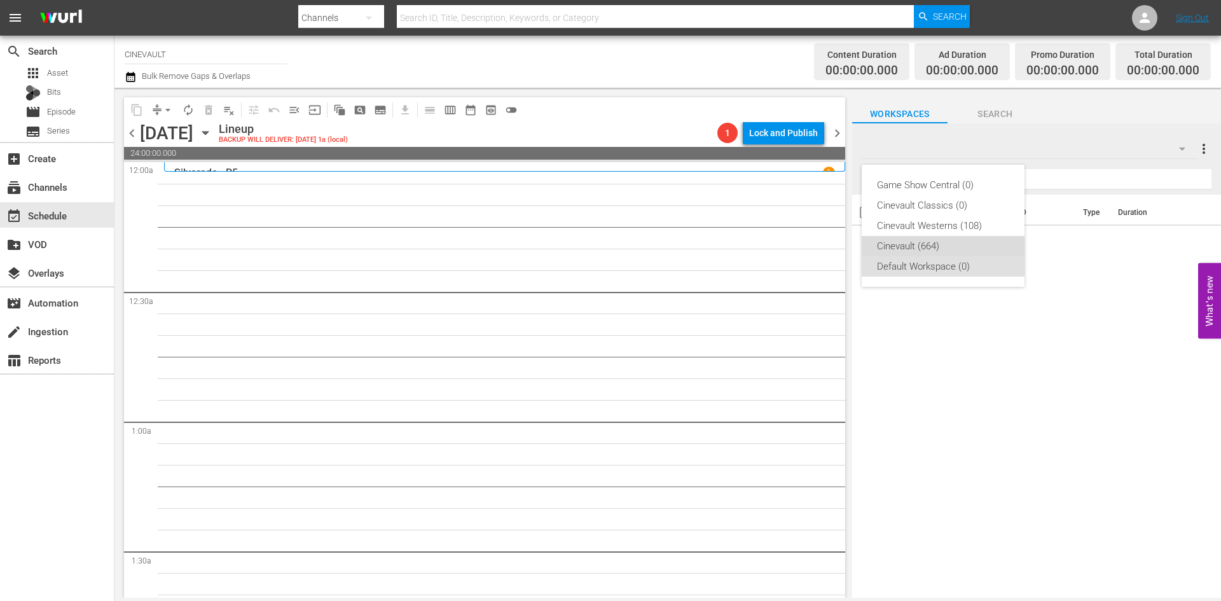
click at [969, 255] on div "Cinevault (664)" at bounding box center [943, 246] width 132 height 20
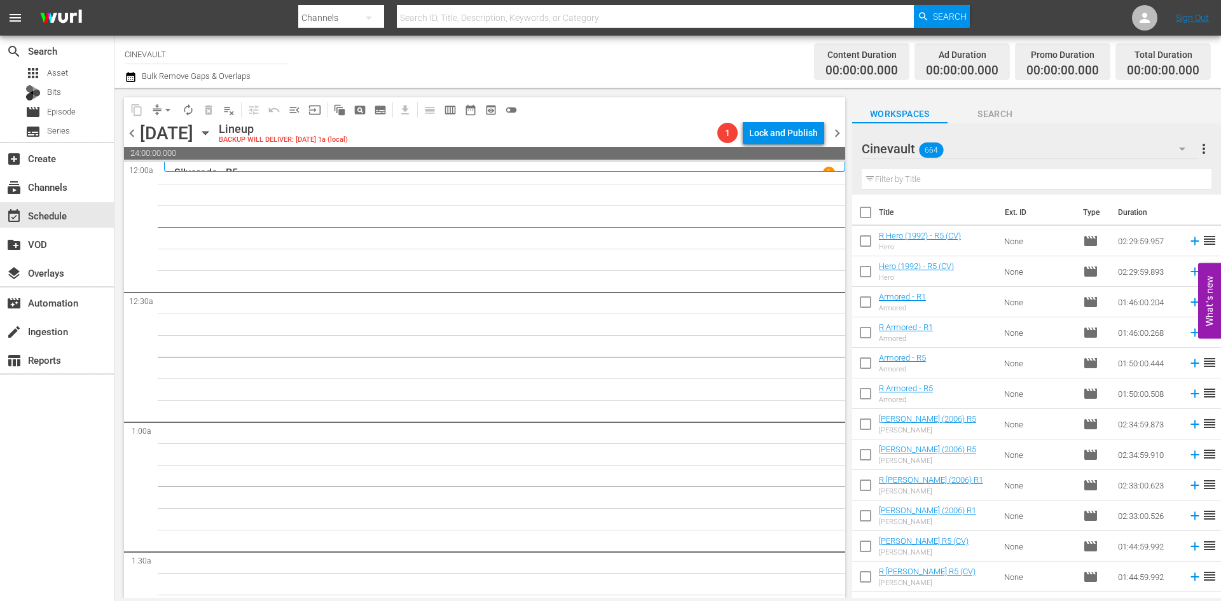
click at [986, 184] on input "text" at bounding box center [1037, 179] width 350 height 20
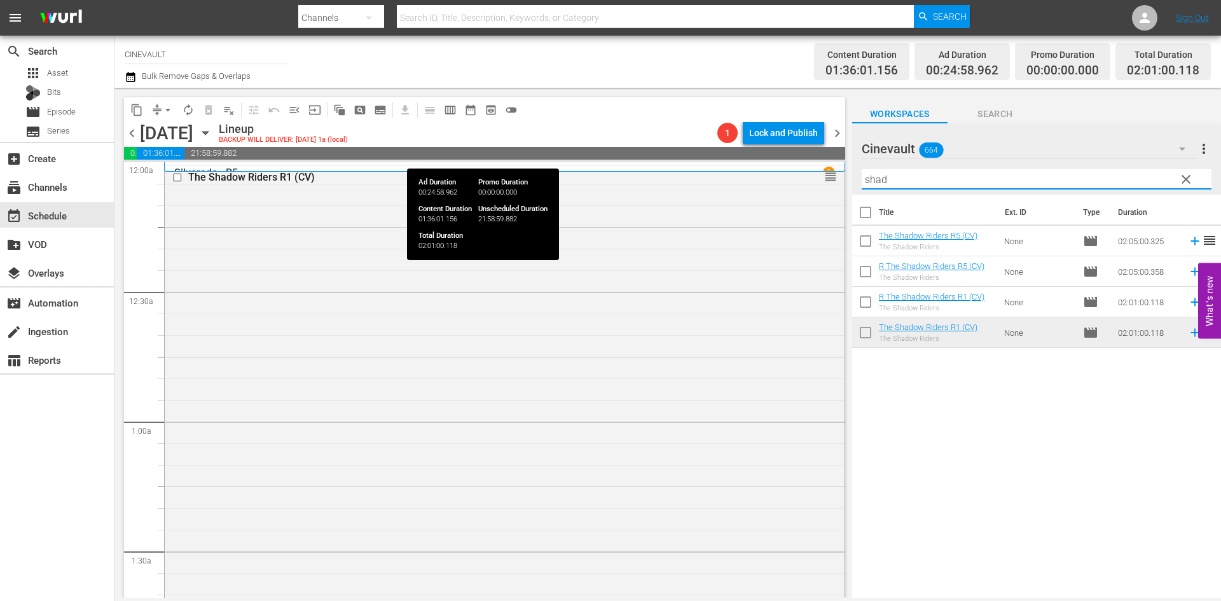
drag, startPoint x: 1014, startPoint y: 184, endPoint x: 838, endPoint y: 151, distance: 179.1
click at [838, 151] on div "content_copy compress arrow_drop_down autorenew_outlined delete_forever_outline…" at bounding box center [667, 343] width 1106 height 510
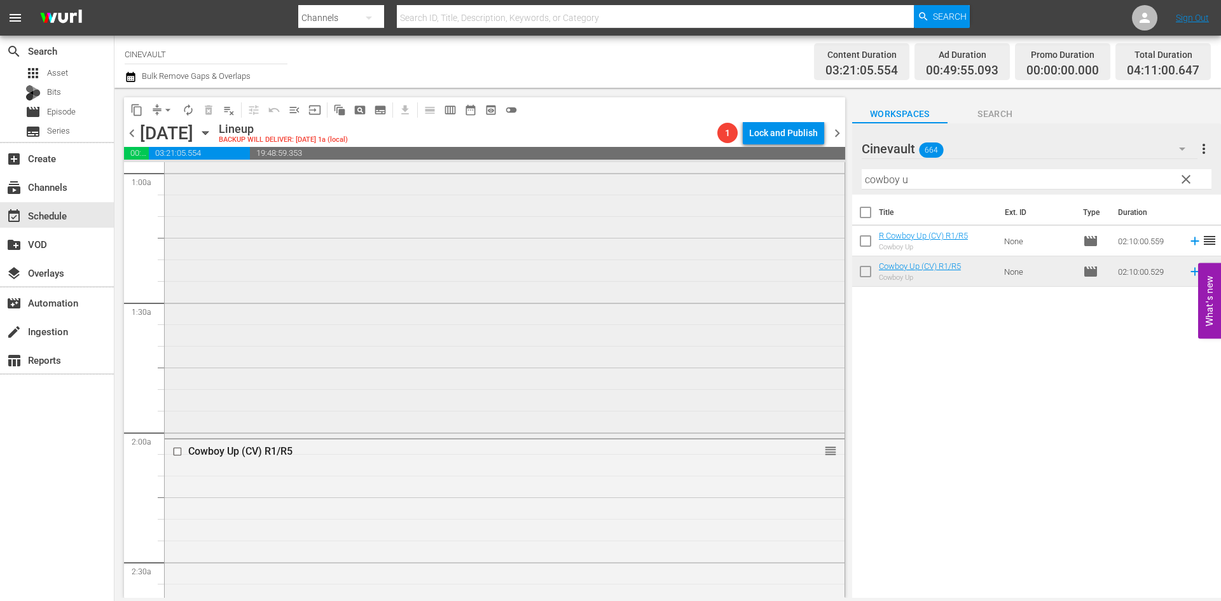
scroll to position [254, 0]
drag, startPoint x: 909, startPoint y: 174, endPoint x: 860, endPoint y: 160, distance: 50.9
click at [860, 160] on div "Cinevault 664 Cinevault more_vert clear Filter by Title cowboy u" at bounding box center [1036, 158] width 369 height 71
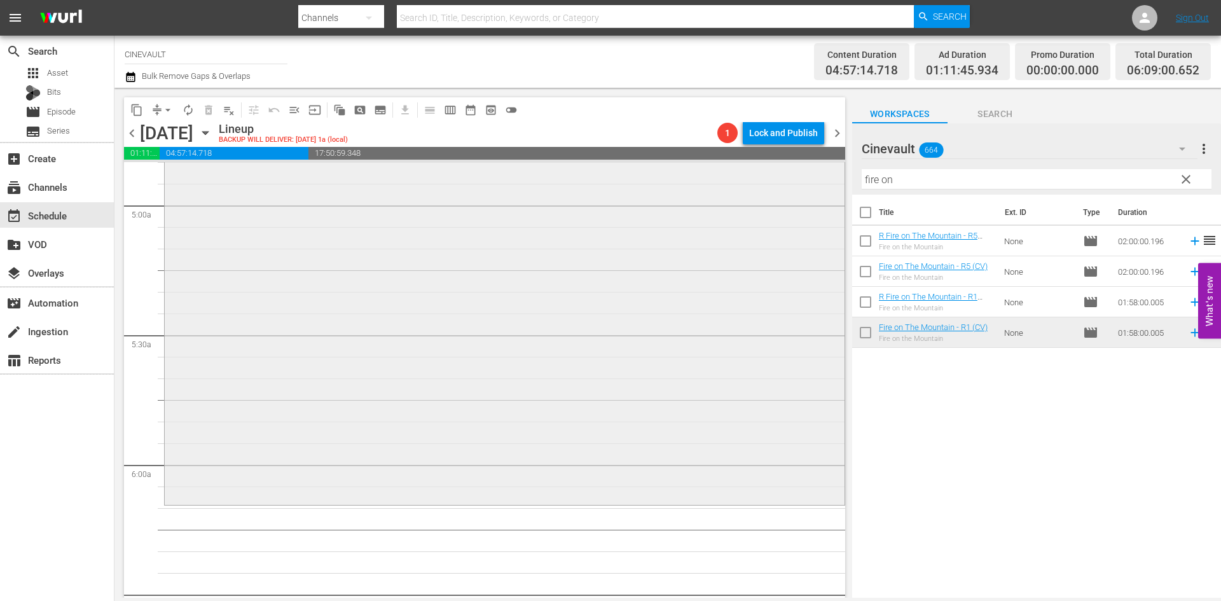
scroll to position [1272, 0]
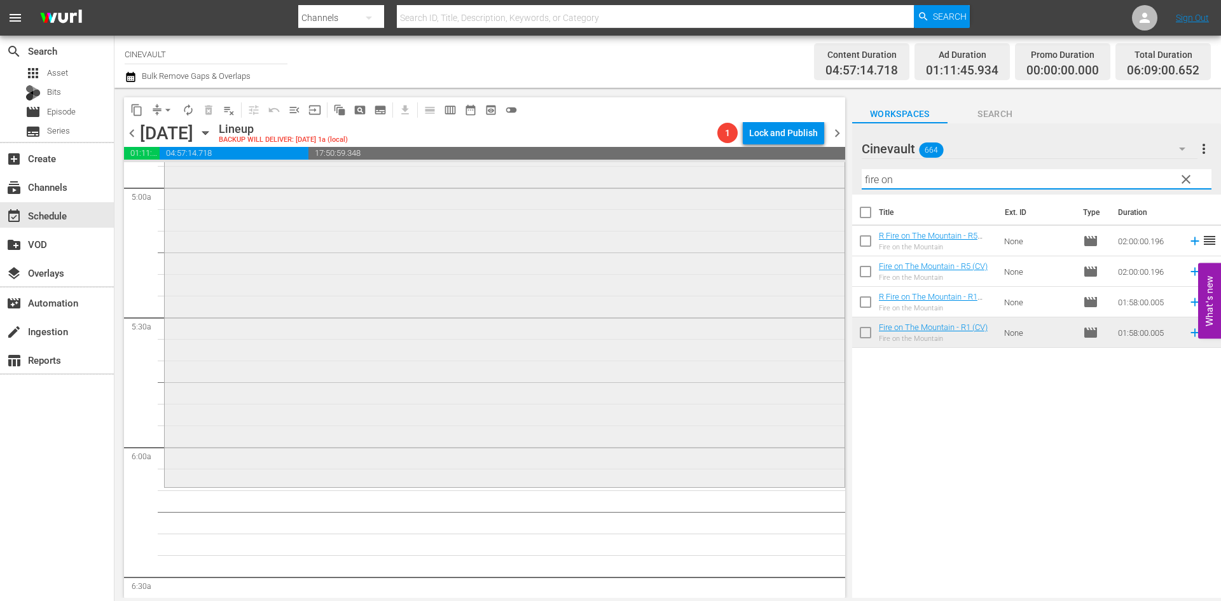
drag, startPoint x: 933, startPoint y: 172, endPoint x: 813, endPoint y: 188, distance: 120.6
click at [813, 188] on div "content_copy compress arrow_drop_down autorenew_outlined delete_forever_outline…" at bounding box center [667, 343] width 1106 height 510
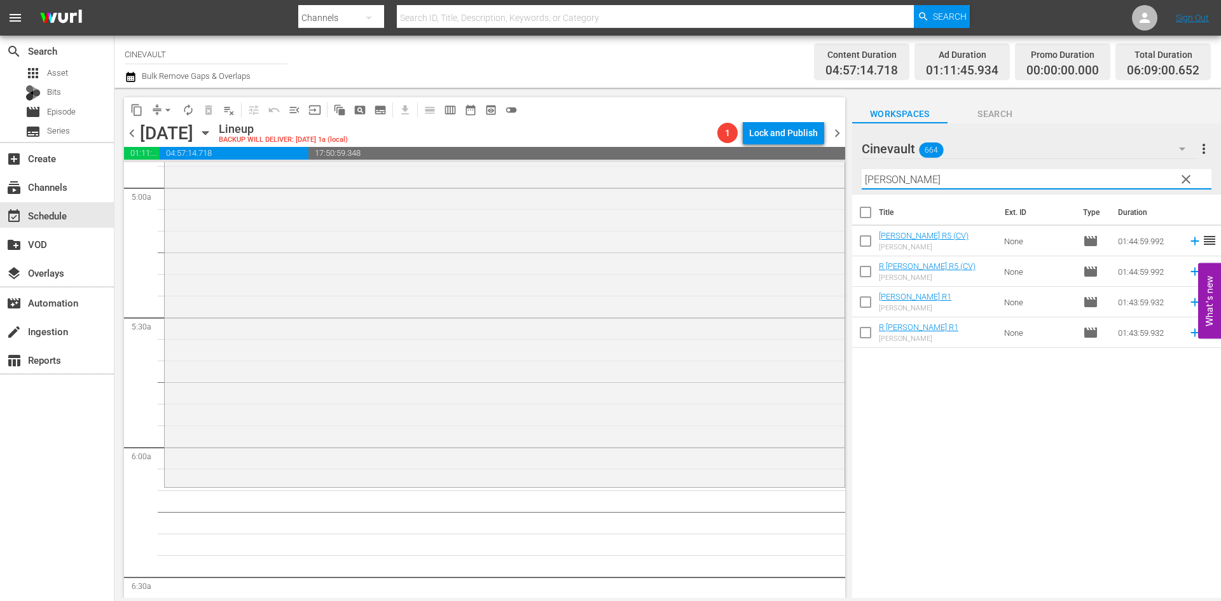
type input "[PERSON_NAME]"
click at [950, 315] on td "Nadine R1 Nadine" at bounding box center [939, 302] width 120 height 31
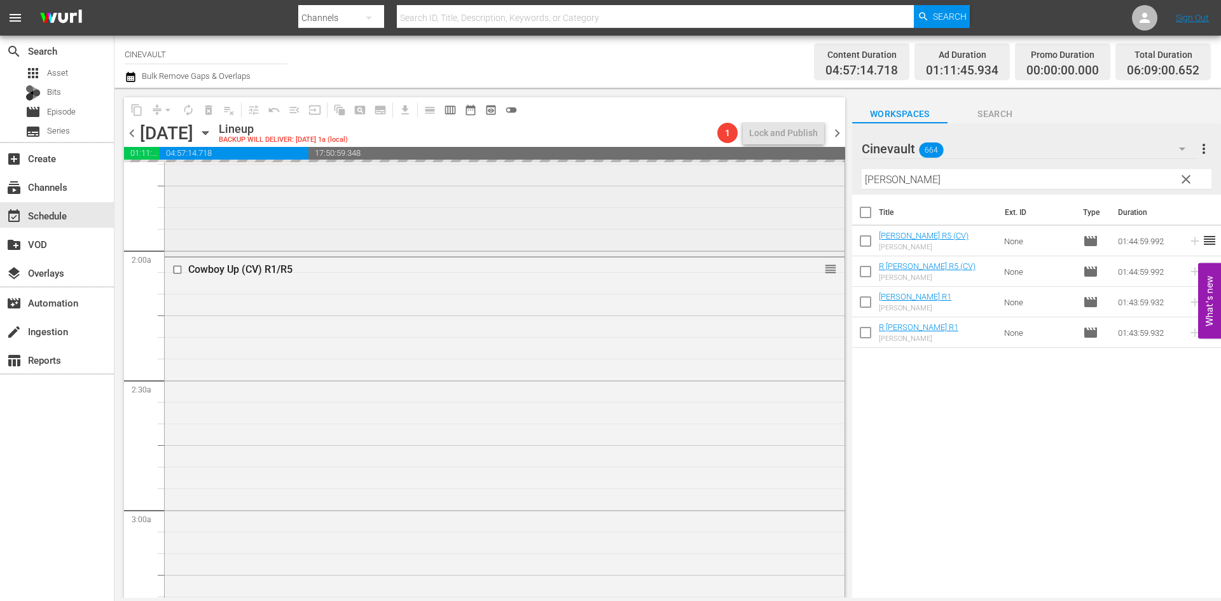
scroll to position [318, 0]
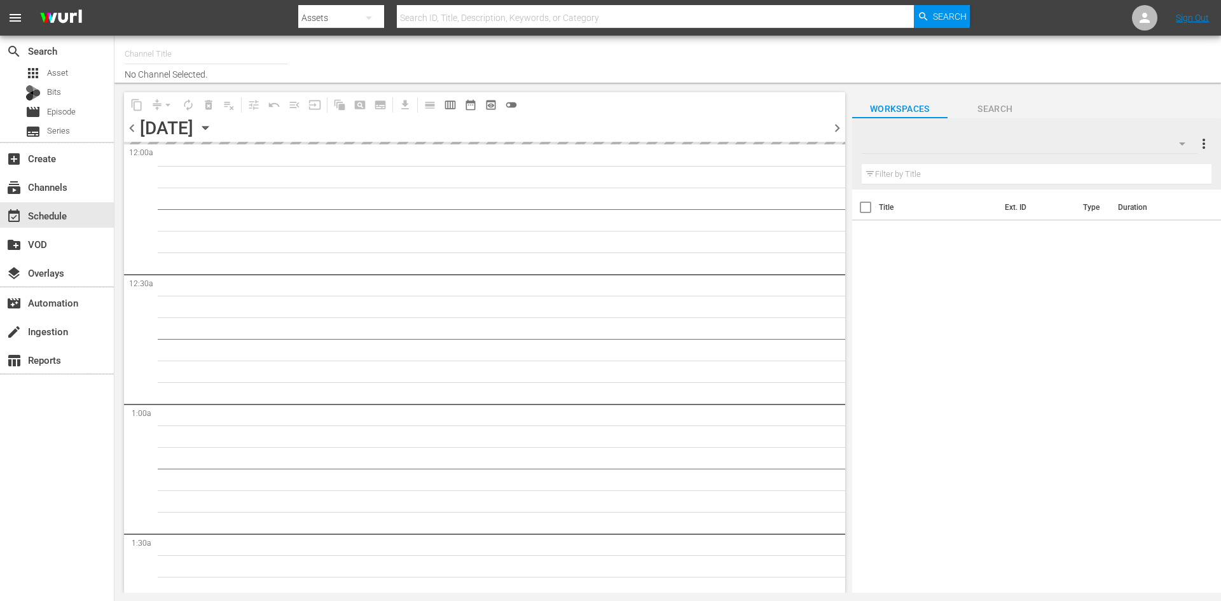
type input "CINEVAULT (691)"
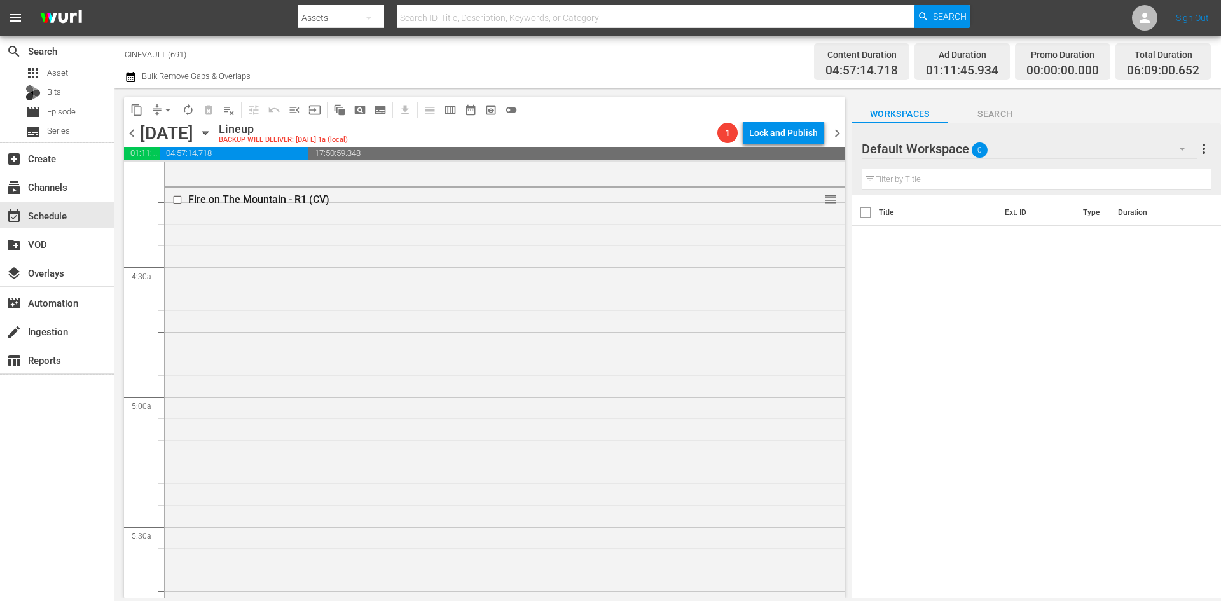
scroll to position [1059, 0]
click at [181, 207] on input "checkbox" at bounding box center [178, 203] width 13 height 11
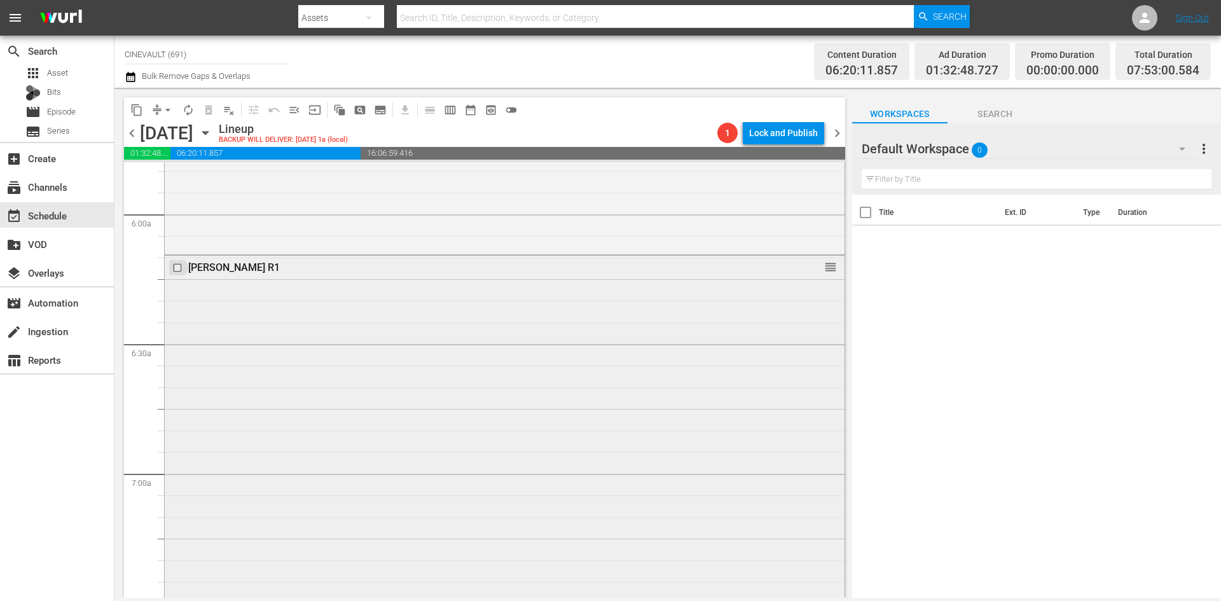
click at [175, 271] on input "checkbox" at bounding box center [178, 268] width 13 height 11
click at [211, 104] on span "delete_forever_outlined" at bounding box center [208, 110] width 13 height 13
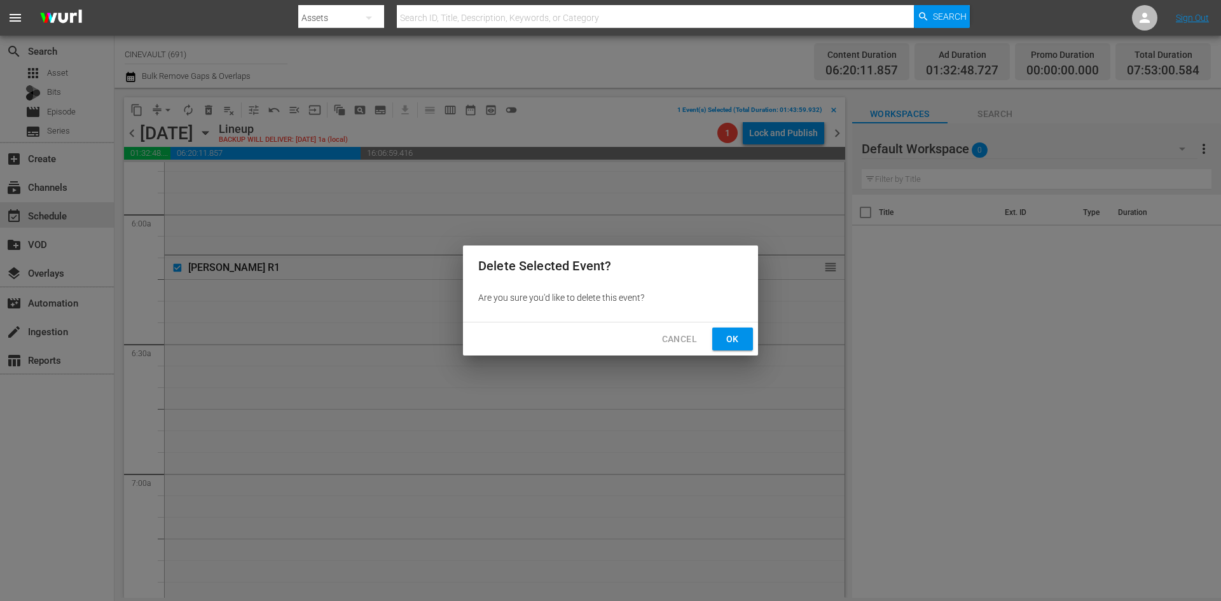
click at [749, 341] on button "Ok" at bounding box center [732, 339] width 41 height 24
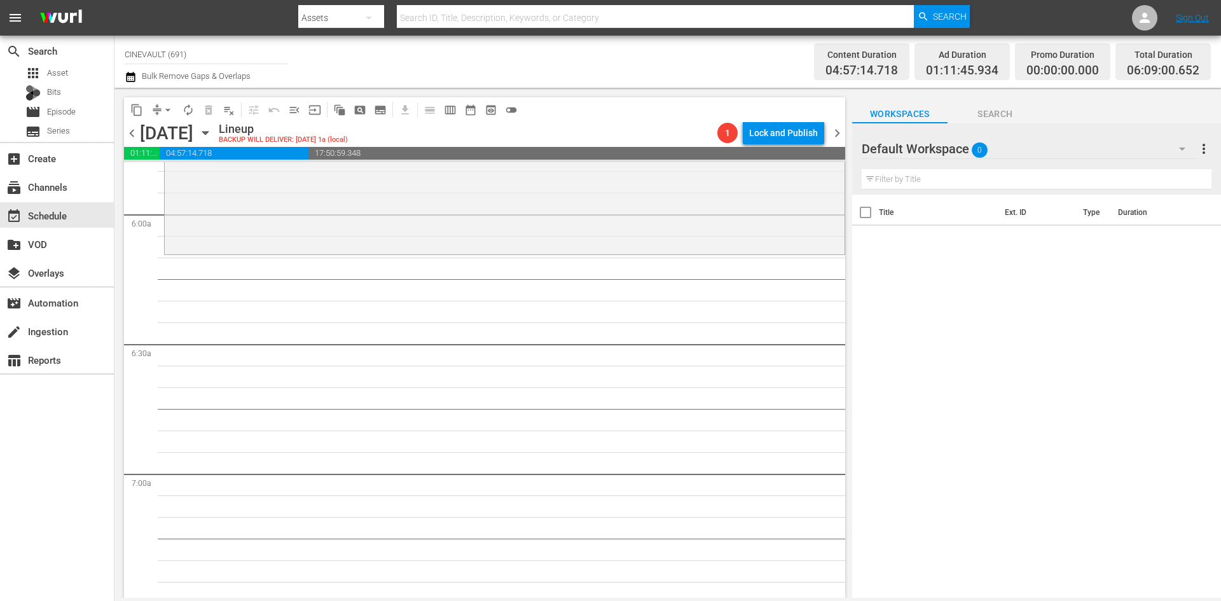
click at [993, 144] on div "Default Workspace 0" at bounding box center [1030, 149] width 336 height 36
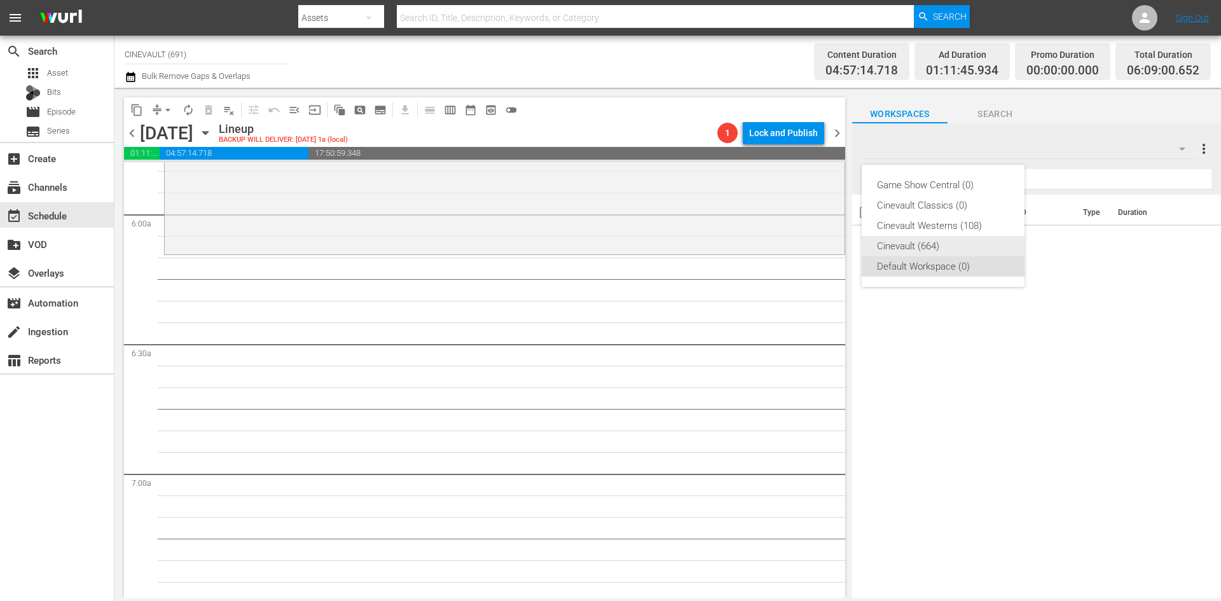
click at [967, 235] on div "Cinevault Westerns (108)" at bounding box center [943, 226] width 132 height 20
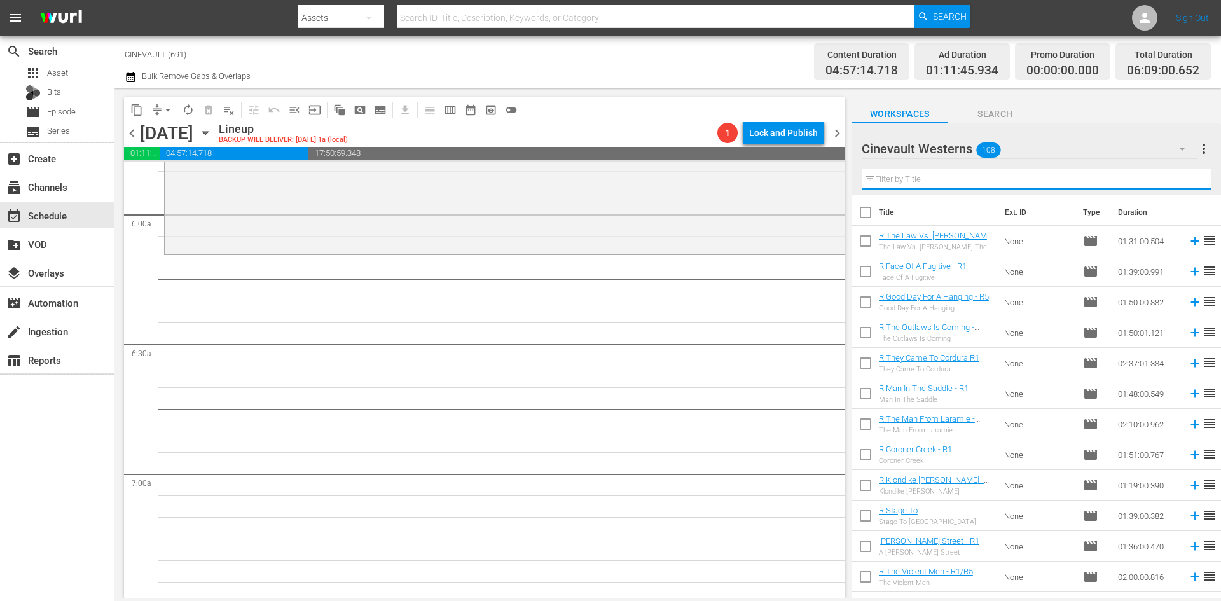
click at [968, 177] on input "text" at bounding box center [1037, 179] width 350 height 20
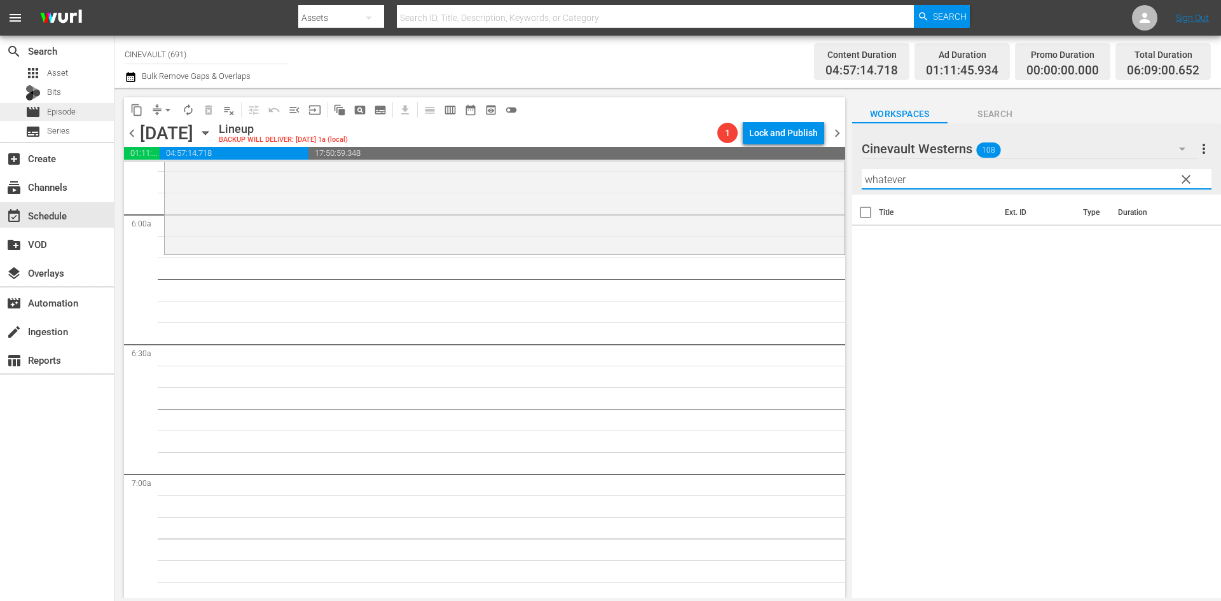
type input "whatever"
click at [90, 120] on div "movie Episode" at bounding box center [57, 112] width 114 height 18
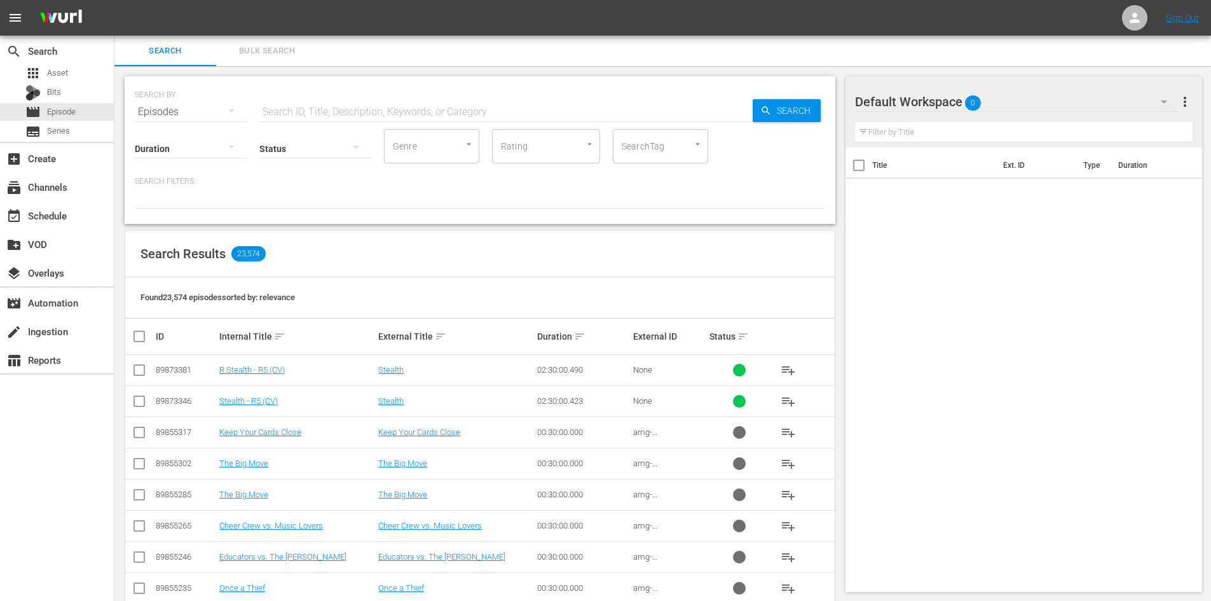
click at [966, 103] on span "0" at bounding box center [973, 103] width 16 height 27
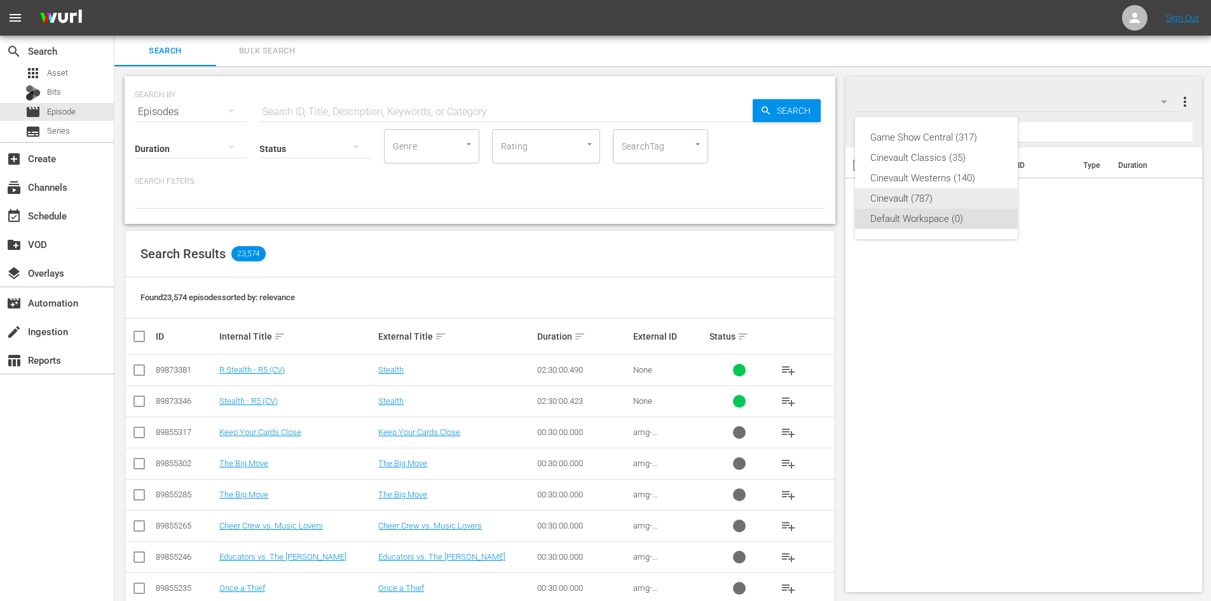
click at [902, 206] on div "Cinevault (787)" at bounding box center [936, 198] width 132 height 20
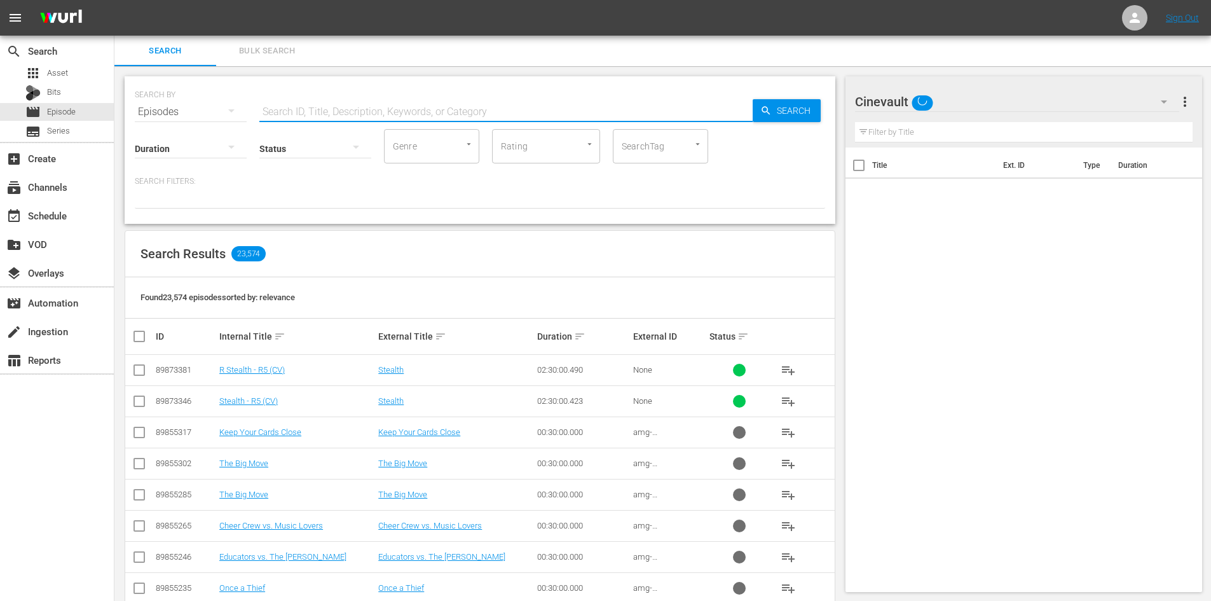
click at [505, 117] on input "text" at bounding box center [505, 112] width 493 height 31
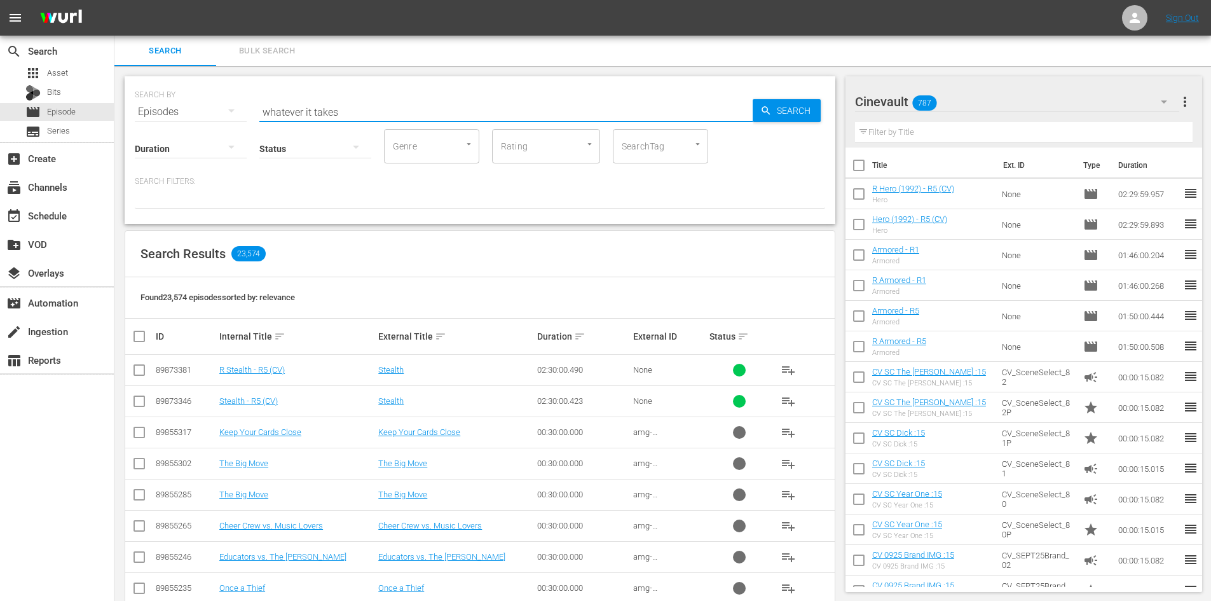
type input "whatever it takes"
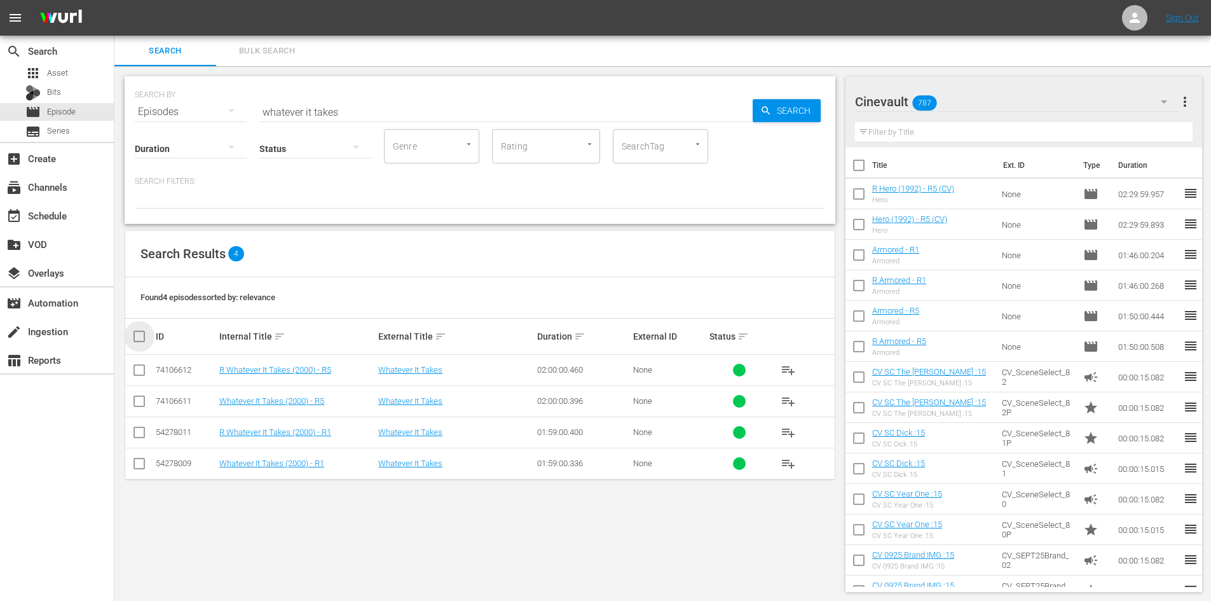
click at [138, 341] on input "checkbox" at bounding box center [144, 336] width 25 height 15
checkbox input "true"
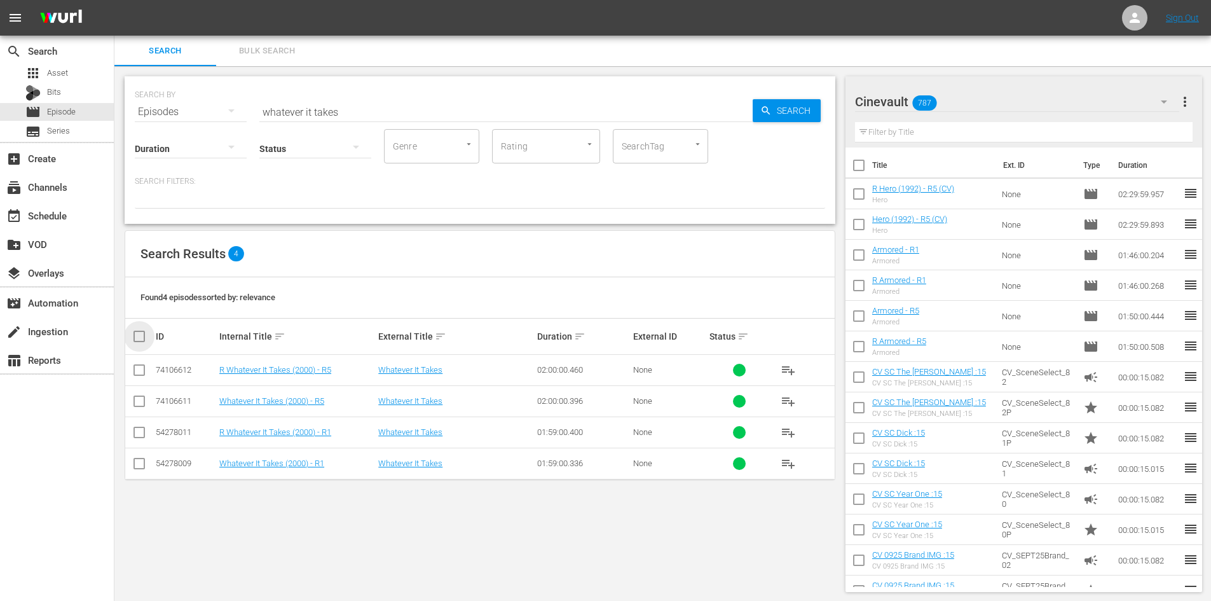
checkbox input "true"
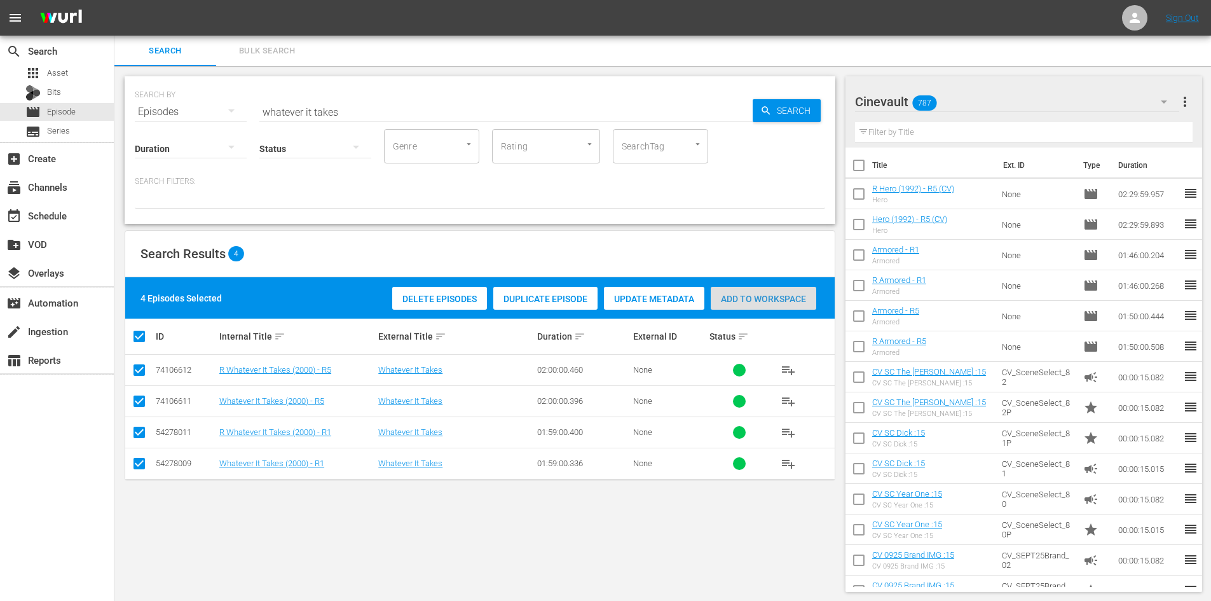
click at [776, 303] on span "Add to Workspace" at bounding box center [764, 299] width 106 height 10
click at [64, 203] on div "event_available Schedule" at bounding box center [57, 214] width 114 height 25
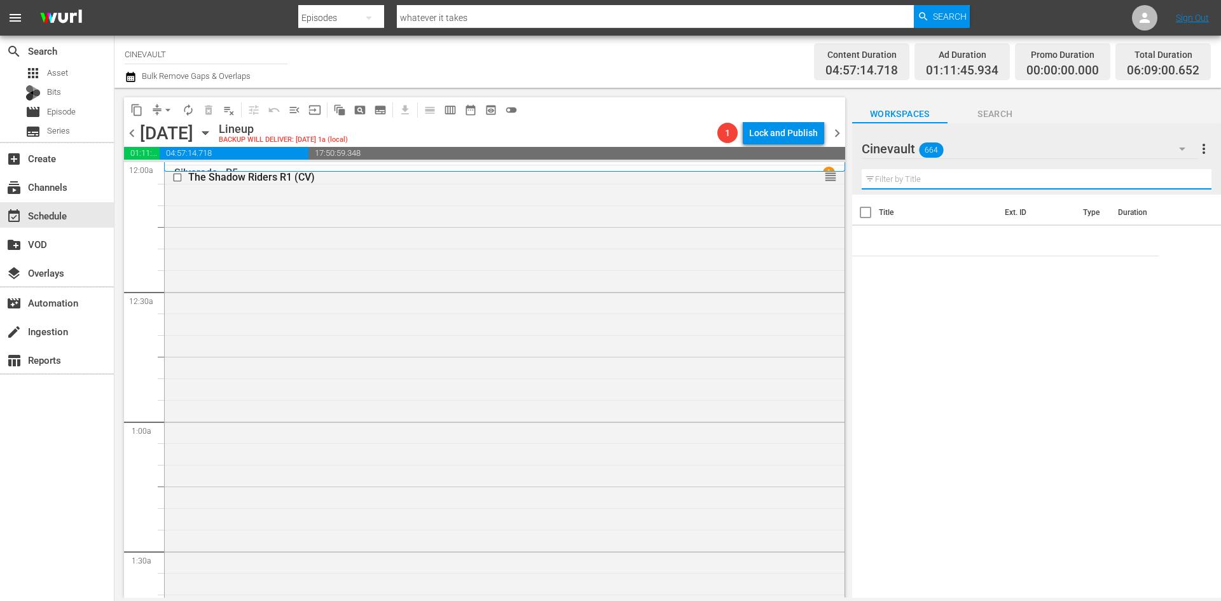
click at [1125, 170] on input "text" at bounding box center [1037, 179] width 350 height 20
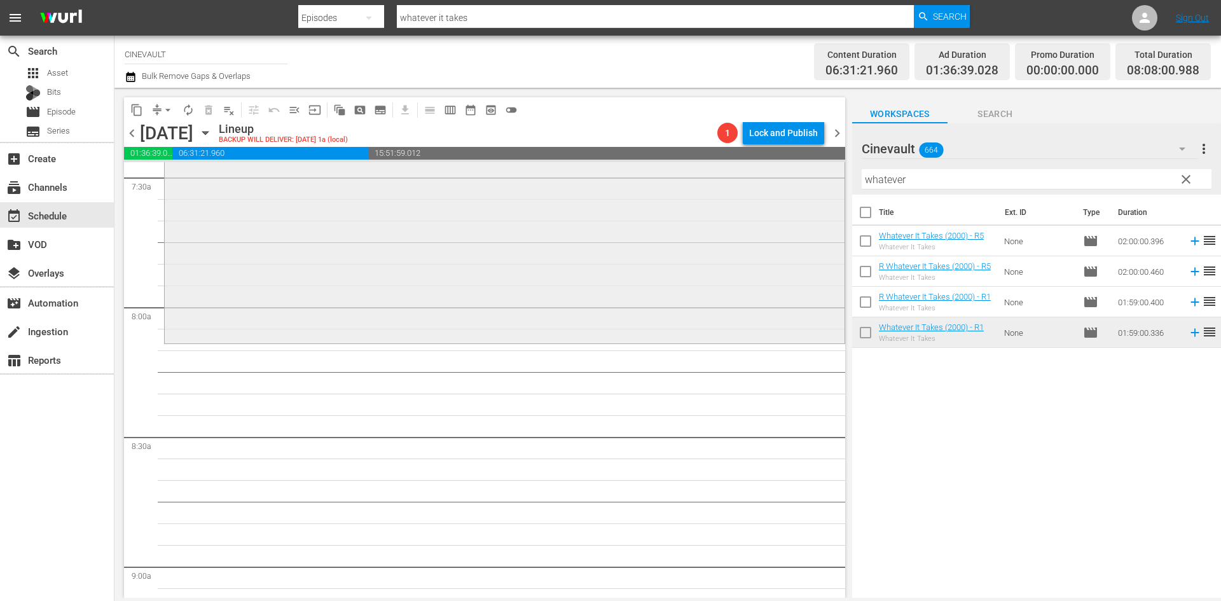
scroll to position [1971, 0]
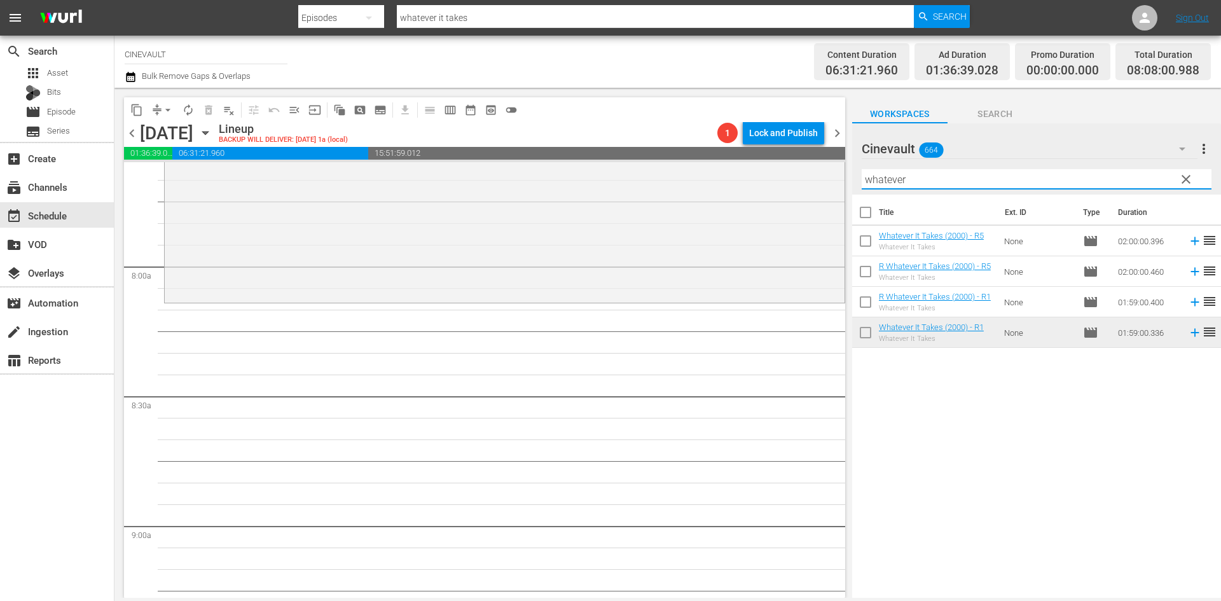
drag, startPoint x: 984, startPoint y: 181, endPoint x: 864, endPoint y: 186, distance: 120.3
click at [864, 186] on input "whatever" at bounding box center [1037, 179] width 350 height 20
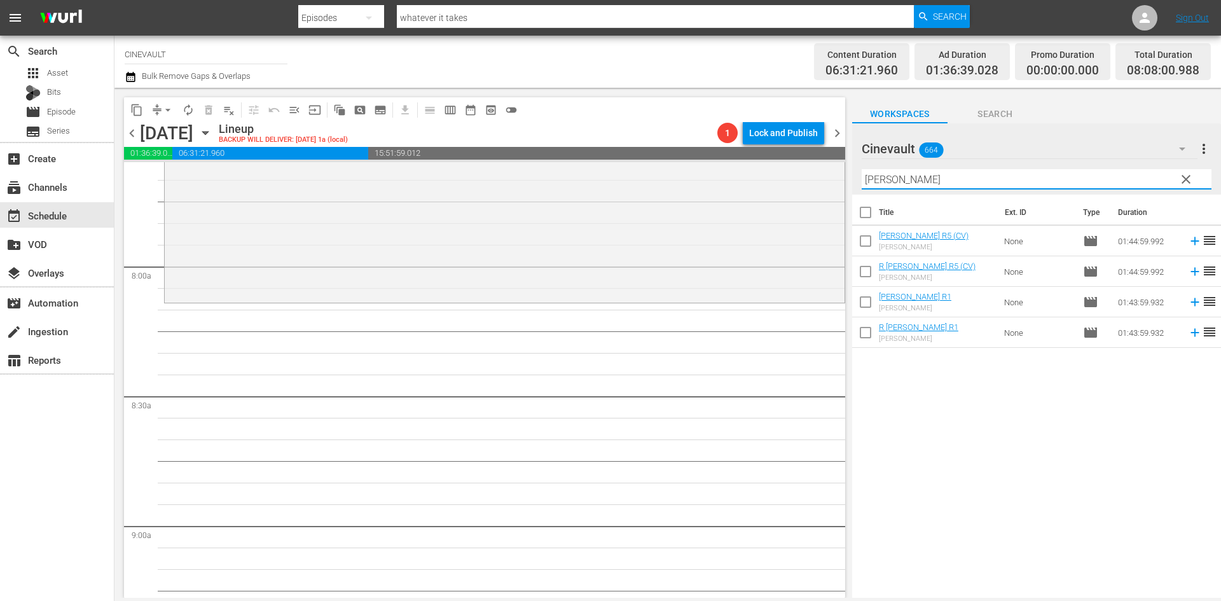
type input "[PERSON_NAME]"
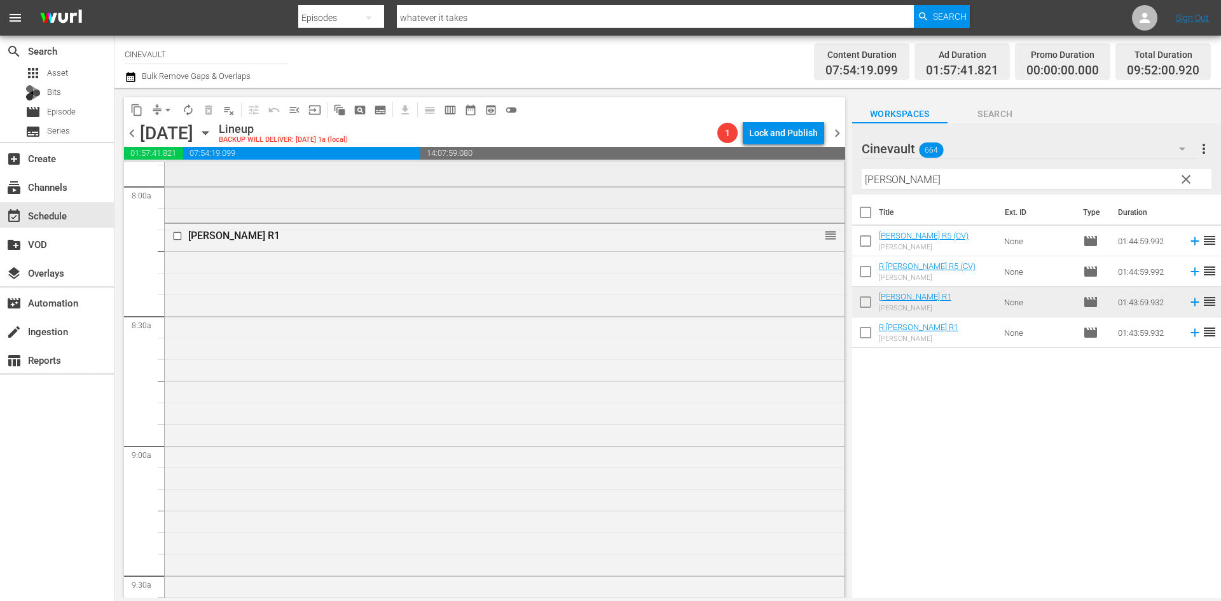
scroll to position [2063, 0]
